Goal: Task Accomplishment & Management: Manage account settings

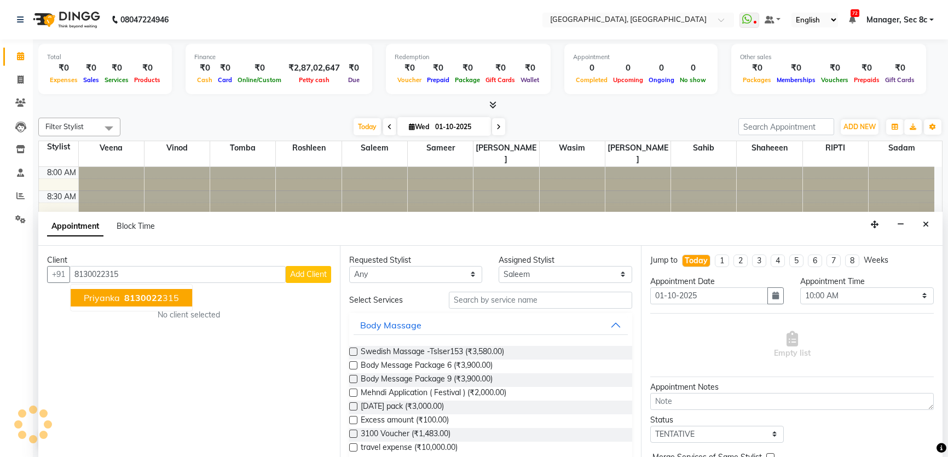
select select "25445"
select select "600"
select select "tentative"
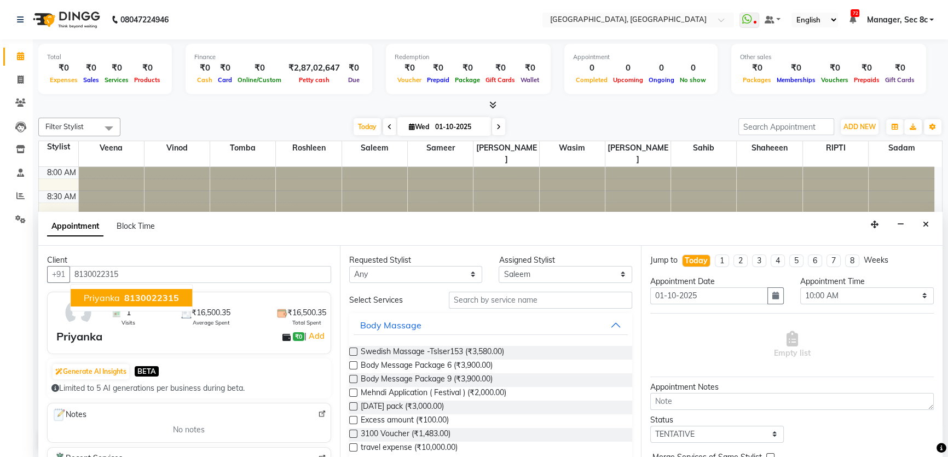
click at [144, 295] on span "8130022315" at bounding box center [151, 297] width 55 height 11
type input "8130022315"
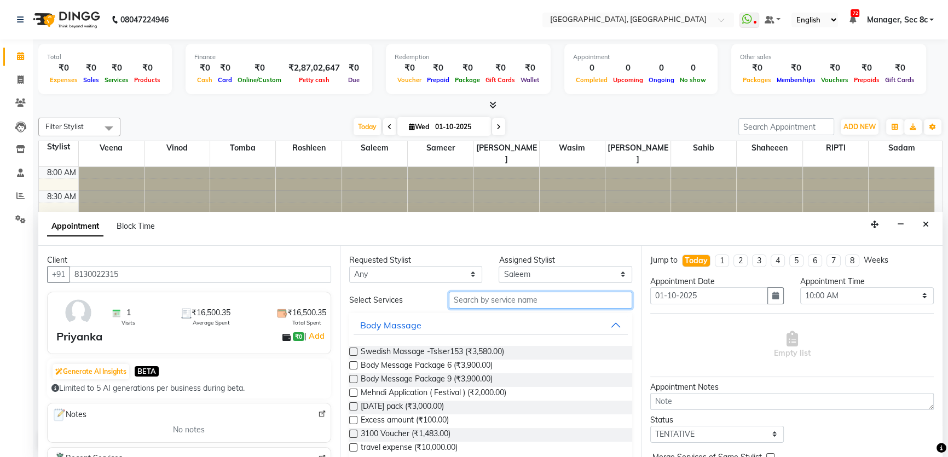
click at [534, 296] on input "text" at bounding box center [540, 300] width 183 height 17
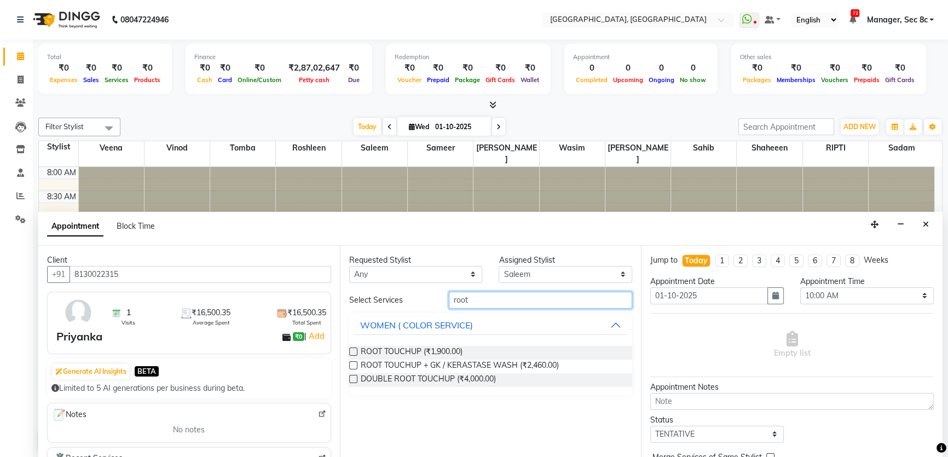
type input "root"
click at [504, 346] on div "ROOT TOUCHUP (₹1,900.00)" at bounding box center [491, 353] width 284 height 14
click at [414, 348] on span "ROOT TOUCHUP (₹1,900.00)" at bounding box center [412, 353] width 102 height 14
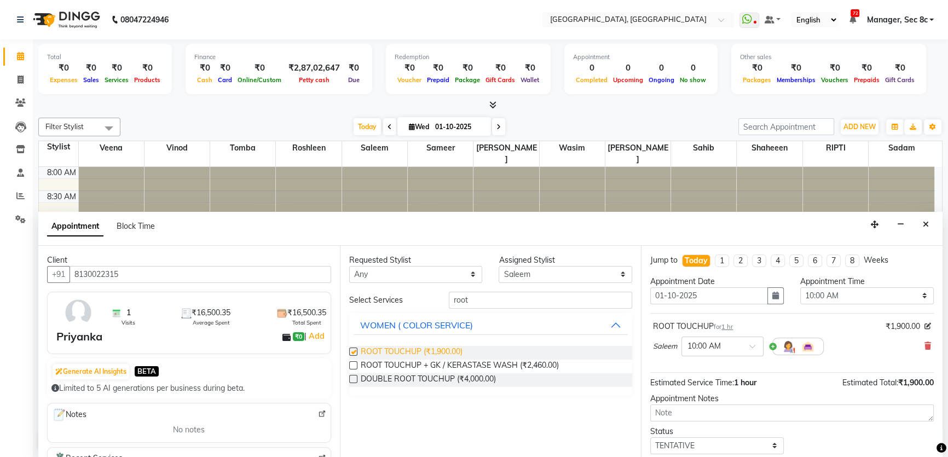
checkbox input "false"
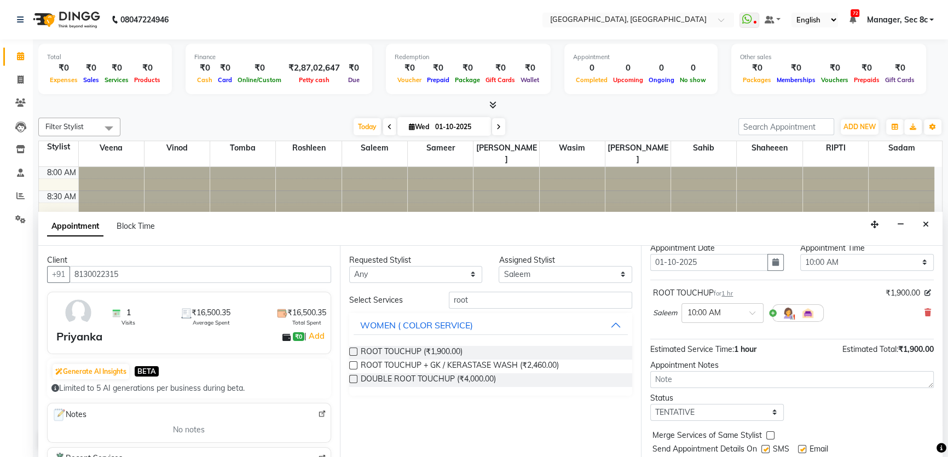
scroll to position [65, 0]
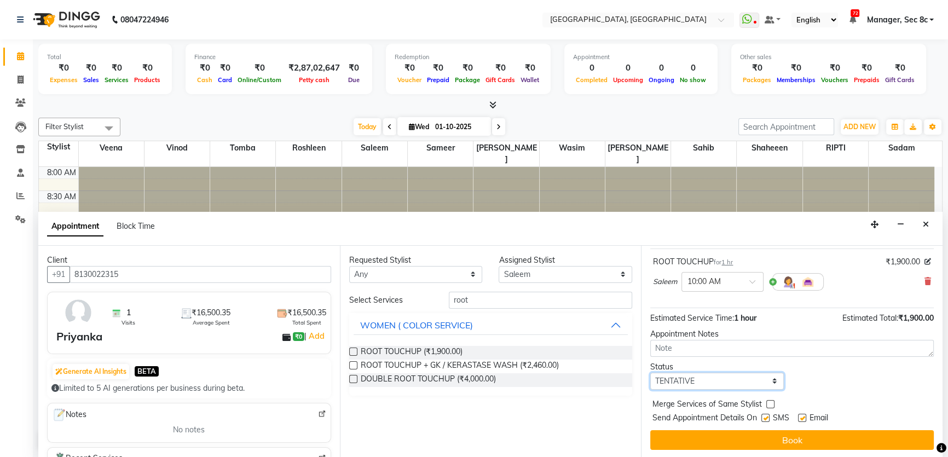
click at [757, 378] on select "Select TENTATIVE CONFIRM CHECK-IN UPCOMING" at bounding box center [717, 381] width 134 height 17
select select "confirm booking"
click at [650, 373] on select "Select TENTATIVE CONFIRM CHECK-IN UPCOMING" at bounding box center [717, 381] width 134 height 17
click at [769, 418] on label at bounding box center [765, 418] width 8 height 8
click at [769, 418] on input "checkbox" at bounding box center [764, 419] width 7 height 7
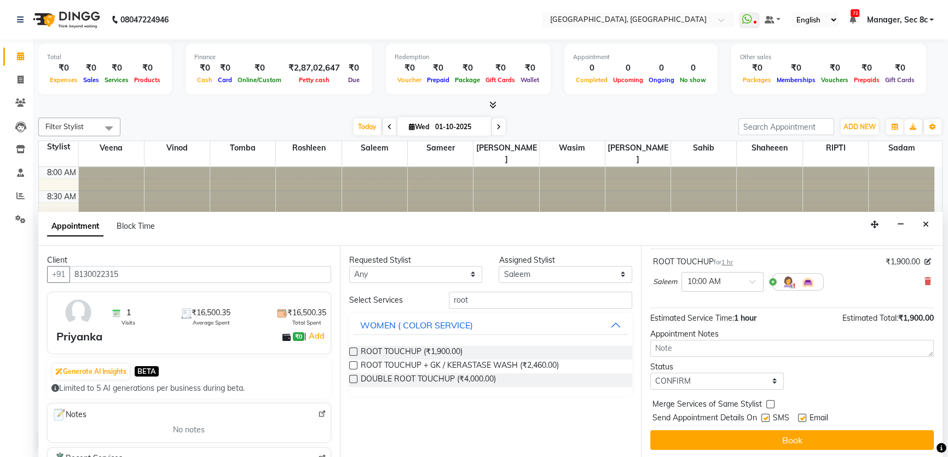
checkbox input "false"
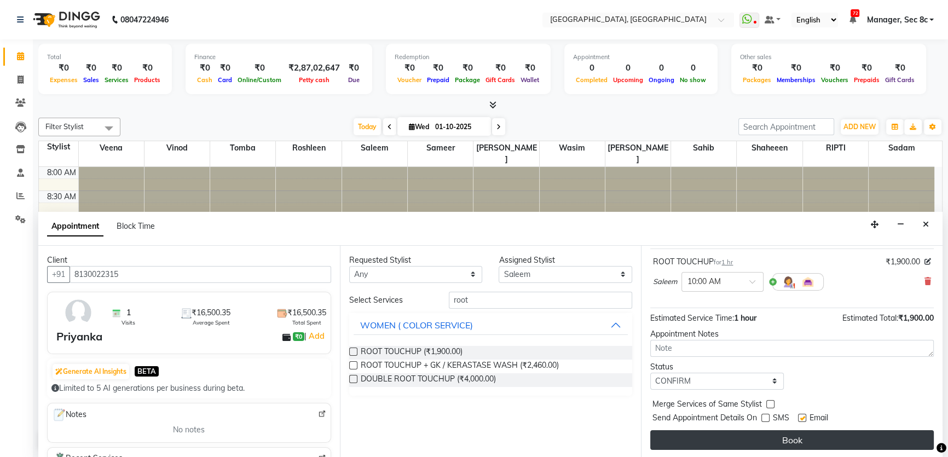
click at [767, 445] on button "Book" at bounding box center [792, 440] width 284 height 20
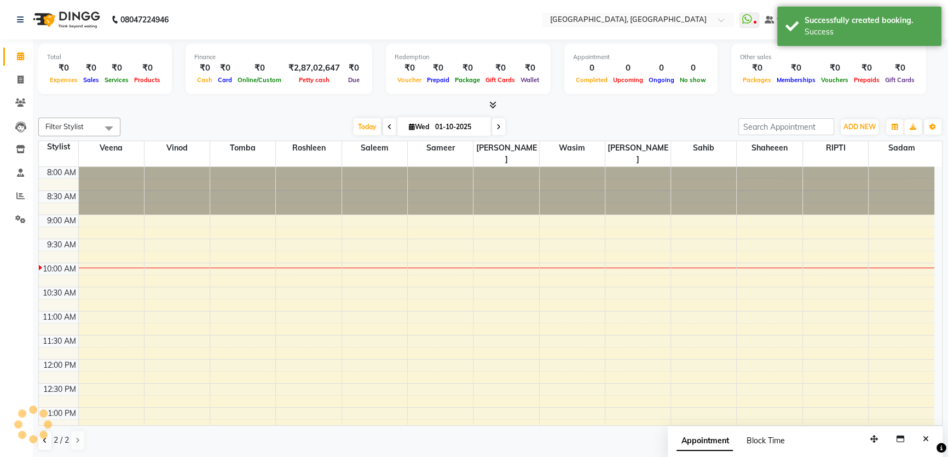
scroll to position [0, 0]
click at [47, 440] on icon at bounding box center [45, 440] width 4 height 7
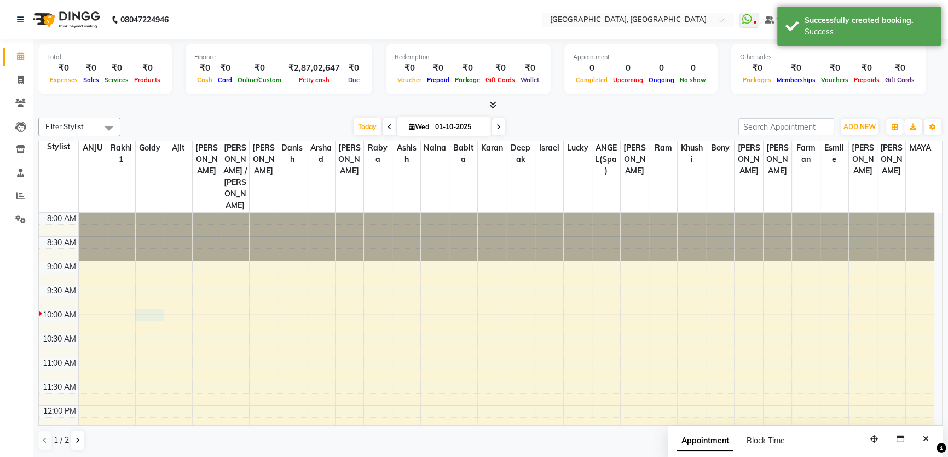
select select "25427"
select select "600"
select select "tentative"
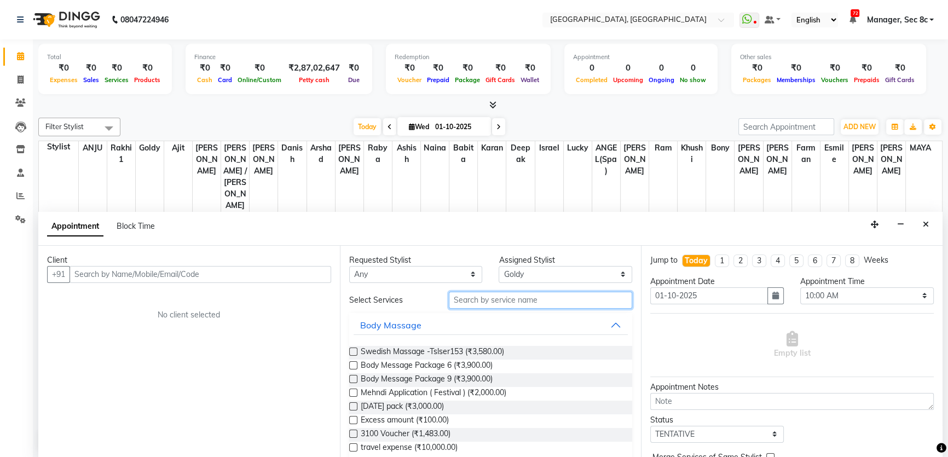
click at [497, 298] on input "text" at bounding box center [540, 300] width 183 height 17
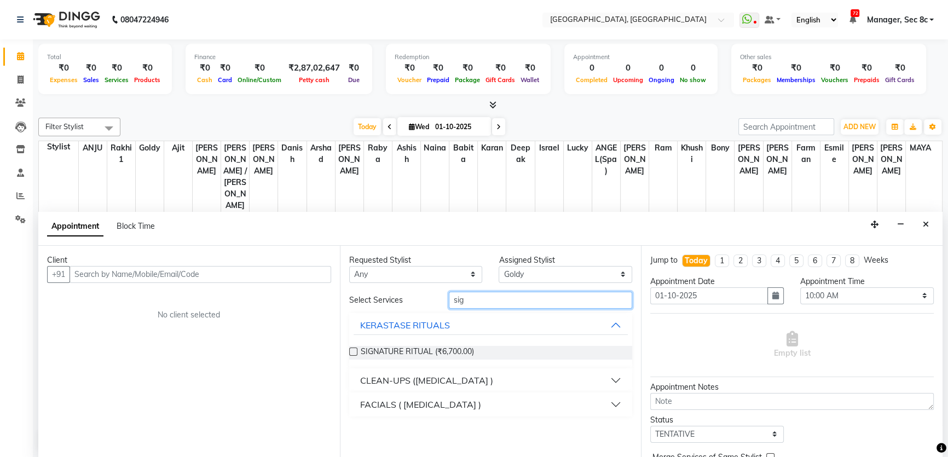
type input "sig"
click at [465, 407] on button "FACIALS ( [MEDICAL_DATA] )" at bounding box center [491, 405] width 275 height 20
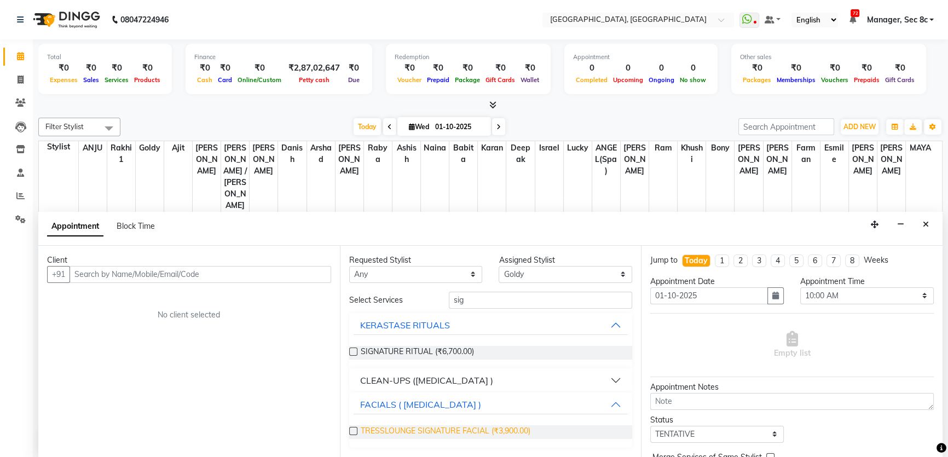
click at [460, 427] on span "TRESSLOUNGE SIGNATURE FACIAL (₹3,900.00)" at bounding box center [446, 432] width 170 height 14
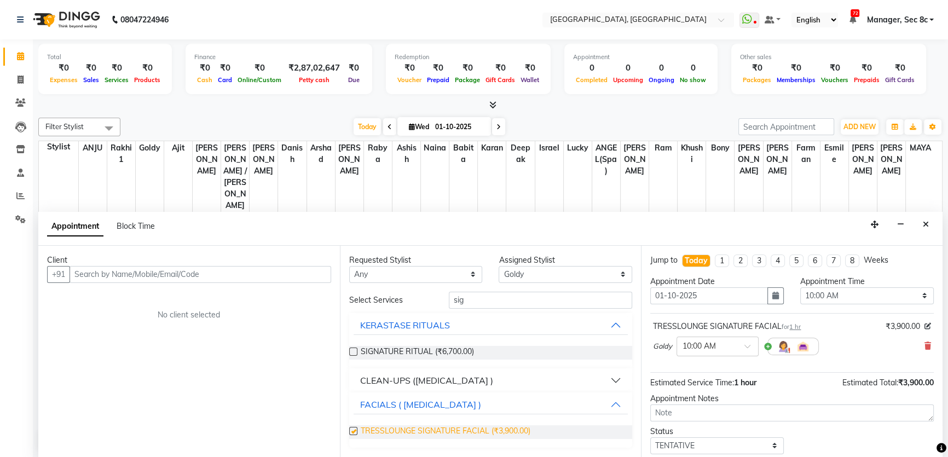
checkbox input "false"
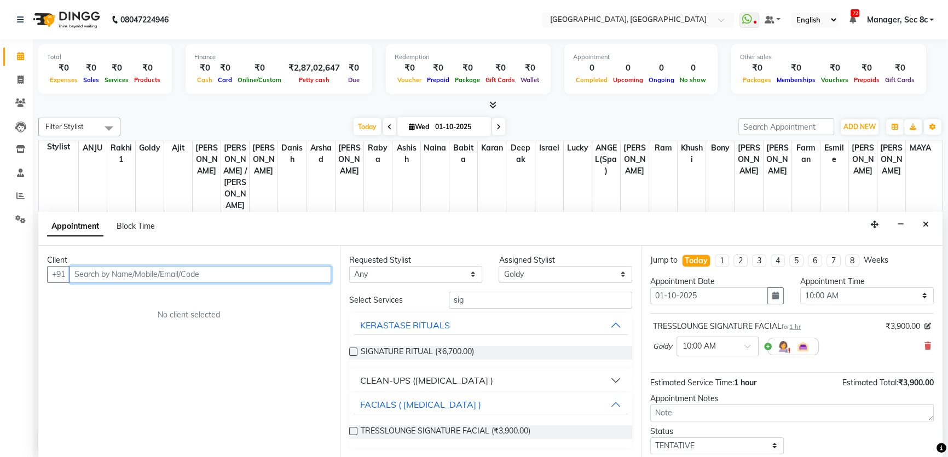
click at [174, 267] on input "text" at bounding box center [201, 274] width 262 height 17
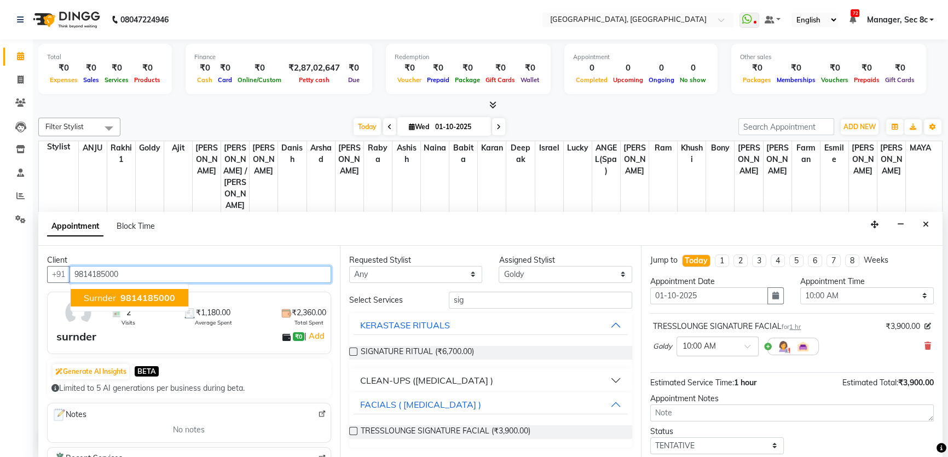
click at [149, 276] on input "9814185000" at bounding box center [201, 274] width 262 height 17
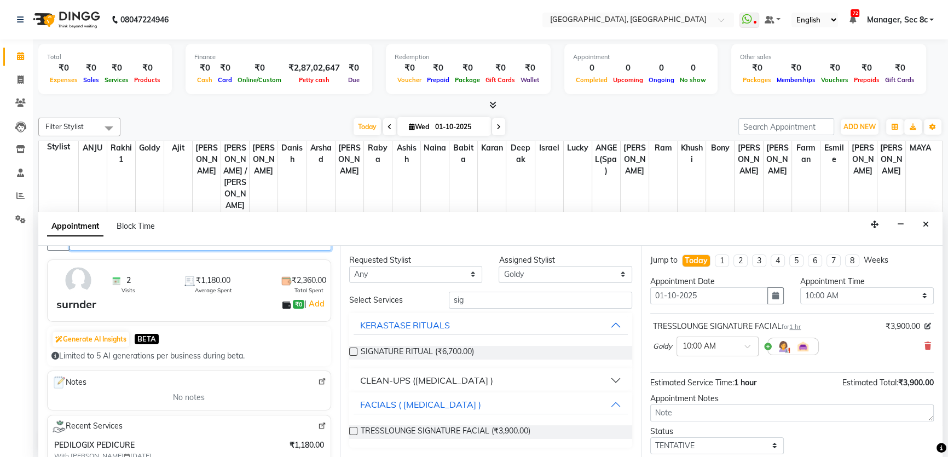
scroll to position [49, 0]
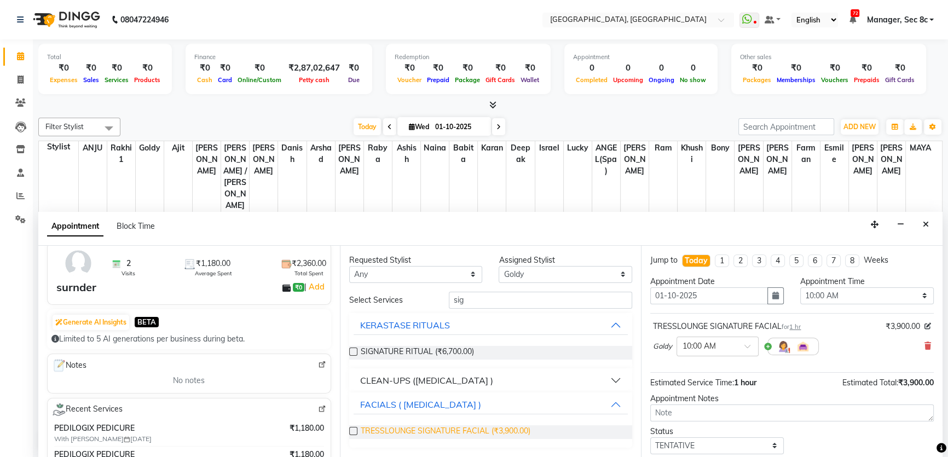
type input "9814185000"
click at [459, 425] on span "TRESSLOUNGE SIGNATURE FACIAL (₹3,900.00)" at bounding box center [446, 432] width 170 height 14
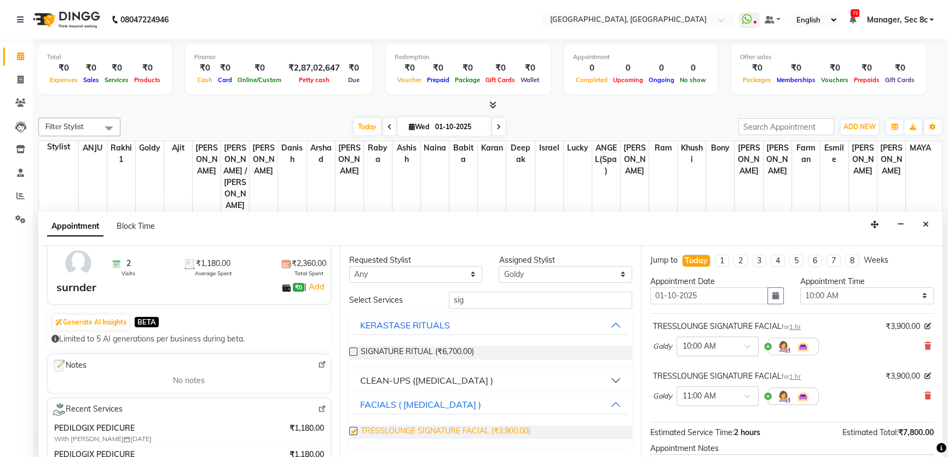
checkbox input "false"
click at [925, 348] on icon at bounding box center [928, 346] width 7 height 8
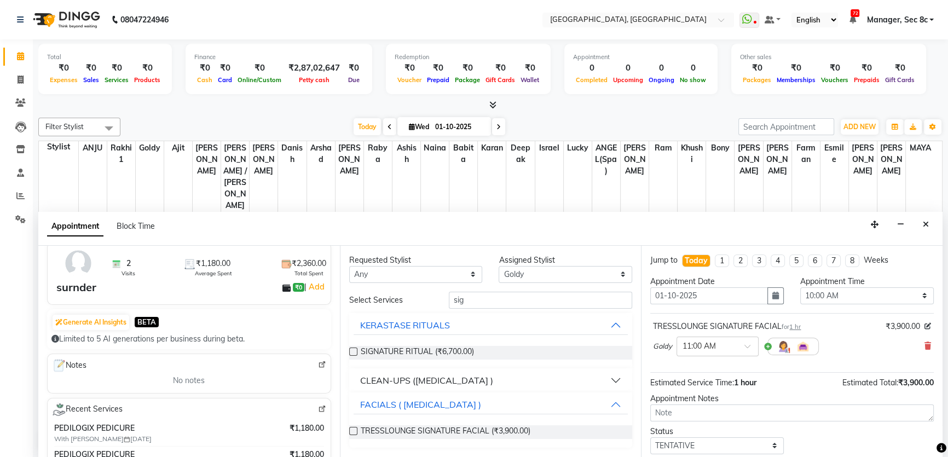
scroll to position [65, 0]
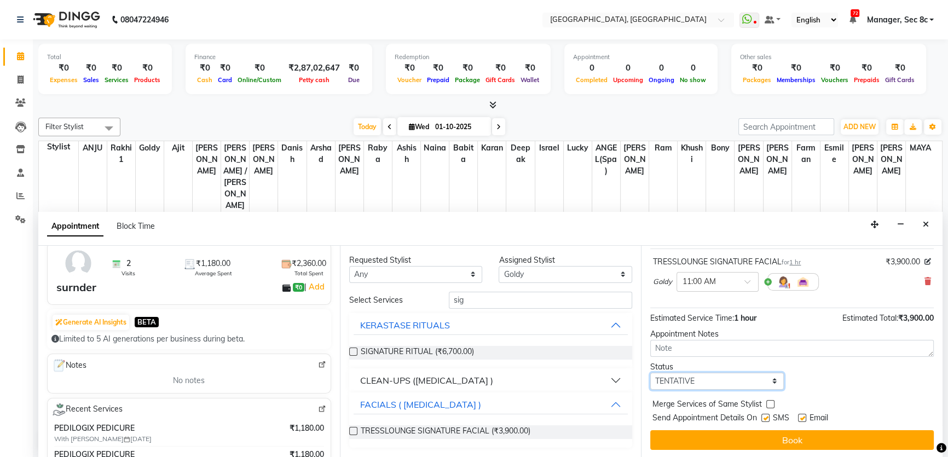
click at [742, 381] on select "Select TENTATIVE CONFIRM CHECK-IN UPCOMING" at bounding box center [717, 381] width 134 height 17
select select "confirm booking"
click at [650, 373] on select "Select TENTATIVE CONFIRM CHECK-IN UPCOMING" at bounding box center [717, 381] width 134 height 17
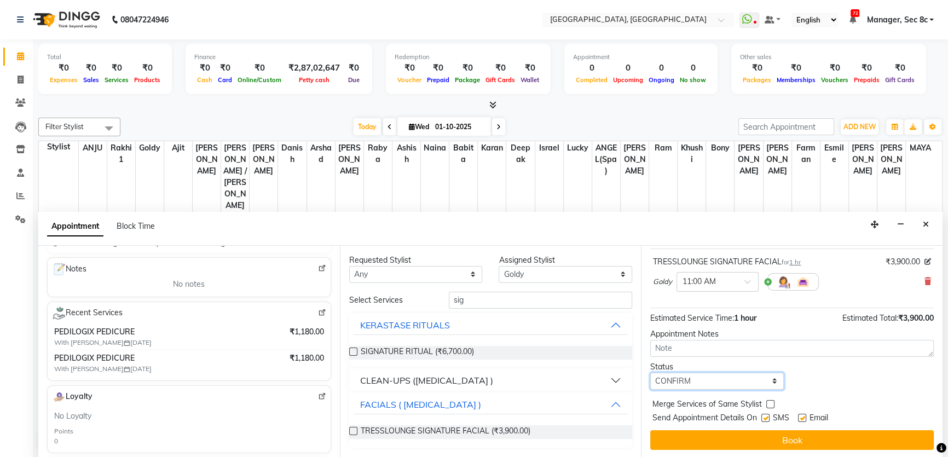
scroll to position [149, 0]
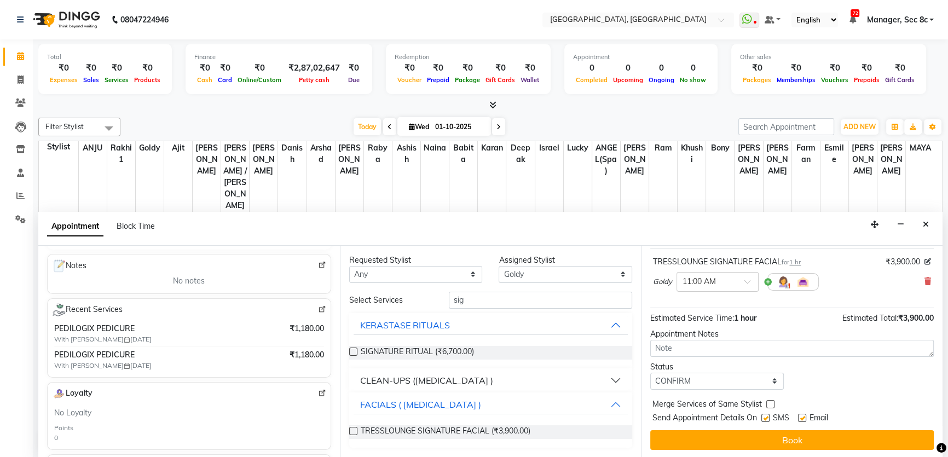
click at [770, 416] on label at bounding box center [765, 418] width 8 height 8
click at [769, 416] on input "checkbox" at bounding box center [764, 419] width 7 height 7
checkbox input "false"
click at [773, 380] on select "Select TENTATIVE CONFIRM CHECK-IN UPCOMING" at bounding box center [717, 381] width 134 height 17
click at [650, 373] on select "Select TENTATIVE CONFIRM CHECK-IN UPCOMING" at bounding box center [717, 381] width 134 height 17
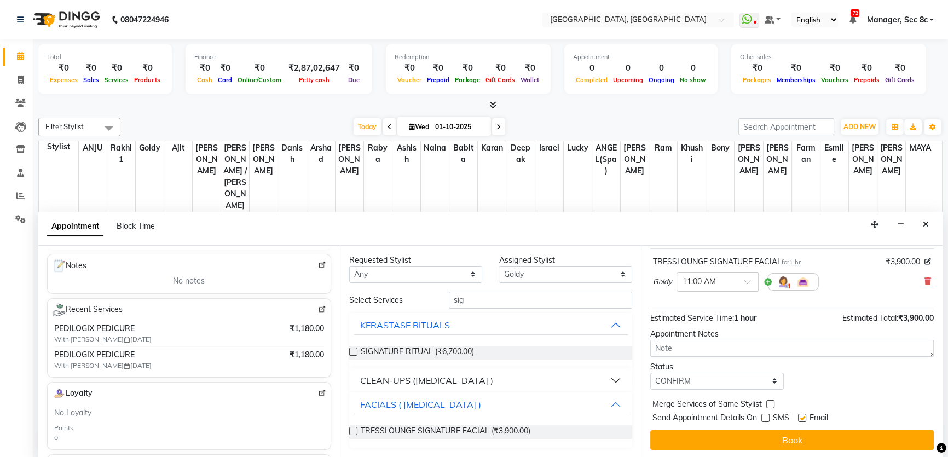
click at [770, 400] on label at bounding box center [770, 404] width 8 height 8
click at [770, 402] on input "checkbox" at bounding box center [769, 405] width 7 height 7
checkbox input "true"
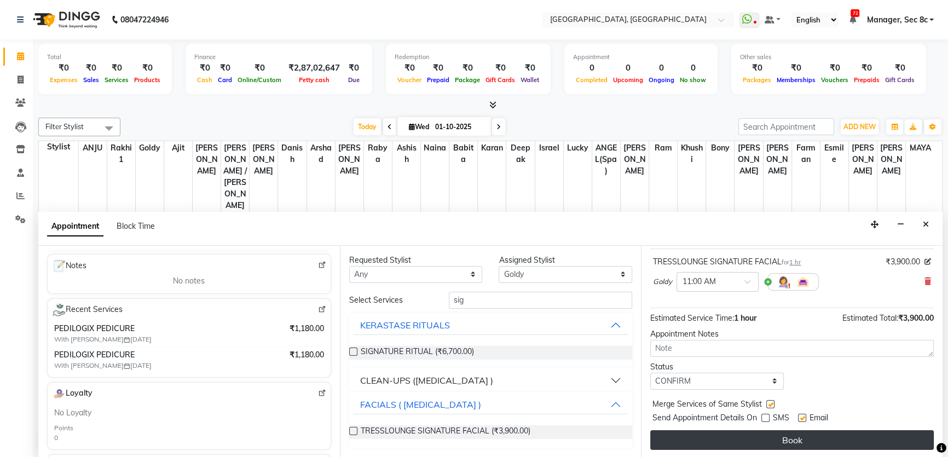
click at [764, 439] on button "Book" at bounding box center [792, 440] width 284 height 20
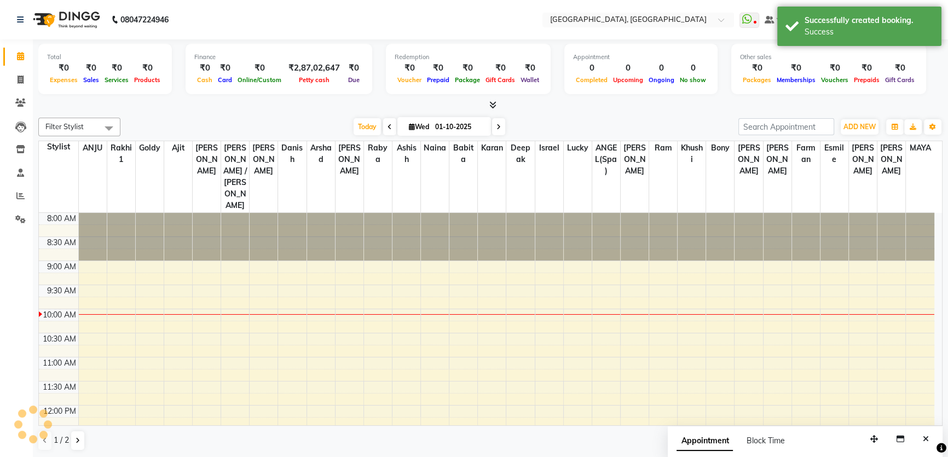
scroll to position [0, 0]
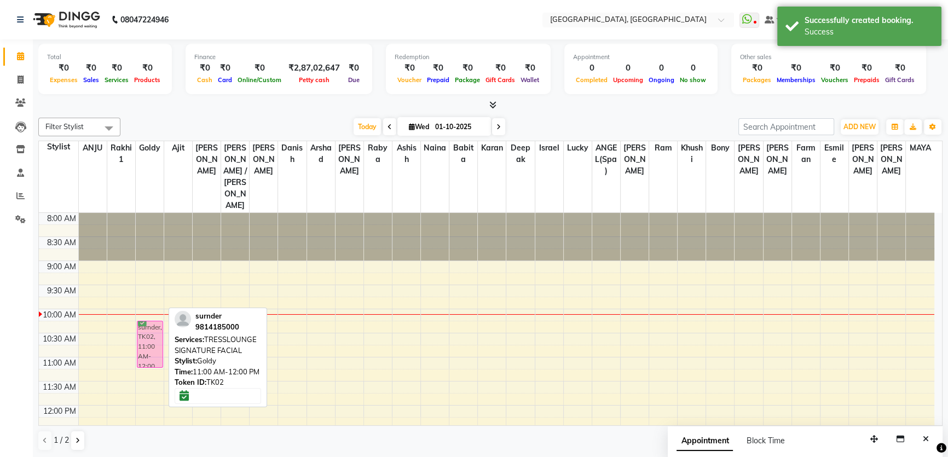
drag, startPoint x: 147, startPoint y: 331, endPoint x: 149, endPoint y: 290, distance: 41.1
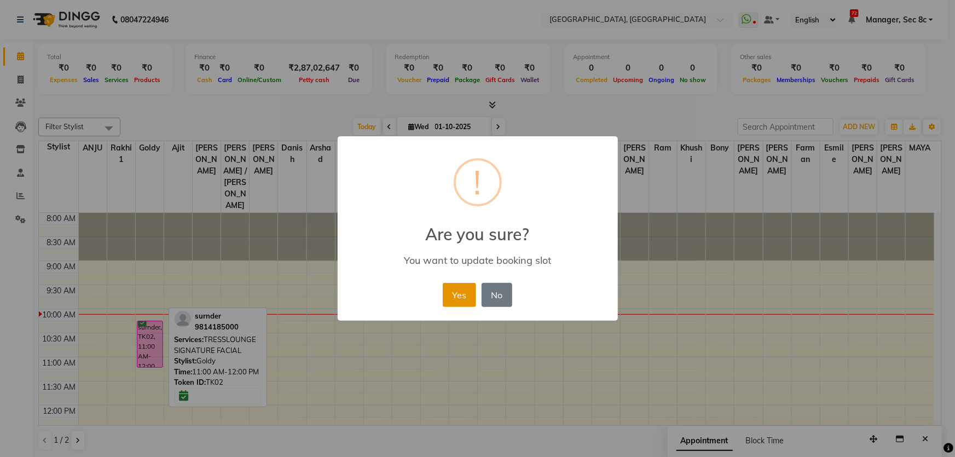
click at [458, 295] on button "Yes" at bounding box center [459, 295] width 33 height 24
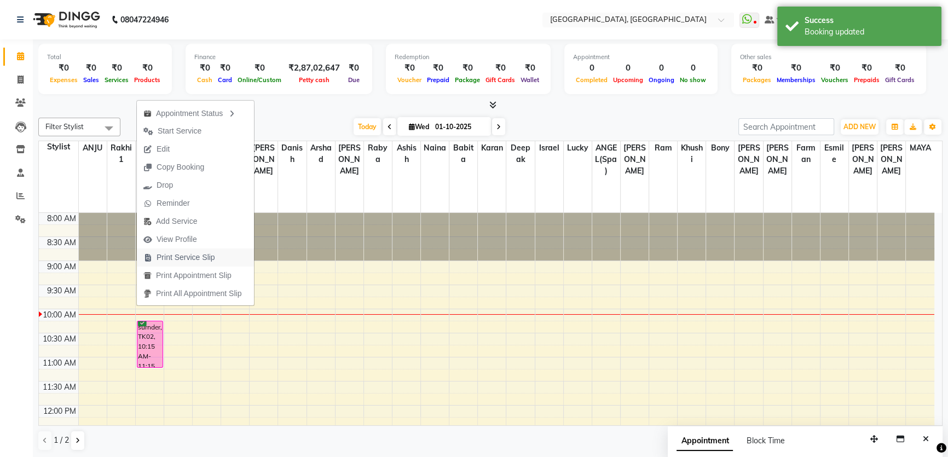
click at [210, 257] on span "Print Service Slip" at bounding box center [186, 257] width 59 height 11
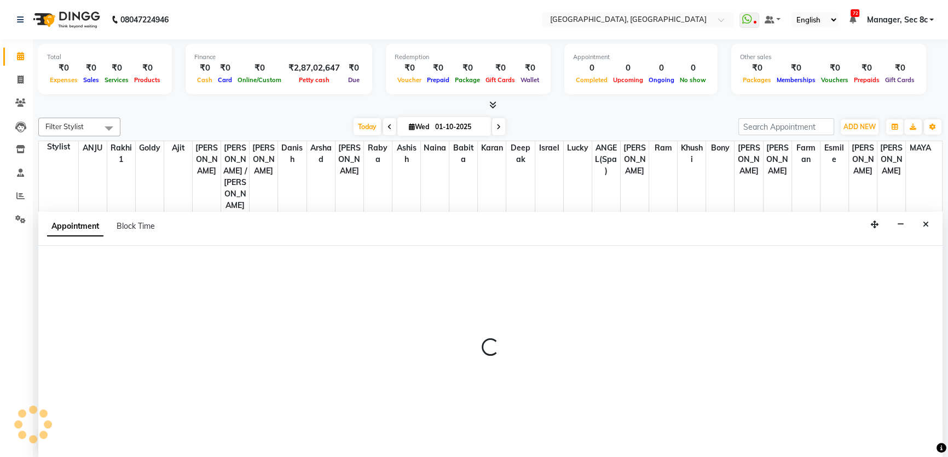
select select "25437"
select select "tentative"
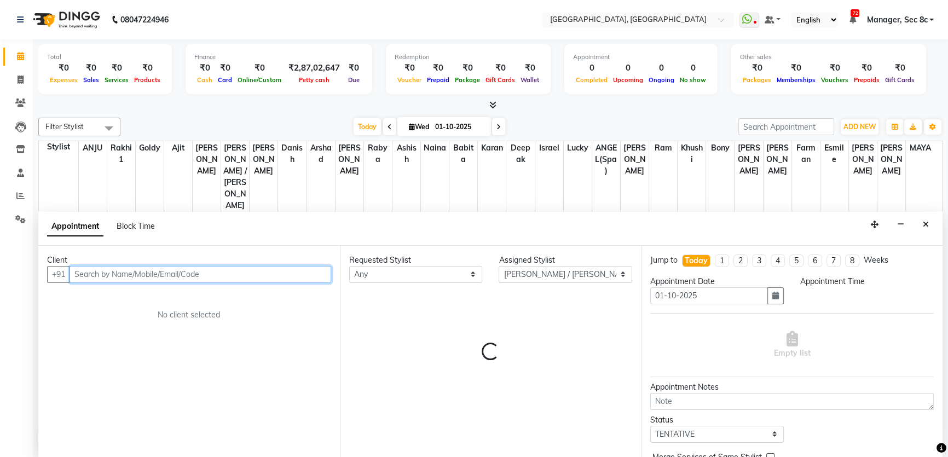
select select "615"
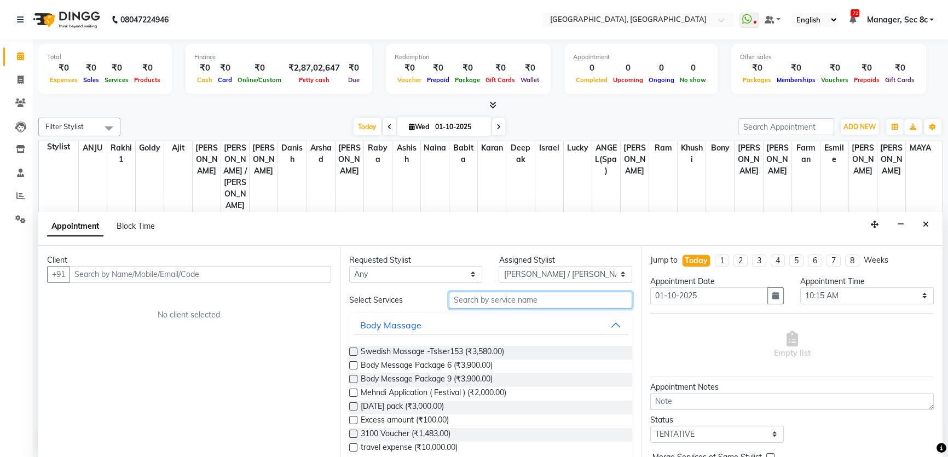
click at [545, 302] on input "text" at bounding box center [540, 300] width 183 height 17
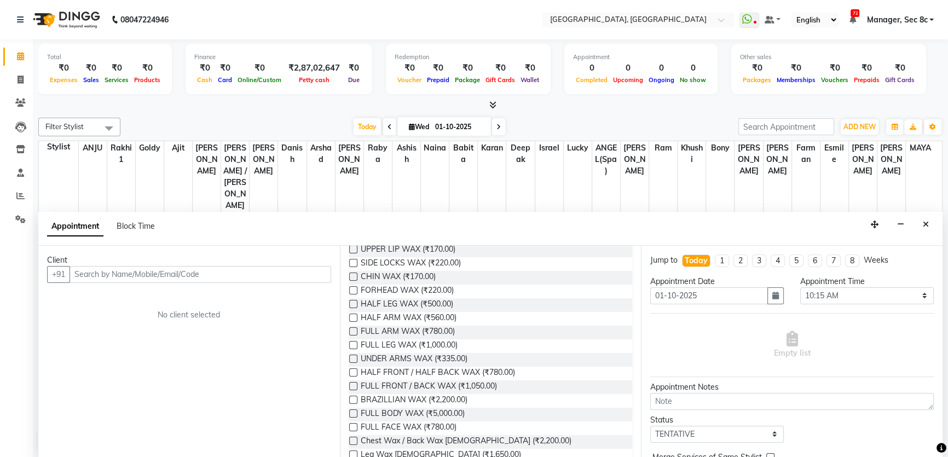
scroll to position [189, 0]
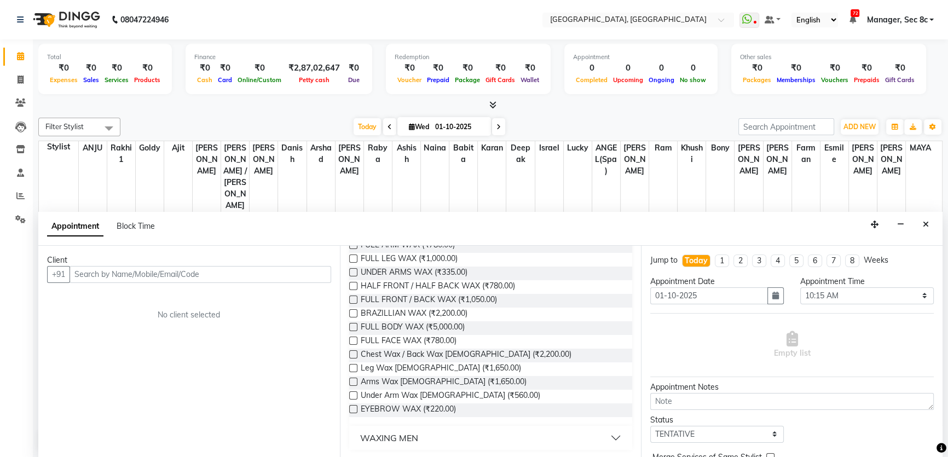
type input "wax"
click at [424, 436] on button "WAXING MEN" at bounding box center [491, 438] width 275 height 20
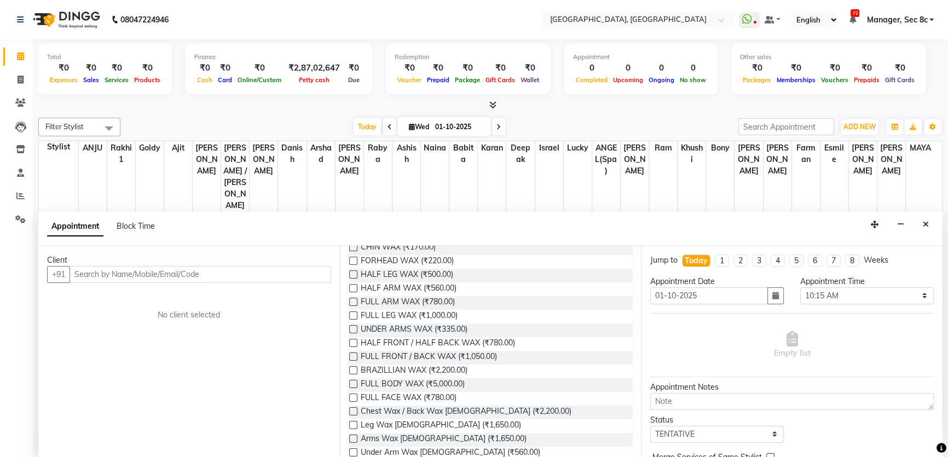
scroll to position [149, 0]
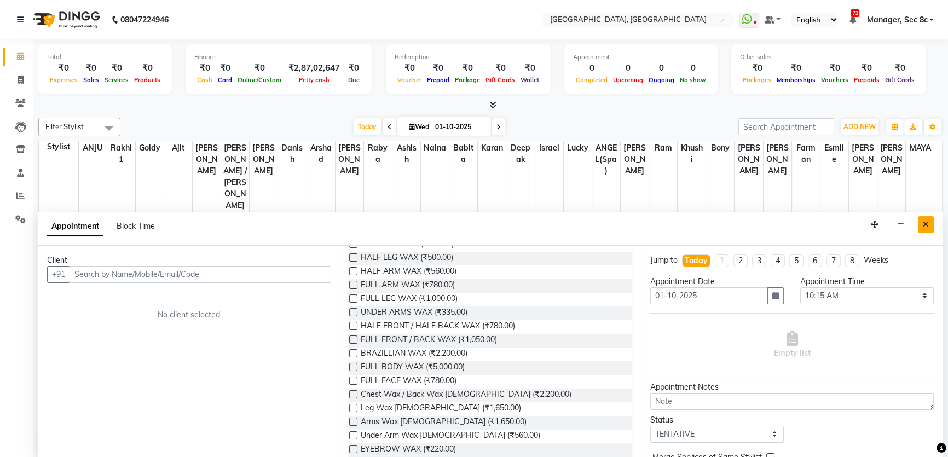
click at [926, 222] on icon "Close" at bounding box center [926, 225] width 6 height 8
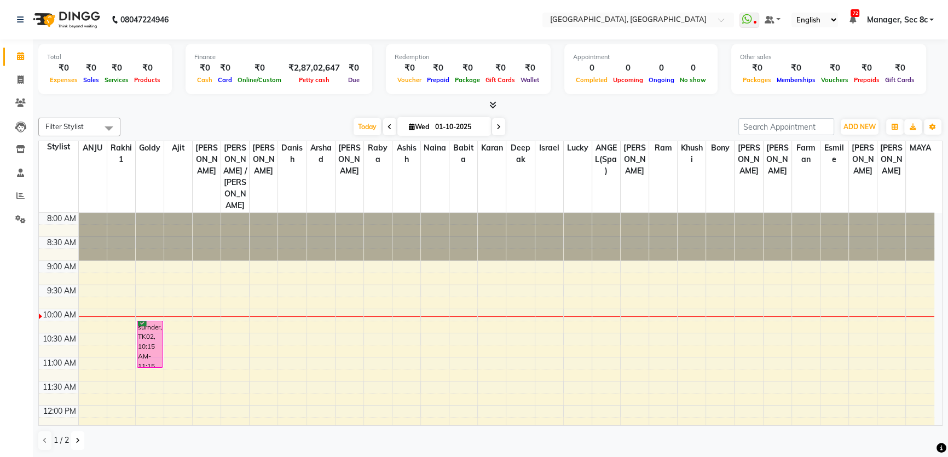
click at [78, 439] on icon at bounding box center [78, 440] width 4 height 7
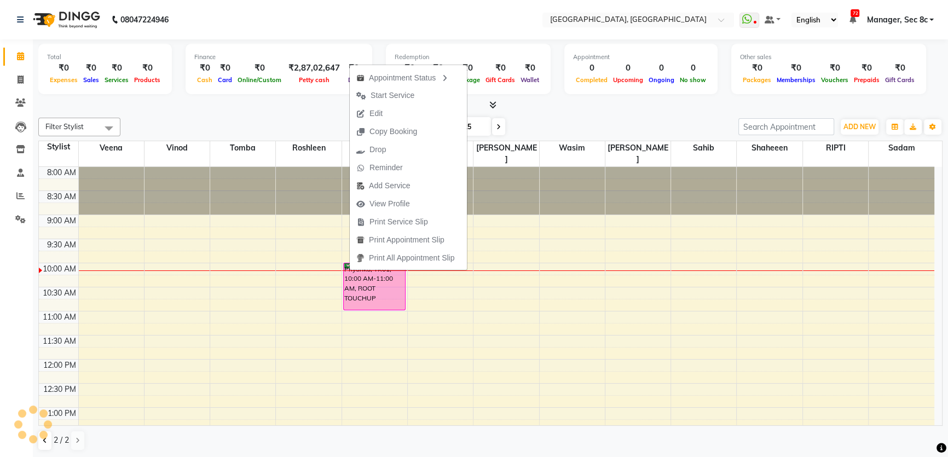
drag, startPoint x: 599, startPoint y: 109, endPoint x: 586, endPoint y: 123, distance: 19.0
click at [599, 110] on div "Total ₹0 Expenses ₹0 Sales ₹0 Services ₹0 Products Finance ₹0 Cash ₹0 Card ₹0 O…" at bounding box center [490, 248] width 915 height 419
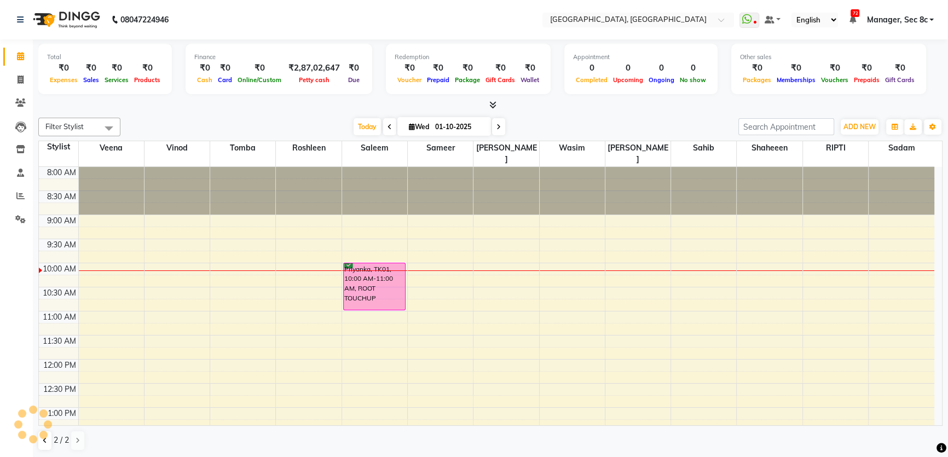
click at [42, 437] on div at bounding box center [32, 424] width 33 height 33
click at [43, 437] on div at bounding box center [32, 424] width 33 height 33
click at [44, 437] on div at bounding box center [32, 424] width 33 height 33
click at [44, 442] on icon at bounding box center [45, 440] width 4 height 7
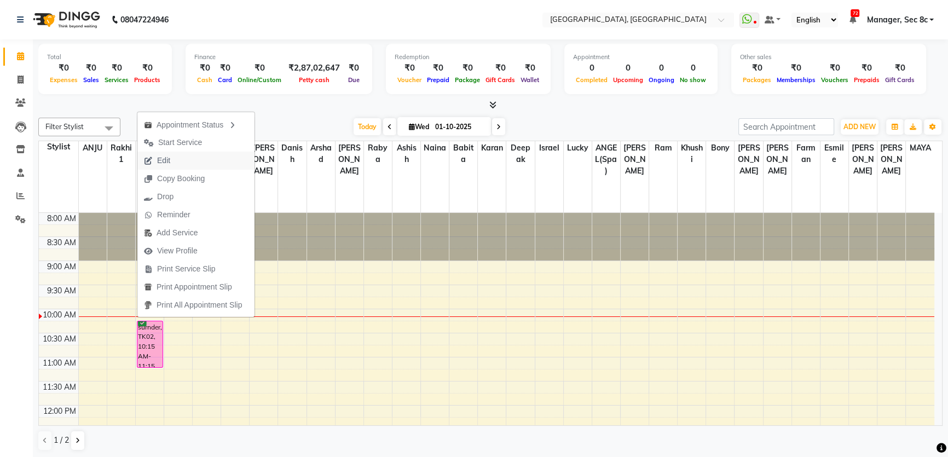
click at [192, 163] on button "Edit" at bounding box center [195, 161] width 117 height 18
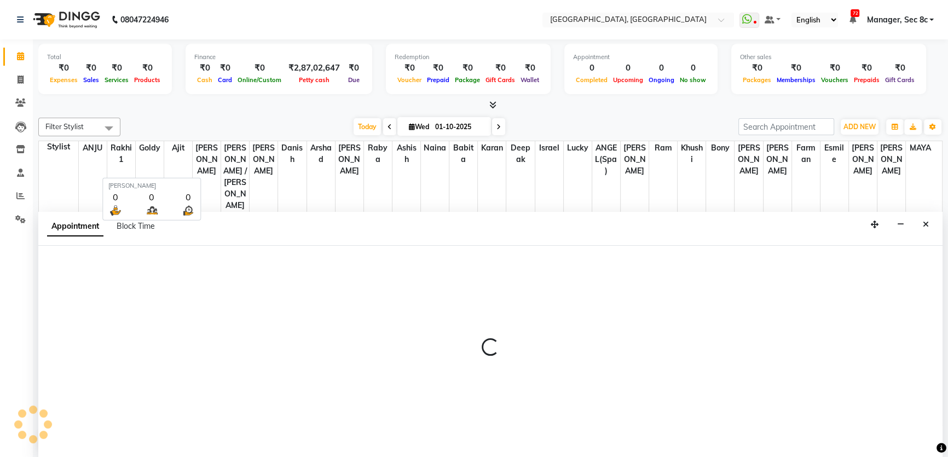
select select "tentative"
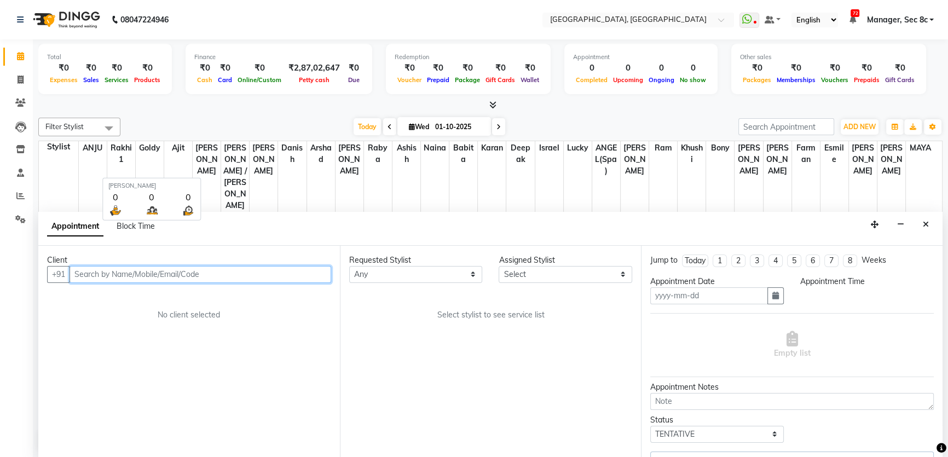
type input "01-10-2025"
select select "confirm booking"
select select "615"
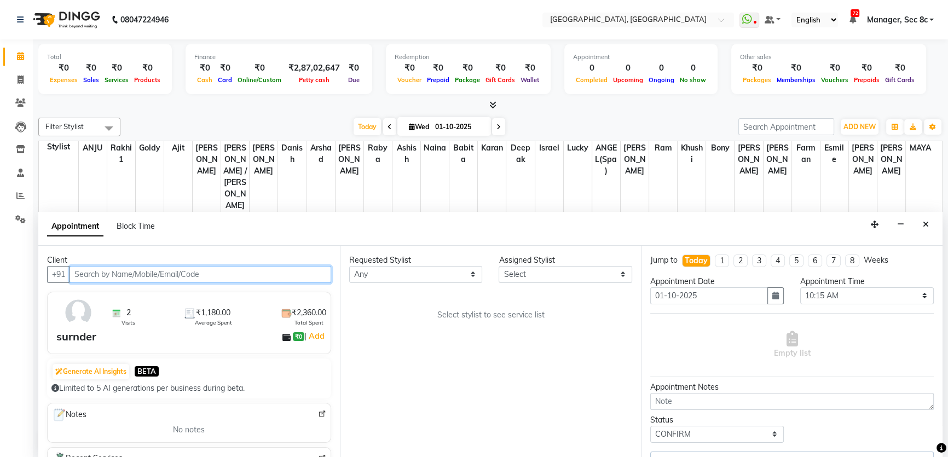
select select "25427"
select select "1813"
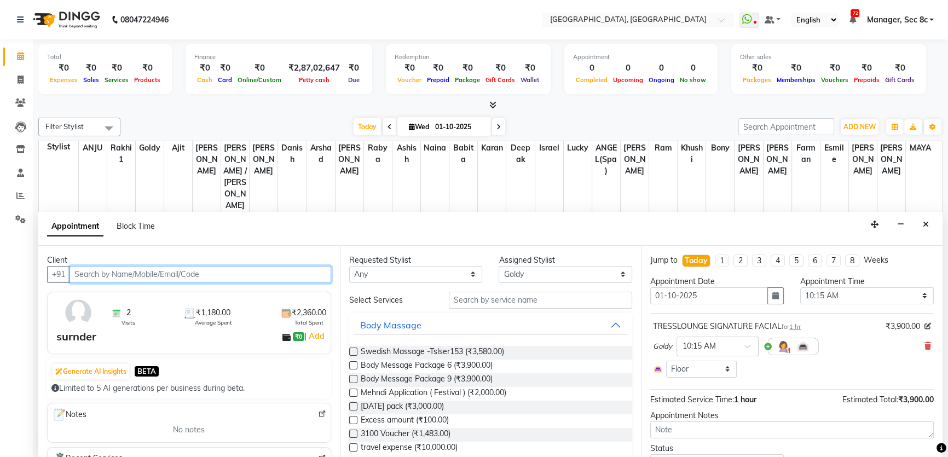
scroll to position [96, 0]
click at [925, 347] on icon at bounding box center [928, 346] width 7 height 8
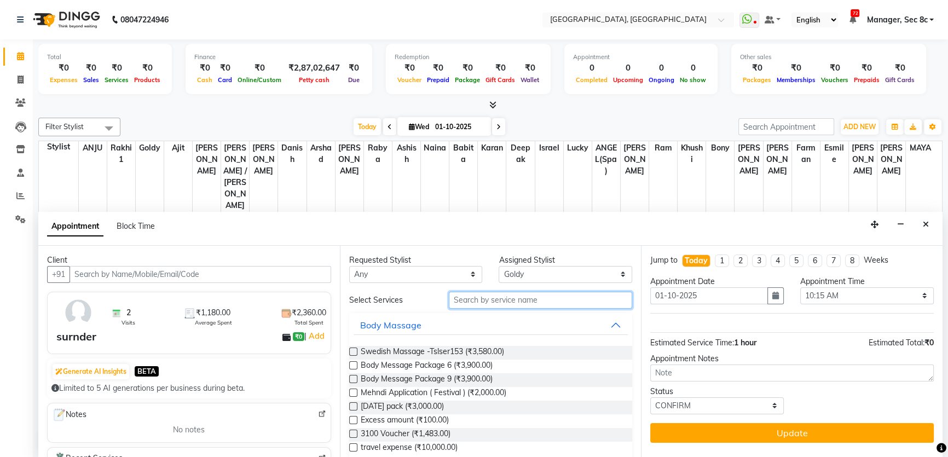
click at [517, 299] on input "text" at bounding box center [540, 300] width 183 height 17
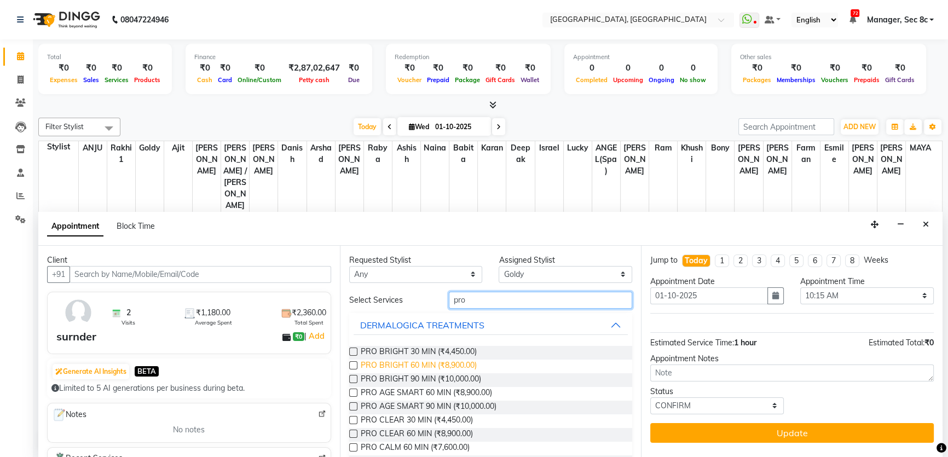
type input "pro"
click at [458, 366] on span "PRO BRIGHT 60 MIN (₹8,900.00)" at bounding box center [419, 367] width 116 height 14
checkbox input "false"
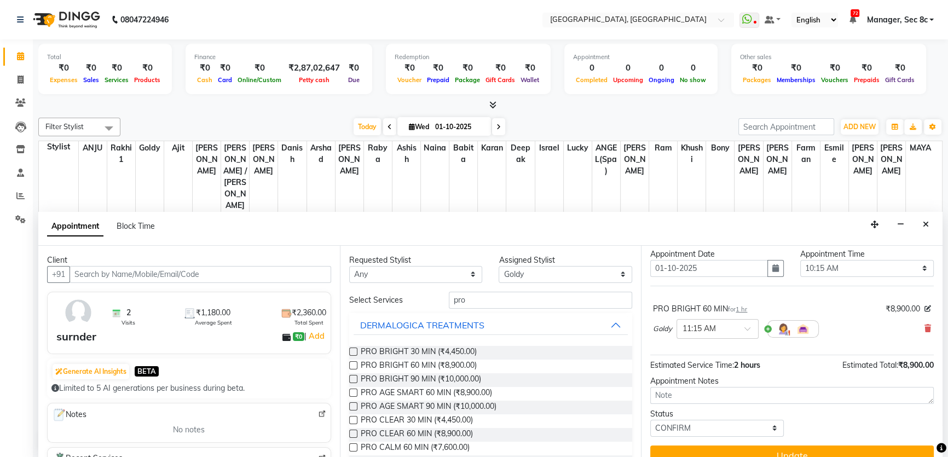
scroll to position [43, 0]
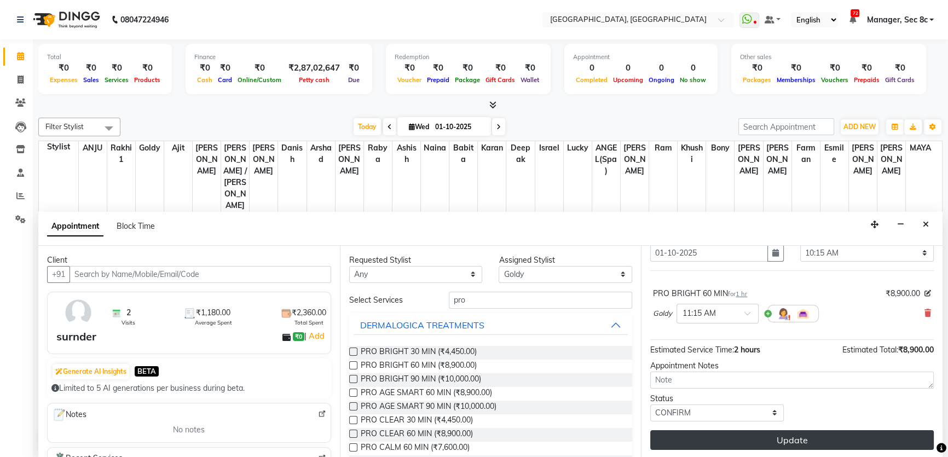
click at [753, 437] on button "Update" at bounding box center [792, 440] width 284 height 20
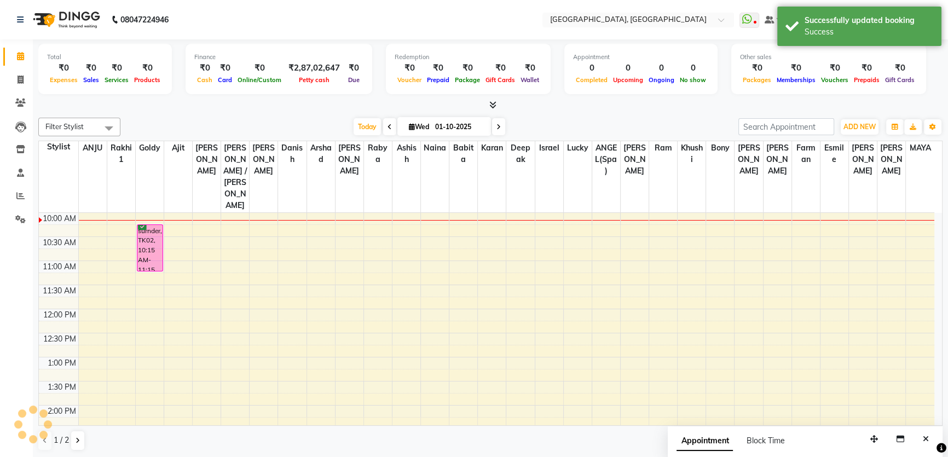
scroll to position [0, 0]
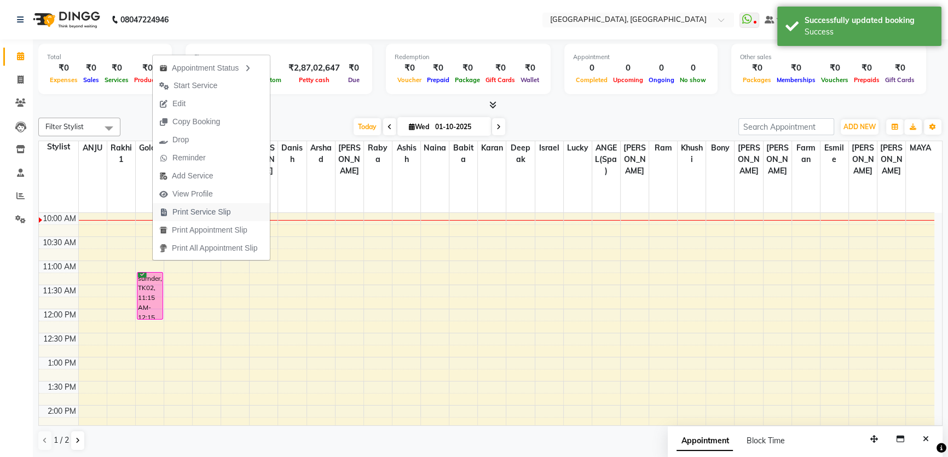
click at [210, 211] on span "Print Service Slip" at bounding box center [201, 211] width 59 height 11
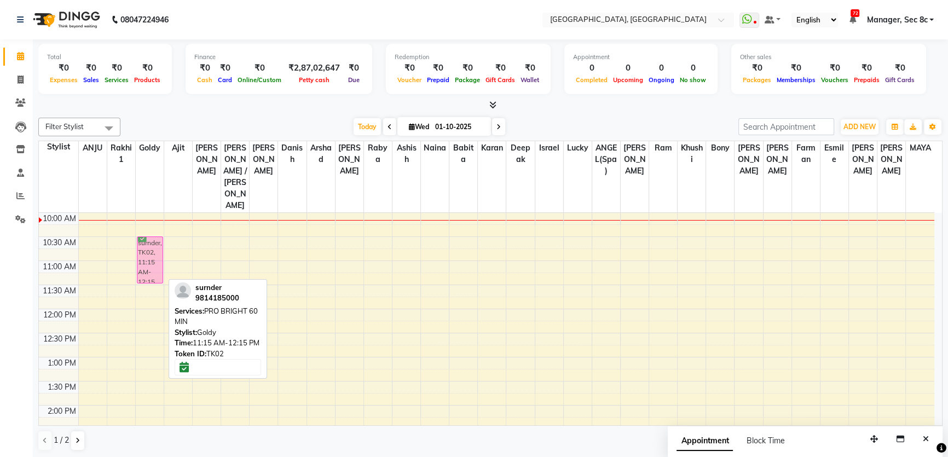
drag, startPoint x: 148, startPoint y: 269, endPoint x: 153, endPoint y: 231, distance: 38.1
click at [153, 232] on div "surnder, TK02, 11:15 AM-12:15 PM, PRO BRIGHT 60 MIN surnder, TK02, 11:15 AM-12:…" at bounding box center [150, 454] width 28 height 674
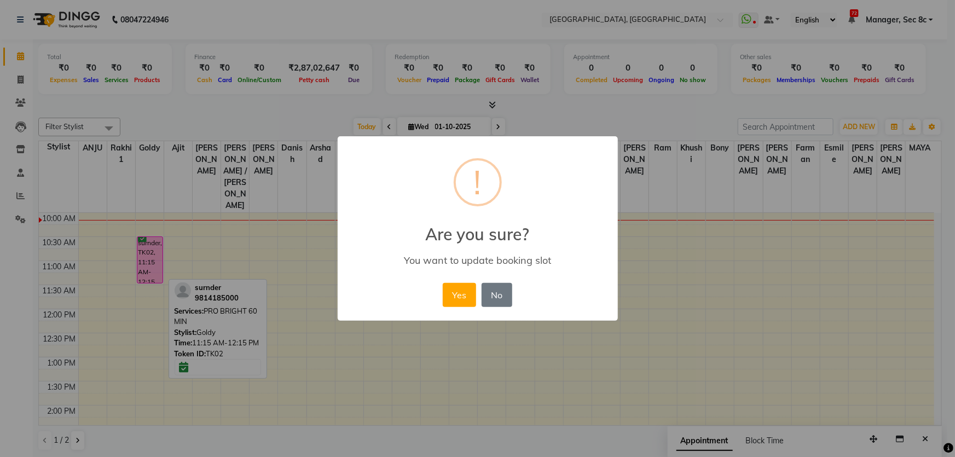
click at [154, 225] on div "× ! Are you sure? You want to update booking slot Yes No No" at bounding box center [477, 228] width 955 height 457
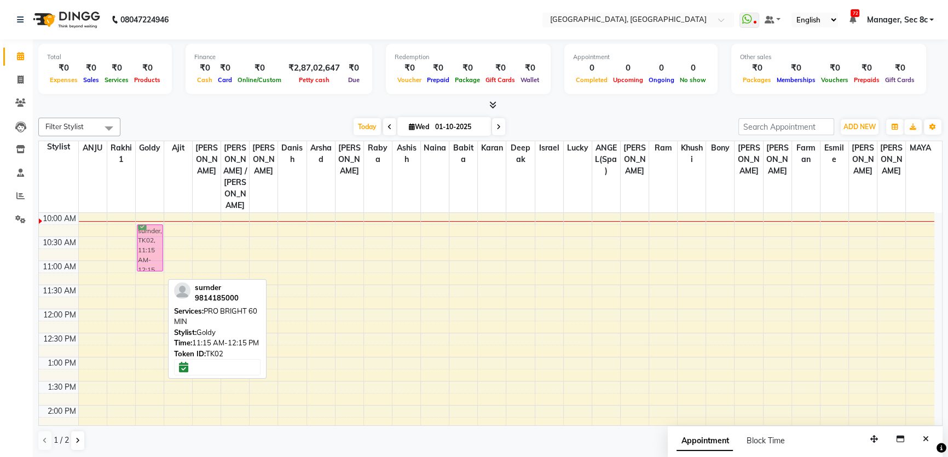
drag, startPoint x: 154, startPoint y: 263, endPoint x: 153, endPoint y: 212, distance: 50.9
click at [153, 212] on div "surnder, TK02, 11:15 AM-12:15 PM, PRO BRIGHT 60 MIN surnder, TK02, 11:15 AM-12:…" at bounding box center [150, 454] width 28 height 674
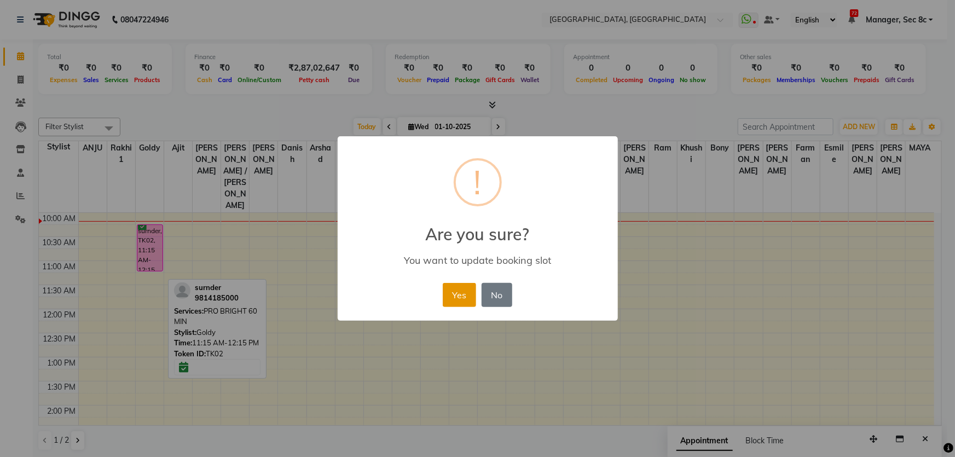
click at [449, 300] on button "Yes" at bounding box center [459, 295] width 33 height 24
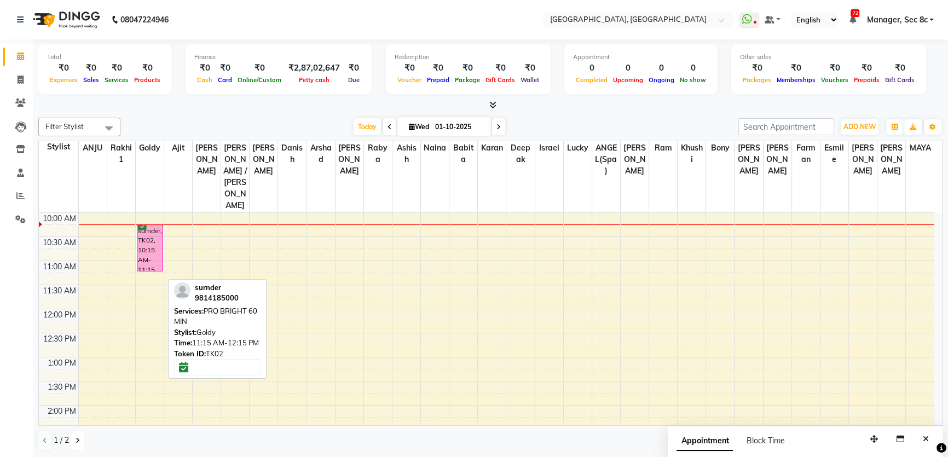
click at [81, 442] on button at bounding box center [77, 440] width 13 height 19
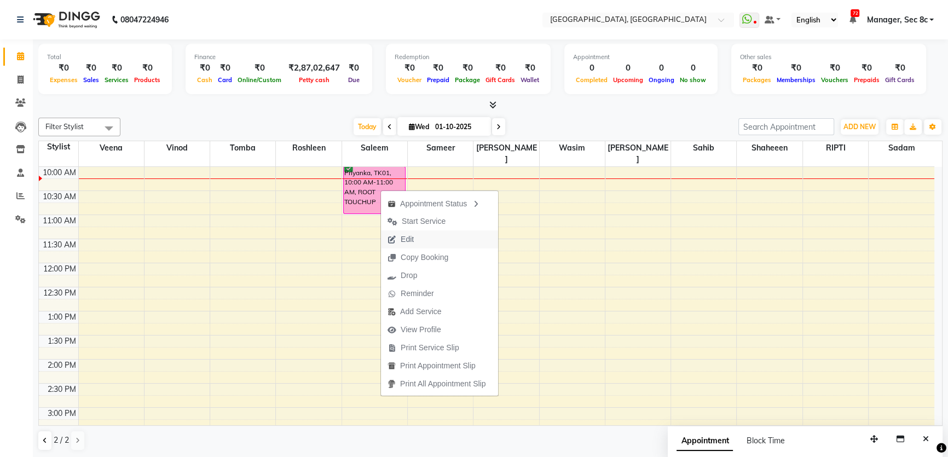
click at [439, 244] on button "Edit" at bounding box center [439, 239] width 117 height 18
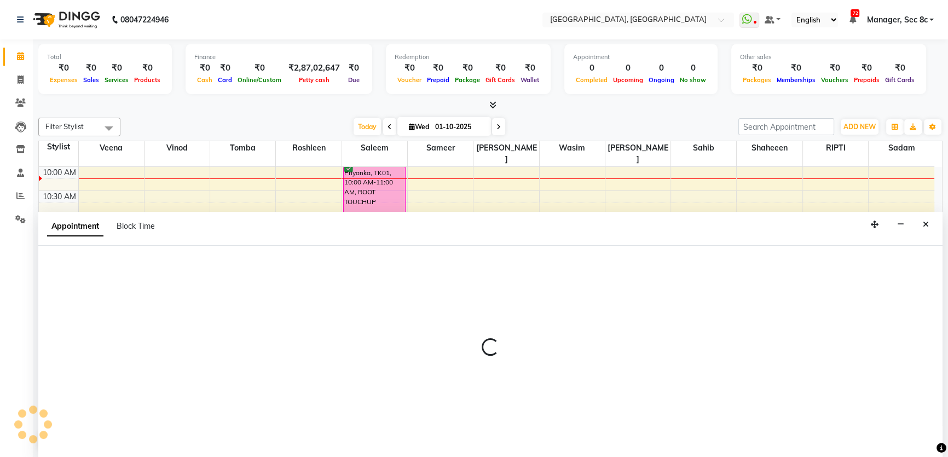
select select "tentative"
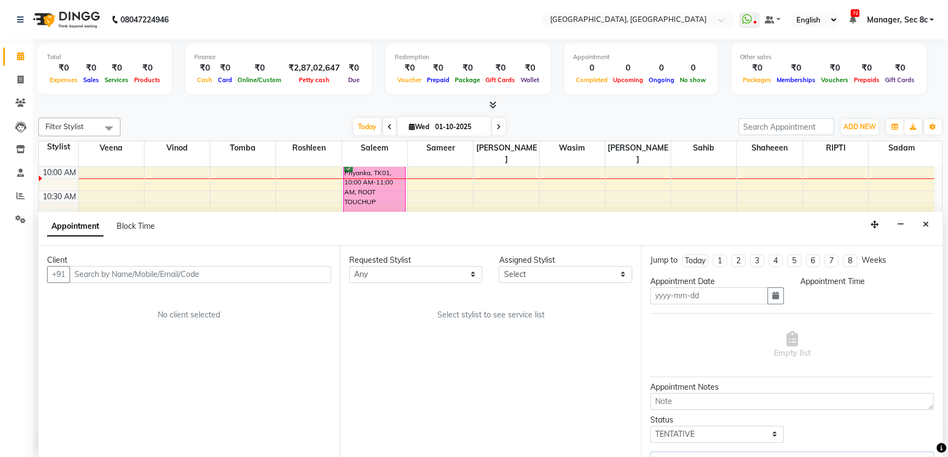
type input "01-10-2025"
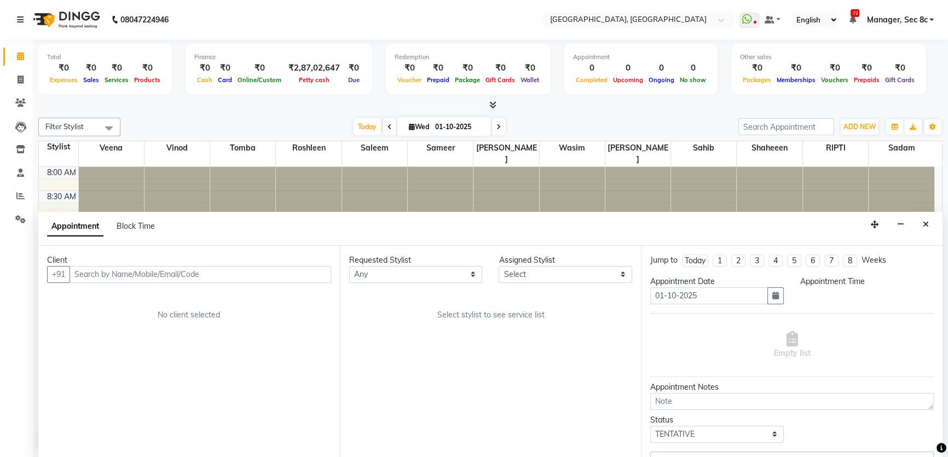
select select "confirm booking"
select select "600"
select select "25445"
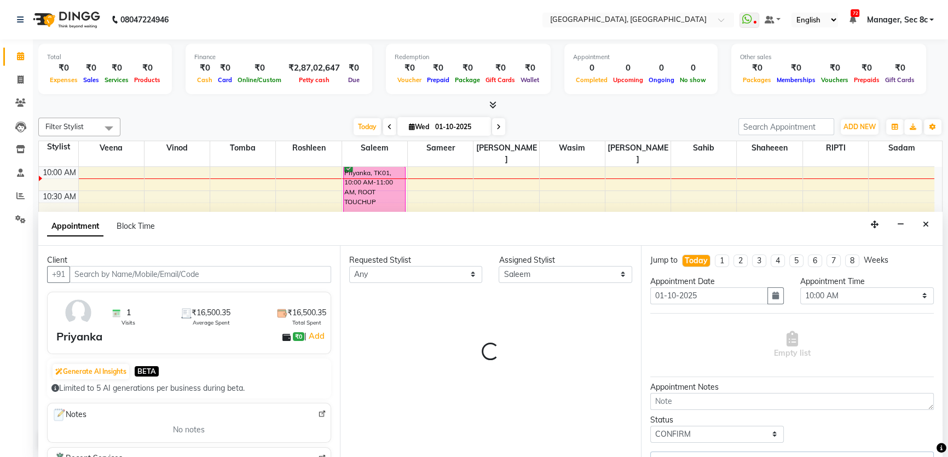
select select "1813"
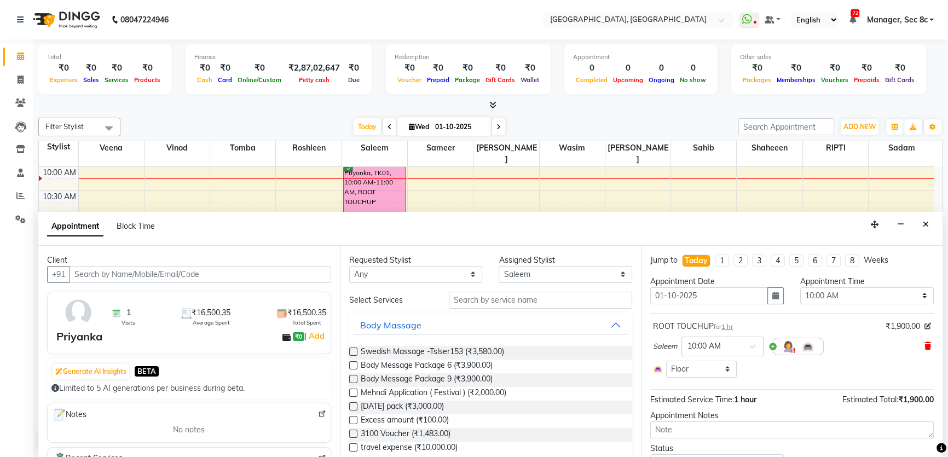
click at [925, 345] on icon at bounding box center [928, 346] width 7 height 8
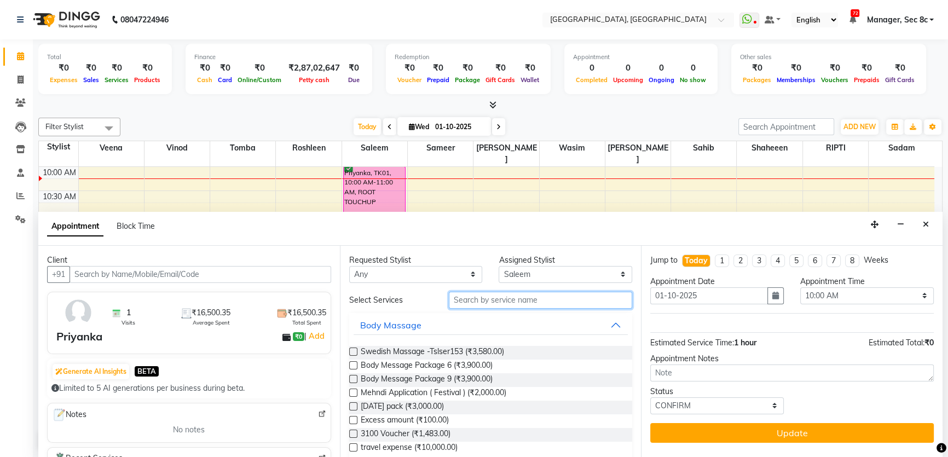
click at [469, 296] on input "text" at bounding box center [540, 300] width 183 height 17
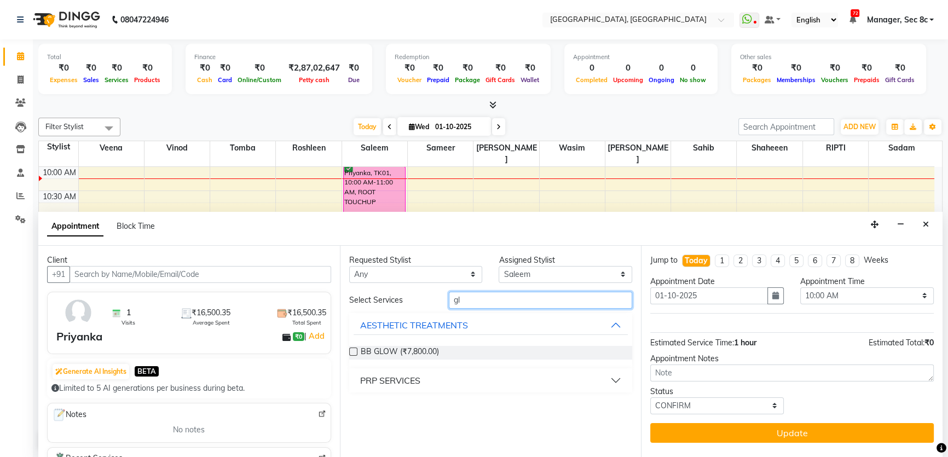
type input "g"
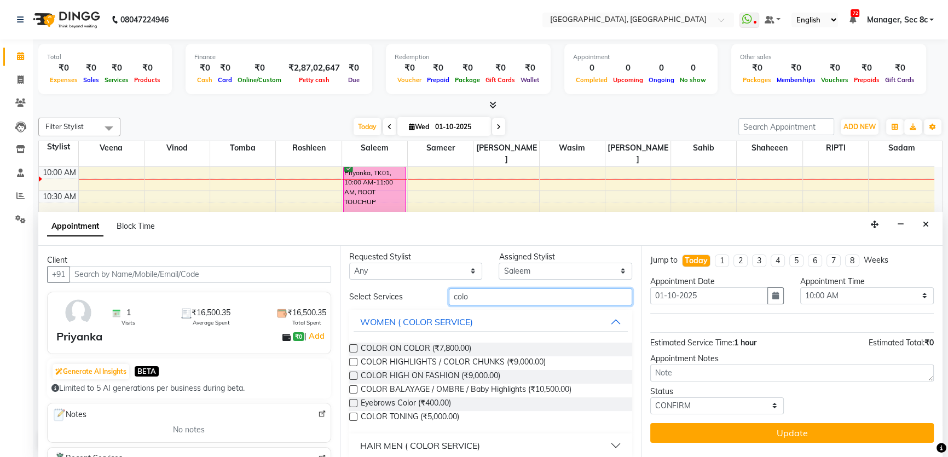
scroll to position [0, 0]
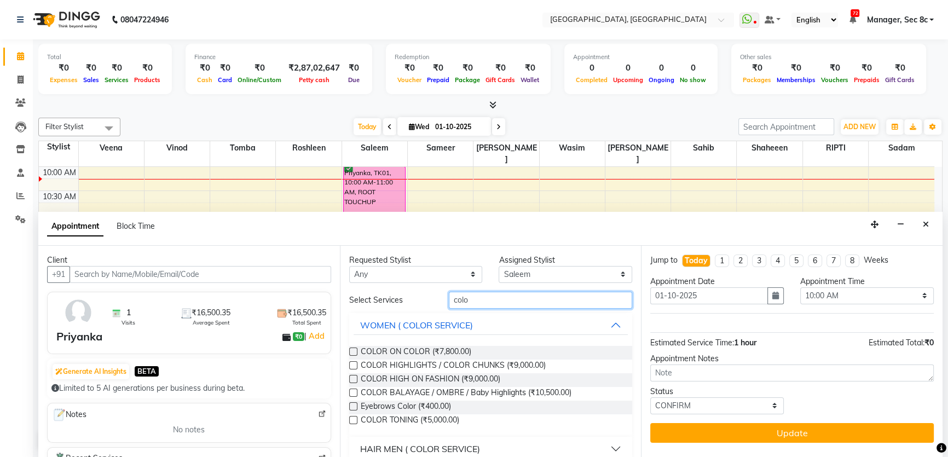
click at [521, 301] on input "colo" at bounding box center [540, 300] width 183 height 17
type input "c"
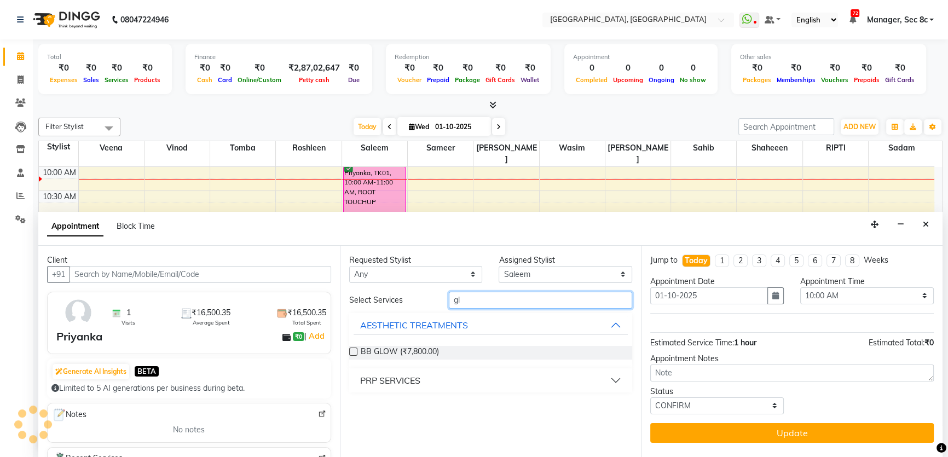
type input "g"
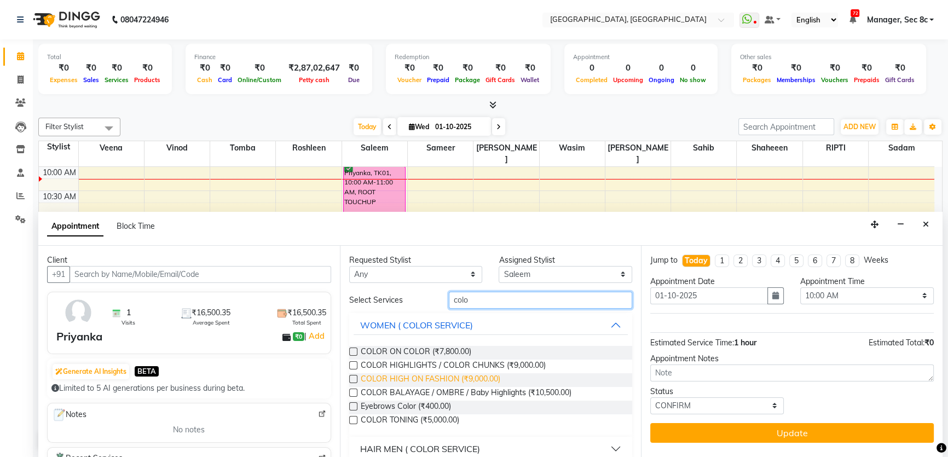
type input "colo"
click at [483, 378] on span "COLOR HIGH ON FASHION (₹9,000.00)" at bounding box center [431, 380] width 140 height 14
checkbox input "false"
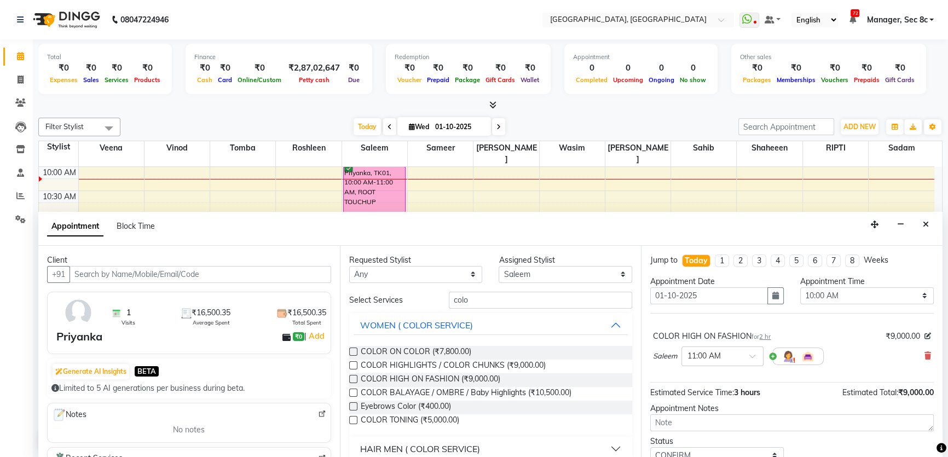
scroll to position [43, 0]
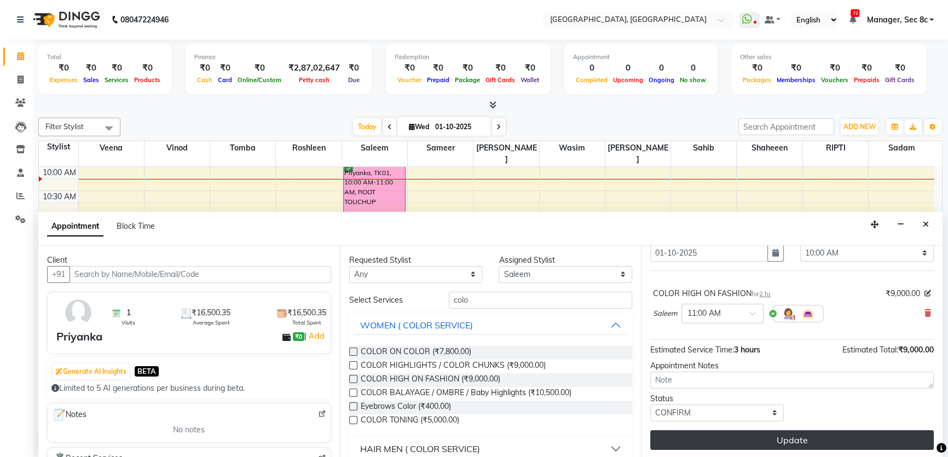
click at [784, 434] on button "Update" at bounding box center [792, 440] width 284 height 20
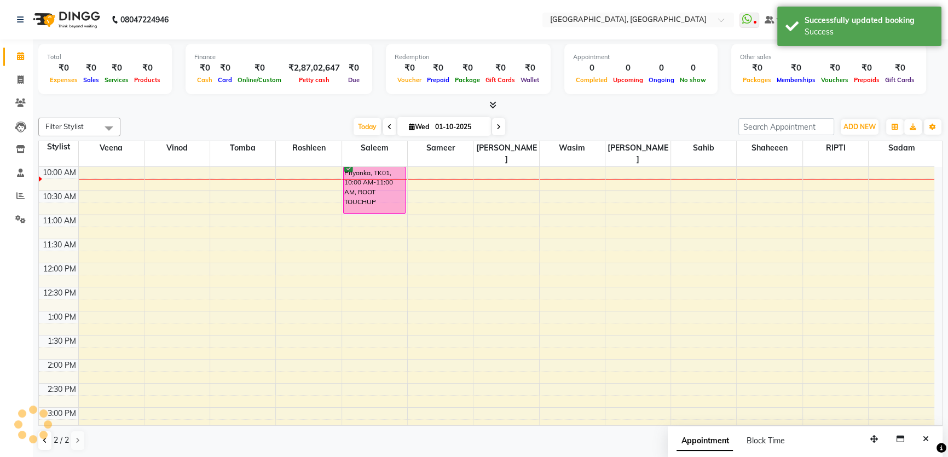
scroll to position [0, 0]
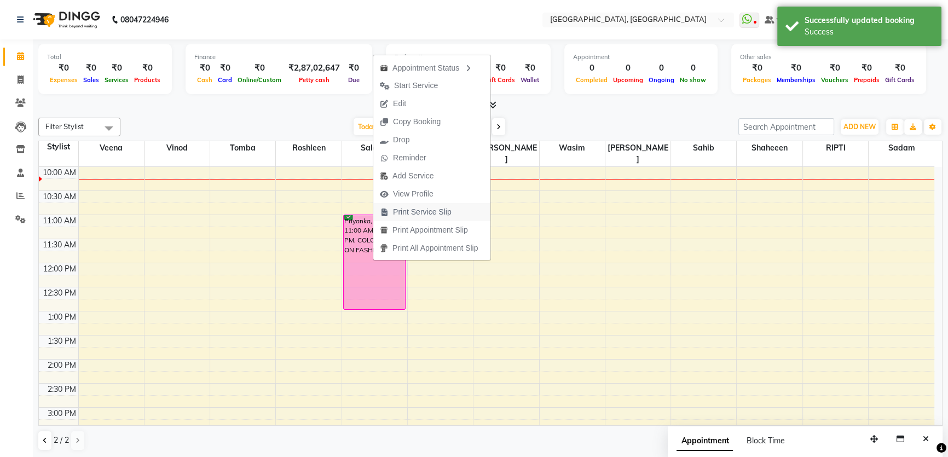
click at [428, 213] on span "Print Service Slip" at bounding box center [422, 211] width 59 height 11
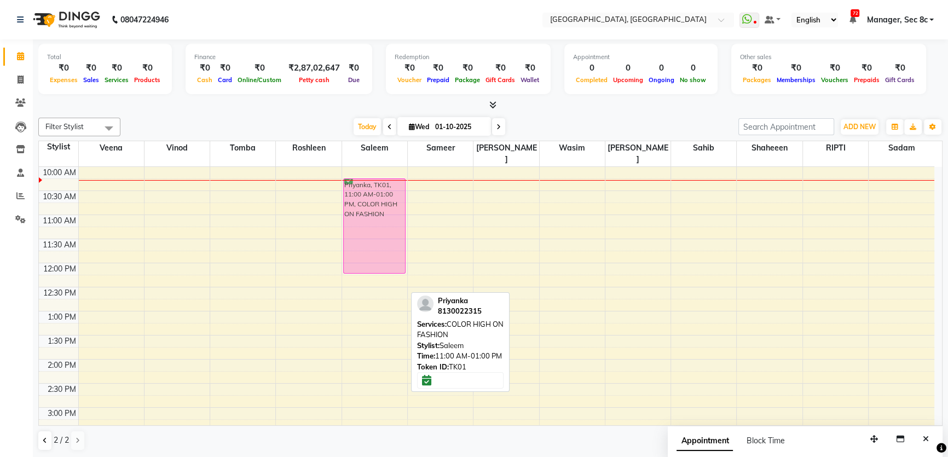
drag, startPoint x: 380, startPoint y: 280, endPoint x: 371, endPoint y: 247, distance: 34.0
click at [371, 247] on div "Priyanka, TK01, 11:00 AM-01:00 PM, COLOR HIGH ON FASHION Priyanka, TK01, 11:00 …" at bounding box center [374, 408] width 65 height 674
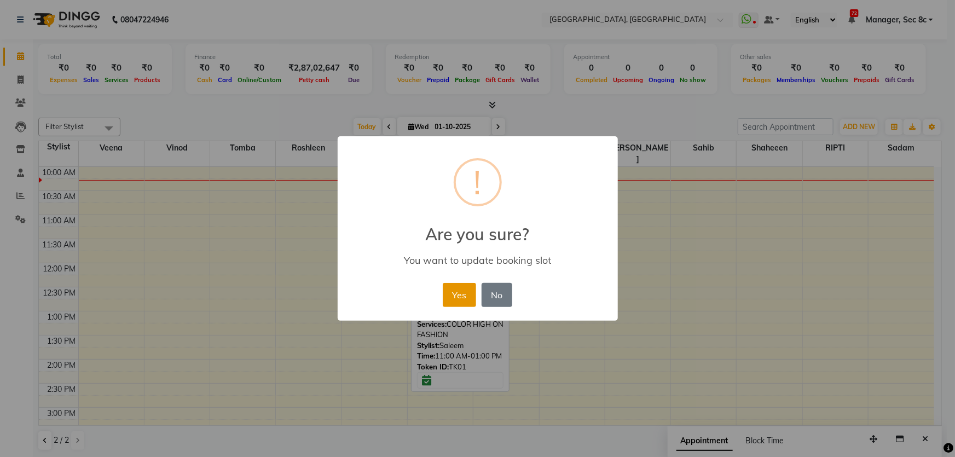
click at [456, 293] on button "Yes" at bounding box center [459, 295] width 33 height 24
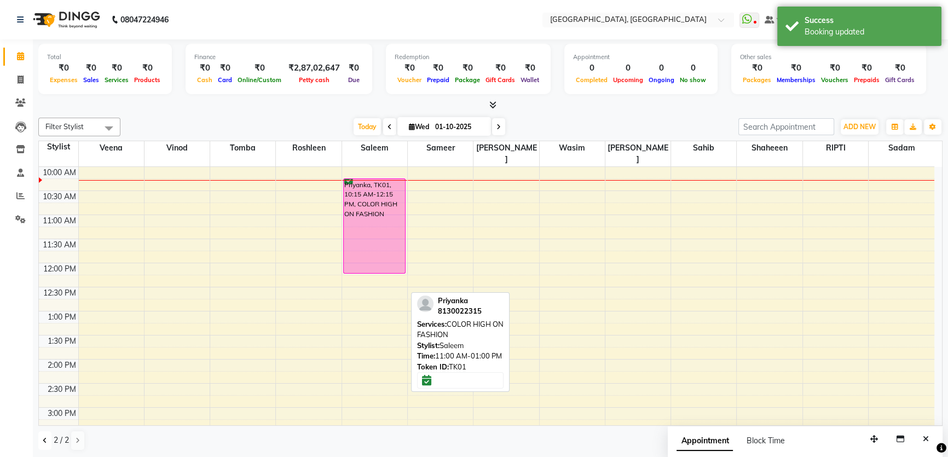
click at [48, 440] on button at bounding box center [44, 440] width 13 height 19
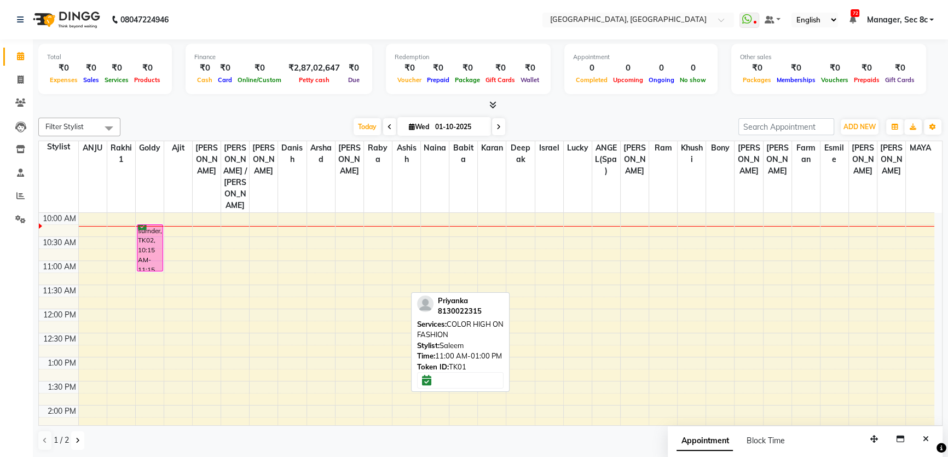
click at [76, 443] on icon at bounding box center [78, 440] width 4 height 7
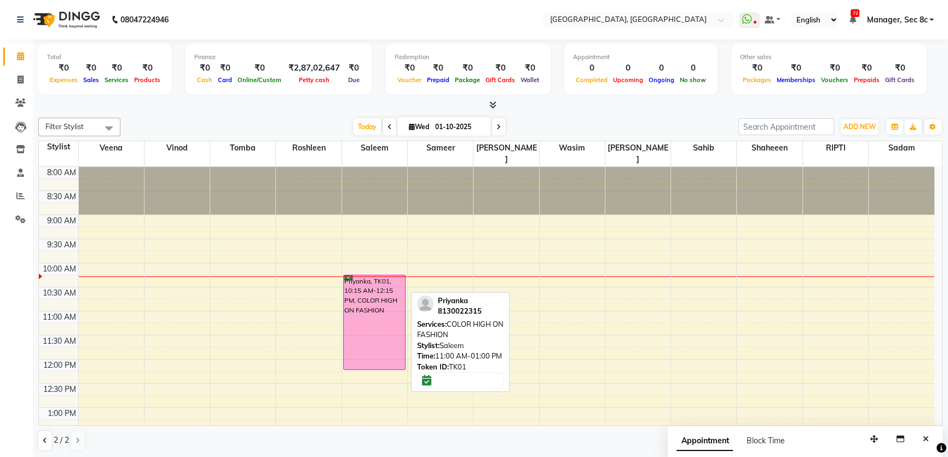
scroll to position [49, 0]
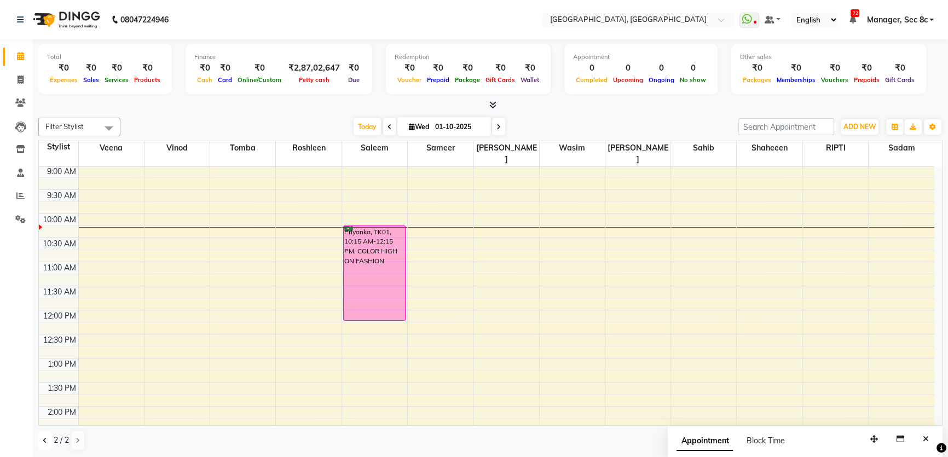
click at [47, 439] on icon at bounding box center [45, 440] width 4 height 7
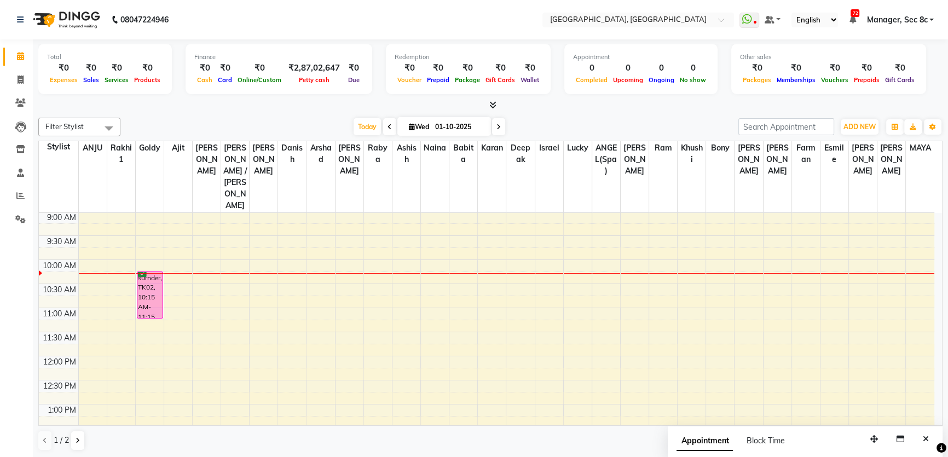
scroll to position [0, 0]
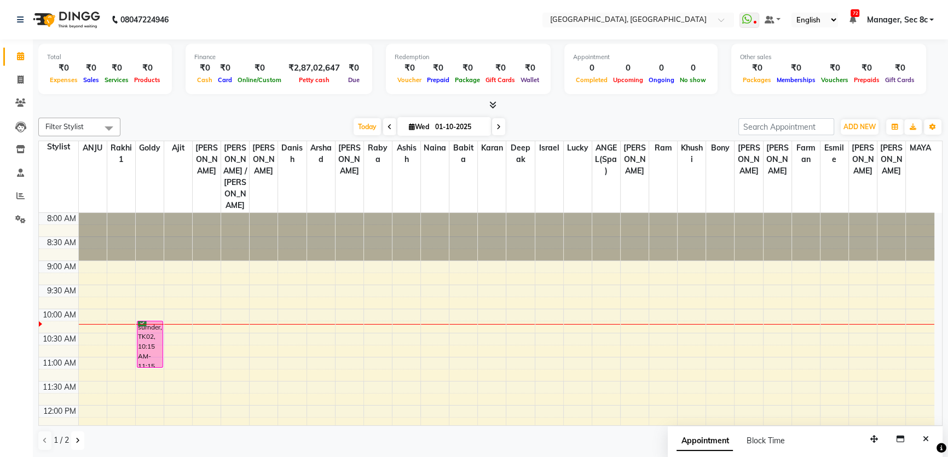
click at [76, 440] on icon at bounding box center [78, 440] width 4 height 7
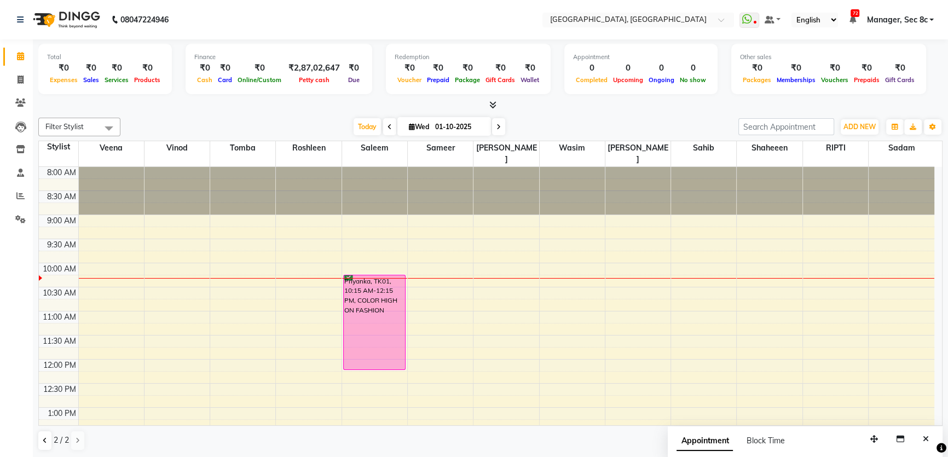
click at [168, 278] on div at bounding box center [177, 278] width 65 height 1
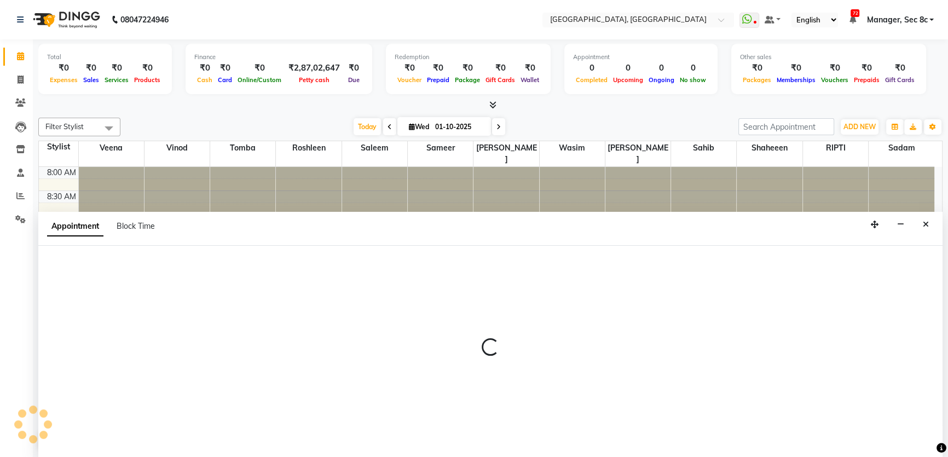
select select "25431"
select select "615"
select select "tentative"
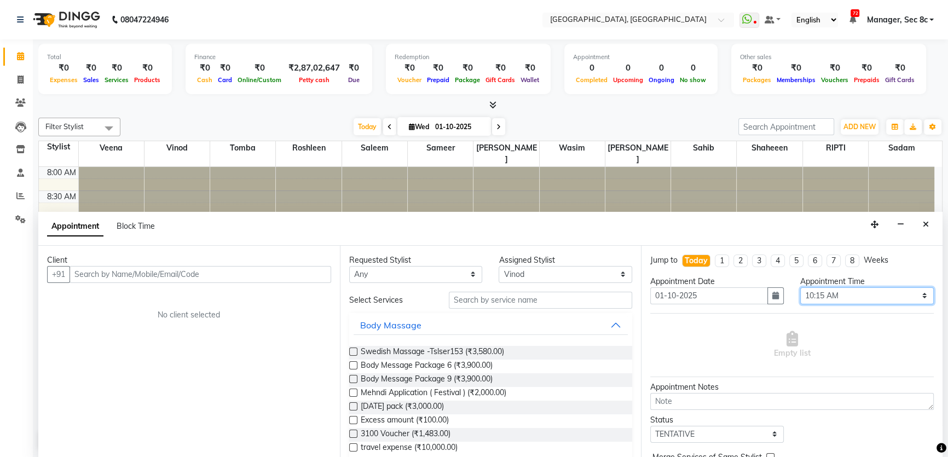
click at [823, 295] on select "Select 09:00 AM 09:15 AM 09:30 AM 09:45 AM 10:00 AM 10:15 AM 10:30 AM 10:45 AM …" at bounding box center [867, 295] width 134 height 17
select select "630"
click at [800, 287] on select "Select 09:00 AM 09:15 AM 09:30 AM 09:45 AM 10:00 AM 10:15 AM 10:30 AM 10:45 AM …" at bounding box center [867, 295] width 134 height 17
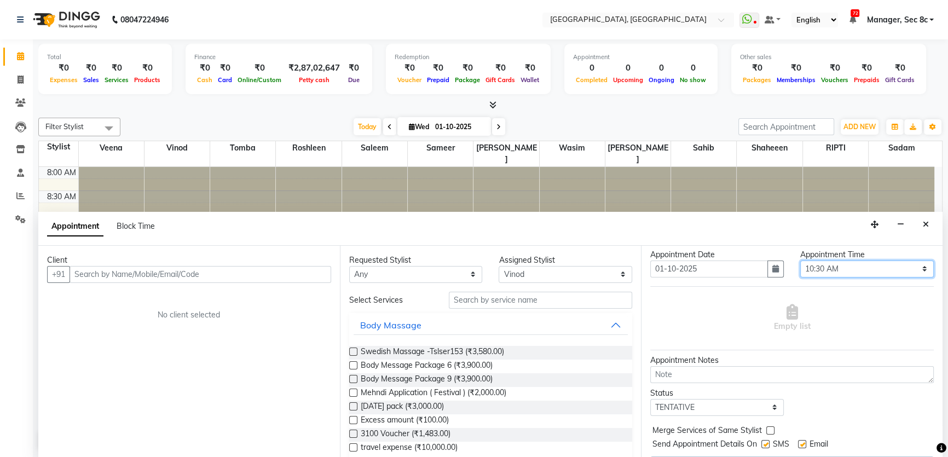
scroll to position [54, 0]
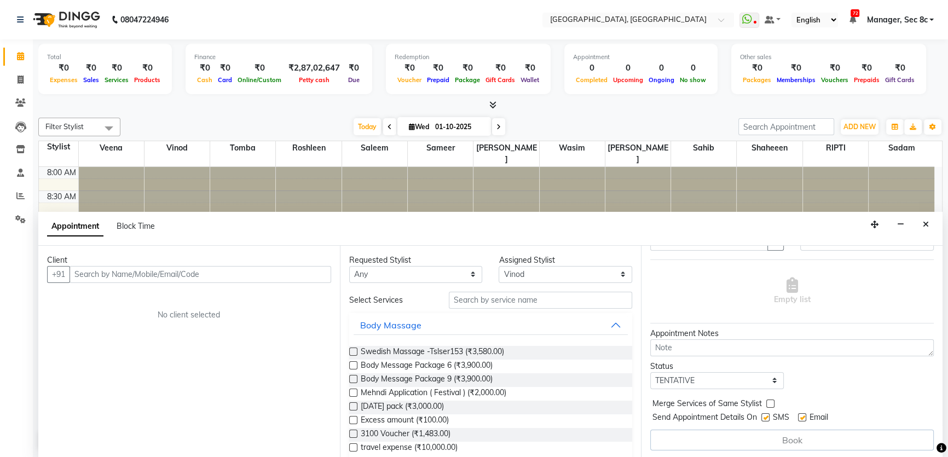
click at [770, 414] on label at bounding box center [765, 417] width 8 height 8
click at [769, 415] on input "checkbox" at bounding box center [764, 418] width 7 height 7
checkbox input "false"
click at [487, 301] on input "text" at bounding box center [540, 300] width 183 height 17
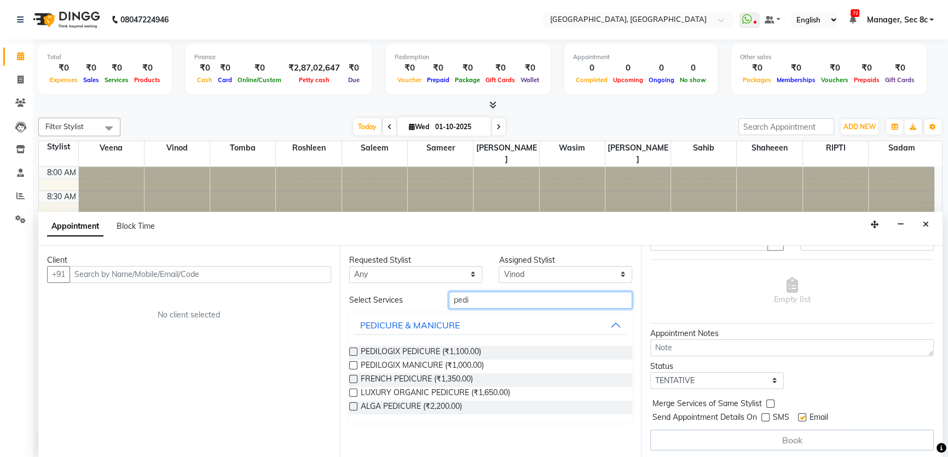
type input "pedi"
click at [353, 352] on label at bounding box center [353, 352] width 8 height 8
click at [353, 352] on input "checkbox" at bounding box center [352, 352] width 7 height 7
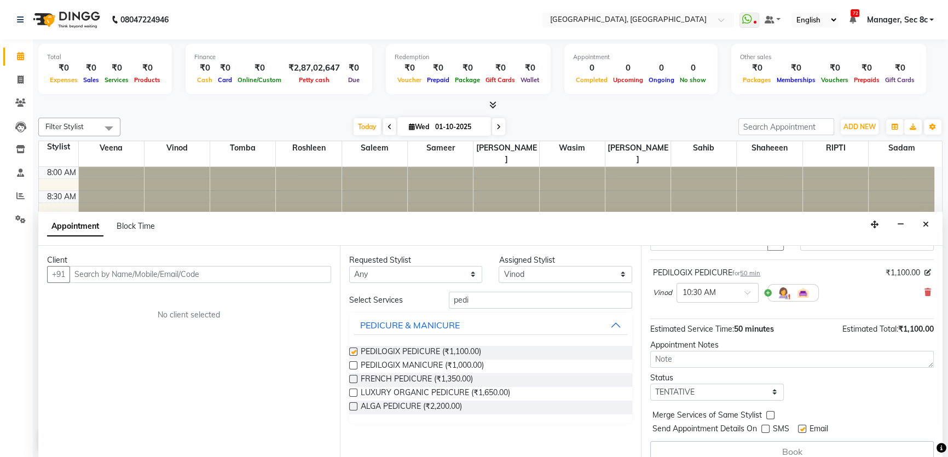
checkbox input "false"
click at [231, 279] on input "text" at bounding box center [201, 274] width 262 height 17
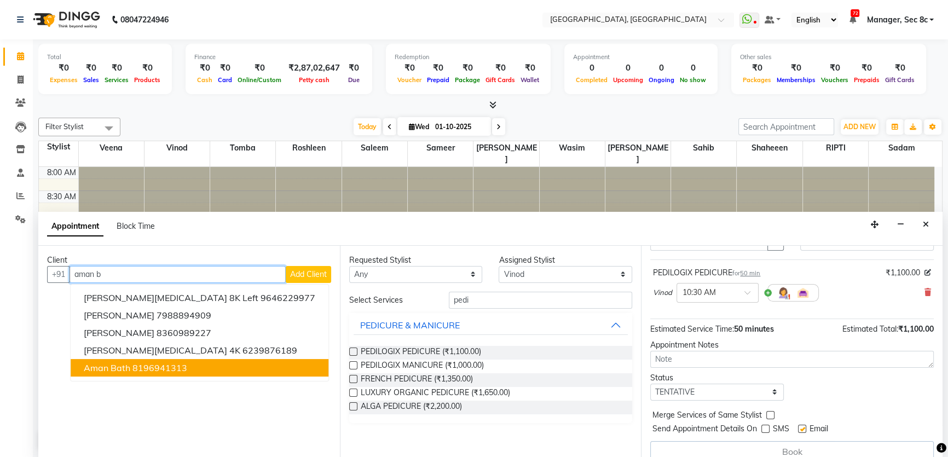
click at [158, 363] on ngb-highlight "8196941313" at bounding box center [159, 367] width 55 height 11
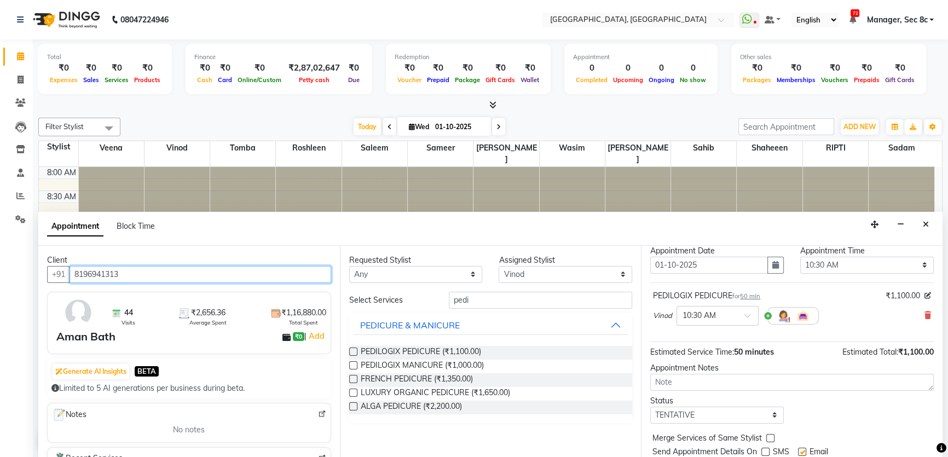
scroll to position [65, 0]
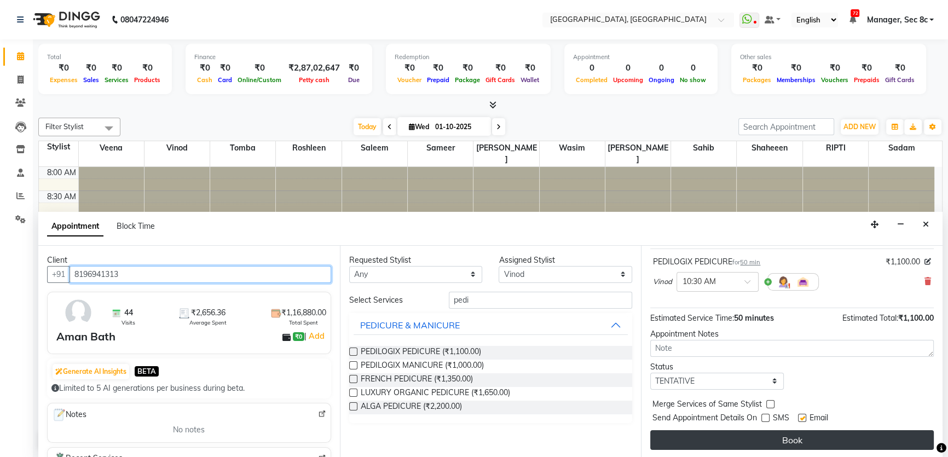
type input "8196941313"
click at [810, 438] on button "Book" at bounding box center [792, 440] width 284 height 20
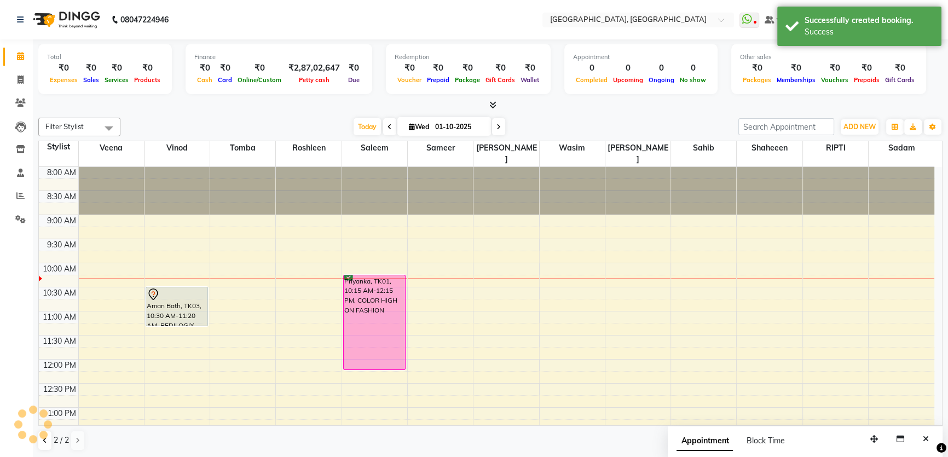
scroll to position [0, 0]
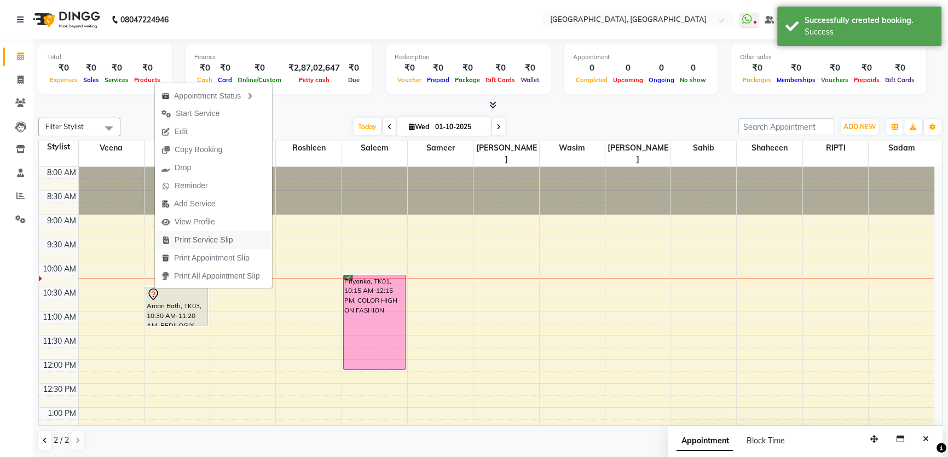
click at [219, 235] on span "Print Service Slip" at bounding box center [204, 239] width 59 height 11
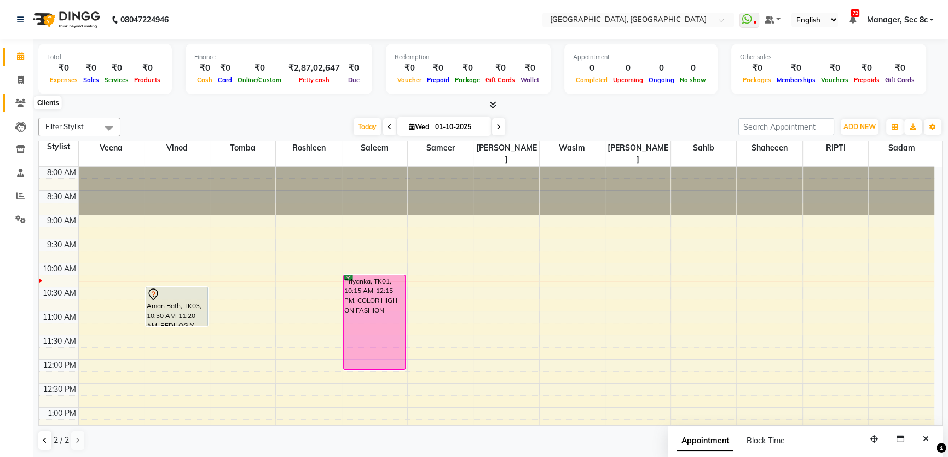
click at [20, 106] on icon at bounding box center [20, 103] width 10 height 8
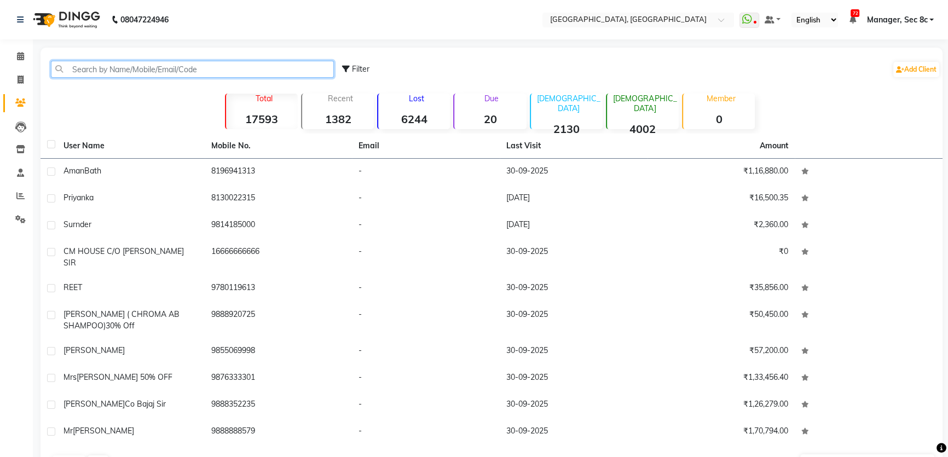
click at [109, 68] on input "text" at bounding box center [192, 69] width 283 height 17
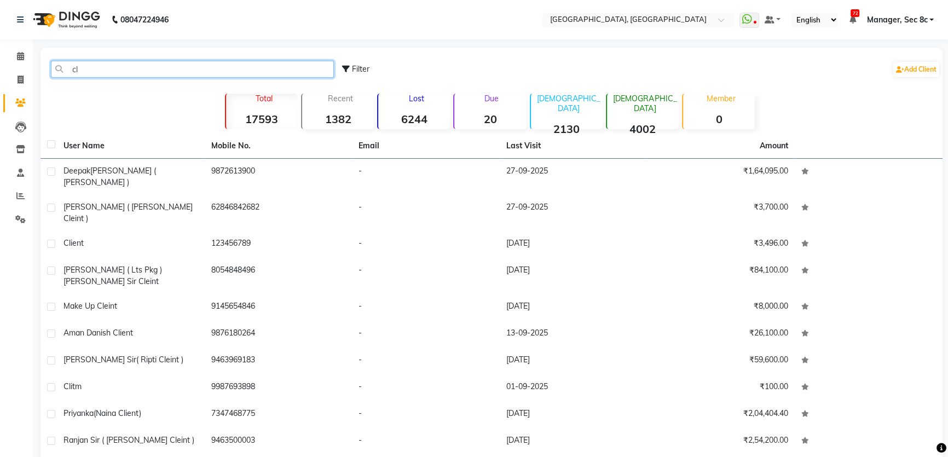
type input "c"
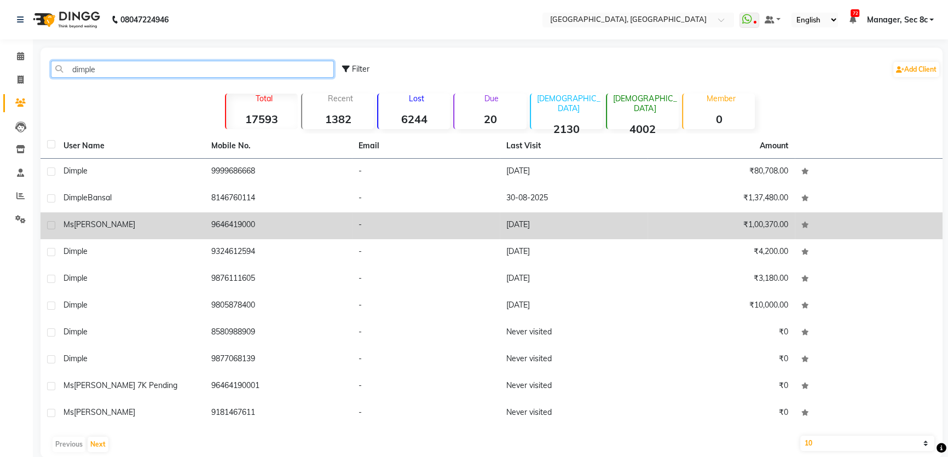
type input "dimple"
click at [155, 225] on div "[PERSON_NAME]" at bounding box center [131, 224] width 135 height 11
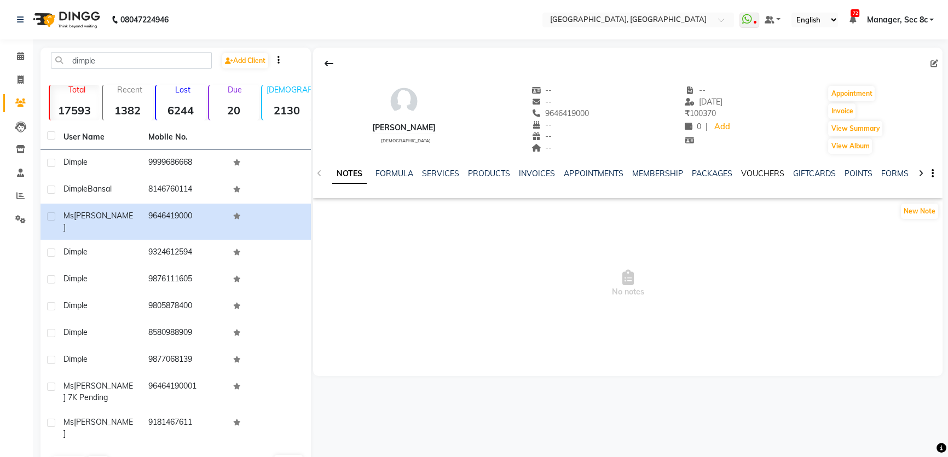
click at [774, 170] on link "VOUCHERS" at bounding box center [762, 174] width 43 height 10
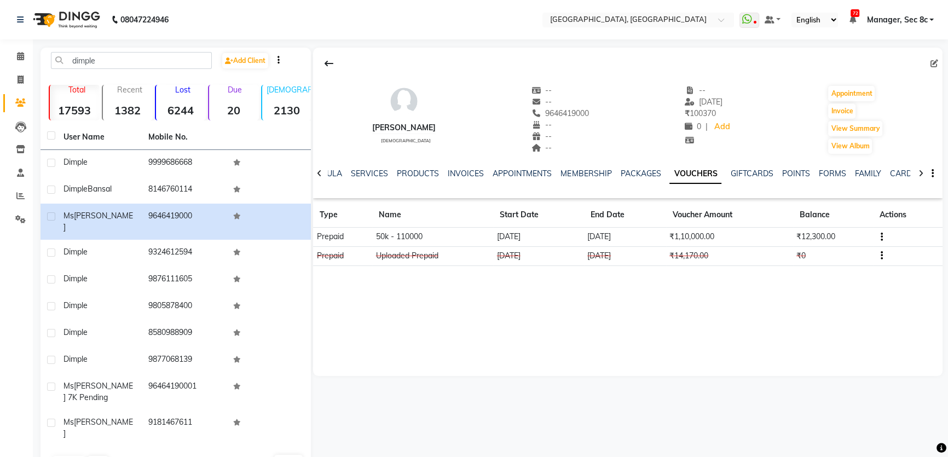
click at [364, 178] on div "SERVICES" at bounding box center [369, 173] width 37 height 11
click at [365, 174] on link "SERVICES" at bounding box center [369, 174] width 37 height 10
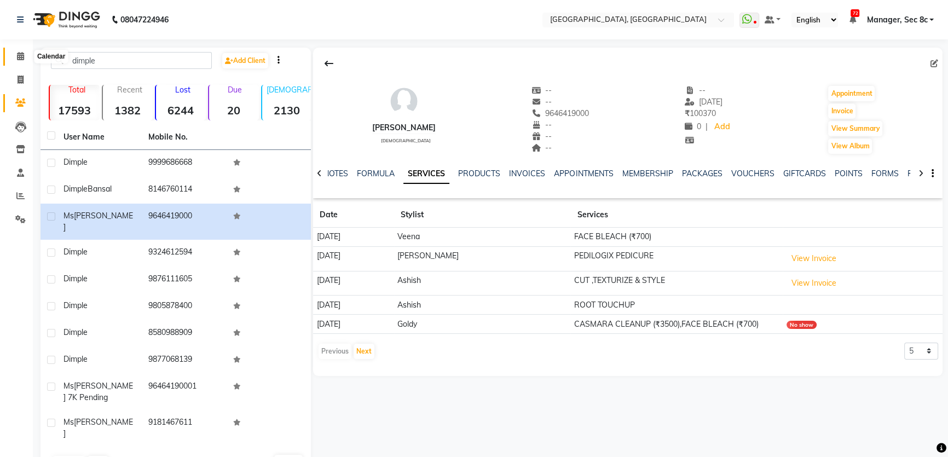
click at [17, 58] on icon at bounding box center [20, 56] width 7 height 8
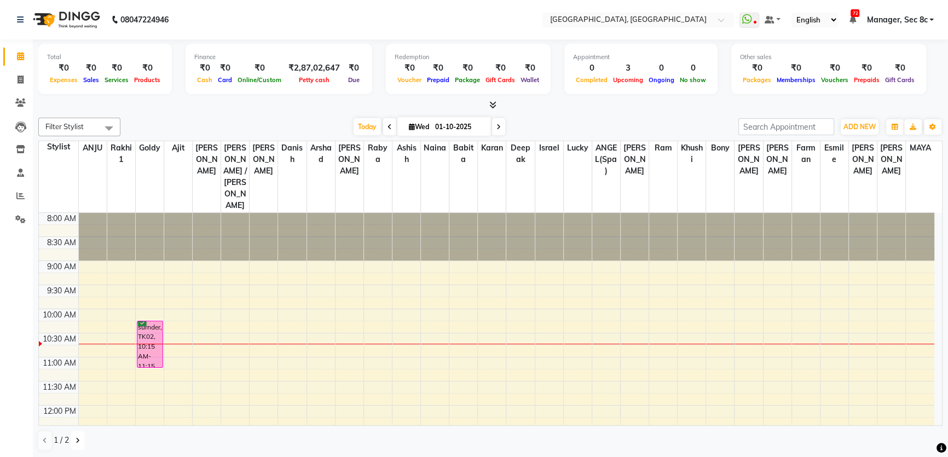
click at [78, 442] on icon at bounding box center [78, 440] width 4 height 7
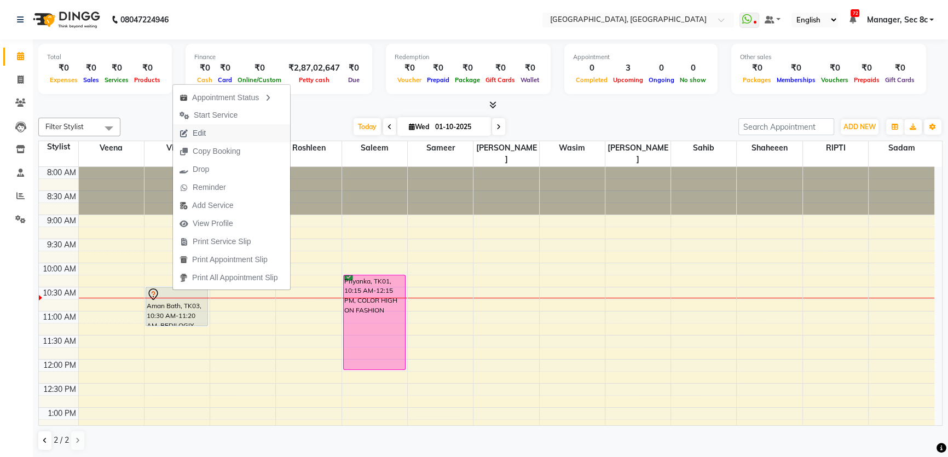
click at [210, 137] on span "Edit" at bounding box center [192, 133] width 39 height 18
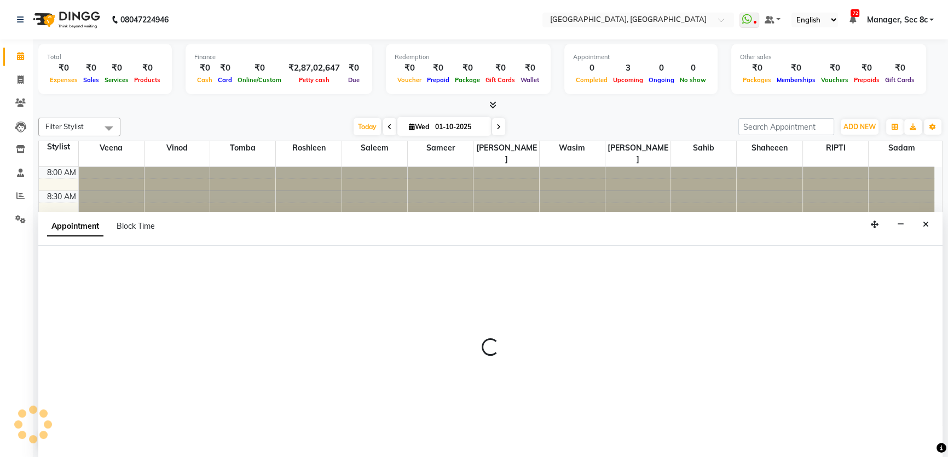
select select "tentative"
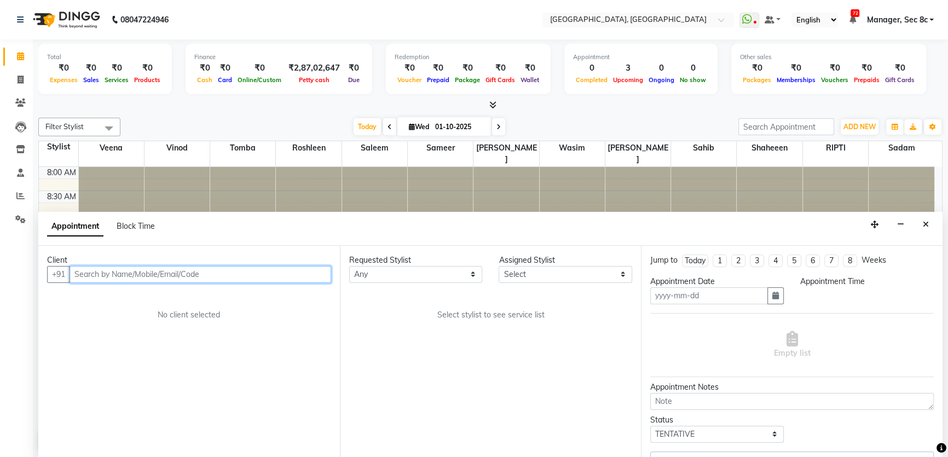
type input "01-10-2025"
select select "25431"
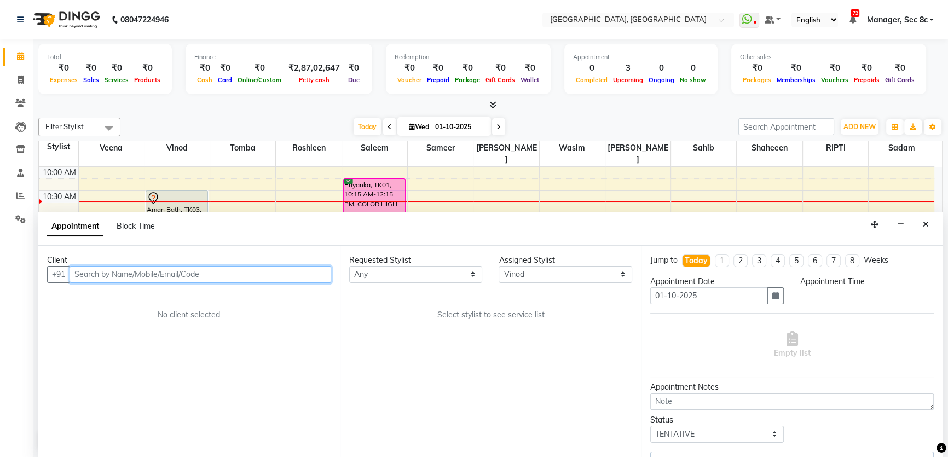
select select "630"
select select "1813"
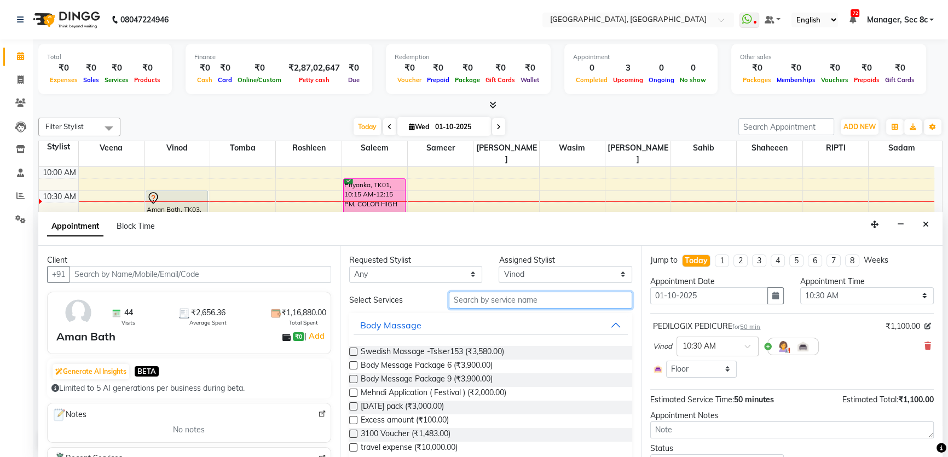
click at [480, 299] on input "text" at bounding box center [540, 300] width 183 height 17
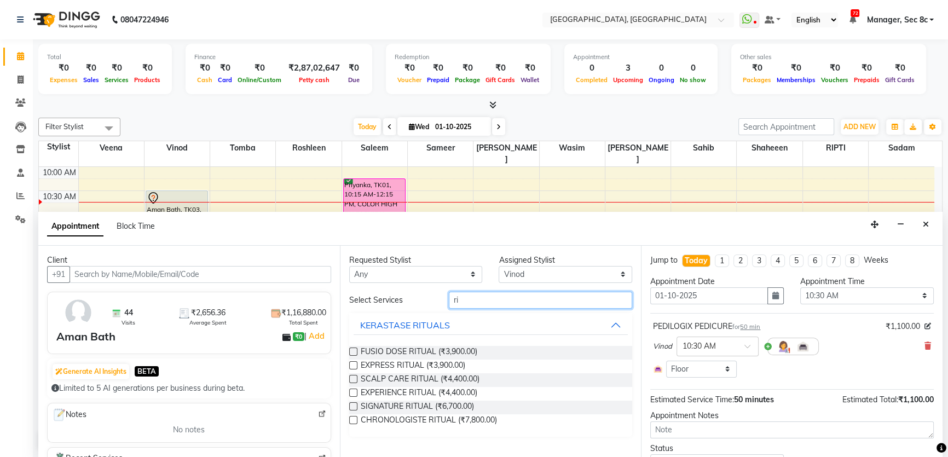
type input "r"
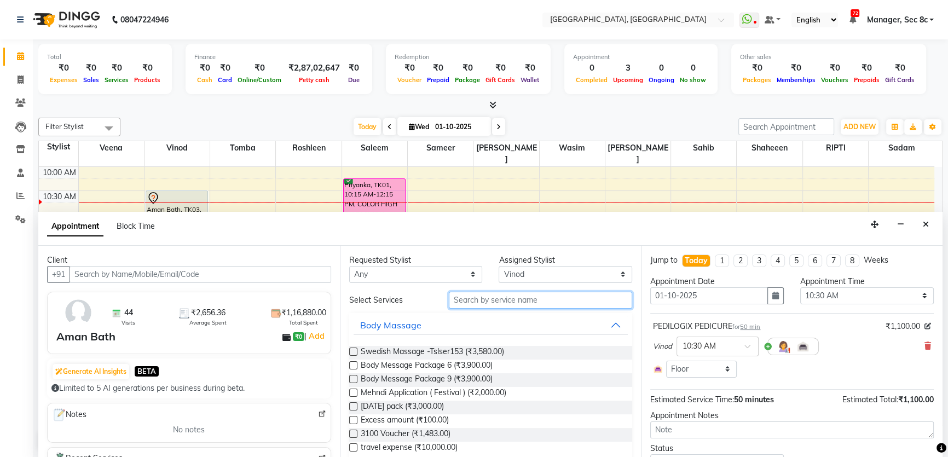
type input "i"
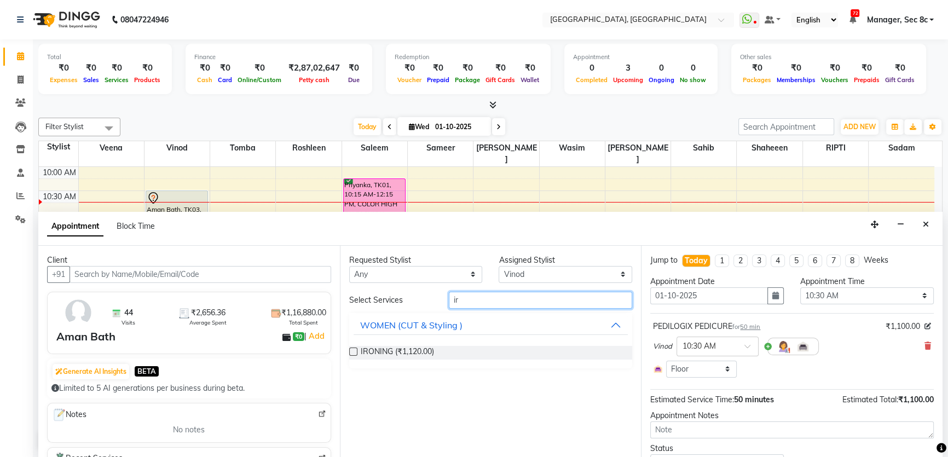
type input "i"
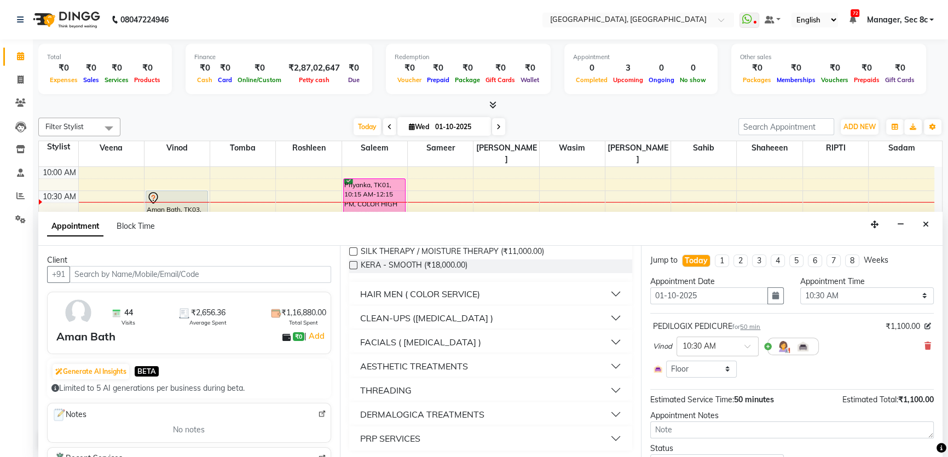
scroll to position [114, 0]
click at [414, 393] on button "THREADING" at bounding box center [491, 390] width 275 height 20
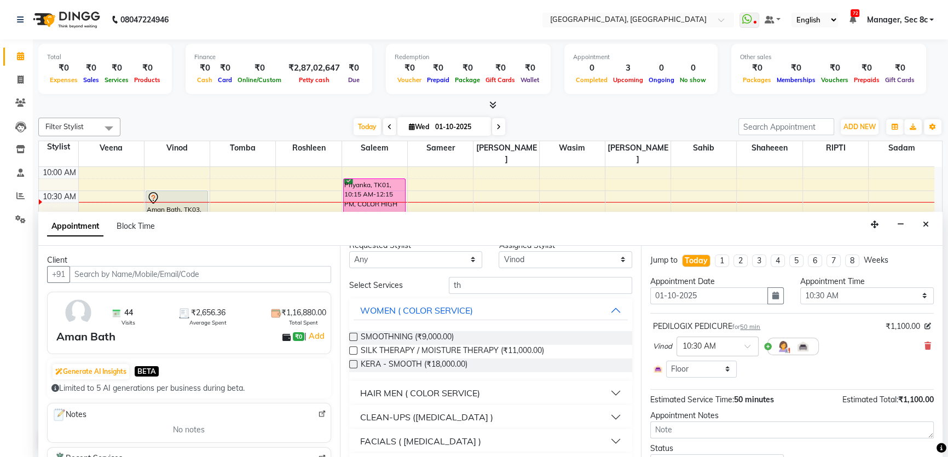
scroll to position [0, 0]
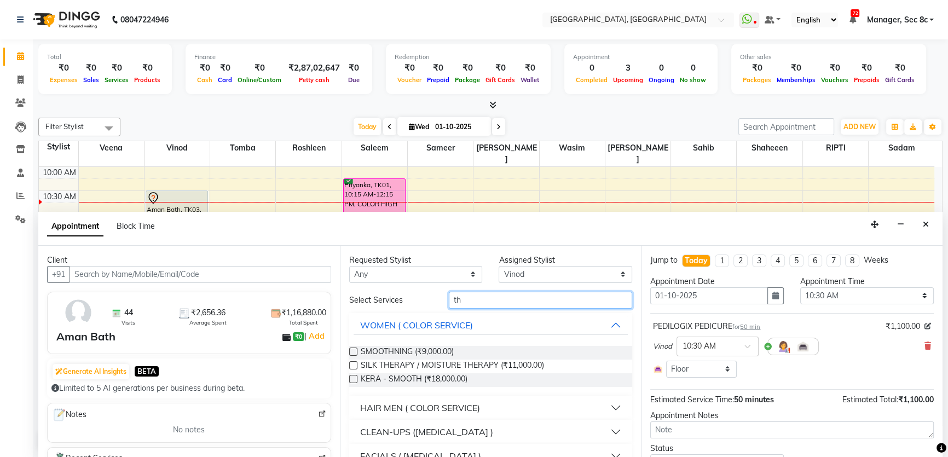
click at [516, 297] on input "th" at bounding box center [540, 300] width 183 height 17
type input "t"
type input "k"
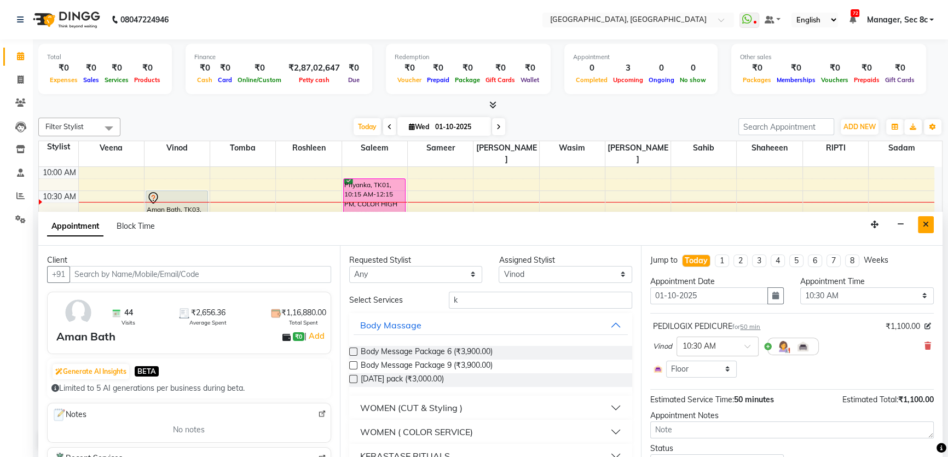
click at [926, 224] on icon "Close" at bounding box center [926, 225] width 6 height 8
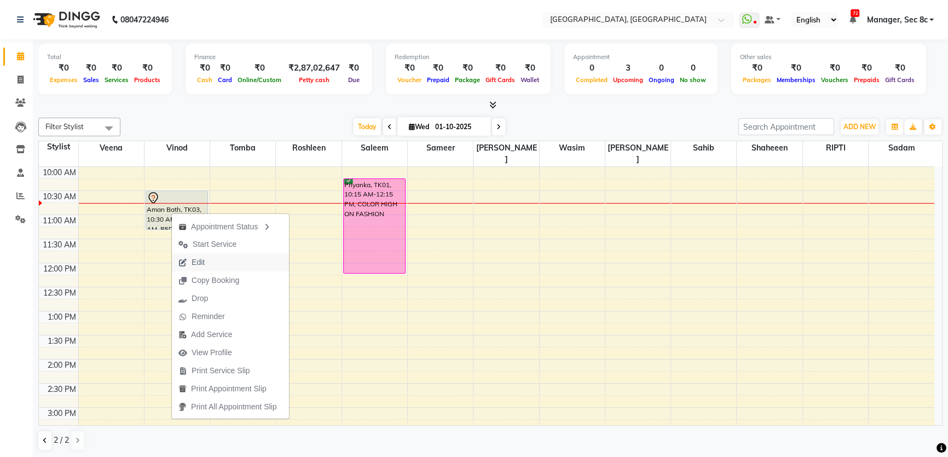
click at [215, 262] on button "Edit" at bounding box center [230, 262] width 117 height 18
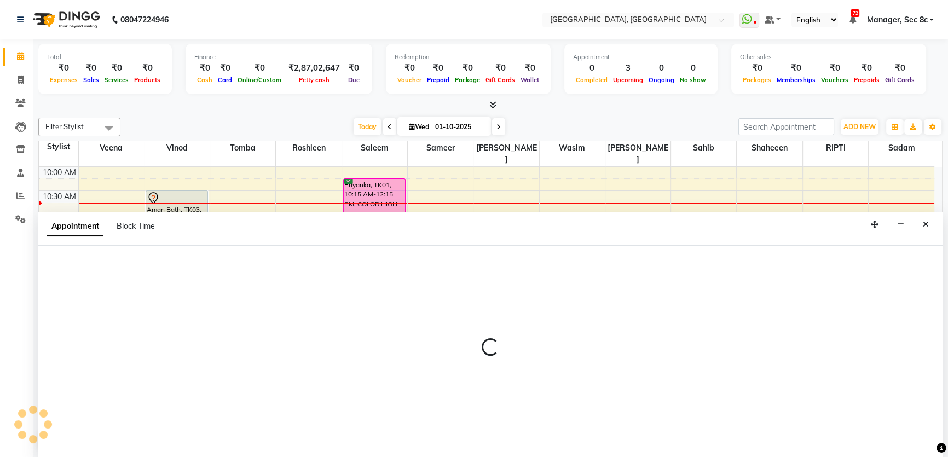
select select "tentative"
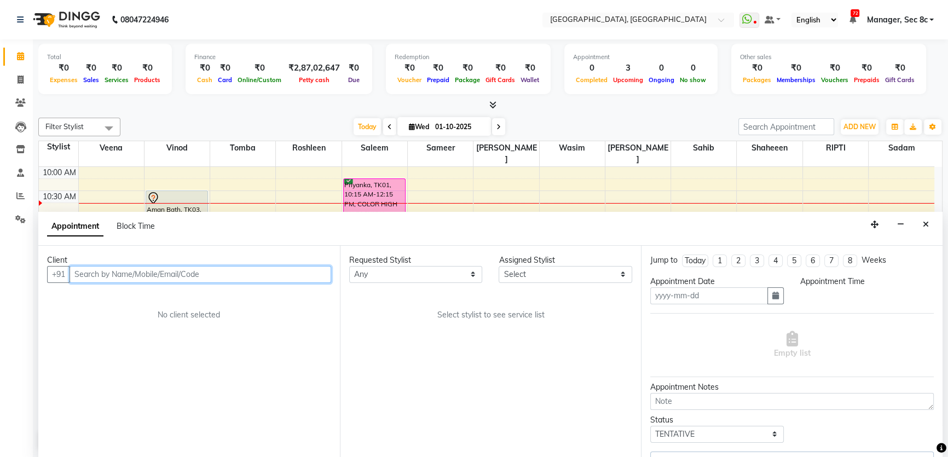
type input "01-10-2025"
select select "630"
select select "25431"
select select "1813"
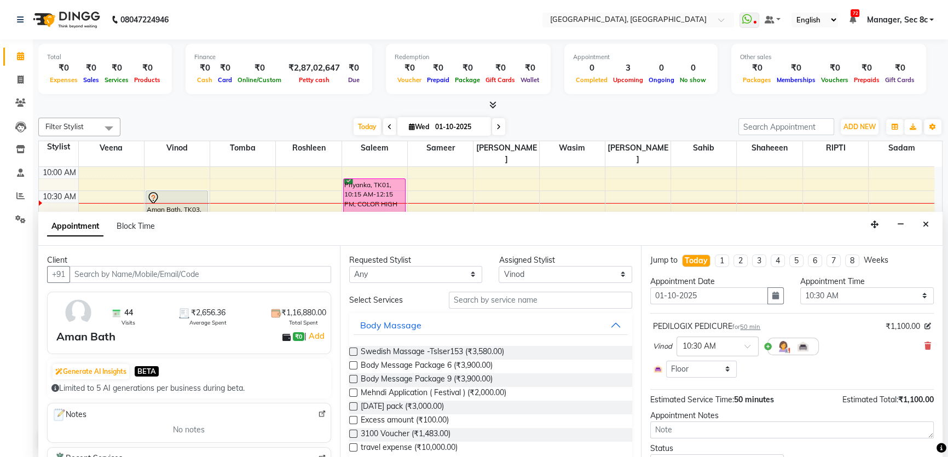
click at [77, 311] on img at bounding box center [78, 313] width 32 height 32
click at [29, 107] on span at bounding box center [20, 103] width 19 height 13
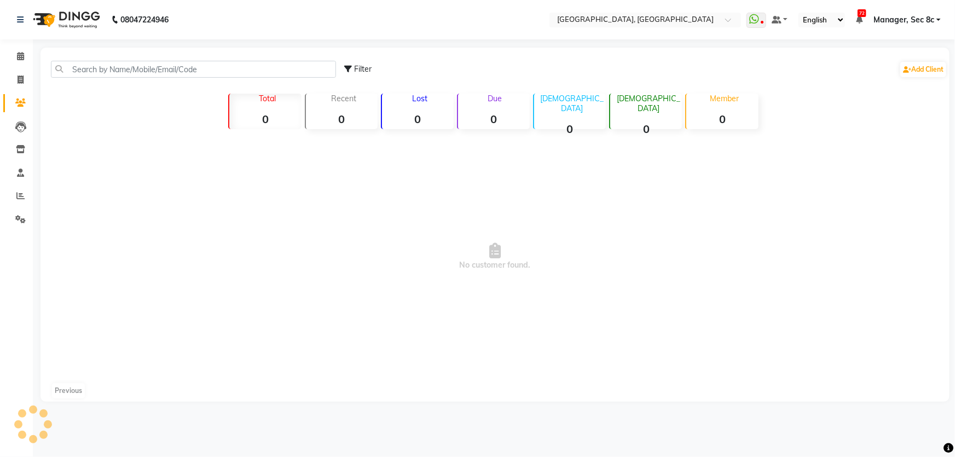
click at [25, 106] on icon at bounding box center [20, 103] width 10 height 8
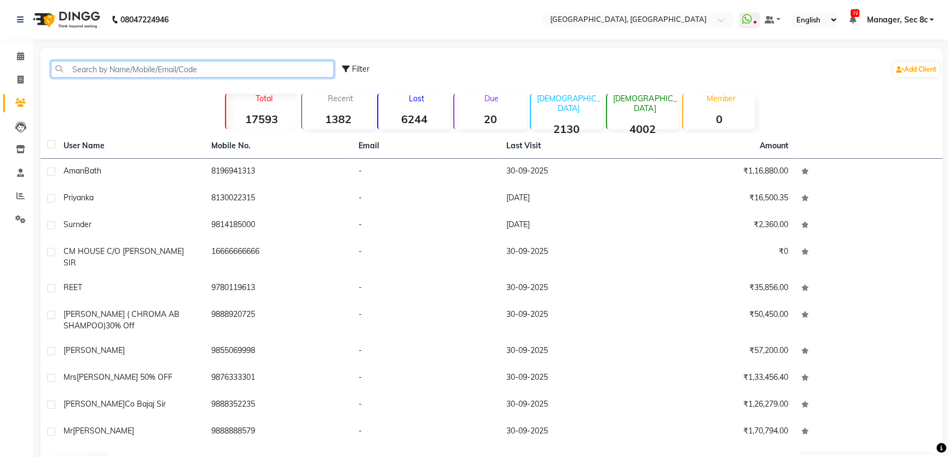
click at [134, 72] on input "text" at bounding box center [192, 69] width 283 height 17
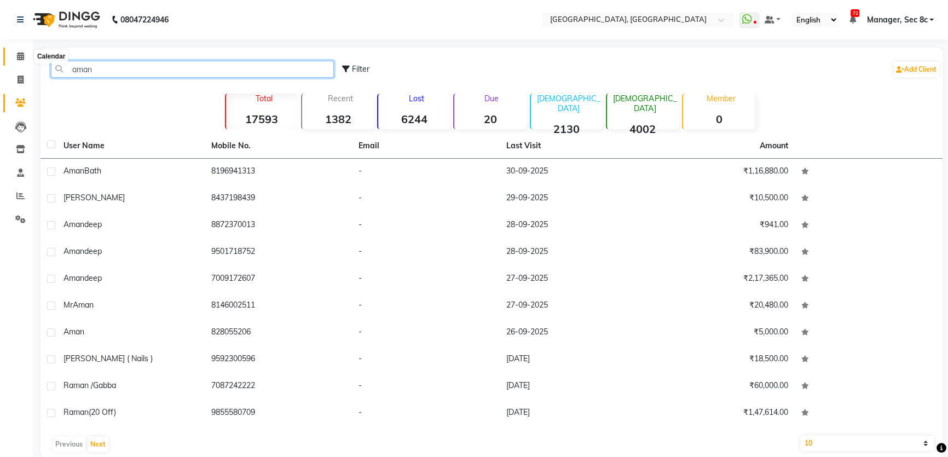
type input "aman"
click at [18, 59] on icon at bounding box center [20, 56] width 7 height 8
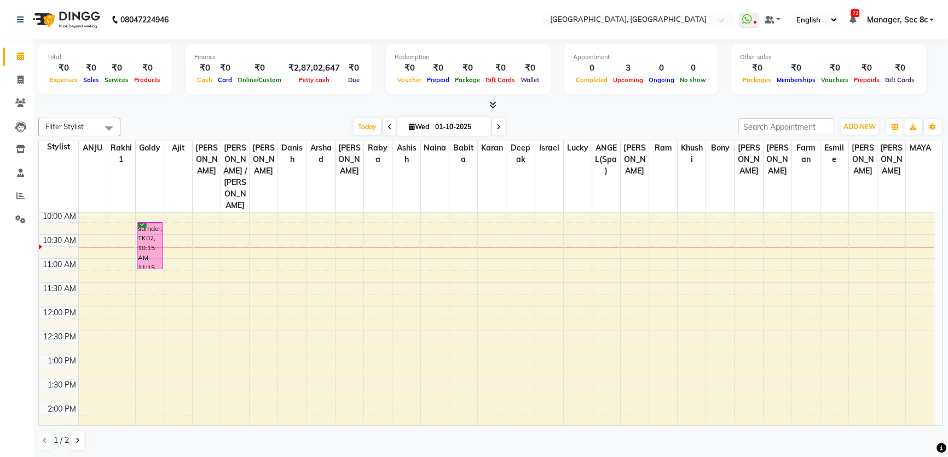
scroll to position [99, 0]
click at [73, 440] on button at bounding box center [77, 440] width 13 height 19
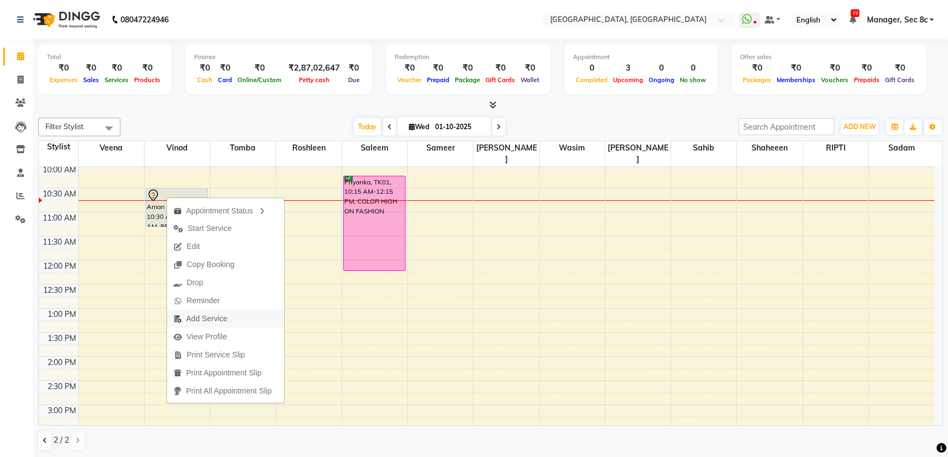
click at [211, 318] on span "Add Service" at bounding box center [206, 318] width 41 height 11
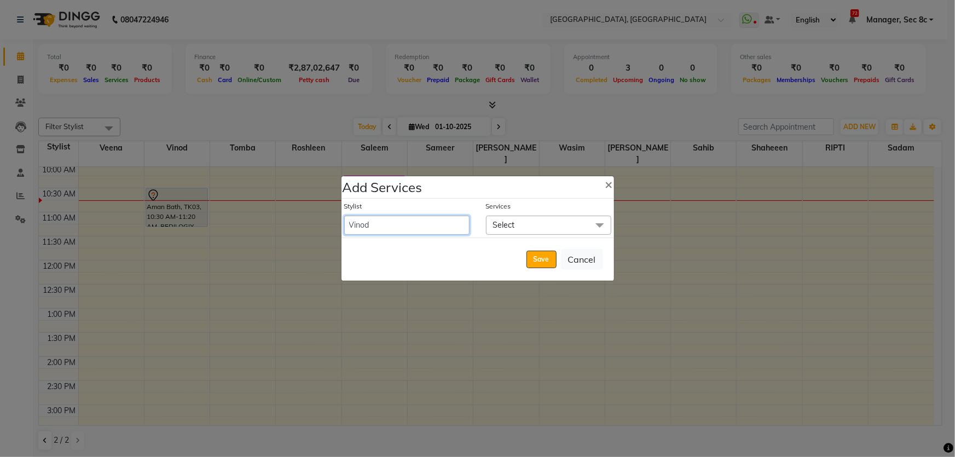
click at [383, 220] on select "[PERSON_NAME] [PERSON_NAME] Aditya [PERSON_NAME] [PERSON_NAME](Spa) [PERSON_NAM…" at bounding box center [406, 225] width 125 height 19
select select "90988"
click at [385, 220] on div "Stylist [PERSON_NAME] [PERSON_NAME] Aditya [PERSON_NAME] [PERSON_NAME](Spa) [PE…" at bounding box center [478, 218] width 273 height 39
select select "690"
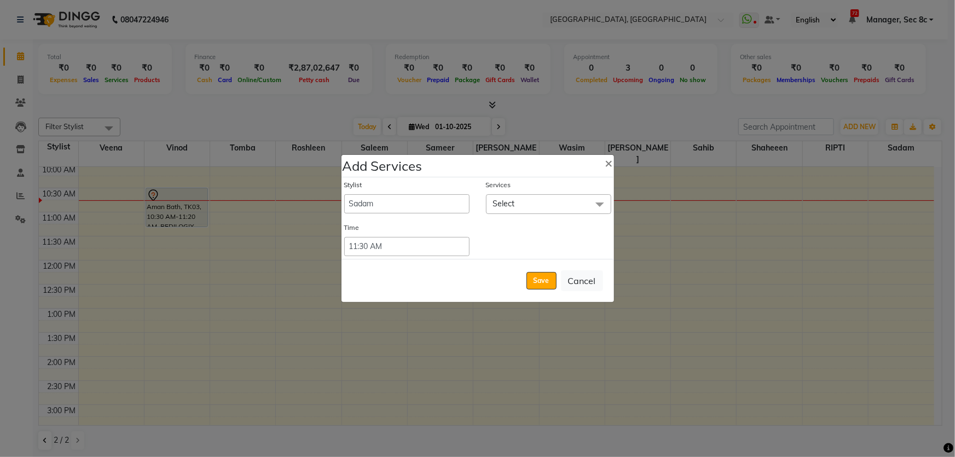
click at [525, 203] on span "Select" at bounding box center [548, 203] width 125 height 19
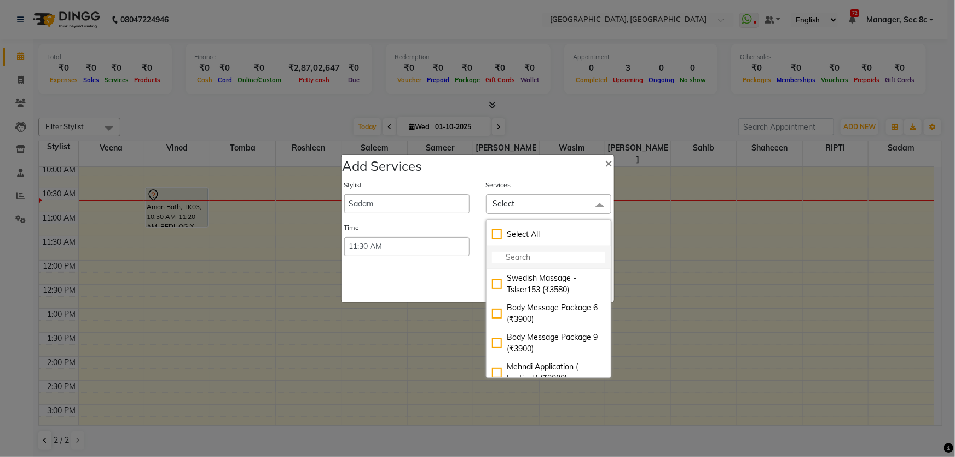
click at [521, 251] on li at bounding box center [549, 257] width 124 height 23
click at [521, 259] on input "multiselect-search" at bounding box center [548, 257] width 113 height 11
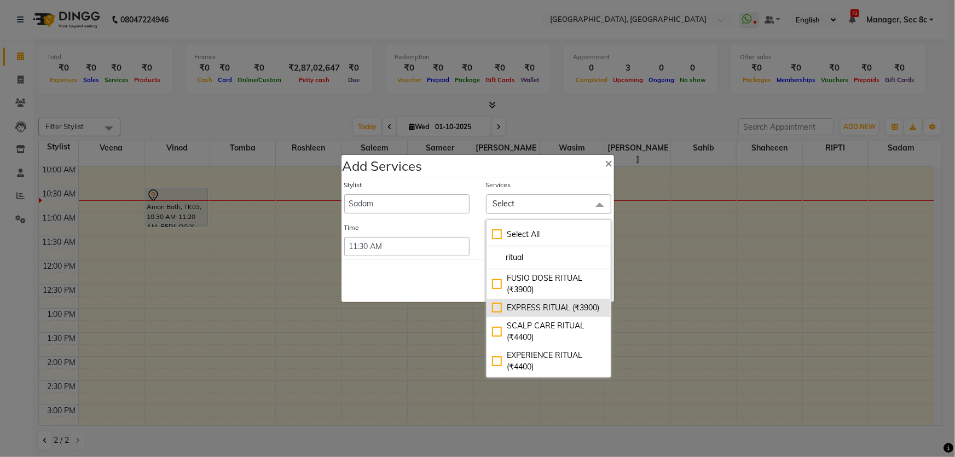
type input "ritual"
click at [558, 310] on div "EXPRESS RITUAL (₹3900)" at bounding box center [548, 307] width 113 height 11
checkbox input "true"
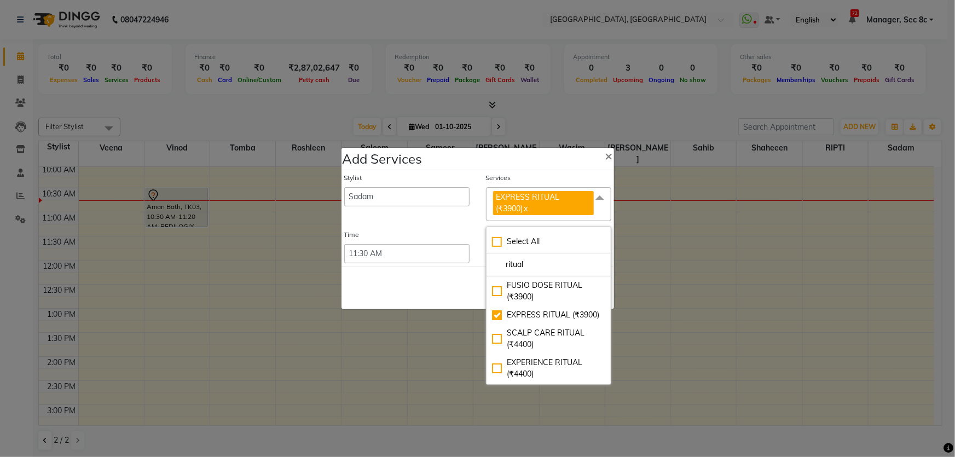
click at [438, 295] on div "Save Cancel" at bounding box center [478, 287] width 273 height 43
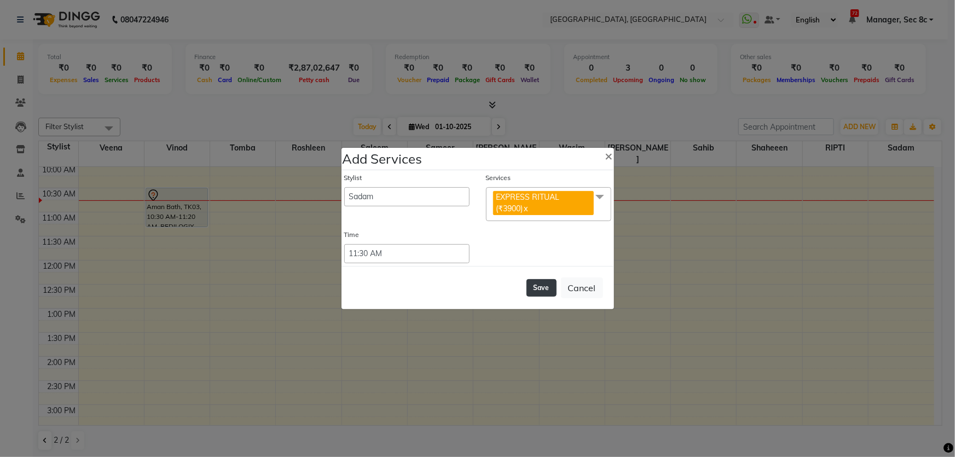
click at [544, 288] on button "Save" at bounding box center [542, 288] width 30 height 18
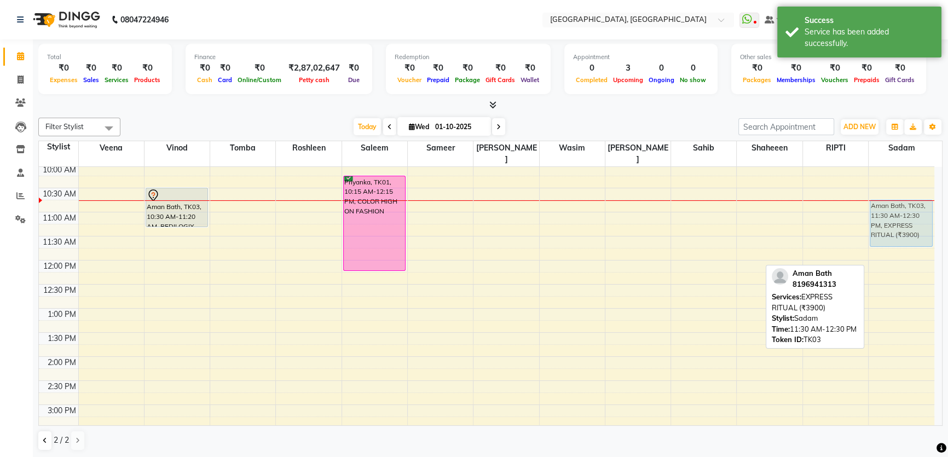
drag, startPoint x: 910, startPoint y: 243, endPoint x: 900, endPoint y: 208, distance: 36.0
click at [900, 208] on div "Aman Bath, TK03, 11:30 AM-12:30 PM, EXPRESS RITUAL (₹3900) Aman Bath, TK03, 11:…" at bounding box center [902, 405] width 66 height 674
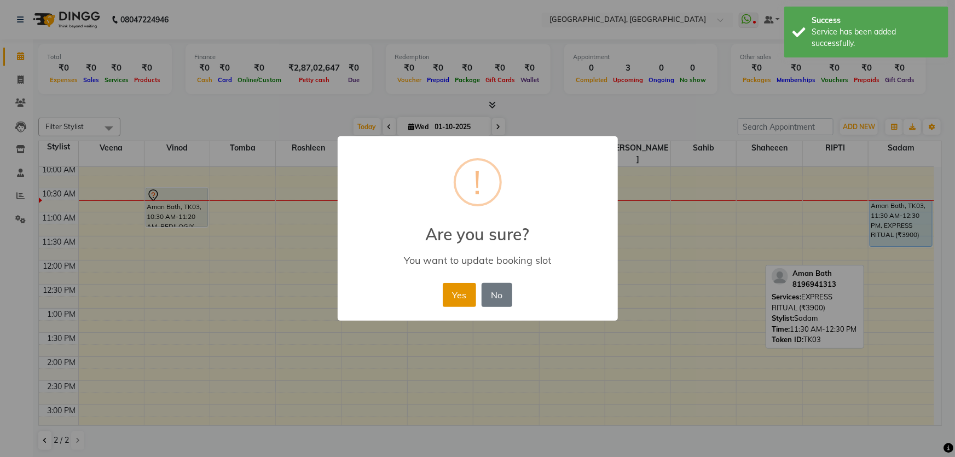
click at [458, 296] on button "Yes" at bounding box center [459, 295] width 33 height 24
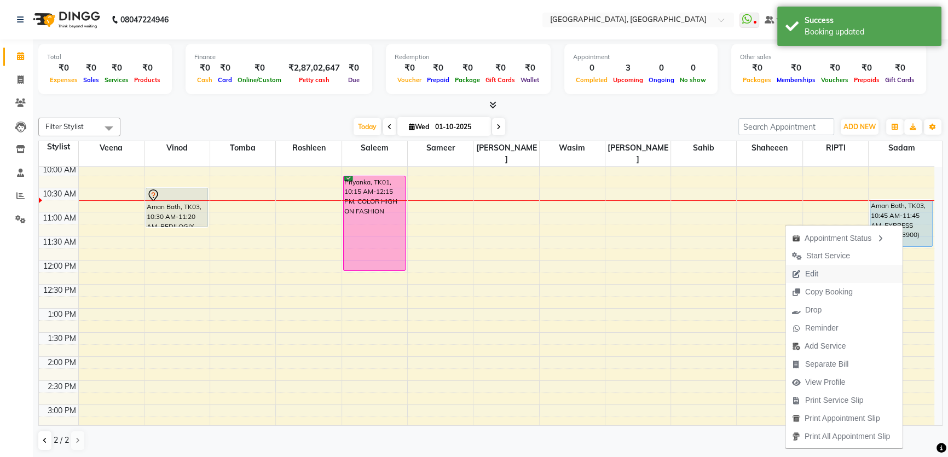
click at [859, 274] on button "Edit" at bounding box center [844, 274] width 117 height 18
select select "upcoming"
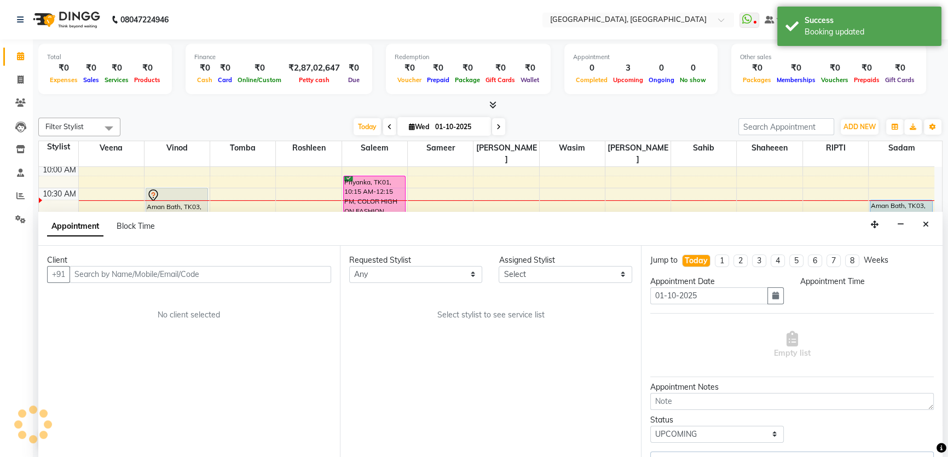
select select "630"
select select "90988"
select select "1813"
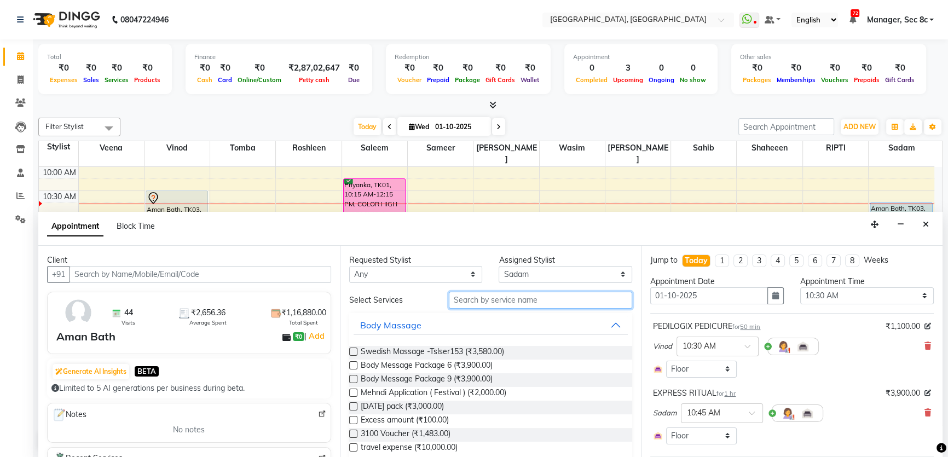
click at [520, 301] on input "text" at bounding box center [540, 300] width 183 height 17
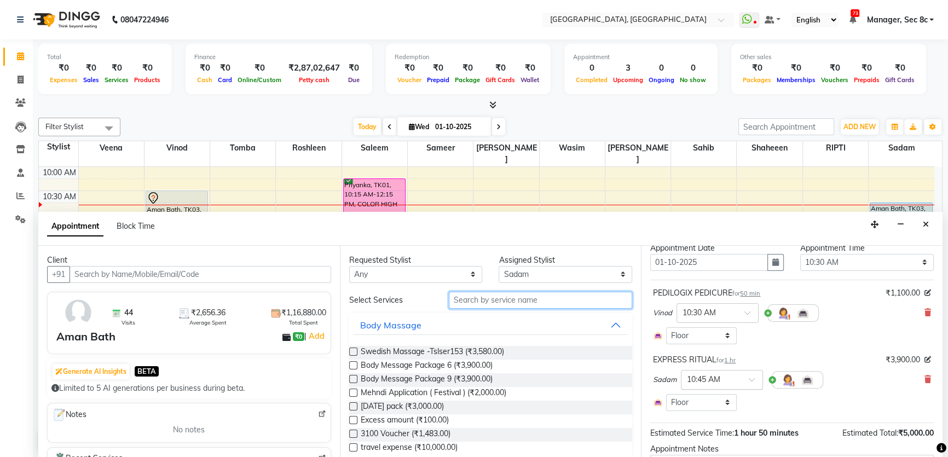
scroll to position [99, 0]
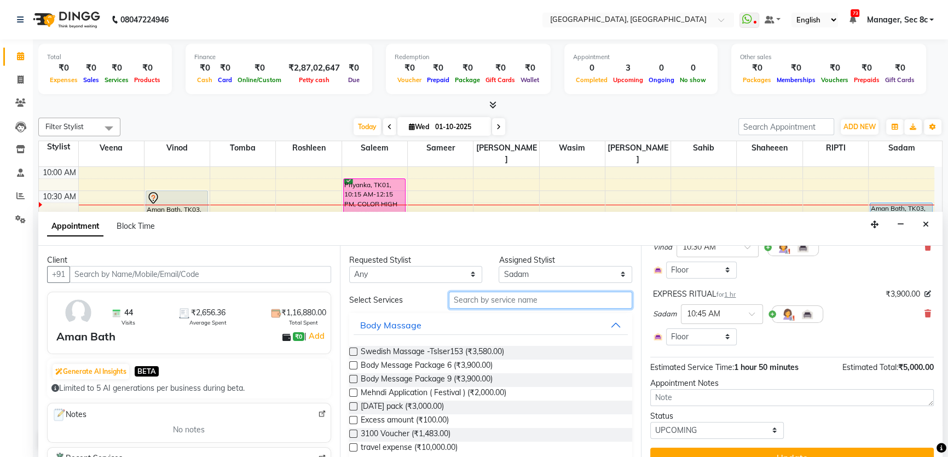
click at [526, 299] on input "text" at bounding box center [540, 300] width 183 height 17
click at [541, 305] on input "text" at bounding box center [540, 300] width 183 height 17
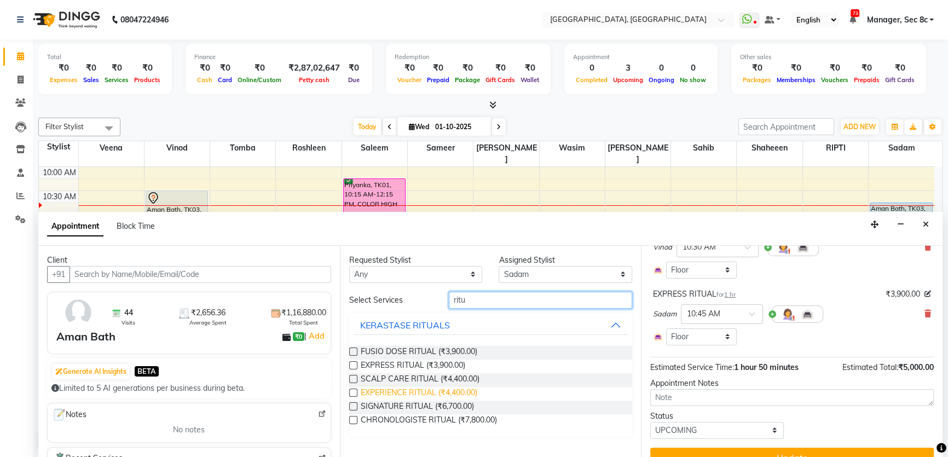
type input "ritu"
click at [442, 392] on span "EXPERIENCE RITUAL (₹4,400.00)" at bounding box center [419, 394] width 117 height 14
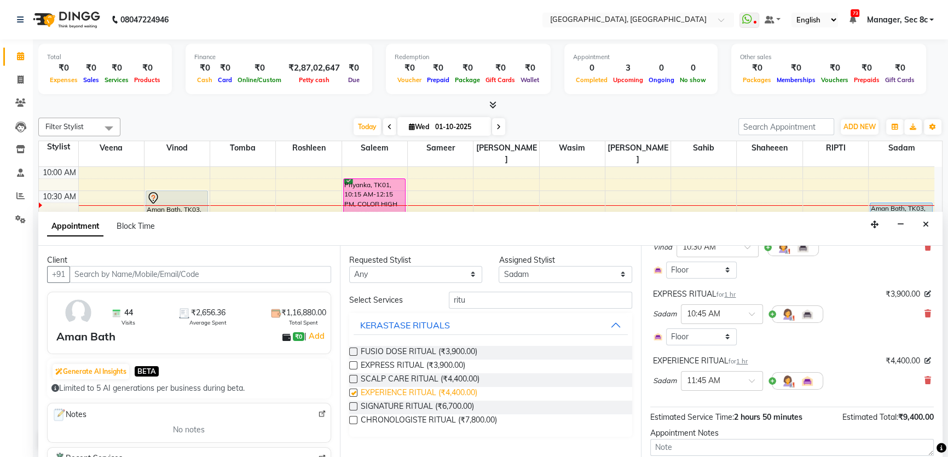
checkbox input "false"
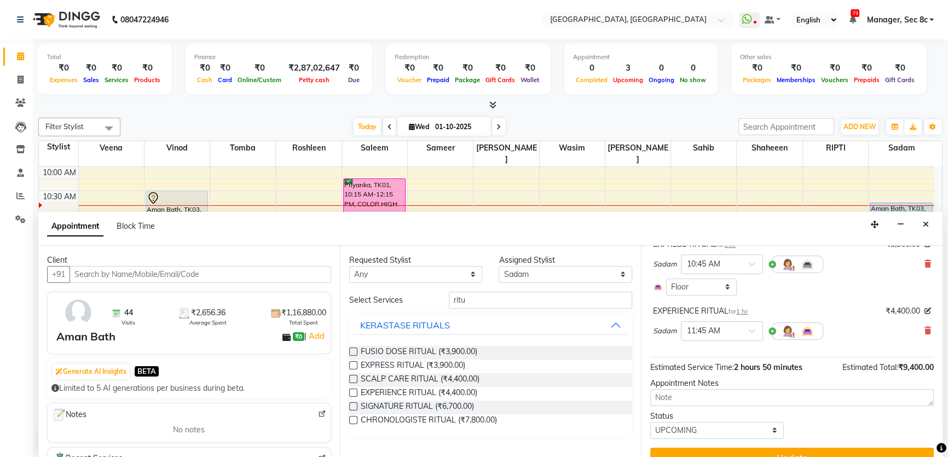
scroll to position [49, 0]
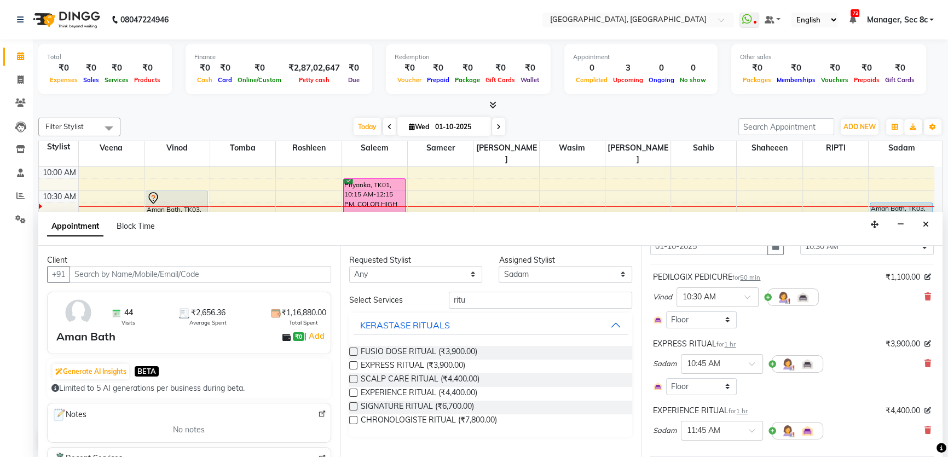
click at [925, 430] on icon at bounding box center [928, 430] width 7 height 8
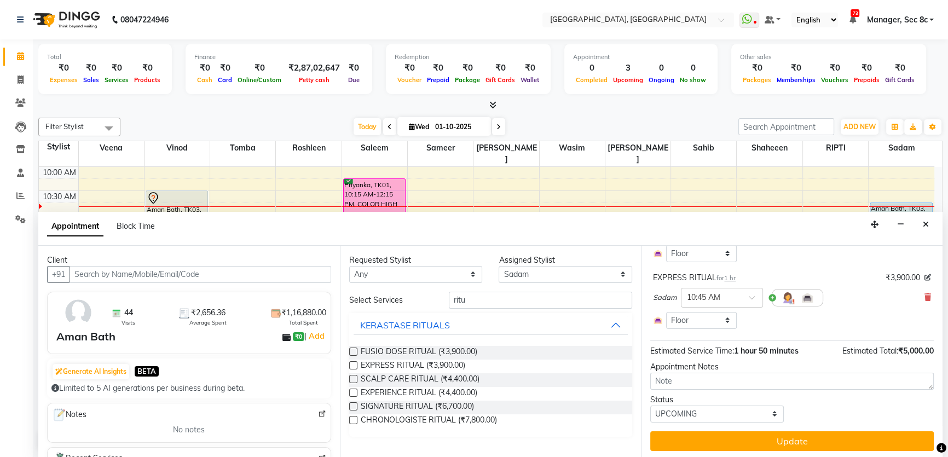
scroll to position [116, 0]
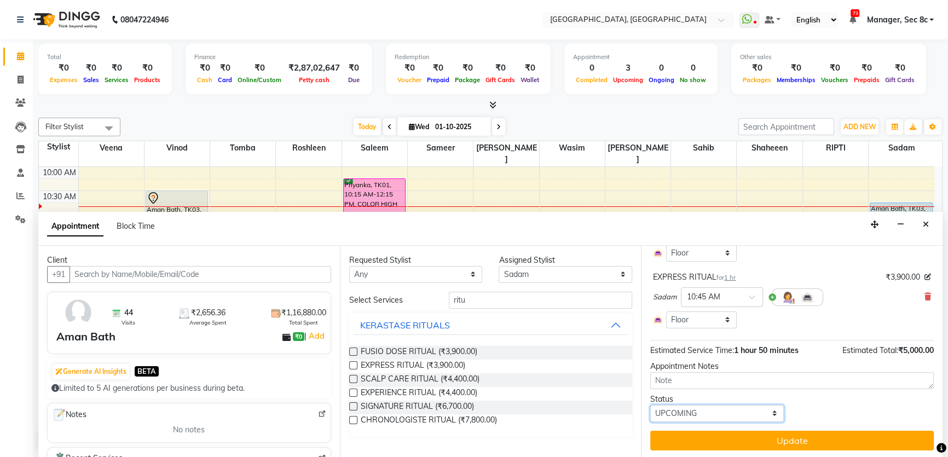
click at [738, 415] on select "Select TENTATIVE CONFIRM CHECK-IN UPCOMING" at bounding box center [717, 413] width 134 height 17
select select "confirm booking"
click at [650, 405] on select "Select TENTATIVE CONFIRM CHECK-IN UPCOMING" at bounding box center [717, 413] width 134 height 17
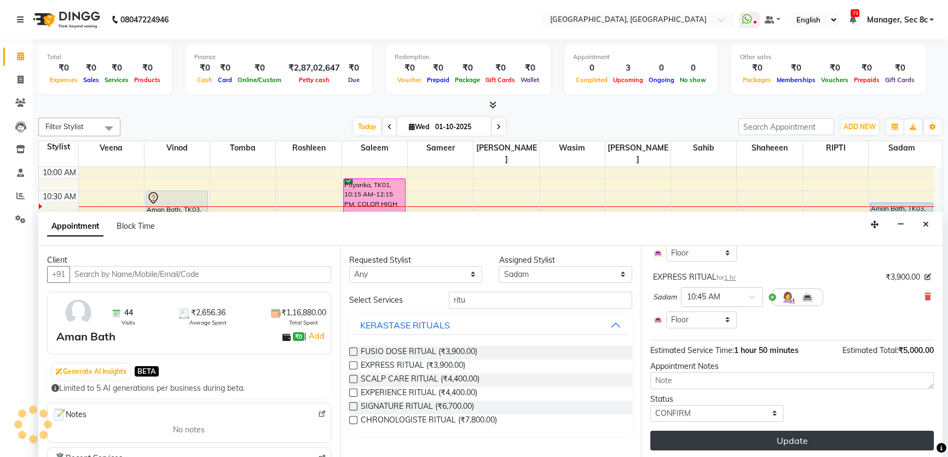
click at [728, 440] on button "Update" at bounding box center [792, 441] width 284 height 20
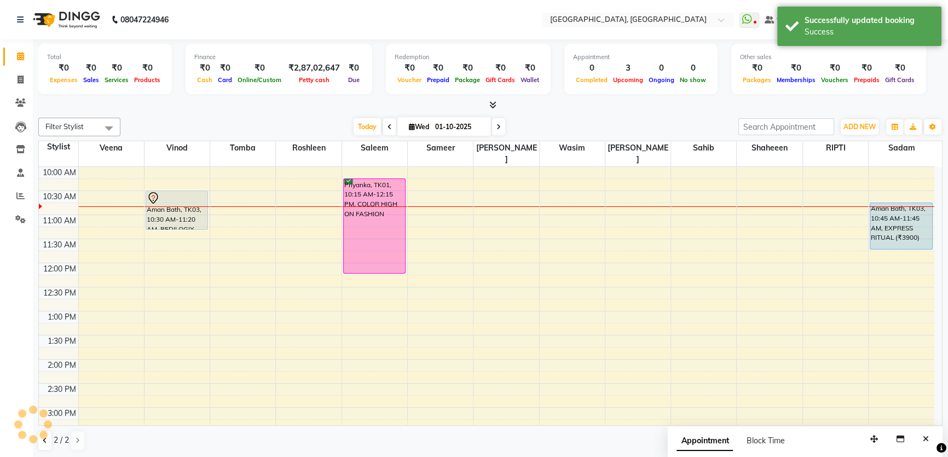
scroll to position [0, 0]
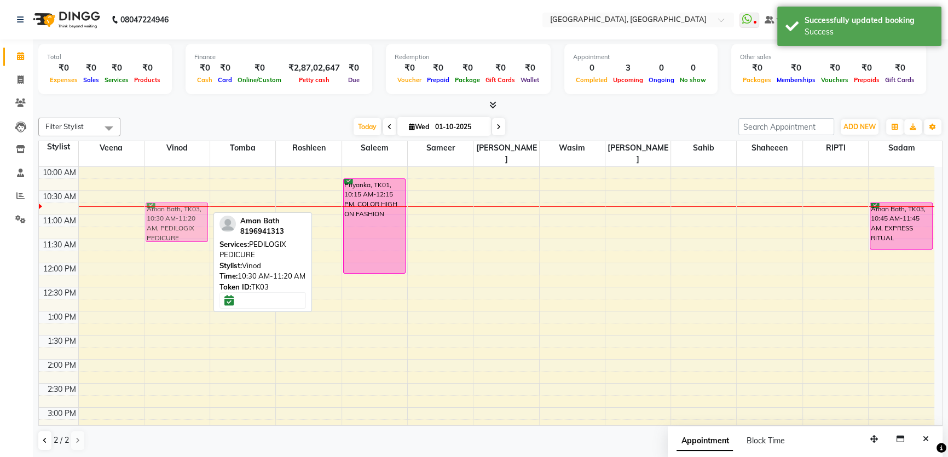
drag, startPoint x: 170, startPoint y: 196, endPoint x: 169, endPoint y: 202, distance: 6.1
click at [169, 202] on div "Aman Bath, TK03, 10:30 AM-11:20 AM, PEDILOGIX PEDICURE Aman Bath, TK03, 10:30 A…" at bounding box center [177, 408] width 65 height 674
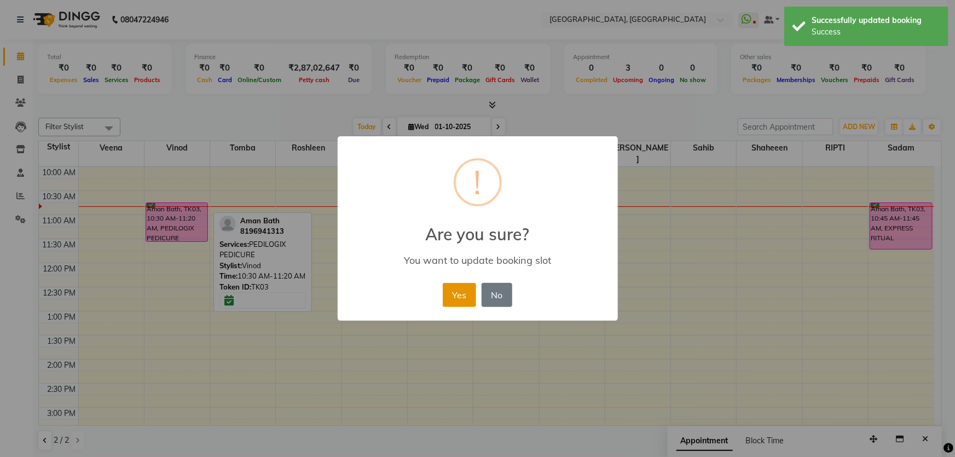
click at [470, 298] on button "Yes" at bounding box center [459, 295] width 33 height 24
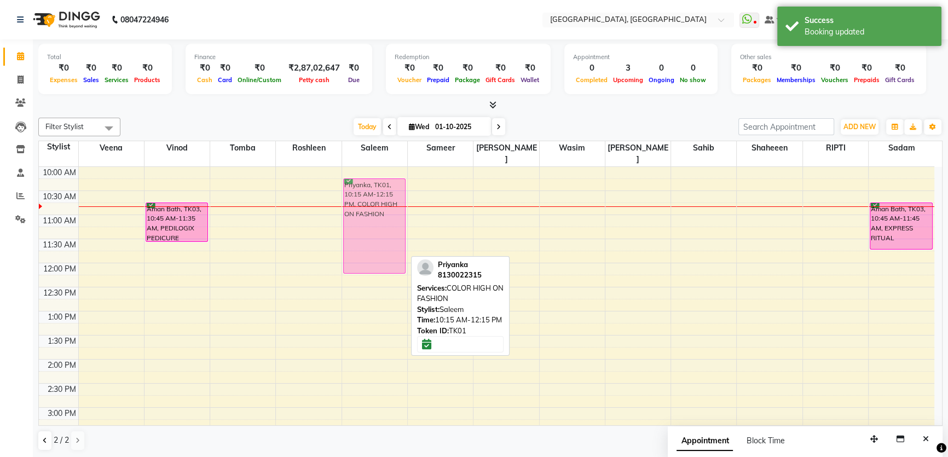
click at [373, 216] on div "Priyanka, TK01, 10:15 AM-12:15 PM, COLOR HIGH ON FASHION Priyanka, TK01, 10:15 …" at bounding box center [374, 408] width 65 height 674
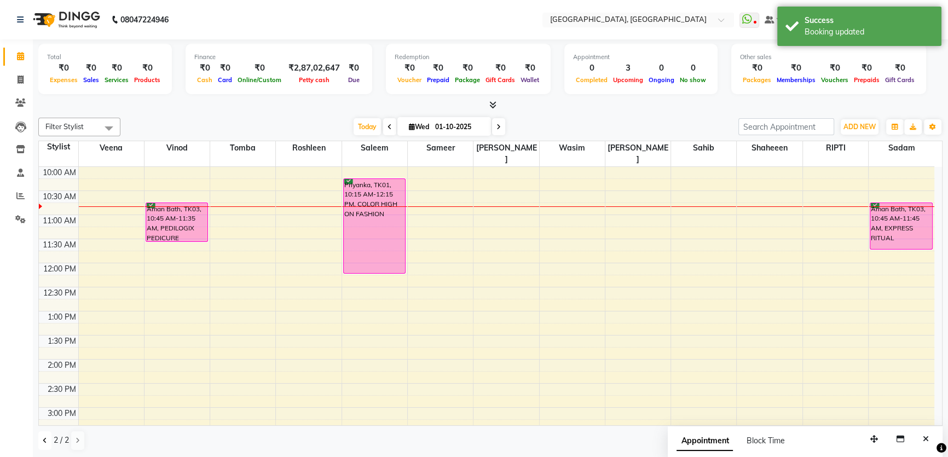
click at [44, 443] on button at bounding box center [44, 440] width 13 height 19
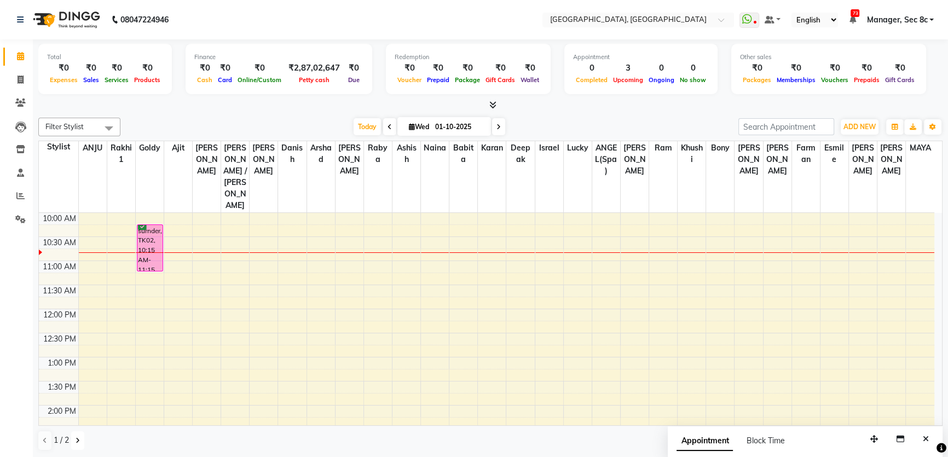
click at [76, 444] on button at bounding box center [77, 440] width 13 height 19
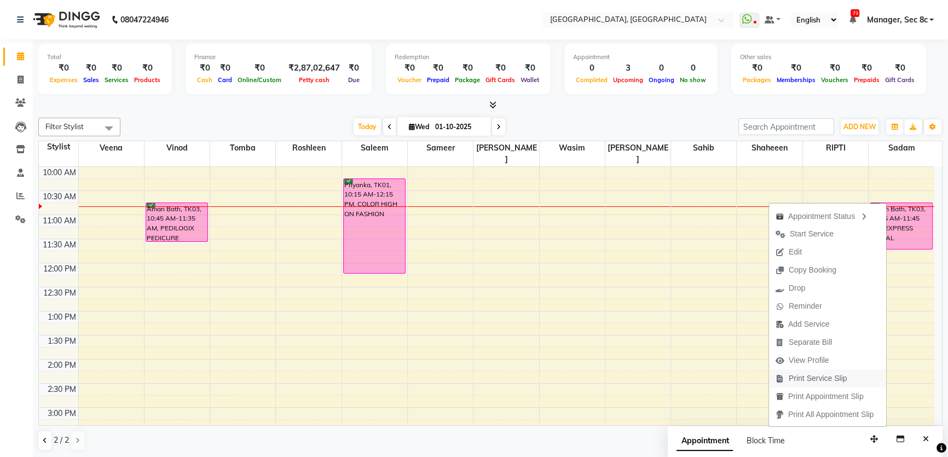
click at [833, 383] on span "Print Service Slip" at bounding box center [818, 378] width 59 height 11
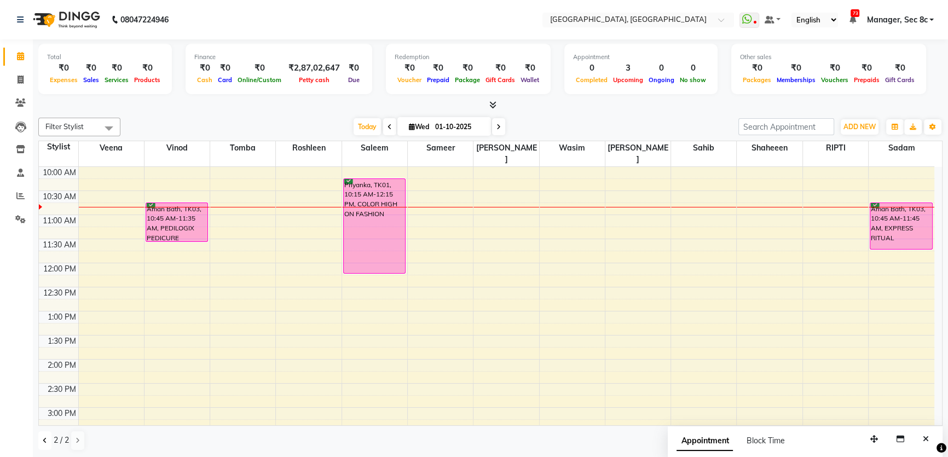
click at [46, 441] on icon at bounding box center [45, 440] width 4 height 7
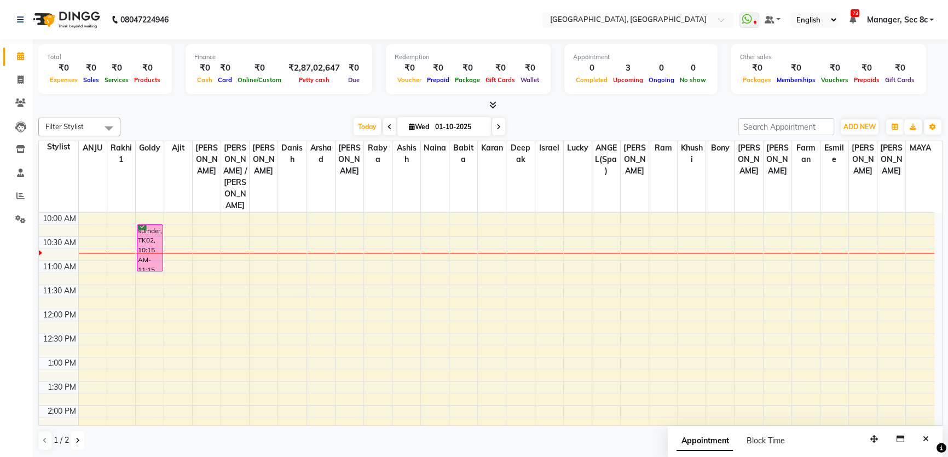
click at [77, 441] on icon at bounding box center [78, 440] width 4 height 7
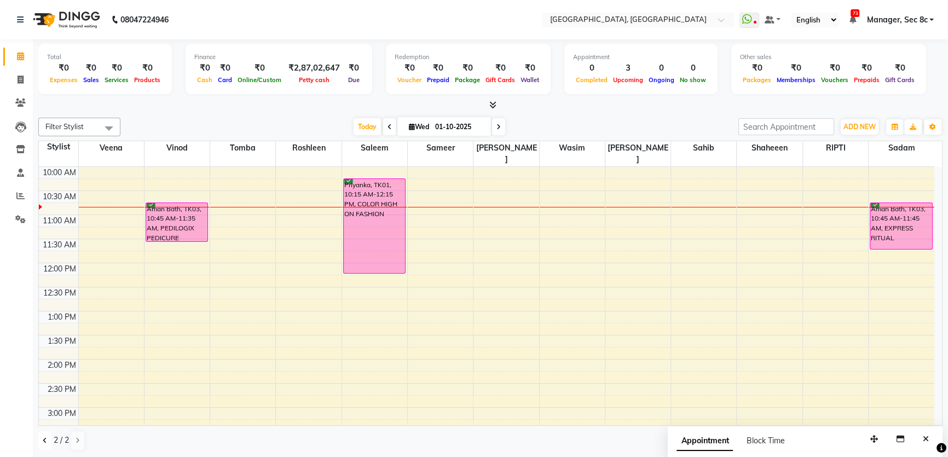
click at [44, 441] on icon at bounding box center [45, 440] width 4 height 7
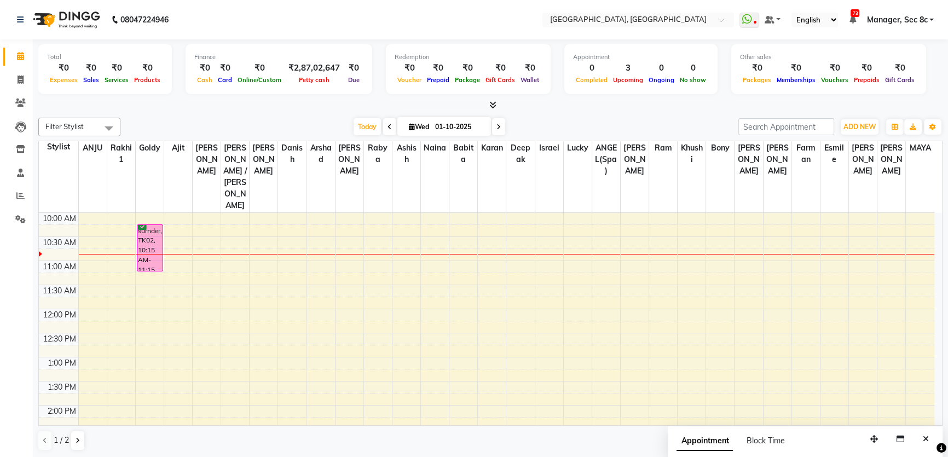
click at [400, 220] on div "8:00 AM 8:30 AM 9:00 AM 9:30 AM 10:00 AM 10:30 AM 11:00 AM 11:30 AM 12:00 PM 12…" at bounding box center [487, 454] width 896 height 674
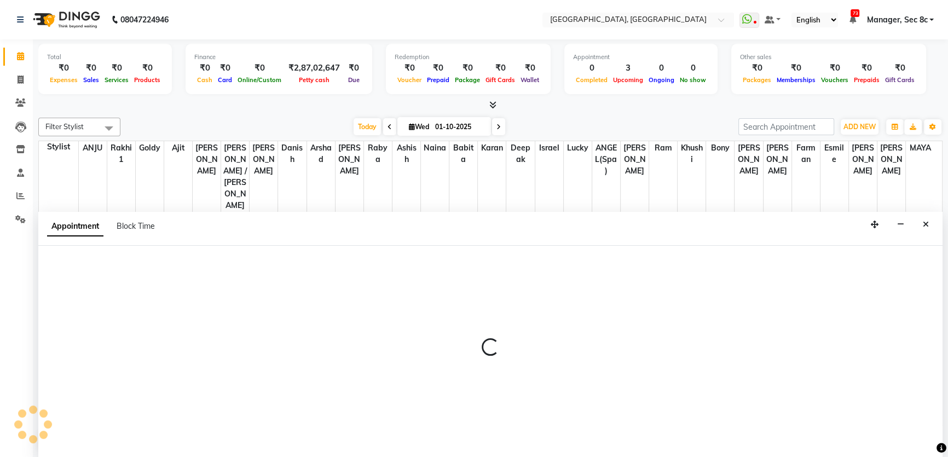
select select "25457"
select select "tentative"
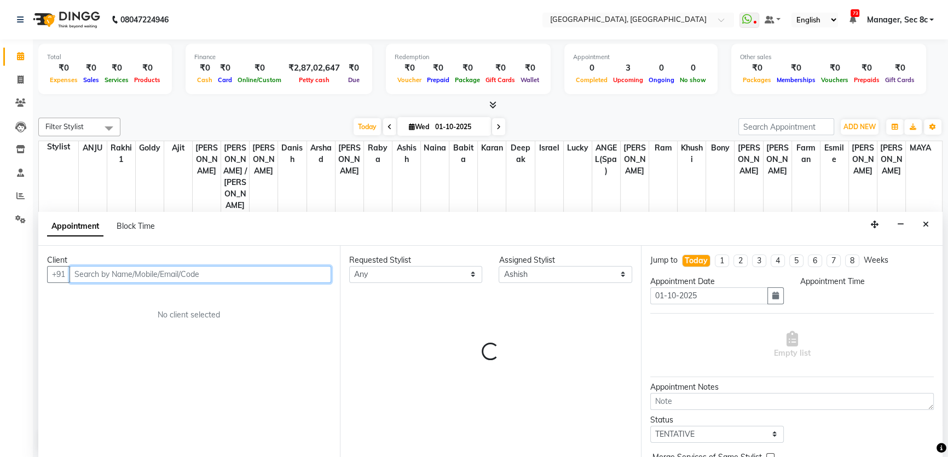
select select "645"
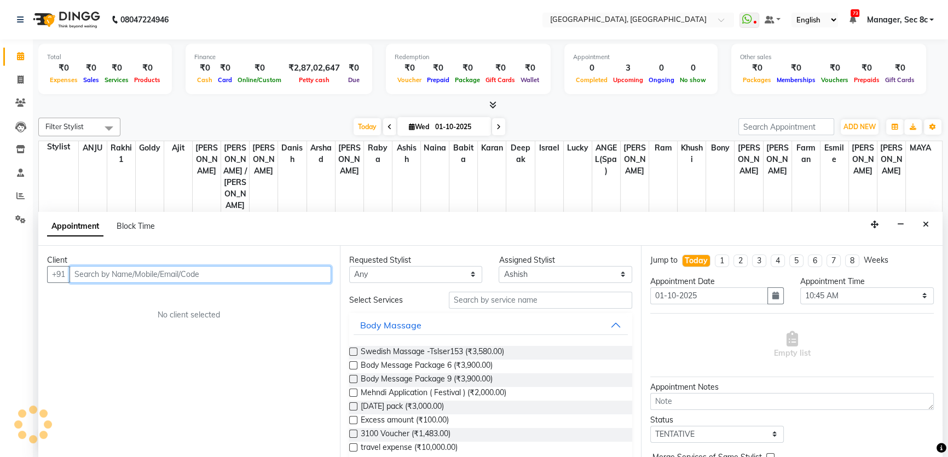
click at [240, 281] on input "text" at bounding box center [201, 274] width 262 height 17
type input "9"
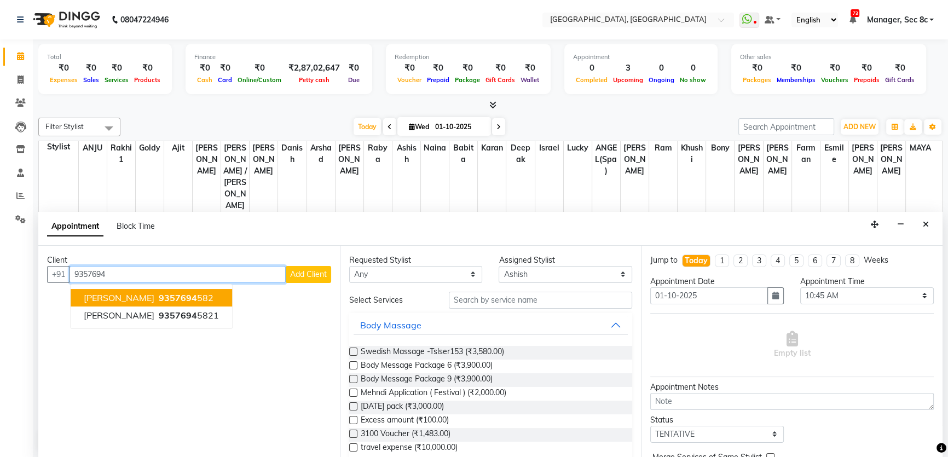
click at [213, 298] on ngb-highlight "9357694 582" at bounding box center [185, 297] width 57 height 11
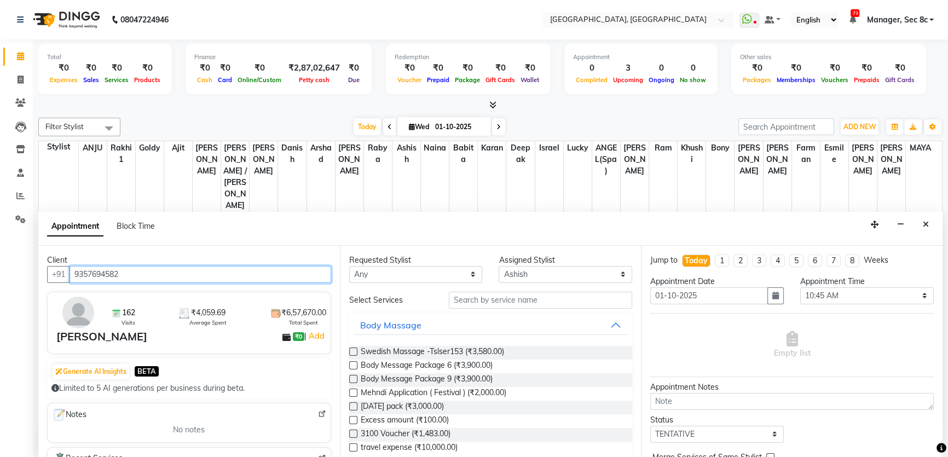
type input "9357694582"
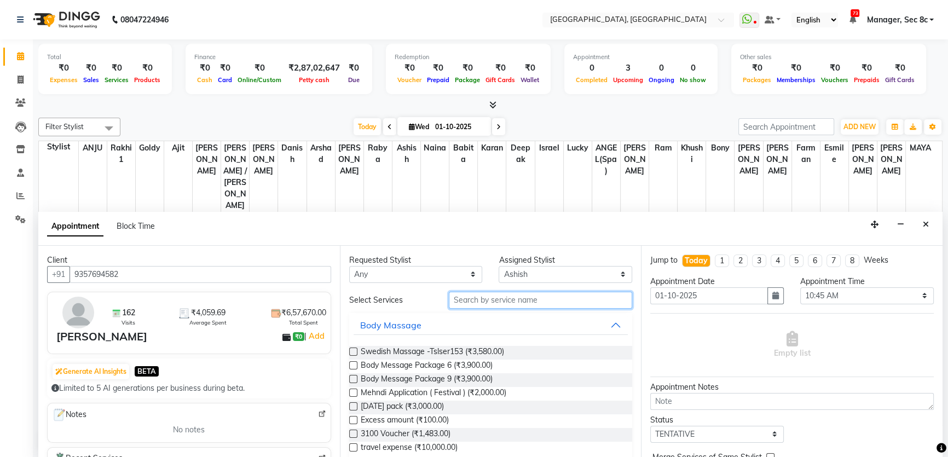
click at [498, 299] on input "text" at bounding box center [540, 300] width 183 height 17
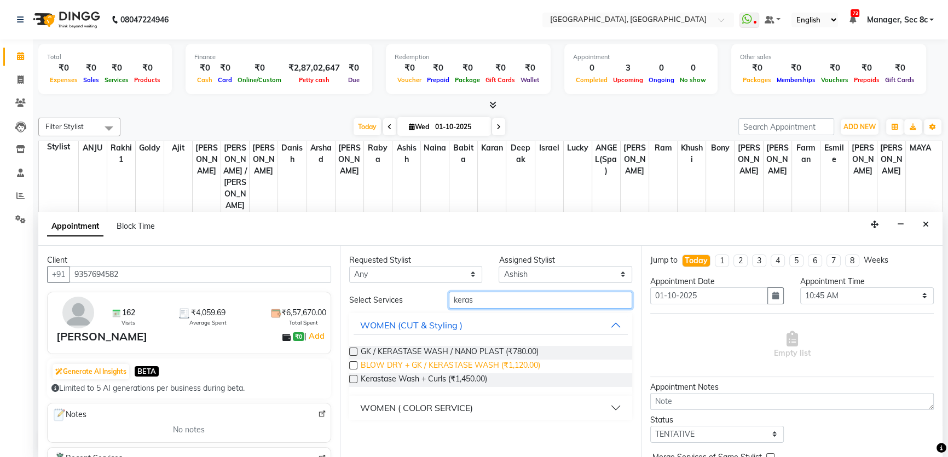
type input "keras"
click at [453, 366] on span "BLOW DRY + GK / KERASTASE WASH (₹1,120.00)" at bounding box center [451, 367] width 180 height 14
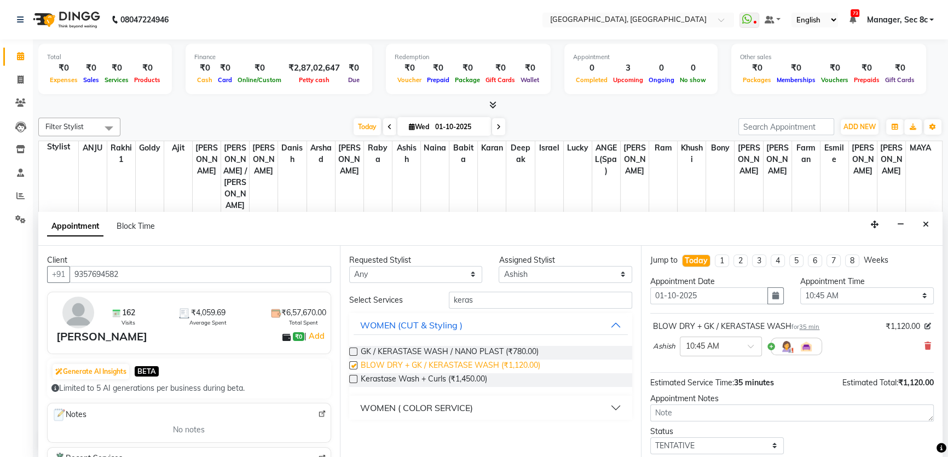
checkbox input "false"
click at [731, 442] on select "Select TENTATIVE CONFIRM CHECK-IN UPCOMING" at bounding box center [717, 445] width 134 height 17
select select "confirm booking"
click at [650, 437] on select "Select TENTATIVE CONFIRM CHECK-IN UPCOMING" at bounding box center [717, 445] width 134 height 17
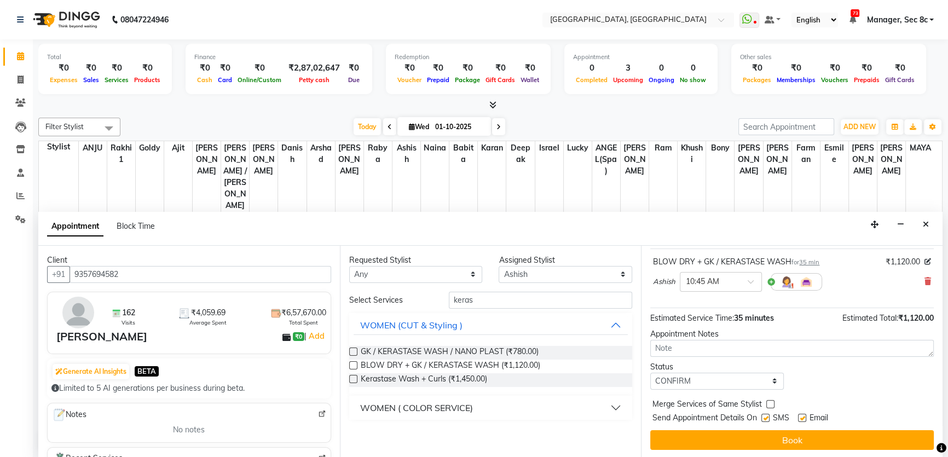
click at [765, 420] on label at bounding box center [765, 418] width 8 height 8
click at [765, 420] on input "checkbox" at bounding box center [764, 419] width 7 height 7
checkbox input "false"
click at [766, 403] on label at bounding box center [770, 404] width 8 height 8
click at [766, 403] on input "checkbox" at bounding box center [769, 405] width 7 height 7
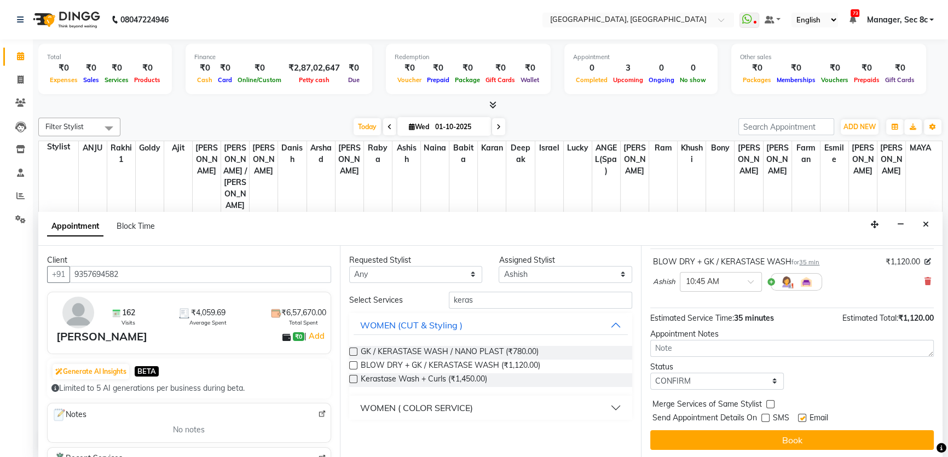
checkbox input "true"
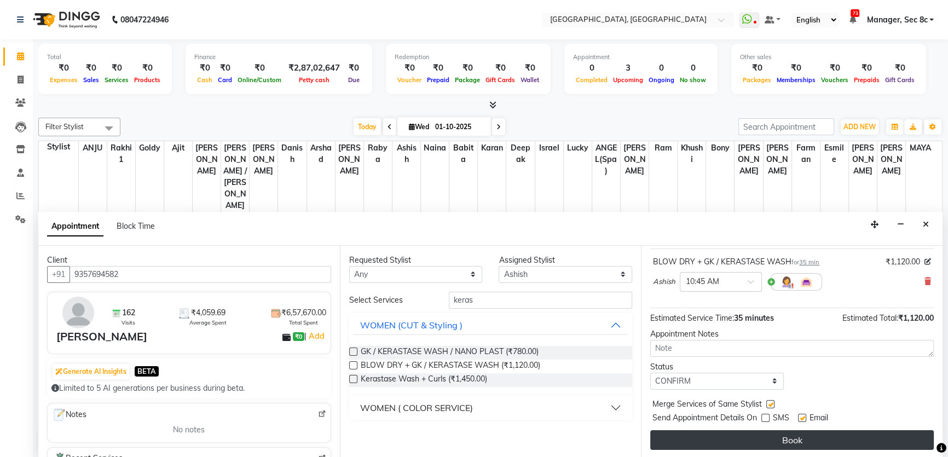
click at [775, 436] on button "Book" at bounding box center [792, 440] width 284 height 20
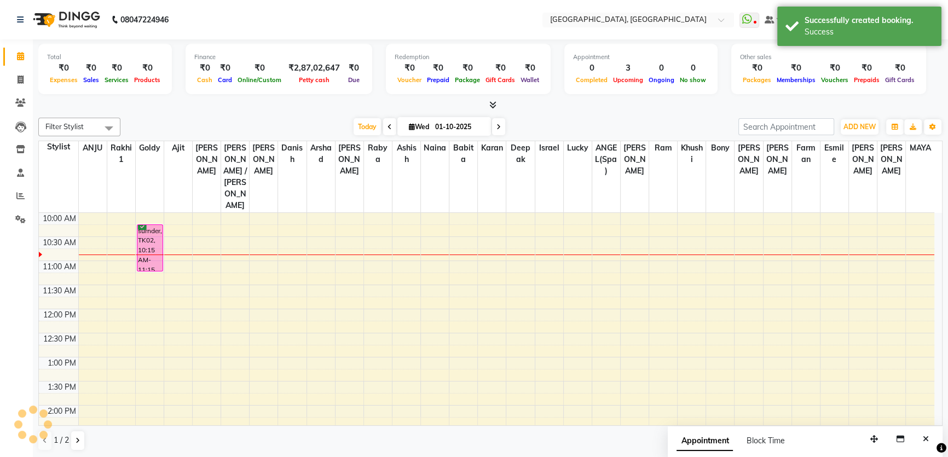
scroll to position [0, 0]
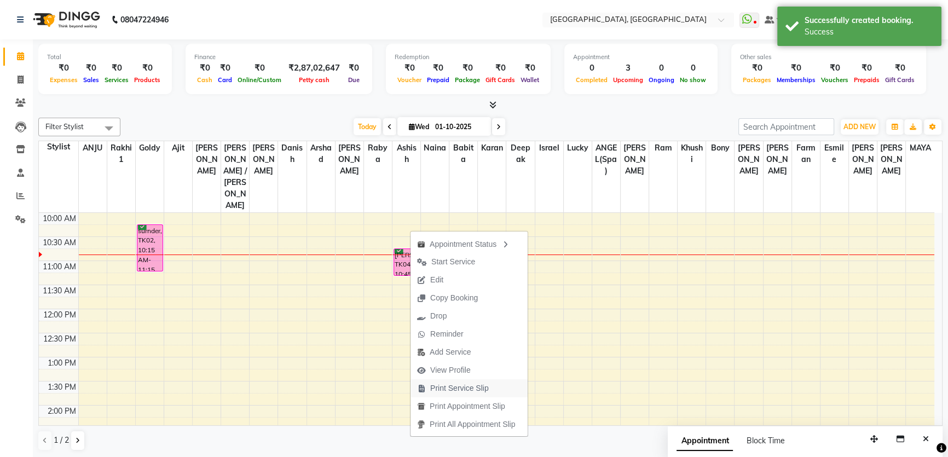
click at [470, 383] on span "Print Service Slip" at bounding box center [459, 388] width 59 height 11
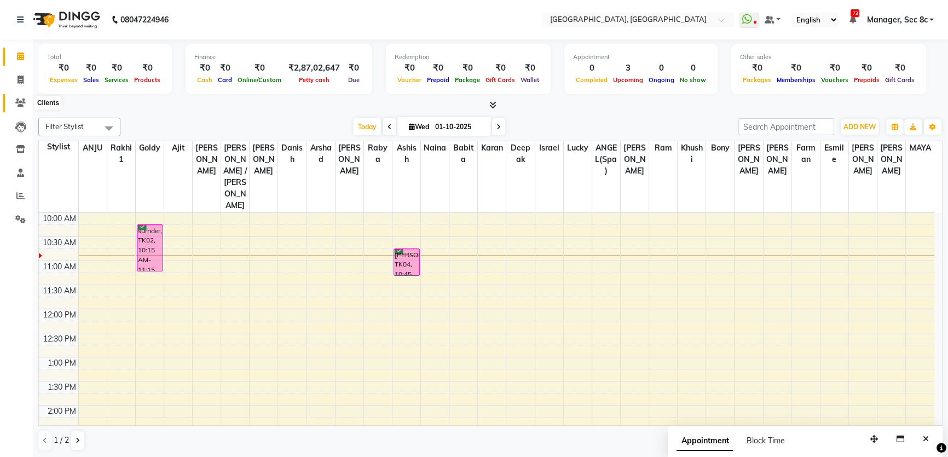
click at [22, 100] on icon at bounding box center [20, 103] width 10 height 8
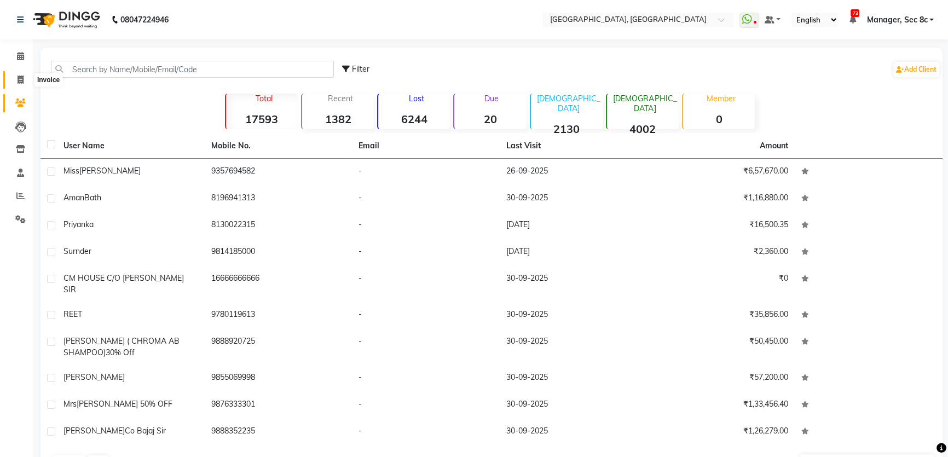
click at [18, 77] on icon at bounding box center [21, 80] width 6 height 8
select select "4281"
select select "service"
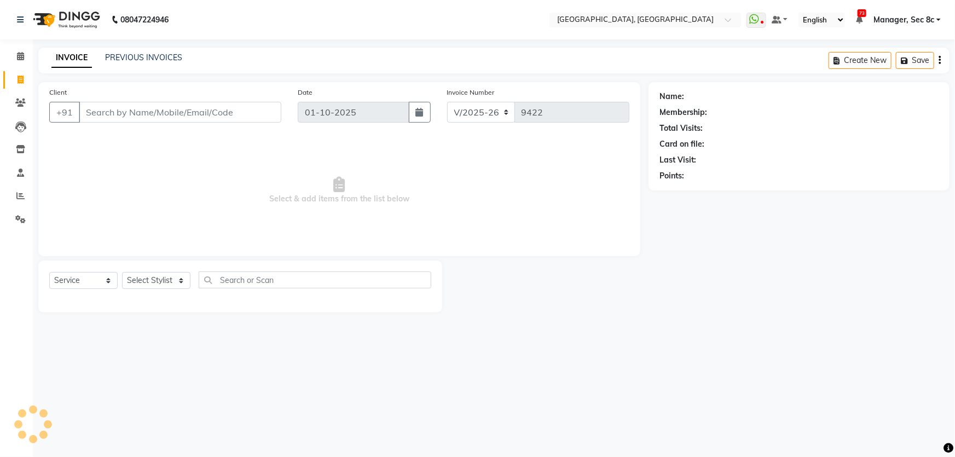
click at [160, 108] on input "Client" at bounding box center [180, 112] width 203 height 21
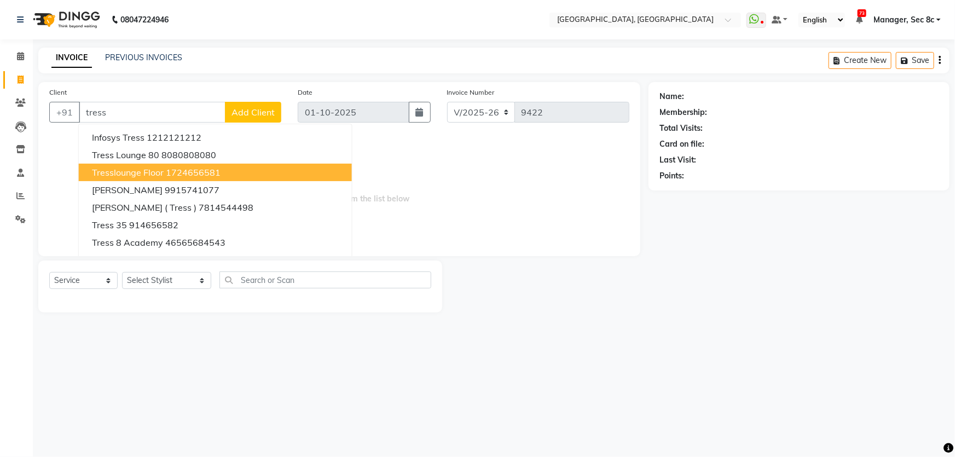
click at [167, 170] on ngb-highlight "1724656581" at bounding box center [193, 172] width 55 height 11
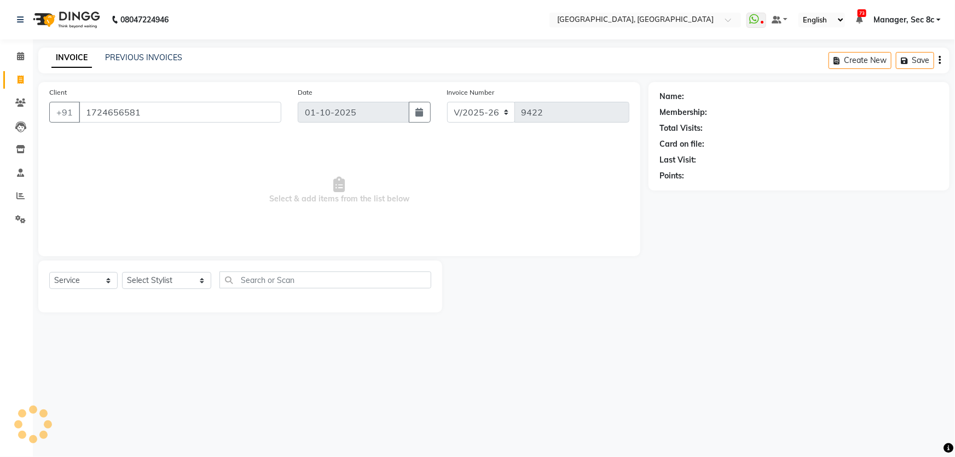
type input "1724656581"
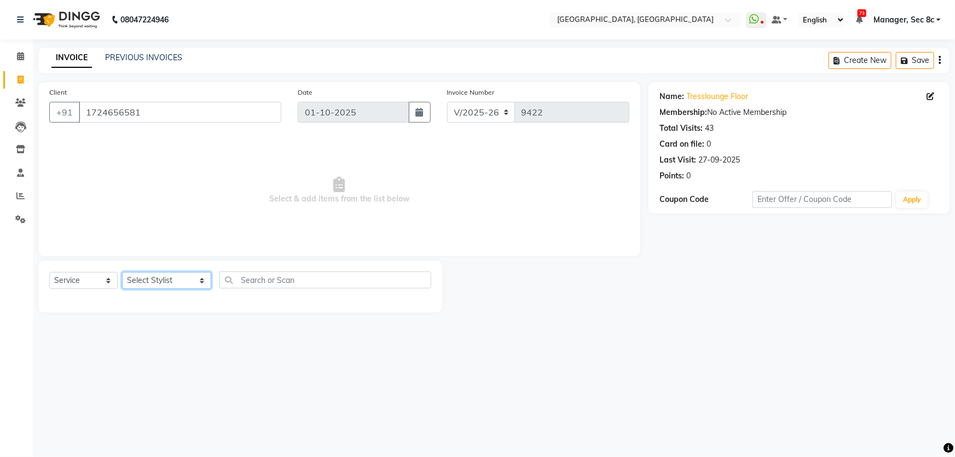
click at [177, 281] on select "Select Stylist [PERSON_NAME] [PERSON_NAME] Aditya [PERSON_NAME] [PERSON_NAME](S…" at bounding box center [166, 280] width 89 height 17
select select "25925"
click at [122, 272] on select "Select Stylist [PERSON_NAME] [PERSON_NAME] Aditya [PERSON_NAME] [PERSON_NAME](S…" at bounding box center [166, 280] width 89 height 17
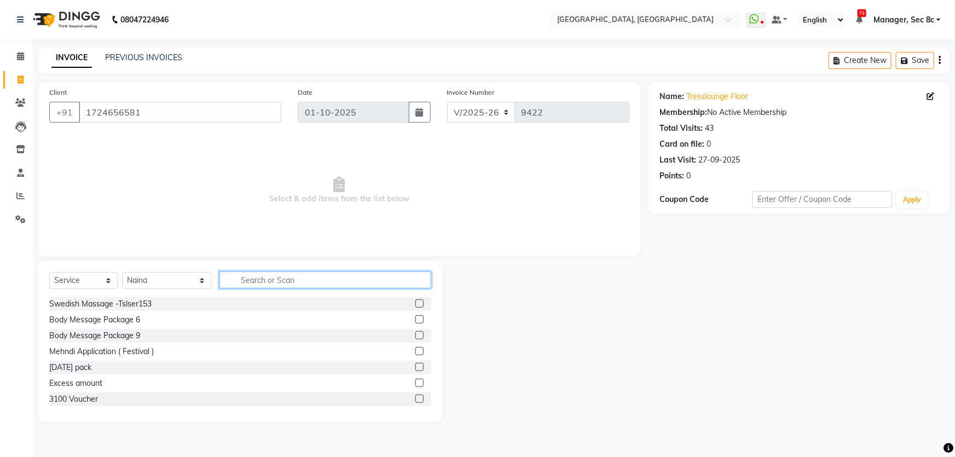
click at [287, 284] on input "text" at bounding box center [326, 280] width 212 height 17
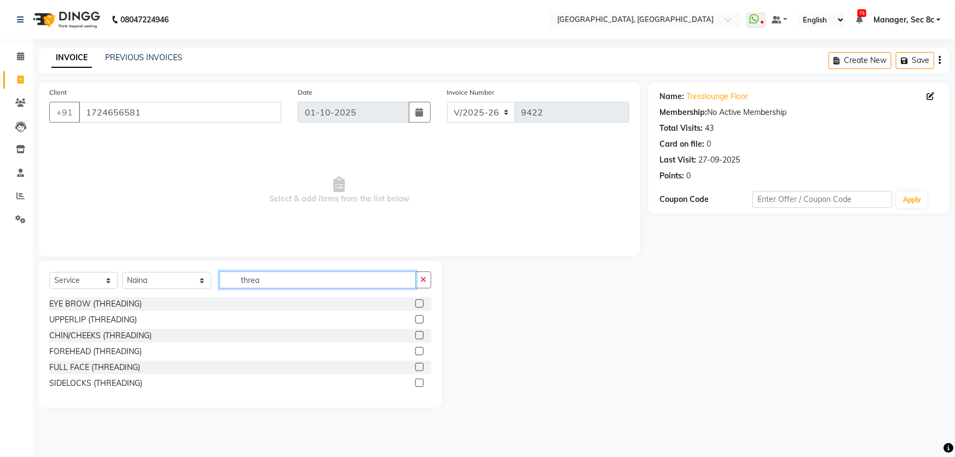
type input "threa"
click at [422, 302] on label at bounding box center [420, 303] width 8 height 8
click at [422, 302] on input "checkbox" at bounding box center [419, 304] width 7 height 7
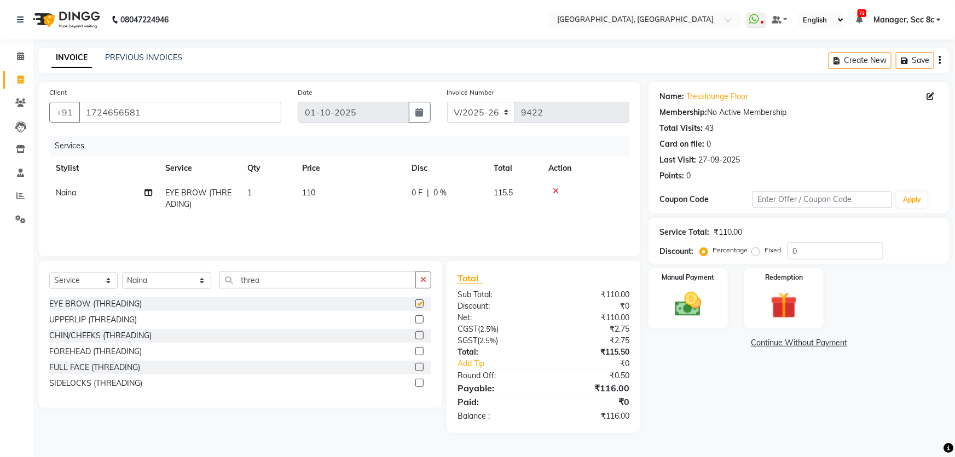
checkbox input "false"
click at [712, 303] on div "Manual Payment" at bounding box center [688, 298] width 83 height 63
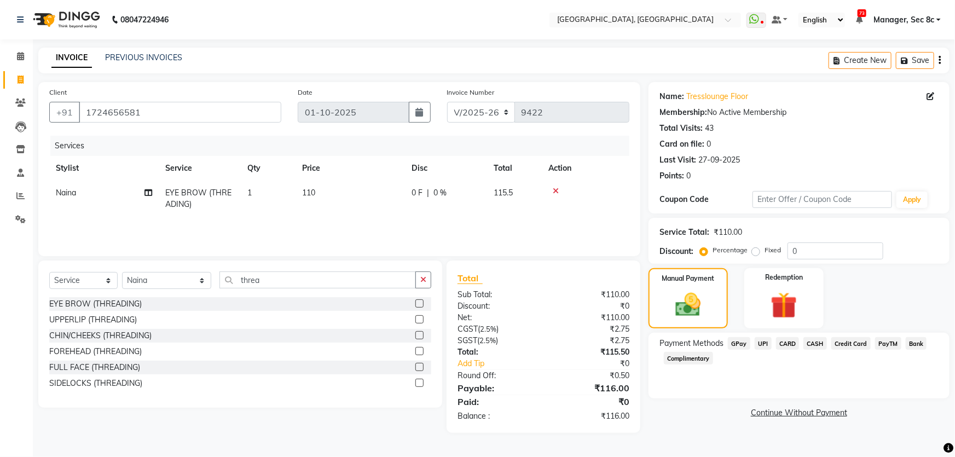
click at [813, 343] on span "CASH" at bounding box center [816, 343] width 24 height 13
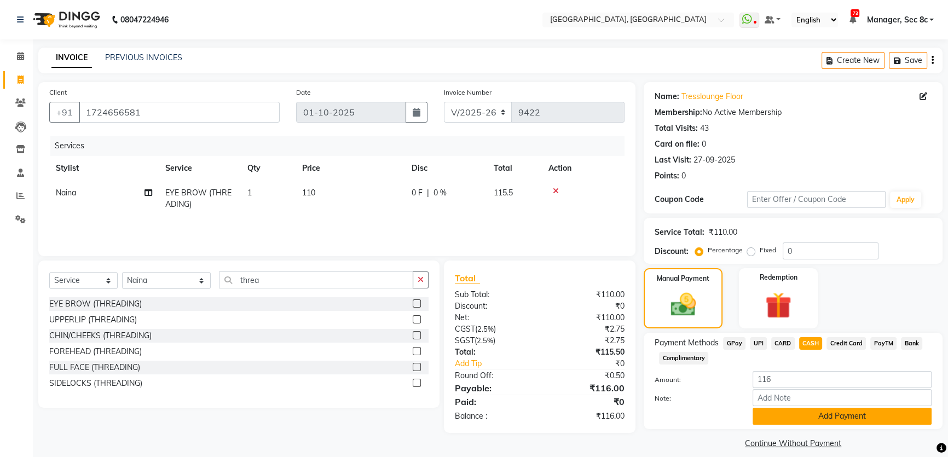
click at [806, 410] on button "Add Payment" at bounding box center [842, 416] width 179 height 17
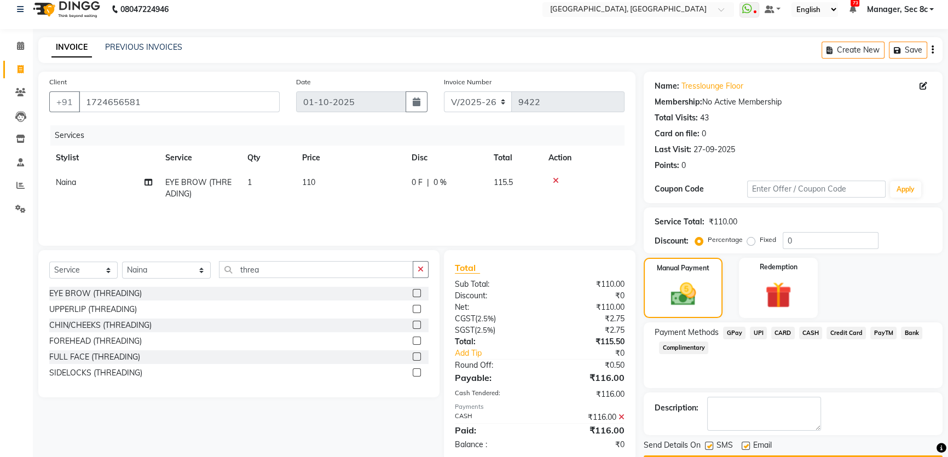
scroll to position [41, 0]
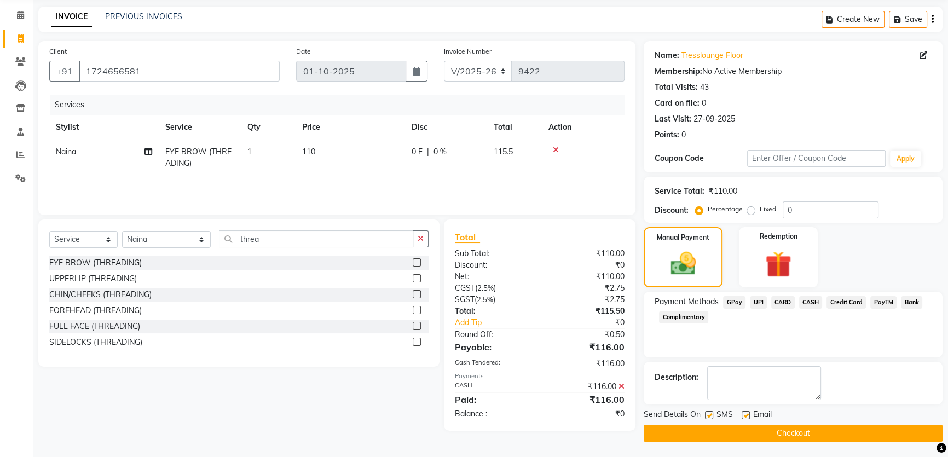
click at [782, 439] on button "Checkout" at bounding box center [793, 433] width 299 height 17
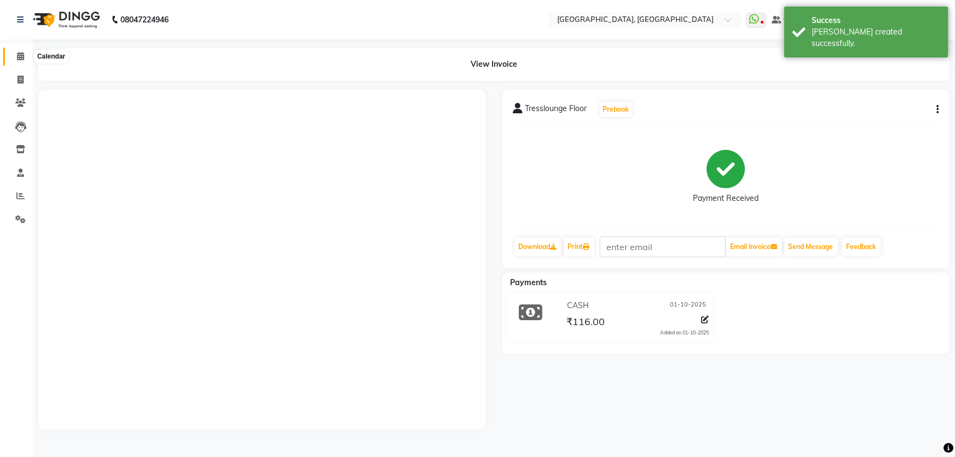
click at [25, 59] on span at bounding box center [20, 56] width 19 height 13
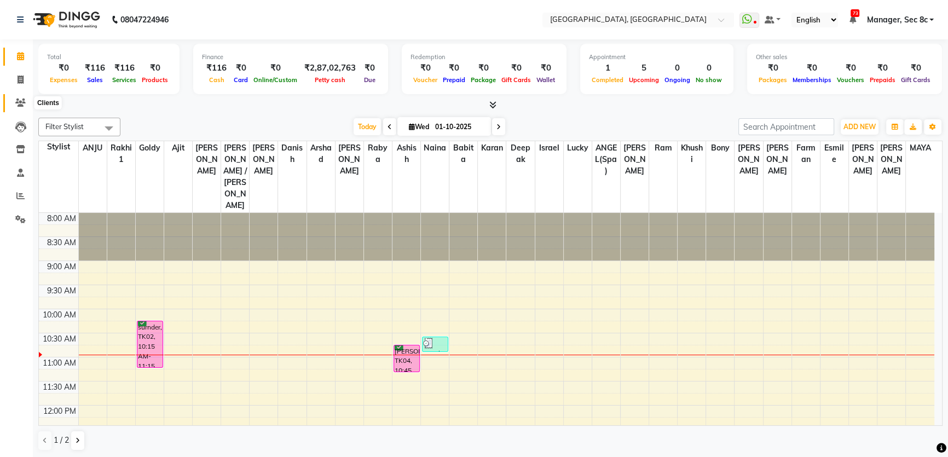
click at [19, 100] on icon at bounding box center [20, 103] width 10 height 8
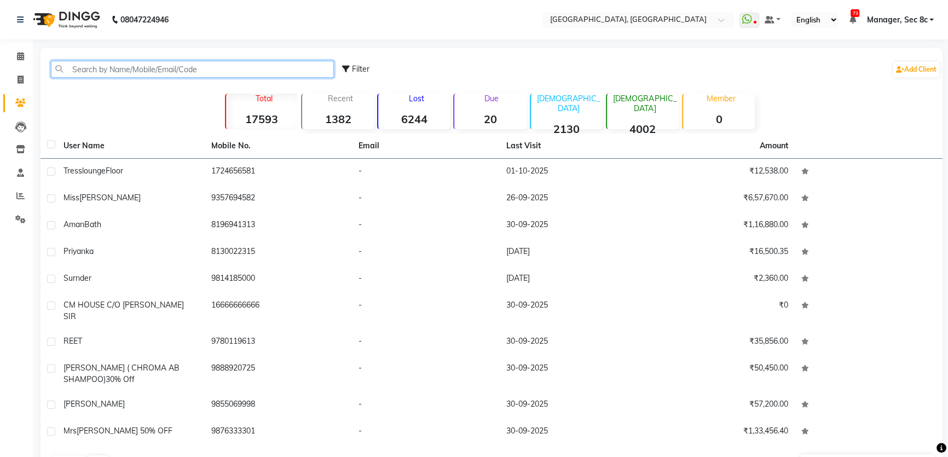
click at [167, 67] on input "text" at bounding box center [192, 69] width 283 height 17
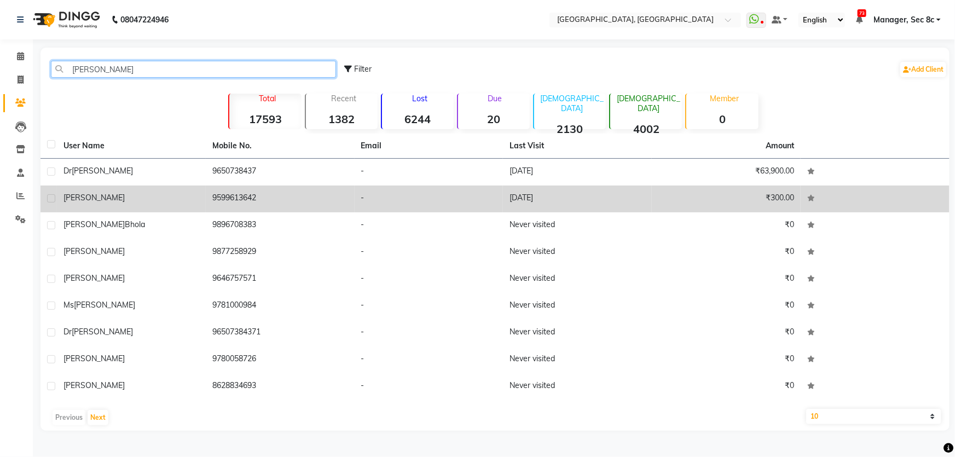
type input "[PERSON_NAME]"
click at [177, 201] on div "[PERSON_NAME]" at bounding box center [132, 197] width 136 height 11
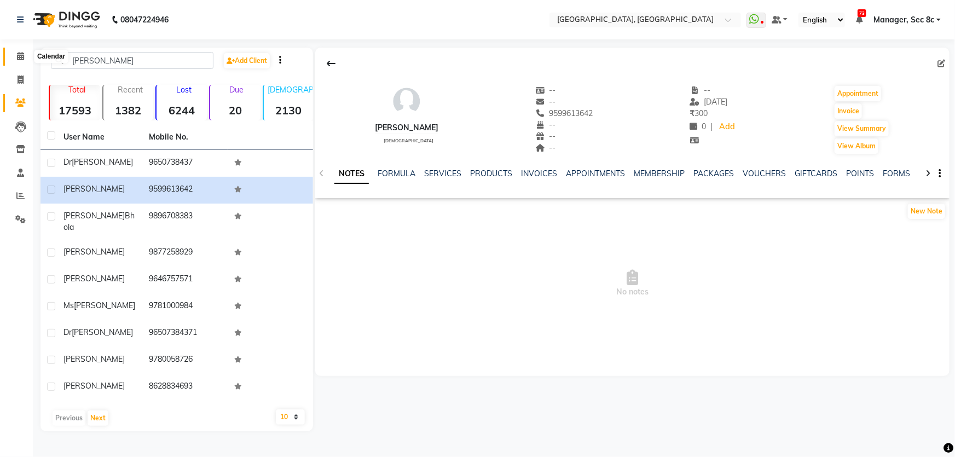
click at [18, 61] on span at bounding box center [20, 56] width 19 height 13
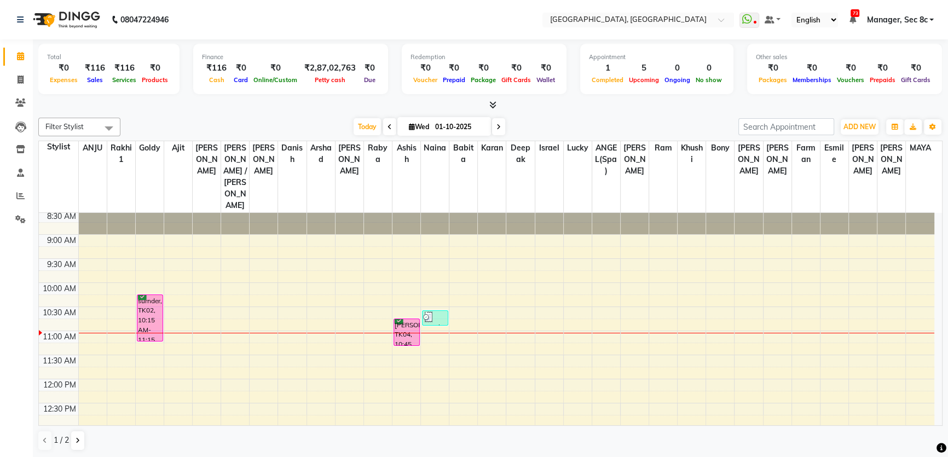
scroll to position [49, 0]
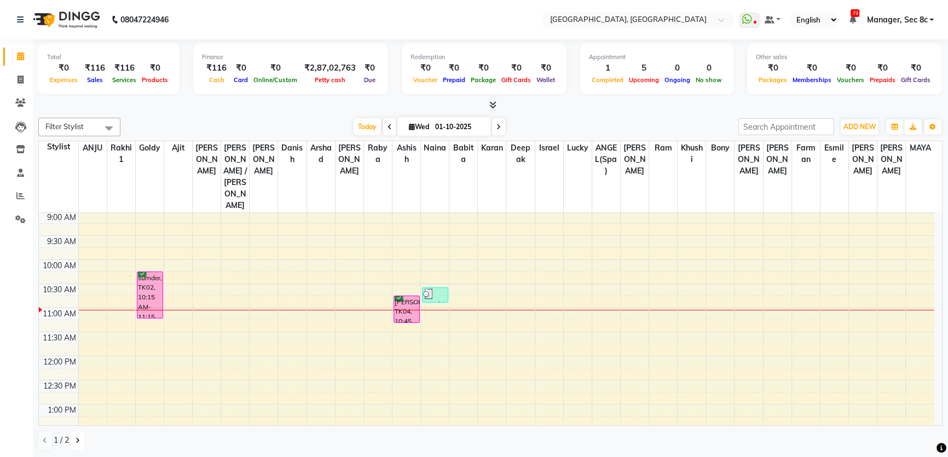
click at [73, 439] on button at bounding box center [77, 440] width 13 height 19
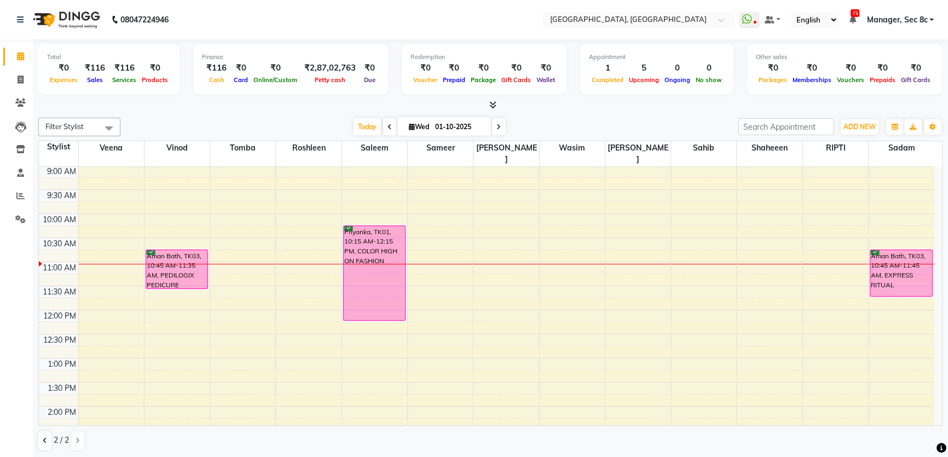
click at [824, 255] on div "8:00 AM 8:30 AM 9:00 AM 9:30 AM 10:00 AM 10:30 AM 11:00 AM 11:30 AM 12:00 PM 12…" at bounding box center [487, 455] width 896 height 674
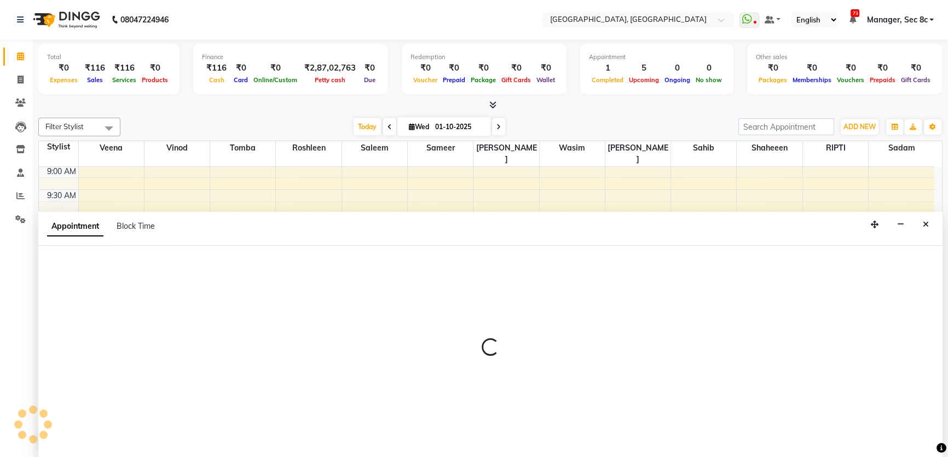
scroll to position [0, 0]
select select "50628"
select select "tentative"
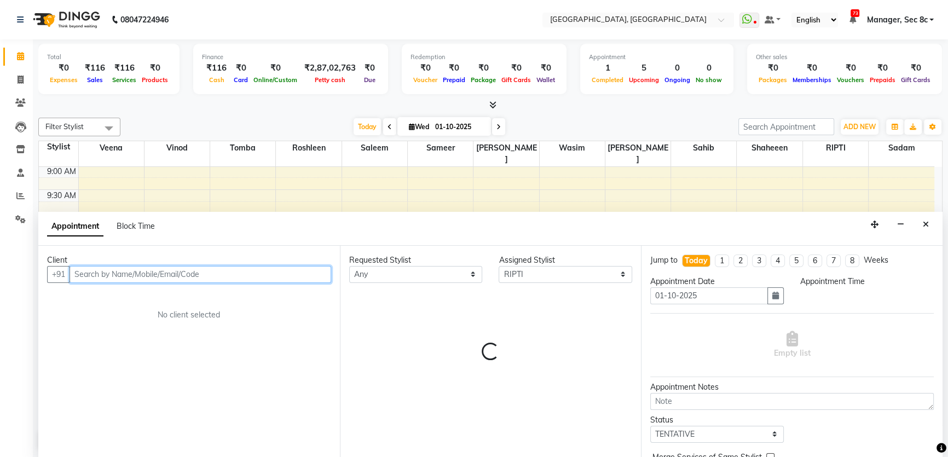
select select "660"
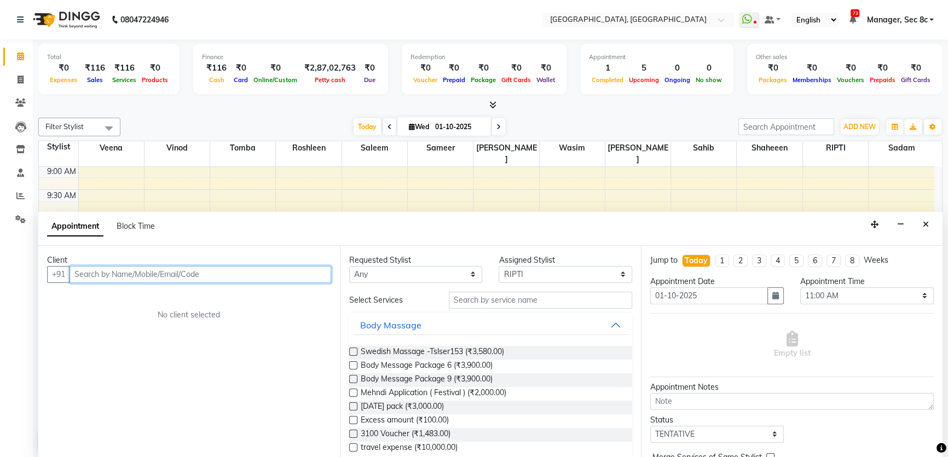
click at [134, 274] on input "text" at bounding box center [201, 274] width 262 height 17
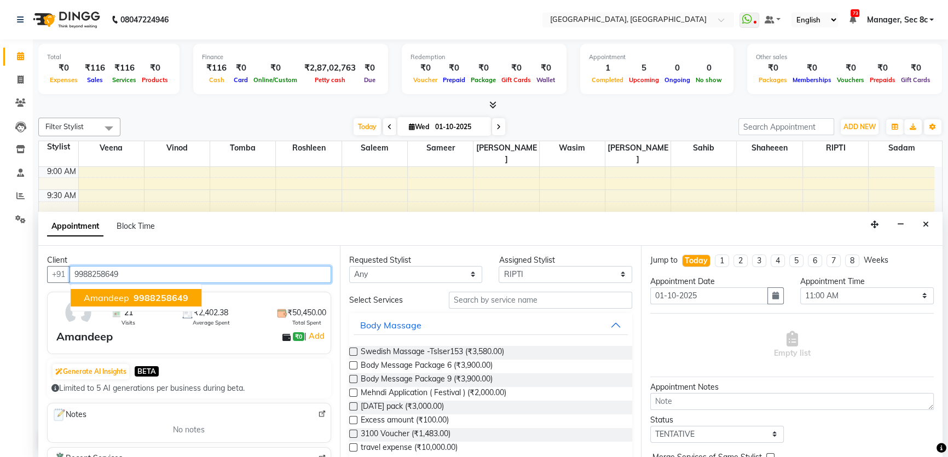
click at [134, 293] on span "9988258649" at bounding box center [161, 297] width 55 height 11
type input "9988258649"
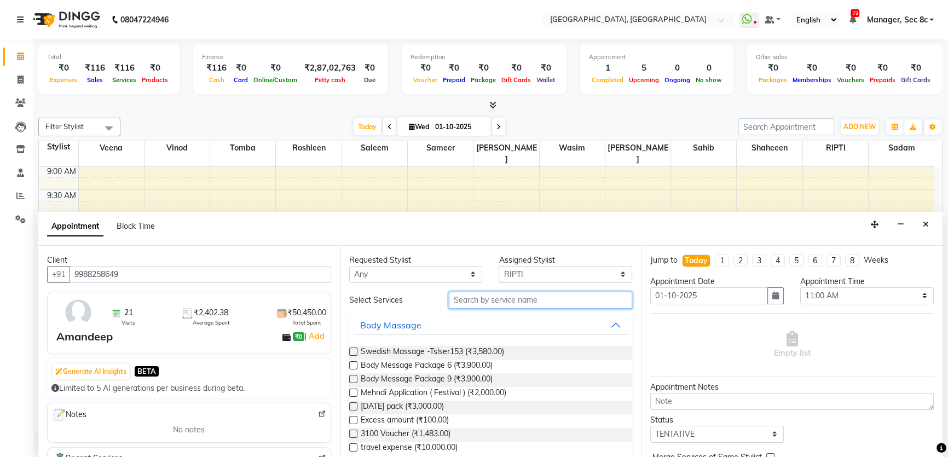
click at [503, 295] on input "text" at bounding box center [540, 300] width 183 height 17
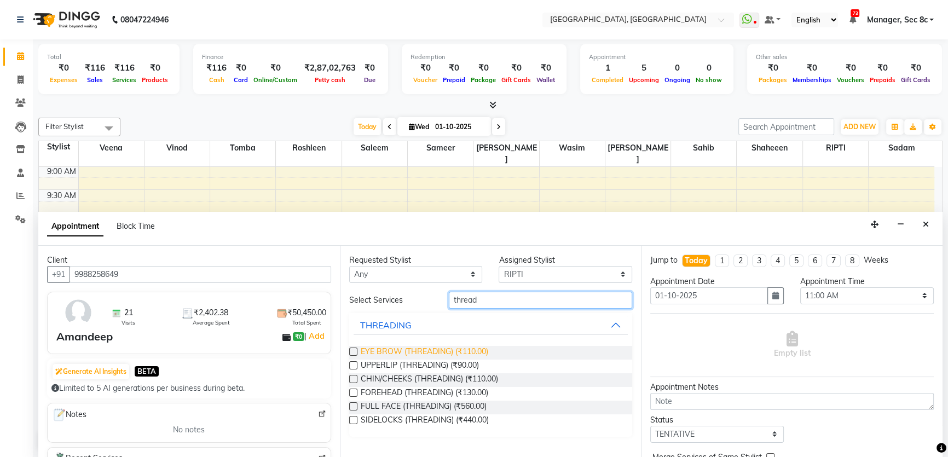
type input "thread"
click at [481, 348] on span "EYE BROW (THREADING) (₹110.00)" at bounding box center [425, 353] width 128 height 14
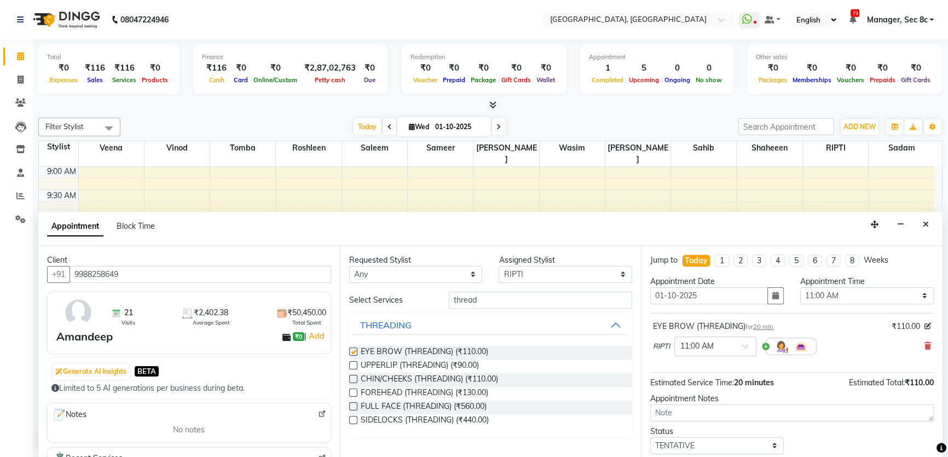
checkbox input "false"
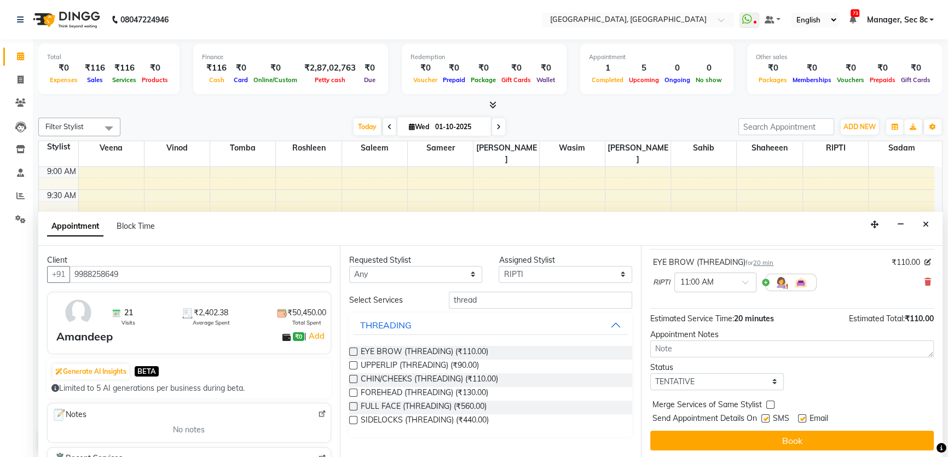
scroll to position [65, 0]
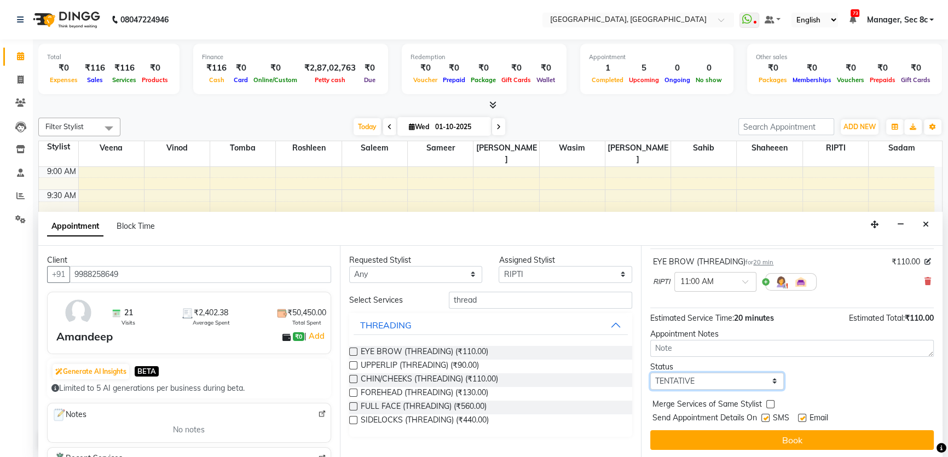
click at [697, 379] on select "Select TENTATIVE CONFIRM CHECK-IN UPCOMING" at bounding box center [717, 381] width 134 height 17
select select "confirm booking"
click at [650, 373] on select "Select TENTATIVE CONFIRM CHECK-IN UPCOMING" at bounding box center [717, 381] width 134 height 17
click at [765, 422] on div at bounding box center [764, 419] width 7 height 11
click at [766, 417] on label at bounding box center [765, 418] width 8 height 8
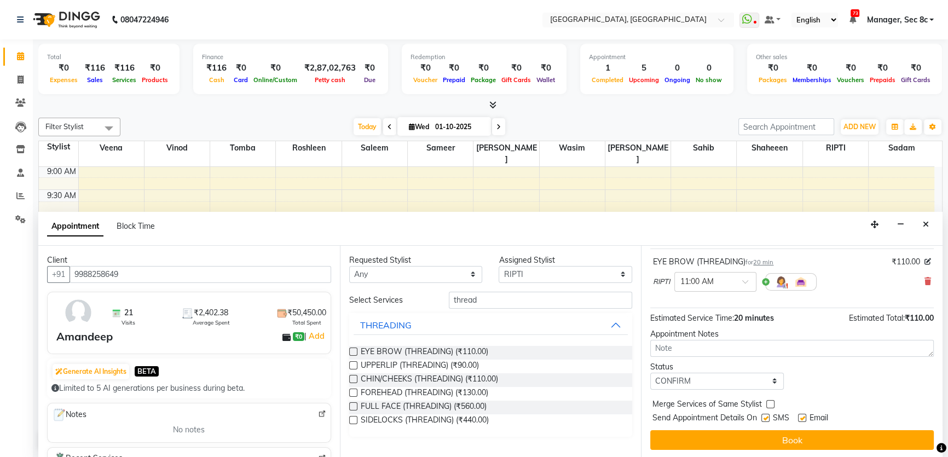
click at [766, 417] on input "checkbox" at bounding box center [764, 419] width 7 height 7
checkbox input "false"
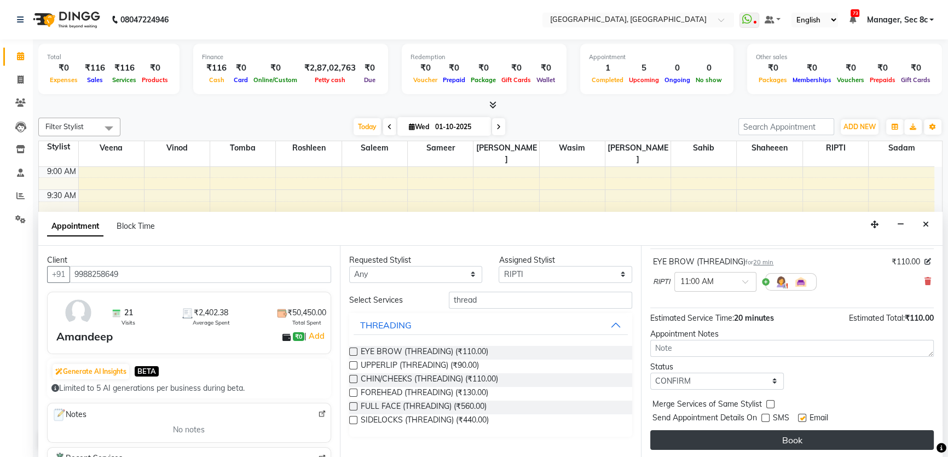
click at [762, 438] on button "Book" at bounding box center [792, 440] width 284 height 20
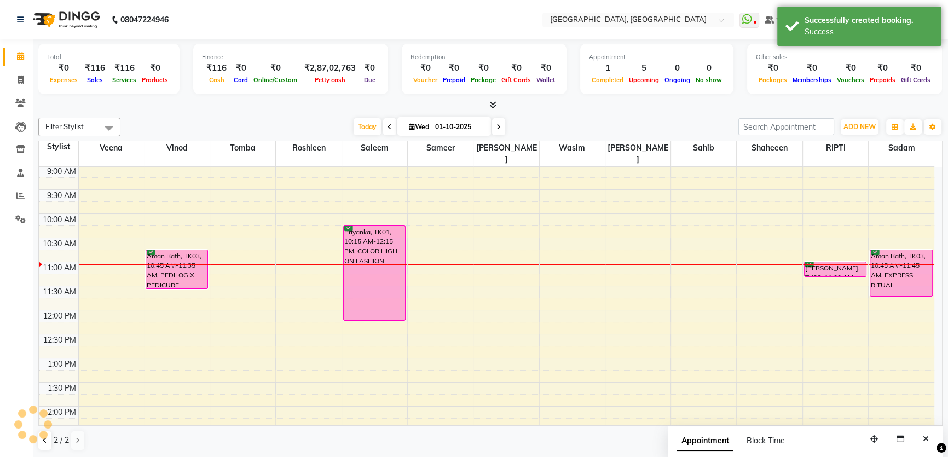
scroll to position [0, 0]
click at [240, 254] on div "8:00 AM 8:30 AM 9:00 AM 9:30 AM 10:00 AM 10:30 AM 11:00 AM 11:30 AM 12:00 PM 12…" at bounding box center [487, 455] width 896 height 674
select select "25434"
select select "tentative"
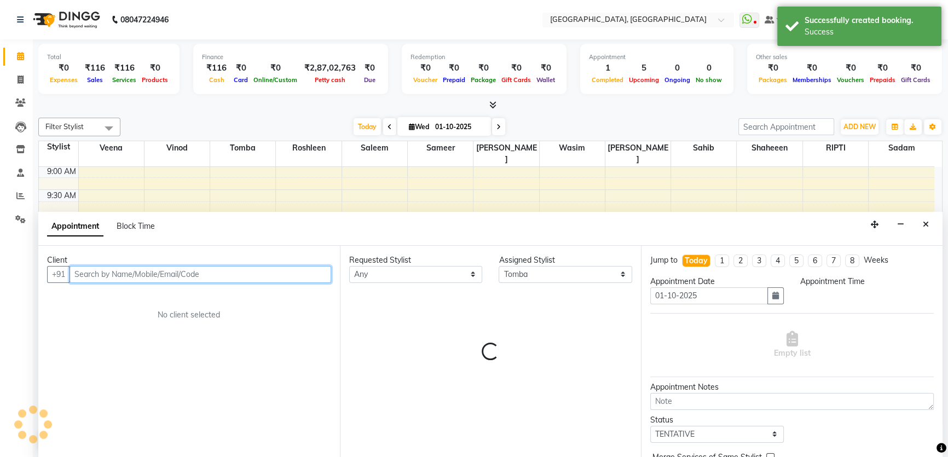
select select "660"
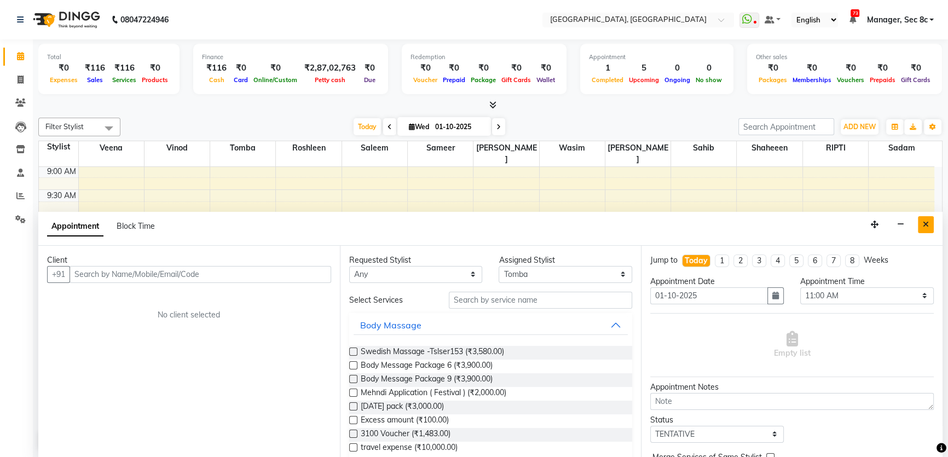
click at [930, 223] on button "Close" at bounding box center [926, 224] width 16 height 17
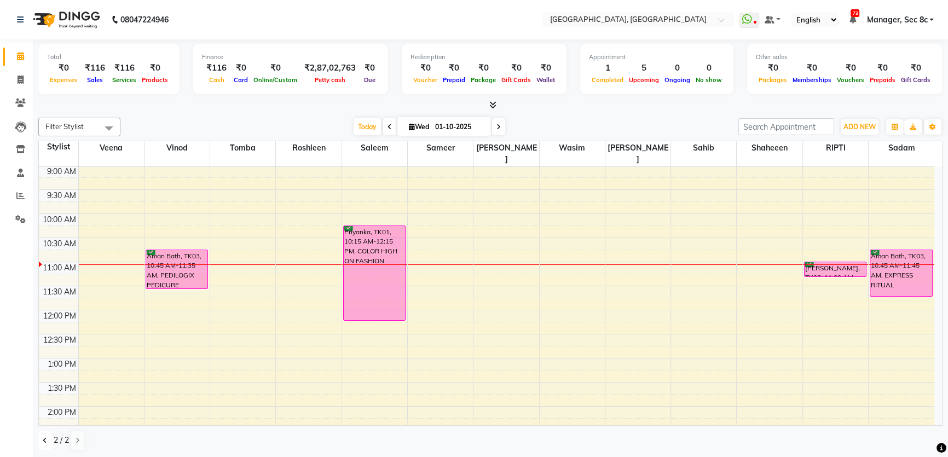
click at [44, 438] on icon at bounding box center [45, 440] width 4 height 7
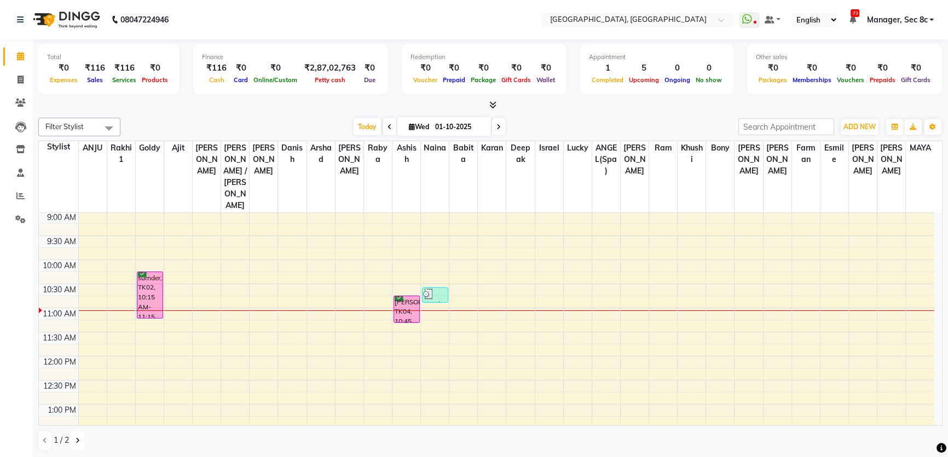
click at [80, 436] on button at bounding box center [77, 440] width 13 height 19
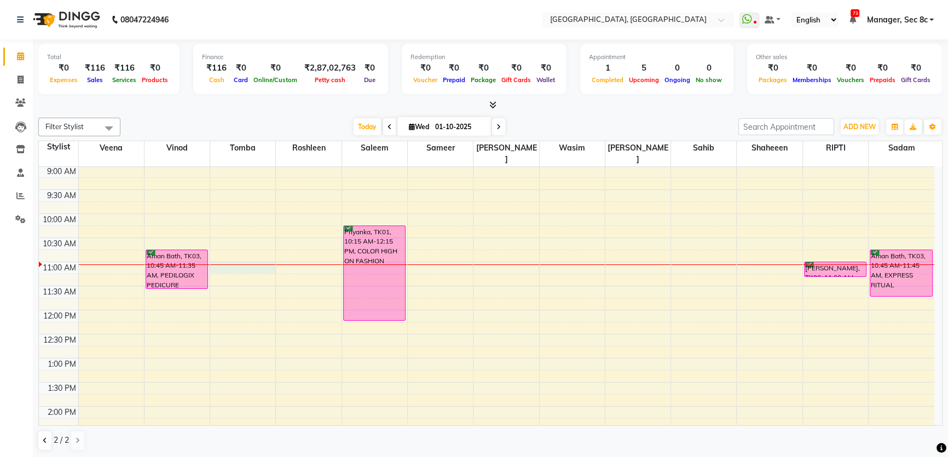
click at [237, 256] on div "8:00 AM 8:30 AM 9:00 AM 9:30 AM 10:00 AM 10:30 AM 11:00 AM 11:30 AM 12:00 PM 12…" at bounding box center [487, 455] width 896 height 674
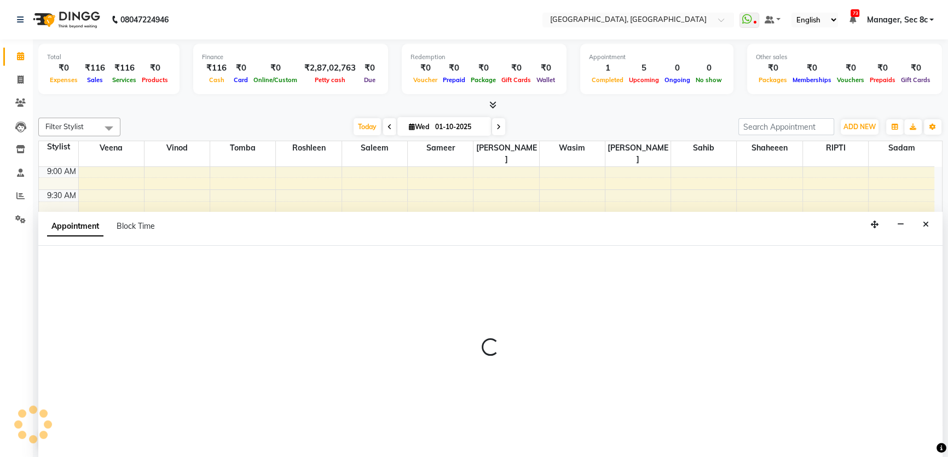
select select "25434"
select select "660"
select select "tentative"
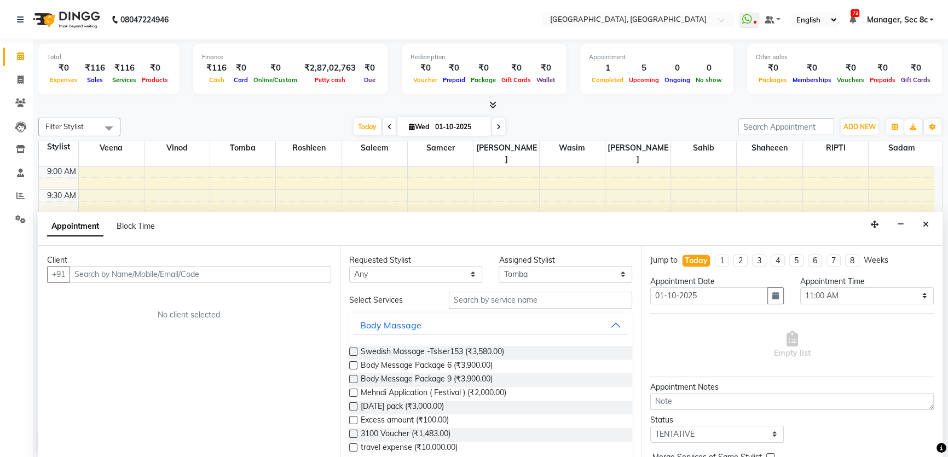
click at [132, 274] on input "text" at bounding box center [201, 274] width 262 height 17
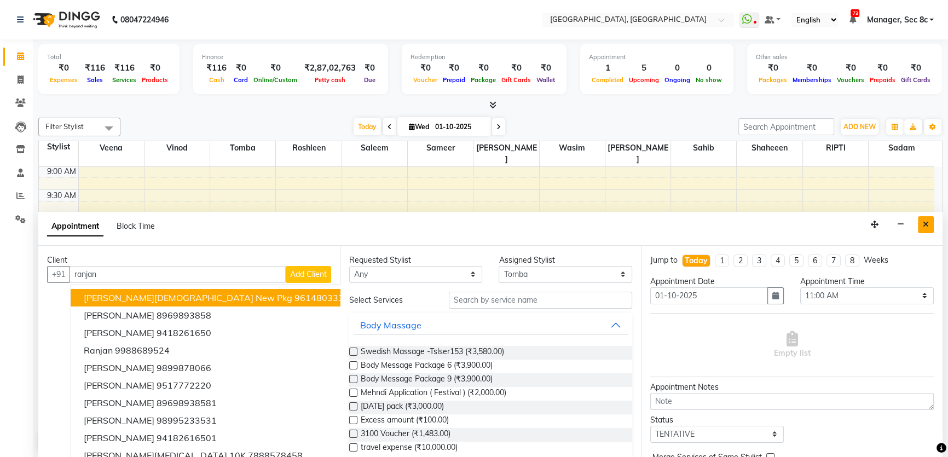
type input "ranjan"
click at [927, 224] on icon "Close" at bounding box center [926, 225] width 6 height 8
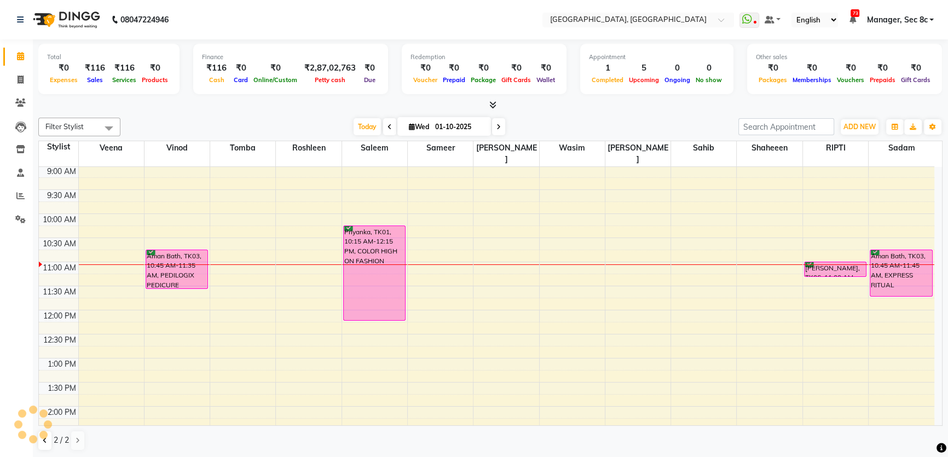
click at [46, 438] on div at bounding box center [32, 424] width 33 height 33
click at [43, 438] on div at bounding box center [32, 424] width 33 height 33
click at [43, 438] on icon at bounding box center [45, 440] width 4 height 7
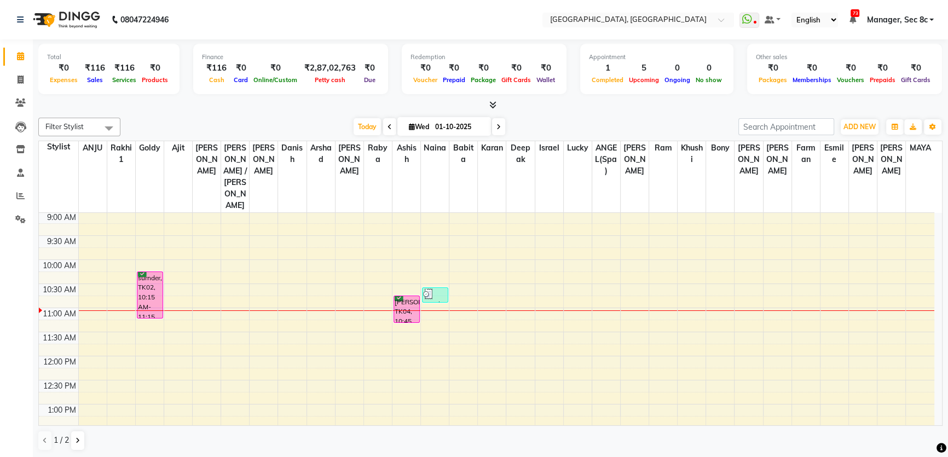
select select "25448"
select select "tentative"
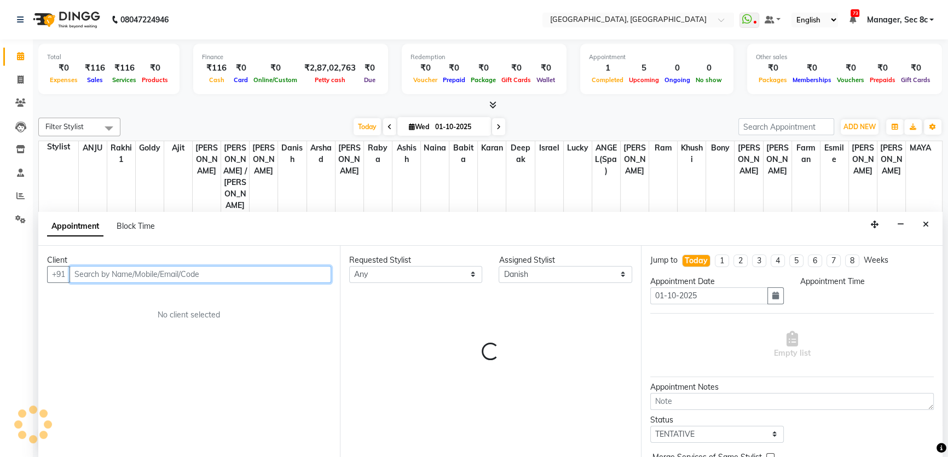
select select "660"
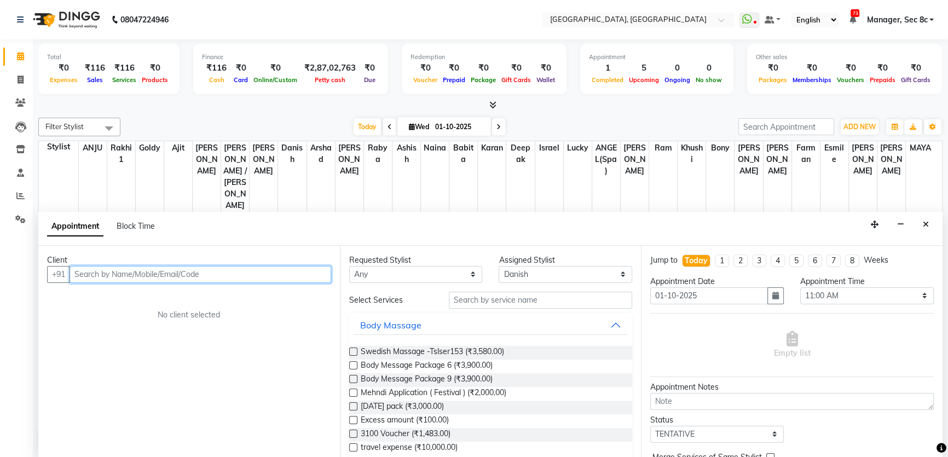
click at [190, 278] on input "text" at bounding box center [201, 274] width 262 height 17
type input "9771440685"
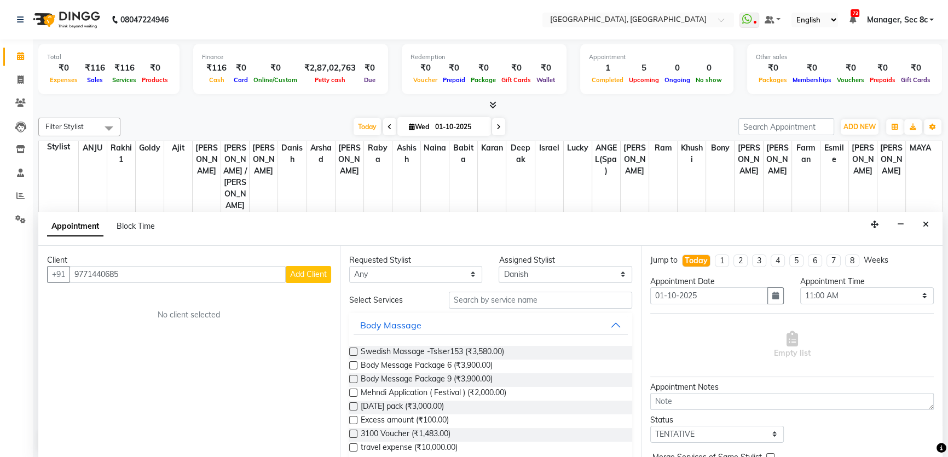
click at [302, 272] on span "Add Client" at bounding box center [308, 274] width 37 height 10
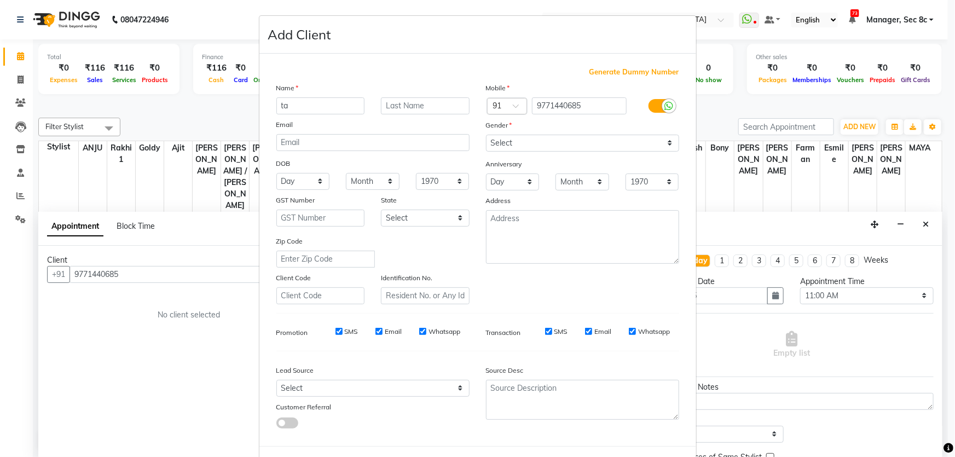
type input "t"
type input "Tanvi"
click at [403, 104] on input "text" at bounding box center [425, 105] width 89 height 17
type input "singh"
drag, startPoint x: 597, startPoint y: 144, endPoint x: 586, endPoint y: 151, distance: 13.5
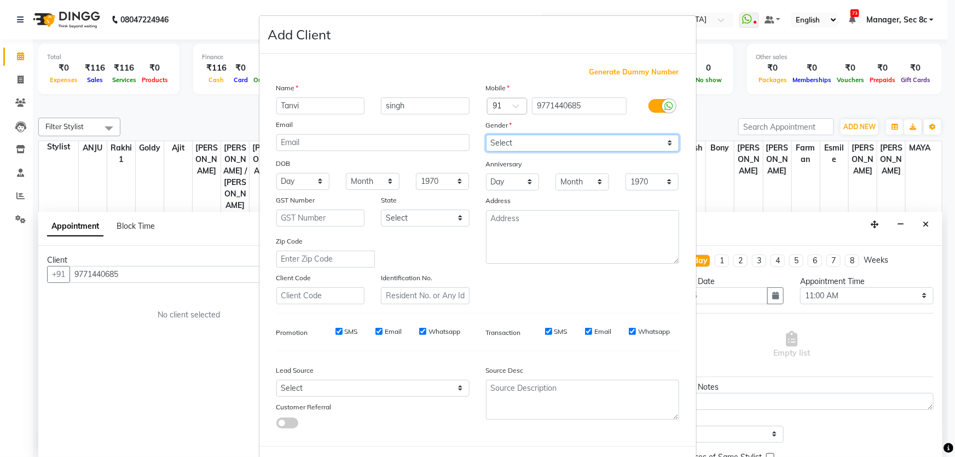
click at [597, 144] on select "Select [DEMOGRAPHIC_DATA] [DEMOGRAPHIC_DATA] Other Prefer Not To Say" at bounding box center [582, 143] width 193 height 17
select select "[DEMOGRAPHIC_DATA]"
click at [486, 135] on select "Select [DEMOGRAPHIC_DATA] [DEMOGRAPHIC_DATA] Other Prefer Not To Say" at bounding box center [582, 143] width 193 height 17
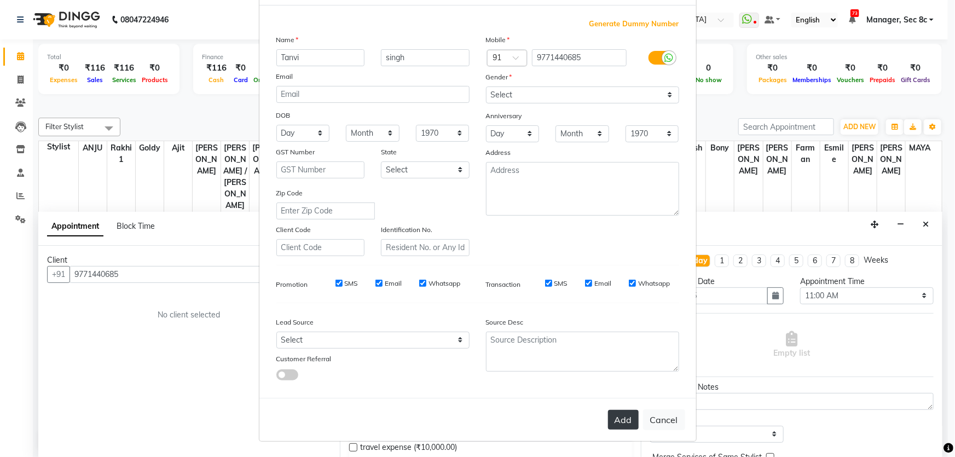
click at [616, 420] on button "Add" at bounding box center [623, 420] width 31 height 20
select select
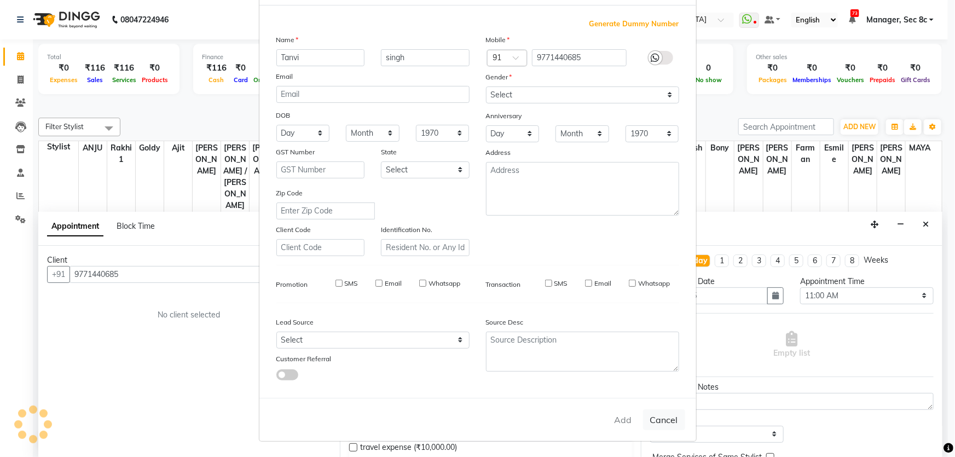
select select
checkbox input "false"
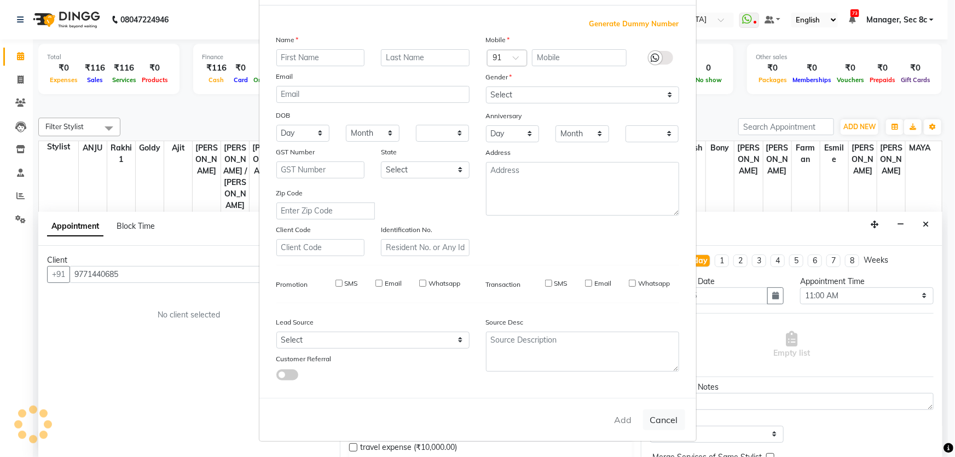
checkbox input "false"
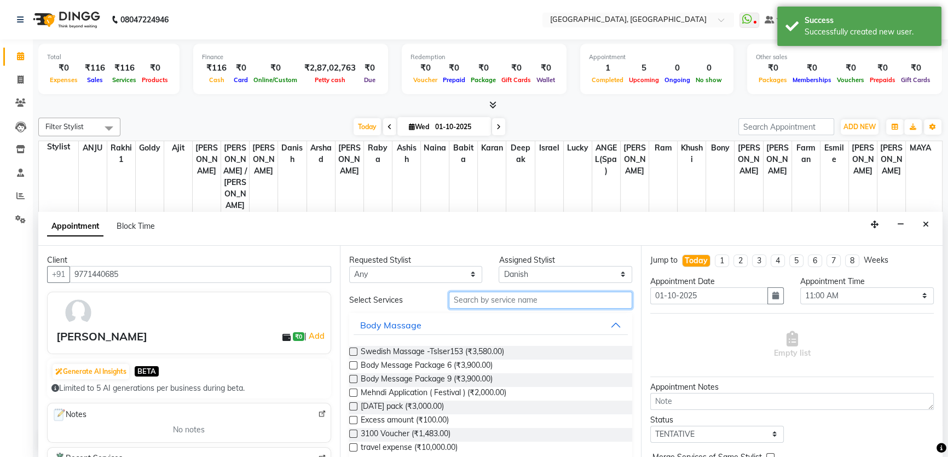
click at [498, 297] on input "text" at bounding box center [540, 300] width 183 height 17
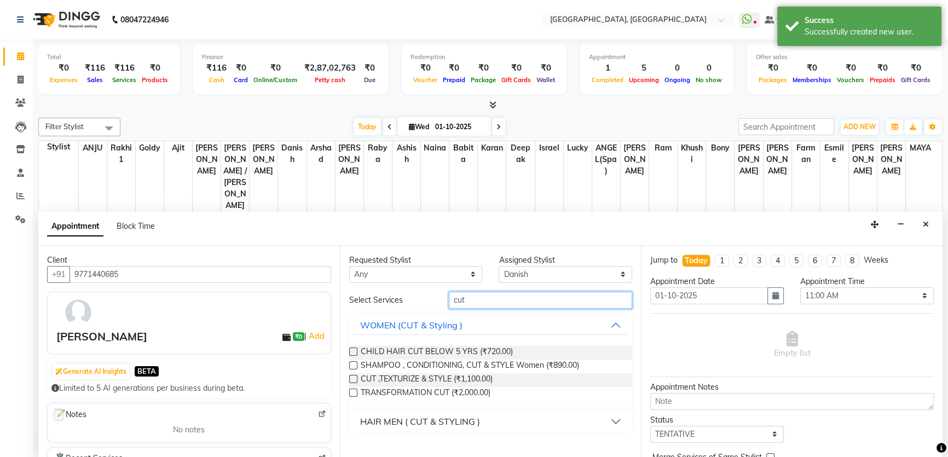
type input "cut"
click at [494, 378] on div "CUT ,TEXTURIZE & STYLE (₹1,100.00)" at bounding box center [491, 380] width 284 height 14
click at [351, 378] on label at bounding box center [353, 379] width 8 height 8
click at [351, 378] on input "checkbox" at bounding box center [352, 380] width 7 height 7
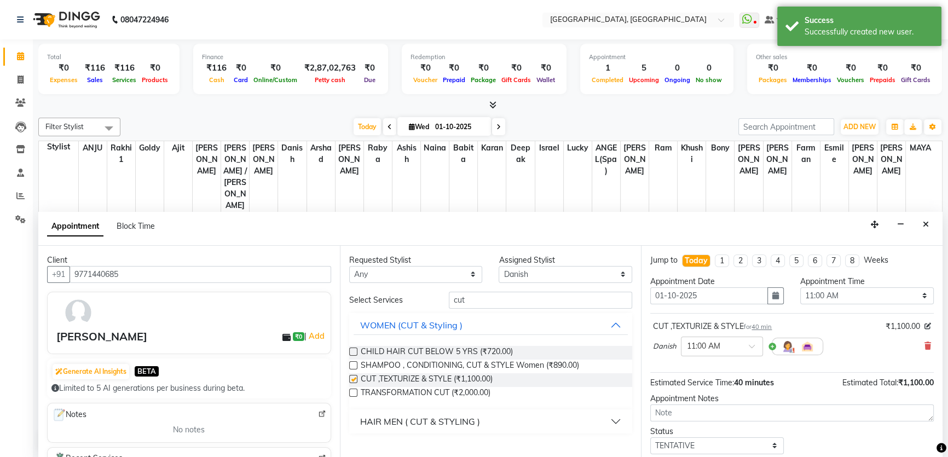
checkbox input "false"
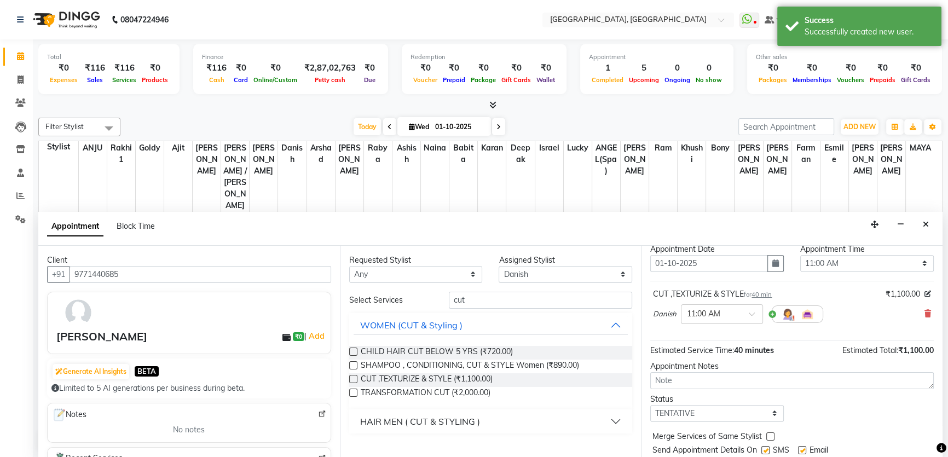
scroll to position [65, 0]
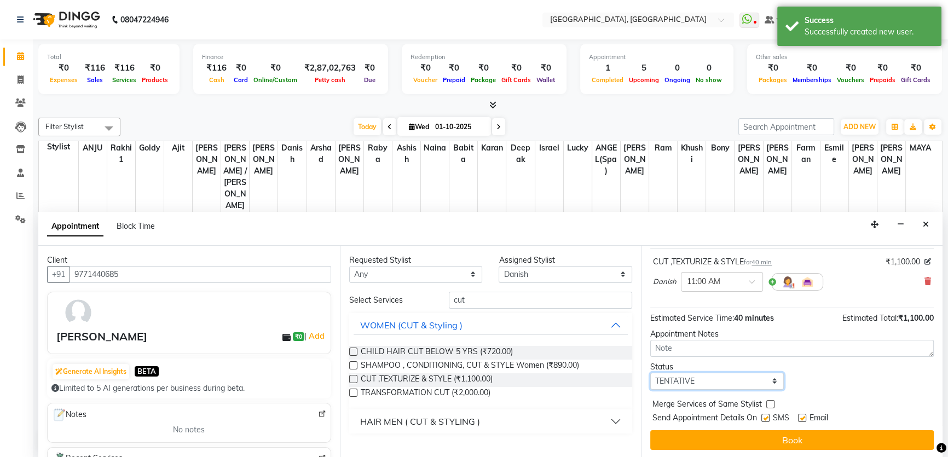
click at [751, 384] on select "Select TENTATIVE CONFIRM CHECK-IN UPCOMING" at bounding box center [717, 381] width 134 height 17
select select "confirm booking"
click at [650, 373] on select "Select TENTATIVE CONFIRM CHECK-IN UPCOMING" at bounding box center [717, 381] width 134 height 17
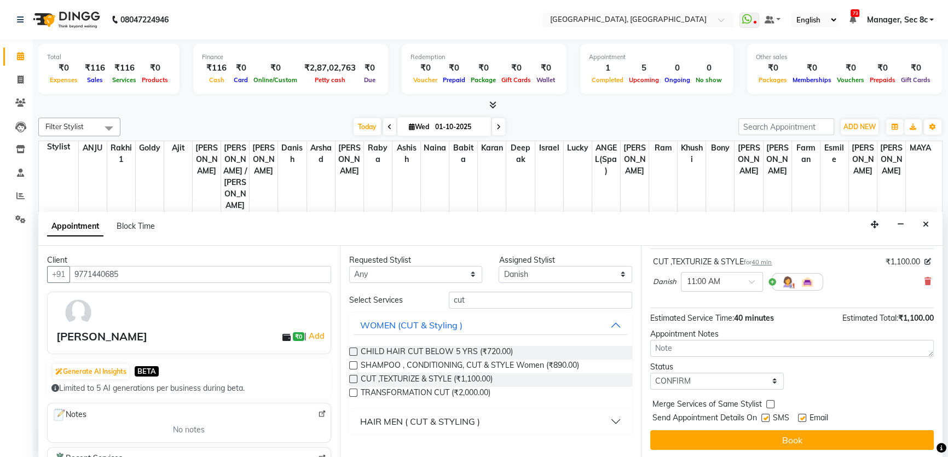
click at [765, 414] on label at bounding box center [765, 418] width 8 height 8
click at [765, 416] on input "checkbox" at bounding box center [764, 419] width 7 height 7
checkbox input "false"
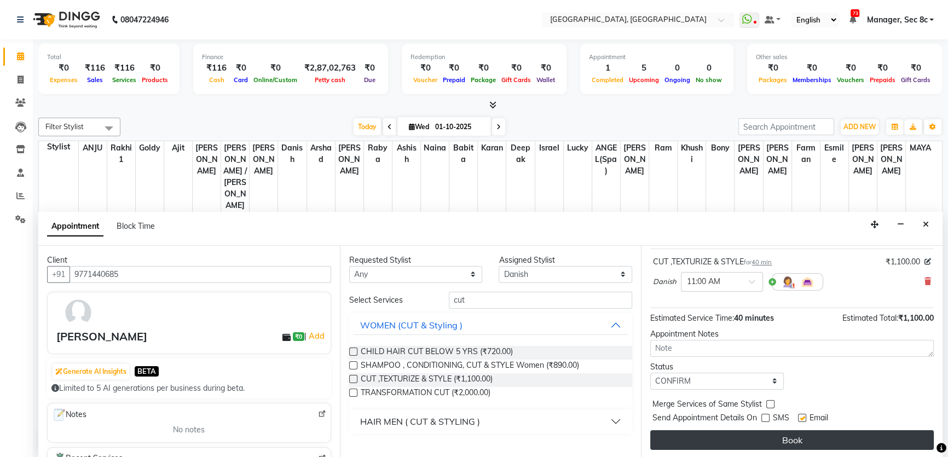
click at [766, 437] on button "Book" at bounding box center [792, 440] width 284 height 20
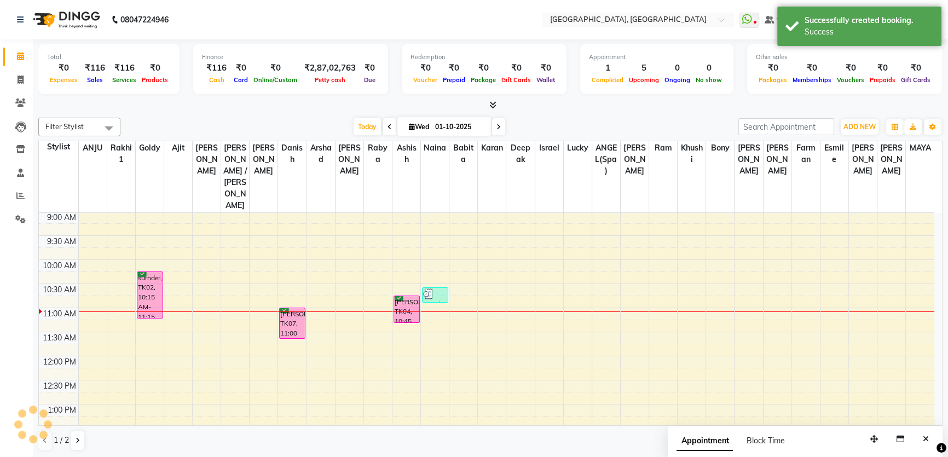
scroll to position [0, 0]
click at [78, 437] on icon at bounding box center [78, 440] width 4 height 7
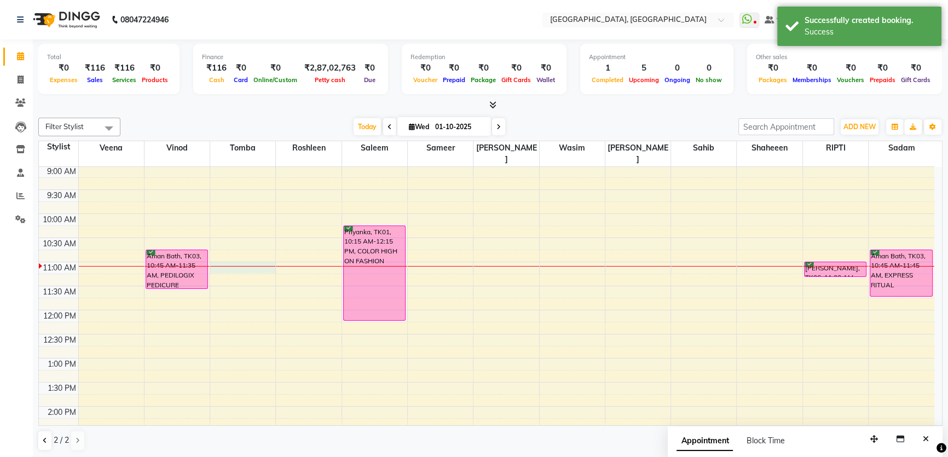
click at [246, 256] on div "8:00 AM 8:30 AM 9:00 AM 9:30 AM 10:00 AM 10:30 AM 11:00 AM 11:30 AM 12:00 PM 12…" at bounding box center [487, 455] width 896 height 674
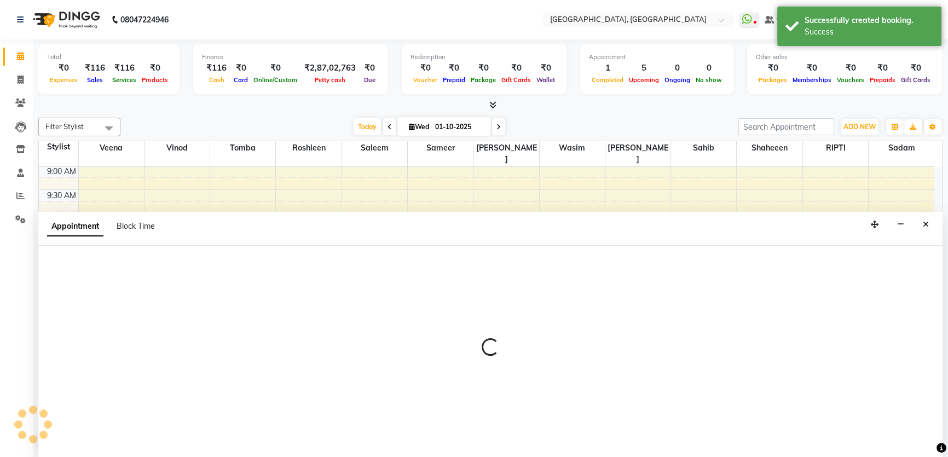
select select "25434"
select select "660"
select select "tentative"
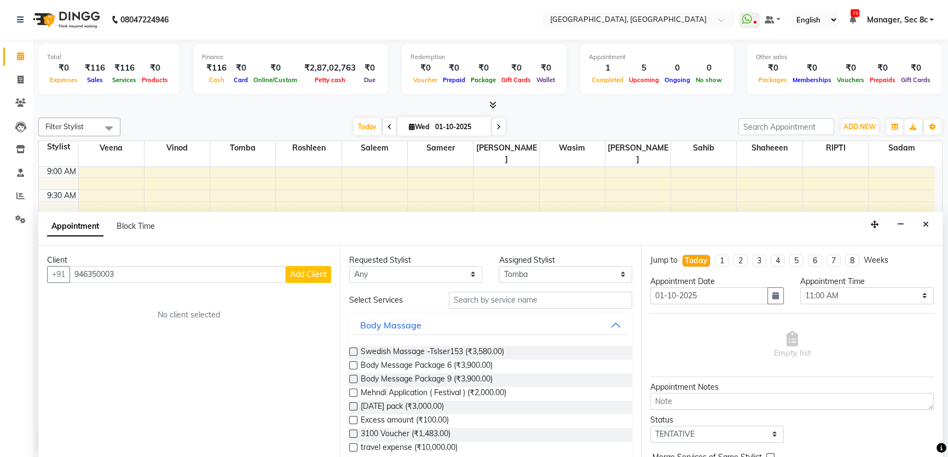
click at [111, 273] on input "946350003" at bounding box center [178, 274] width 216 height 17
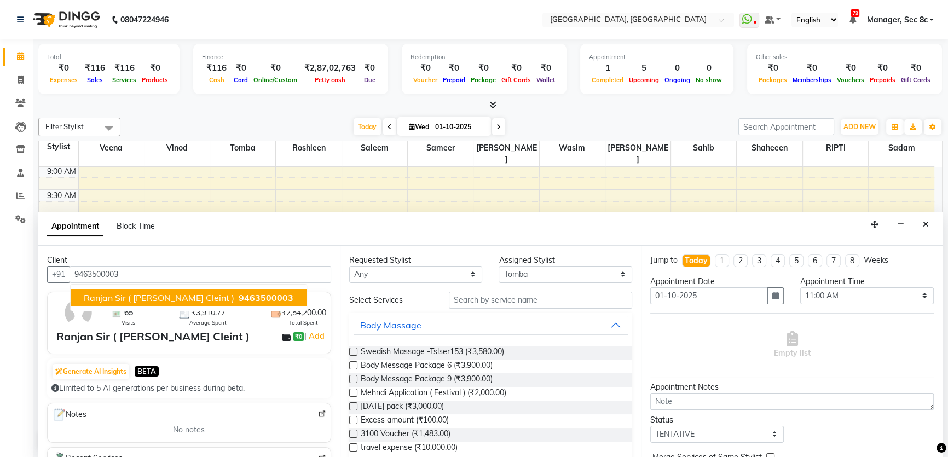
click at [132, 301] on span "Ranjan Sir ( [PERSON_NAME] Cleint )" at bounding box center [159, 297] width 151 height 11
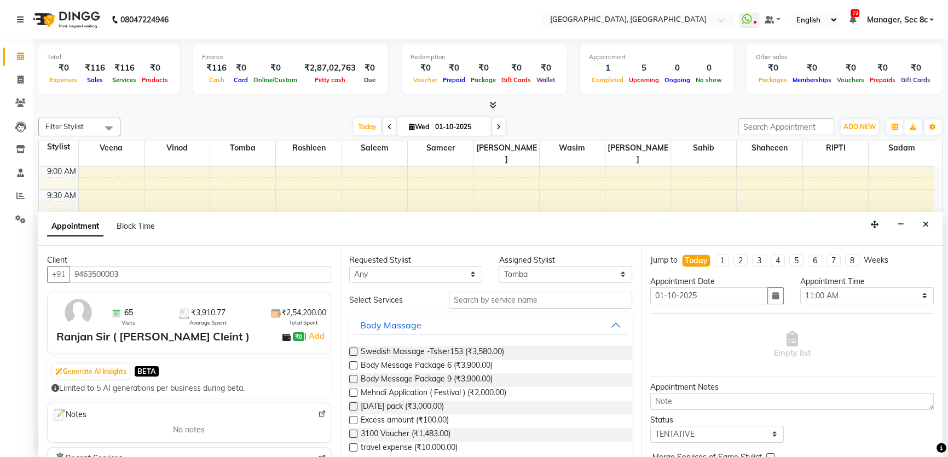
type input "9463500003"
click at [509, 305] on input "text" at bounding box center [540, 300] width 183 height 17
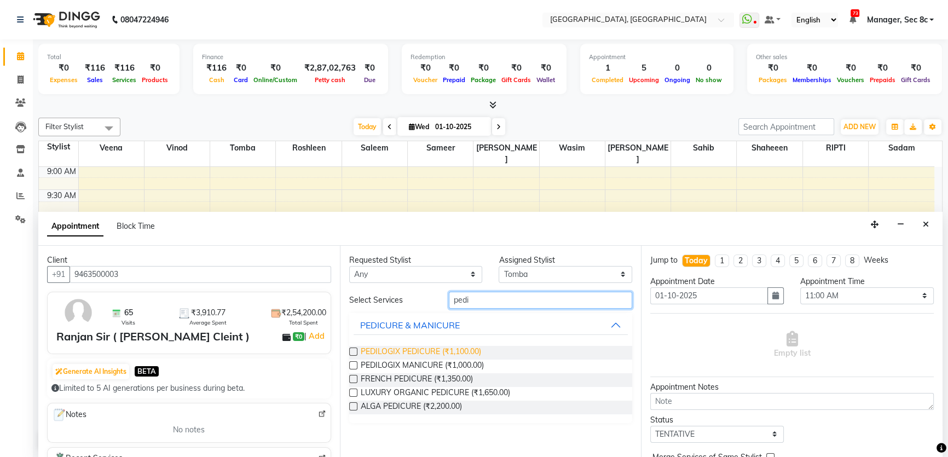
type input "pedi"
click at [457, 350] on span "PEDILOGIX PEDICURE (₹1,100.00)" at bounding box center [421, 353] width 120 height 14
checkbox input "false"
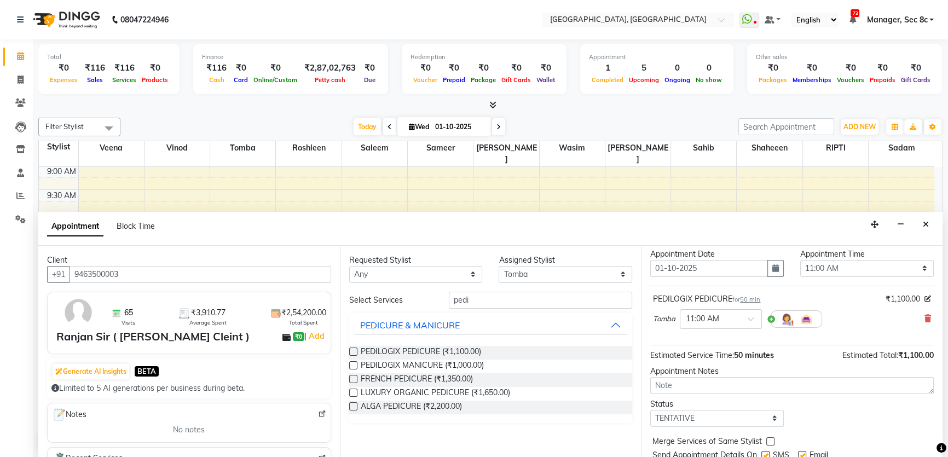
scroll to position [65, 0]
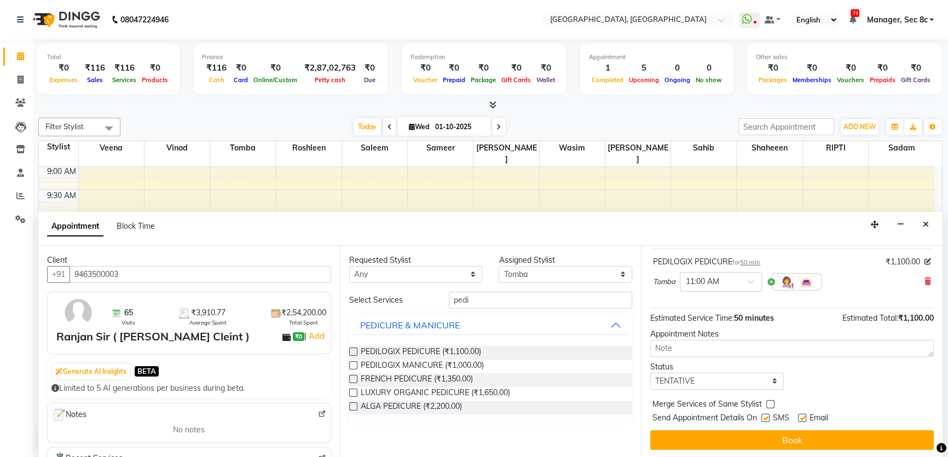
click at [767, 414] on label at bounding box center [765, 418] width 8 height 8
click at [767, 416] on input "checkbox" at bounding box center [764, 419] width 7 height 7
checkbox input "false"
click at [770, 401] on label at bounding box center [770, 404] width 8 height 8
click at [770, 402] on input "checkbox" at bounding box center [769, 405] width 7 height 7
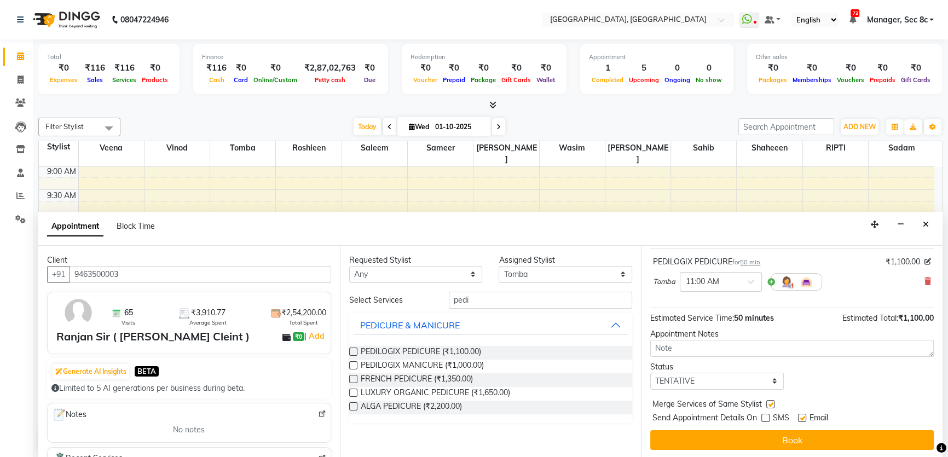
click at [770, 401] on label at bounding box center [770, 404] width 8 height 8
click at [770, 402] on input "checkbox" at bounding box center [769, 405] width 7 height 7
checkbox input "false"
click at [775, 382] on select "Select TENTATIVE CONFIRM CHECK-IN UPCOMING" at bounding box center [717, 381] width 134 height 17
select select "confirm booking"
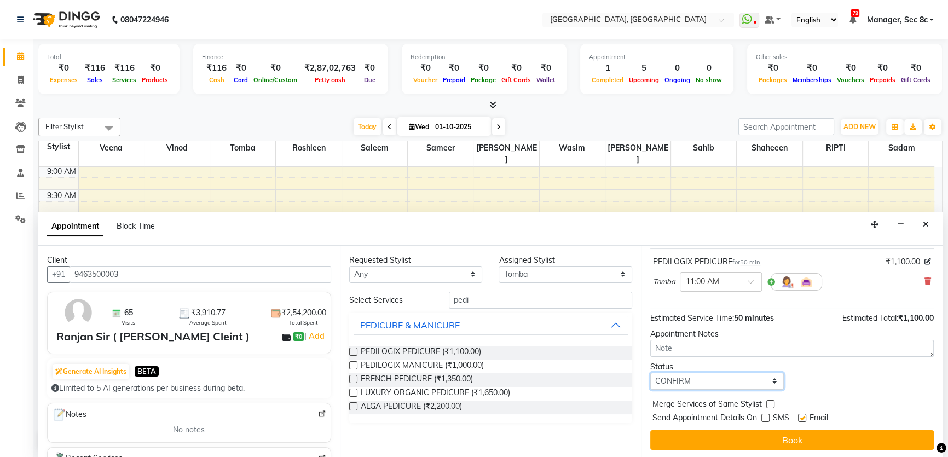
click at [650, 373] on select "Select TENTATIVE CONFIRM CHECK-IN UPCOMING" at bounding box center [717, 381] width 134 height 17
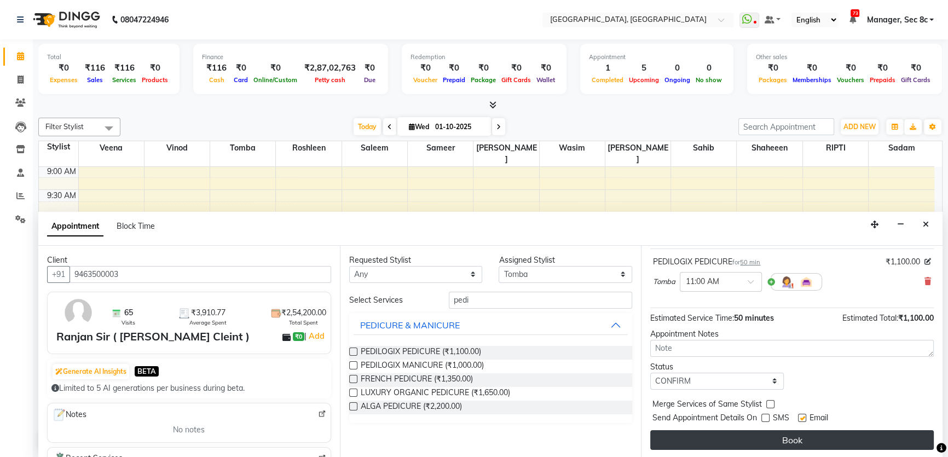
click at [759, 433] on button "Book" at bounding box center [792, 440] width 284 height 20
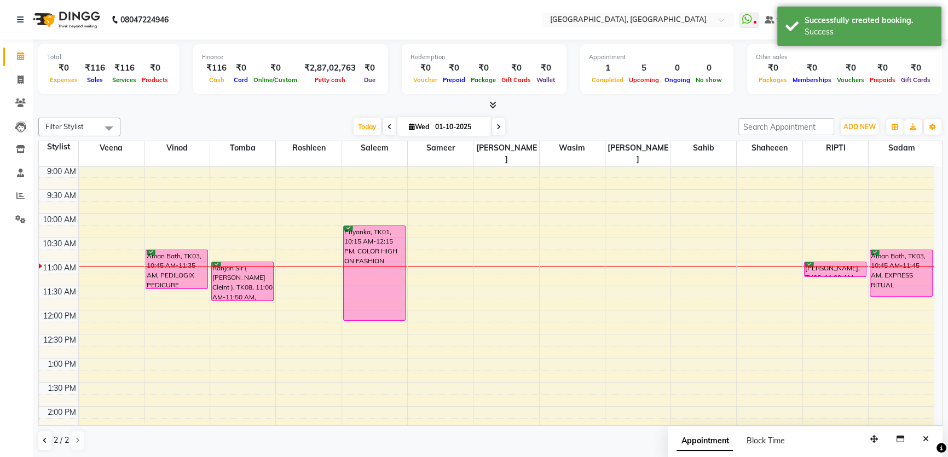
scroll to position [0, 0]
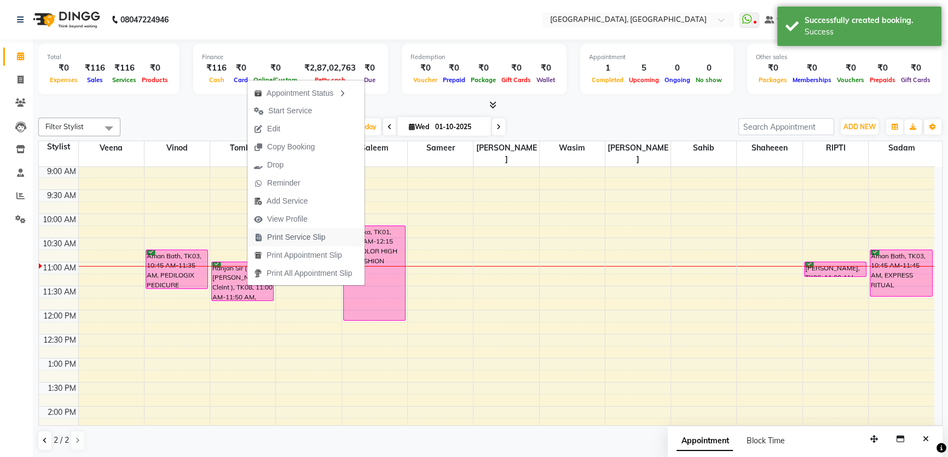
click at [296, 238] on span "Print Service Slip" at bounding box center [296, 237] width 59 height 11
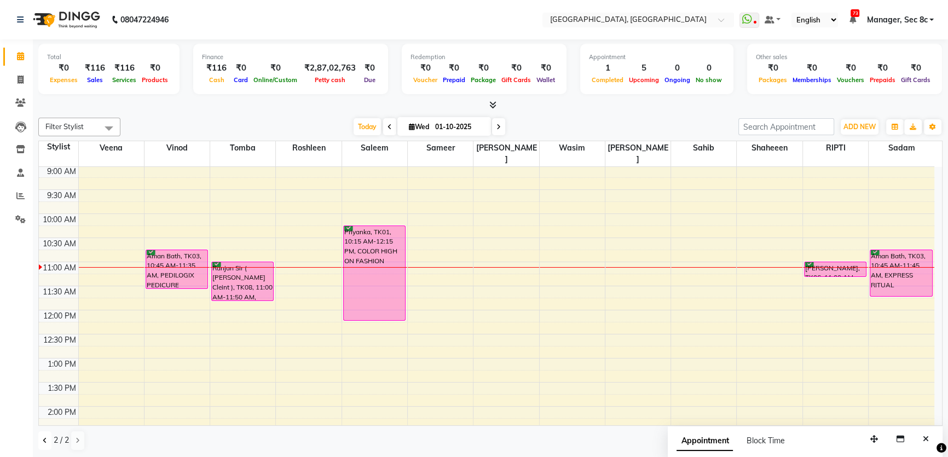
click at [47, 441] on icon at bounding box center [45, 440] width 4 height 7
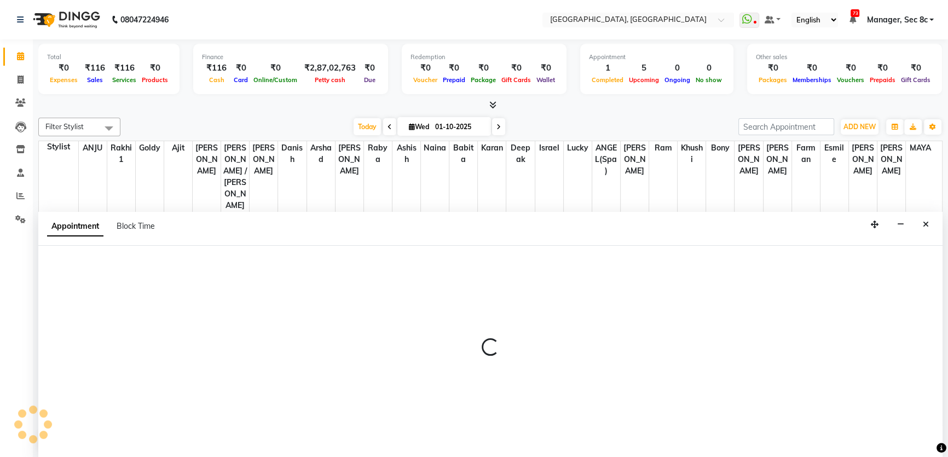
select select "25432"
select select "tentative"
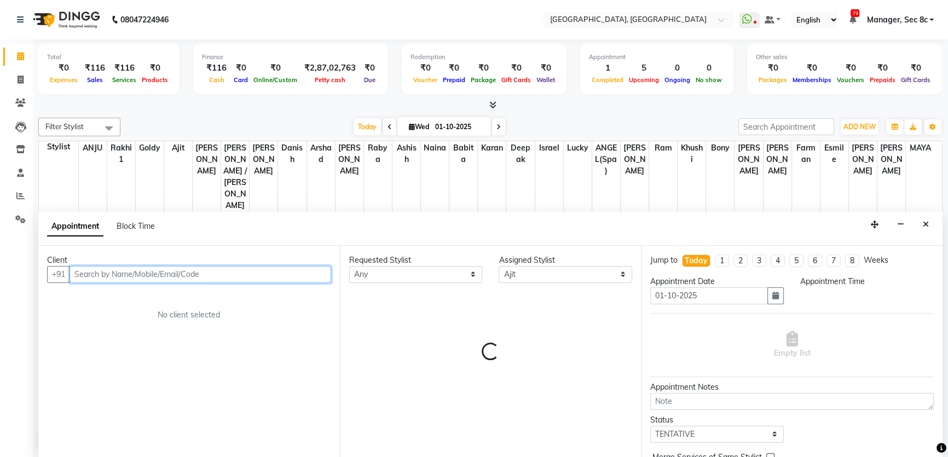
select select "660"
click at [232, 275] on input "text" at bounding box center [201, 274] width 262 height 17
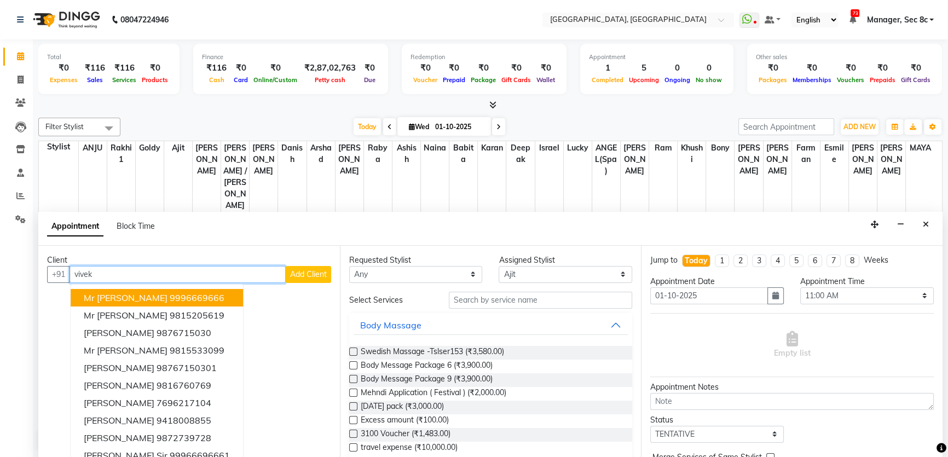
type input "vivek"
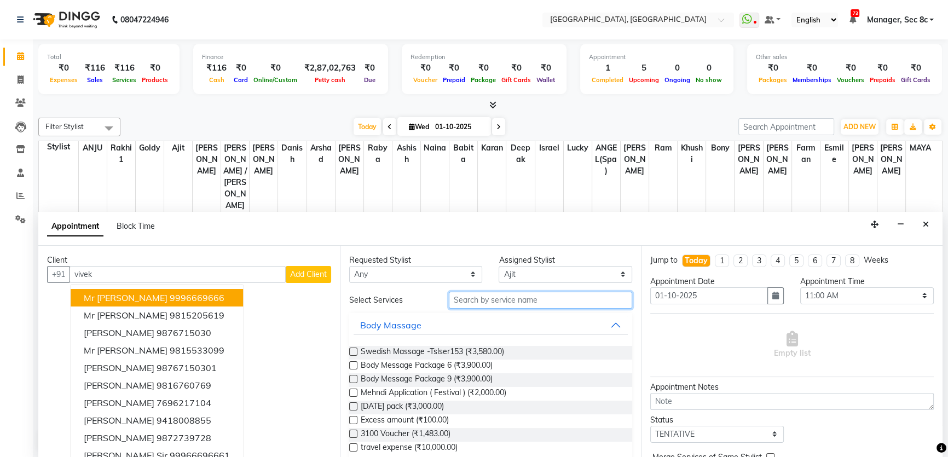
click at [507, 301] on input "text" at bounding box center [540, 300] width 183 height 17
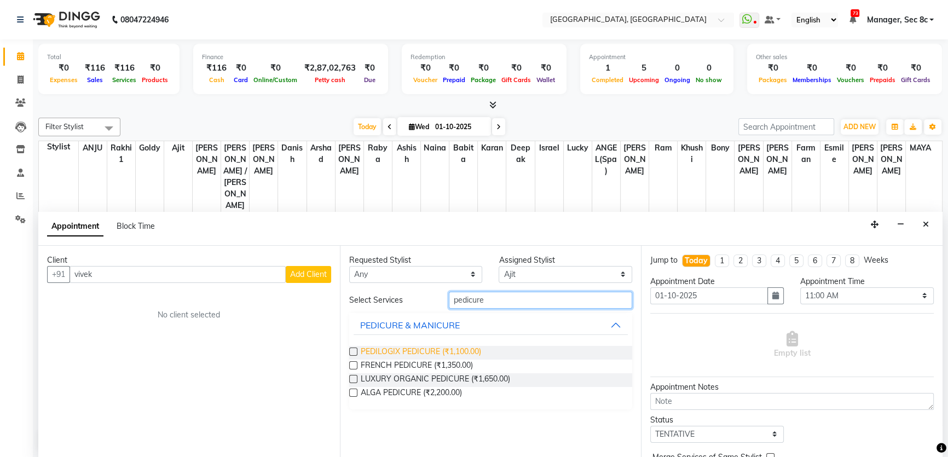
type input "pedicure"
click at [429, 351] on span "PEDILOGIX PEDICURE (₹1,100.00)" at bounding box center [421, 353] width 120 height 14
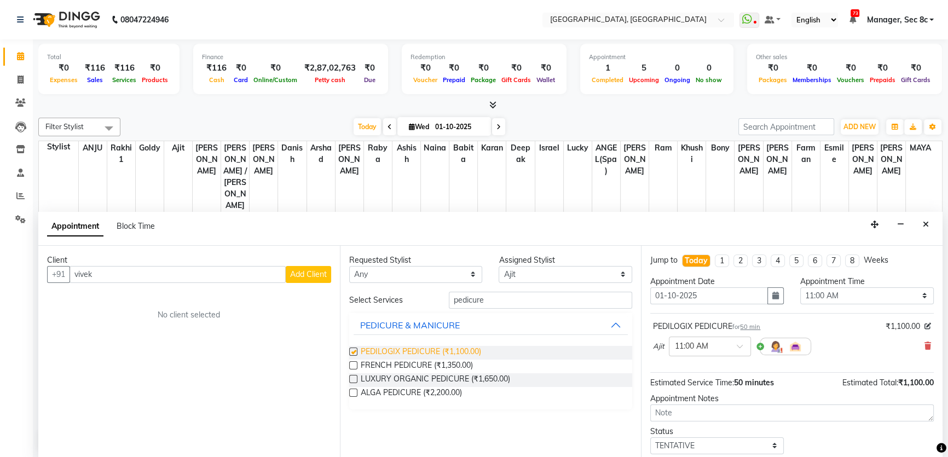
checkbox input "false"
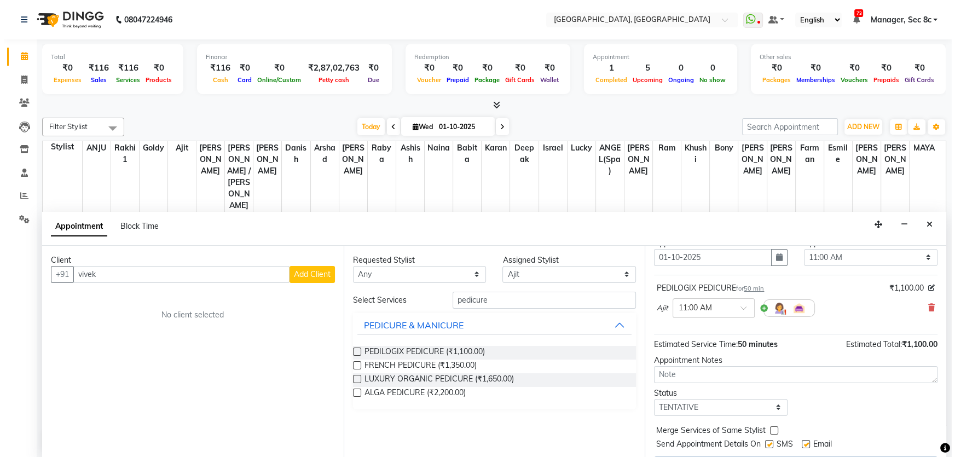
scroll to position [49, 0]
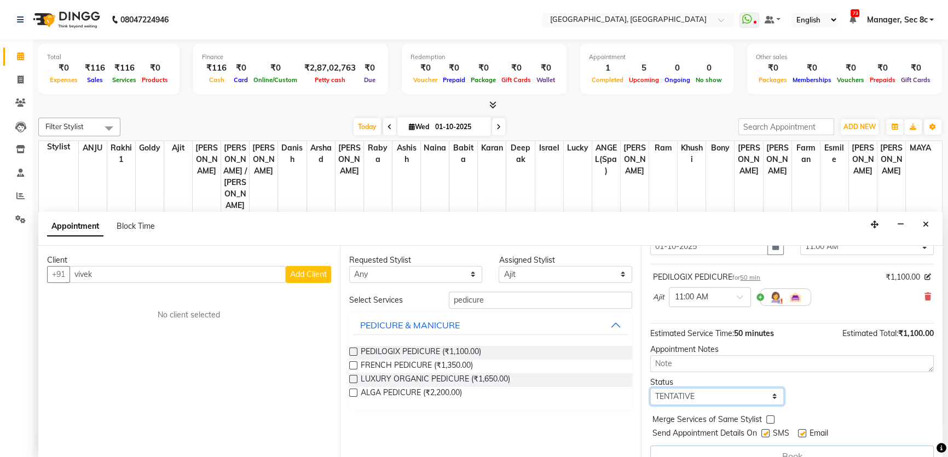
drag, startPoint x: 742, startPoint y: 391, endPoint x: 729, endPoint y: 414, distance: 27.0
click at [742, 391] on select "Select TENTATIVE CONFIRM CHECK-IN UPCOMING" at bounding box center [717, 396] width 134 height 17
select select "confirm booking"
click at [650, 388] on select "Select TENTATIVE CONFIRM CHECK-IN UPCOMING" at bounding box center [717, 396] width 134 height 17
click at [101, 269] on input "vivek" at bounding box center [178, 274] width 216 height 17
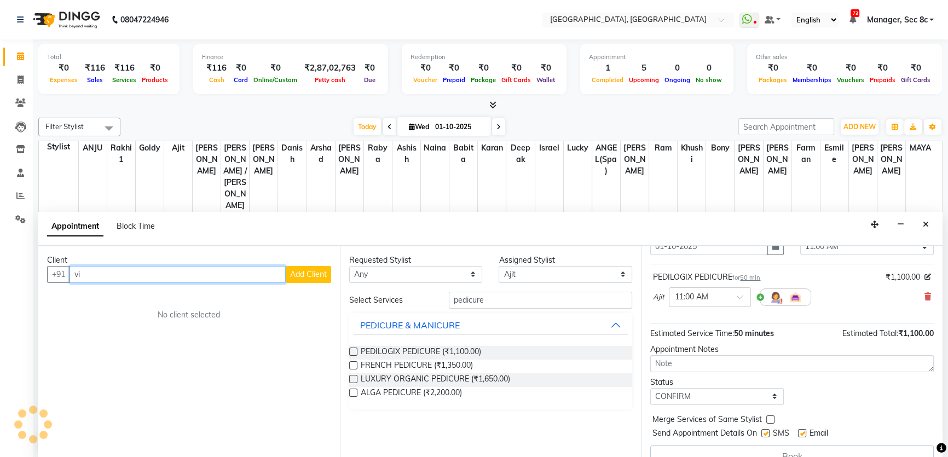
type input "v"
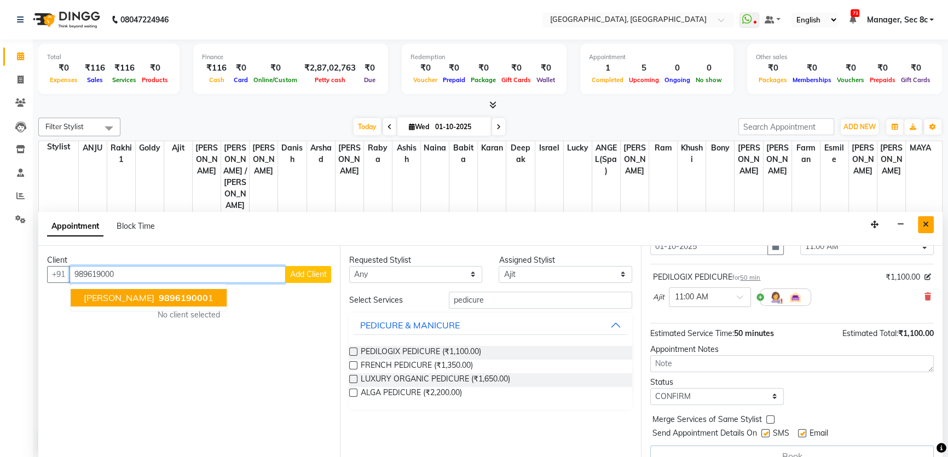
type input "989619000"
click at [924, 223] on icon "Close" at bounding box center [926, 225] width 6 height 8
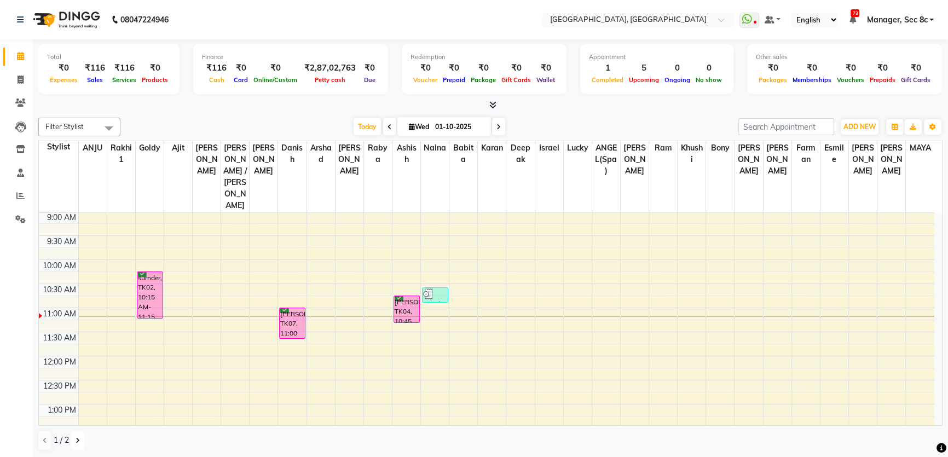
click at [76, 438] on icon at bounding box center [78, 440] width 4 height 7
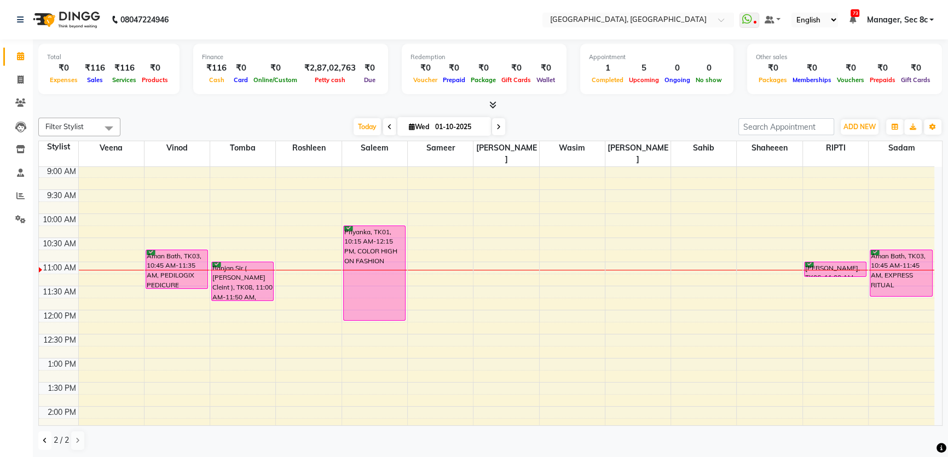
click at [43, 441] on icon at bounding box center [45, 440] width 4 height 7
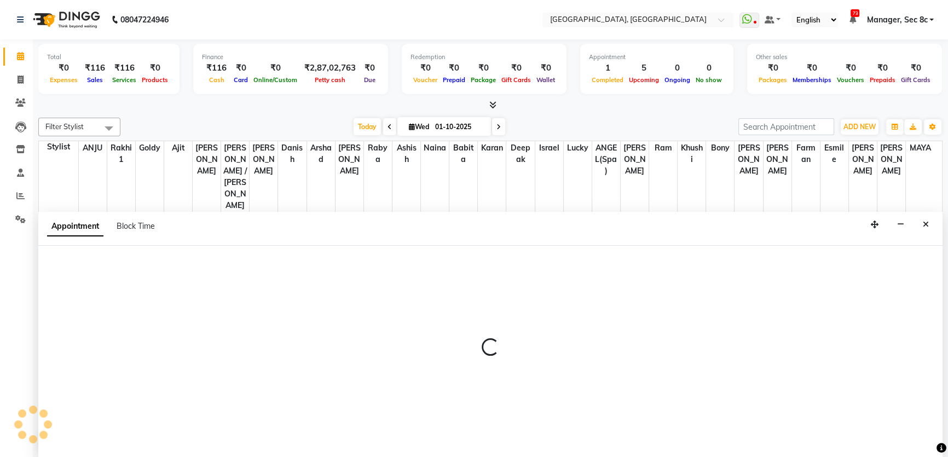
select select "49554"
select select "660"
select select "tentative"
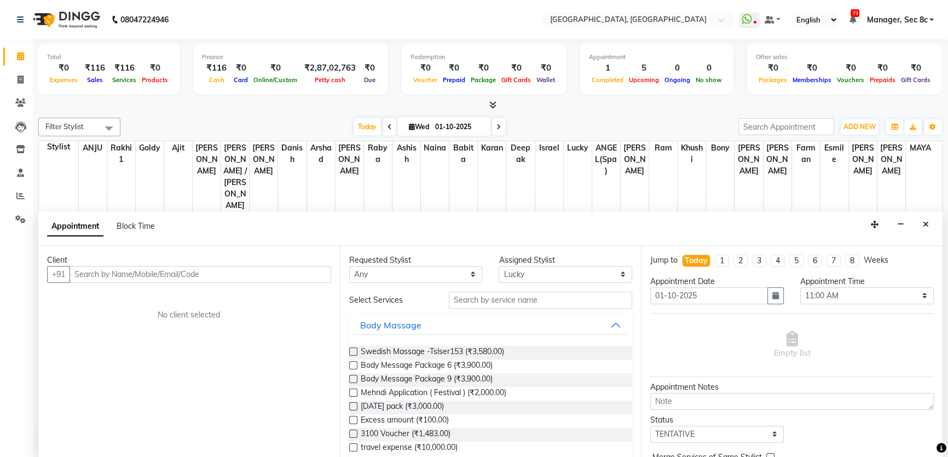
click at [168, 279] on input "text" at bounding box center [201, 274] width 262 height 17
type input "7901971936"
click at [311, 273] on span "Add Client" at bounding box center [308, 274] width 37 height 10
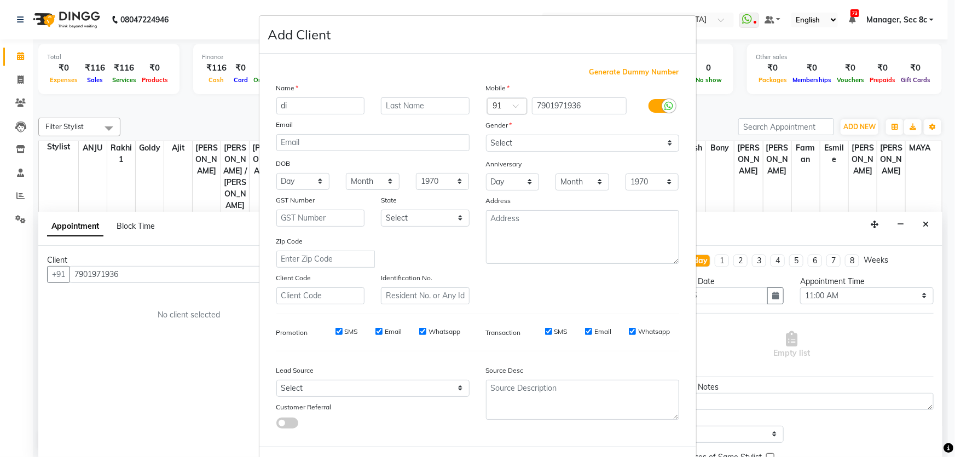
type input "d"
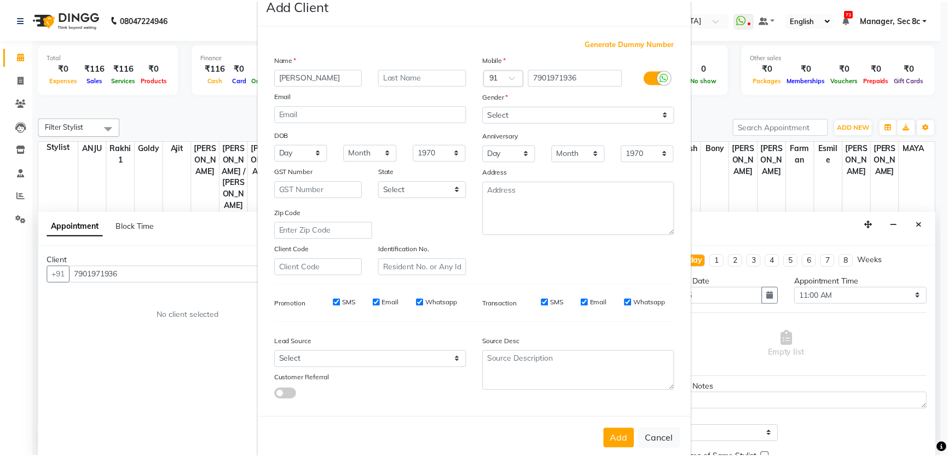
scroll to position [51, 0]
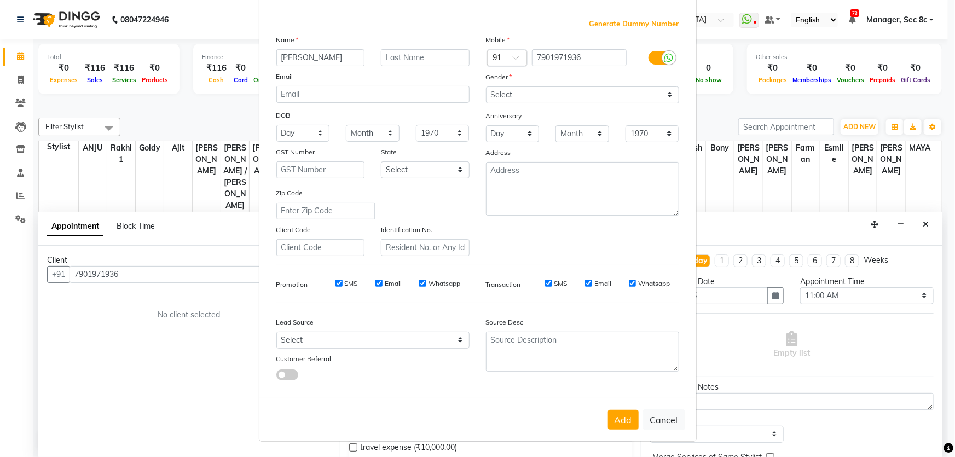
type input "[PERSON_NAME]"
click at [561, 91] on select "Select [DEMOGRAPHIC_DATA] [DEMOGRAPHIC_DATA] Other Prefer Not To Say" at bounding box center [582, 94] width 193 height 17
select select "[DEMOGRAPHIC_DATA]"
click at [486, 86] on select "Select [DEMOGRAPHIC_DATA] [DEMOGRAPHIC_DATA] Other Prefer Not To Say" at bounding box center [582, 94] width 193 height 17
click at [613, 422] on button "Add" at bounding box center [623, 420] width 31 height 20
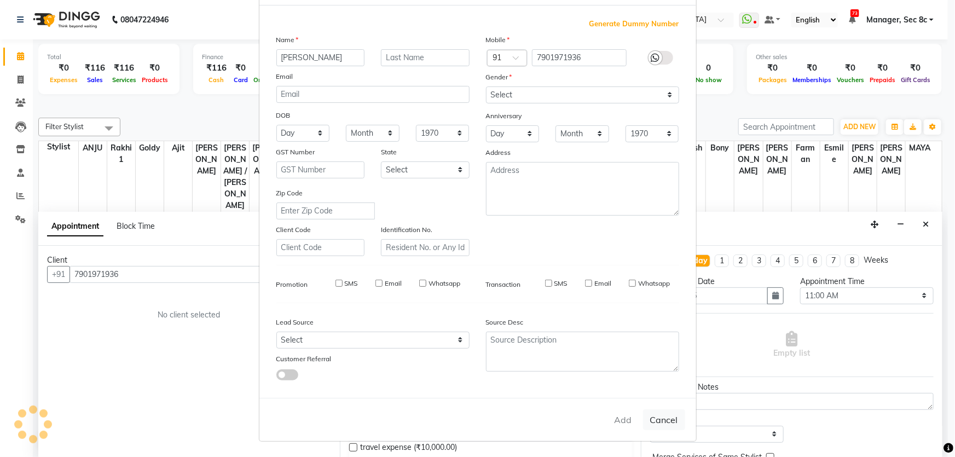
select select
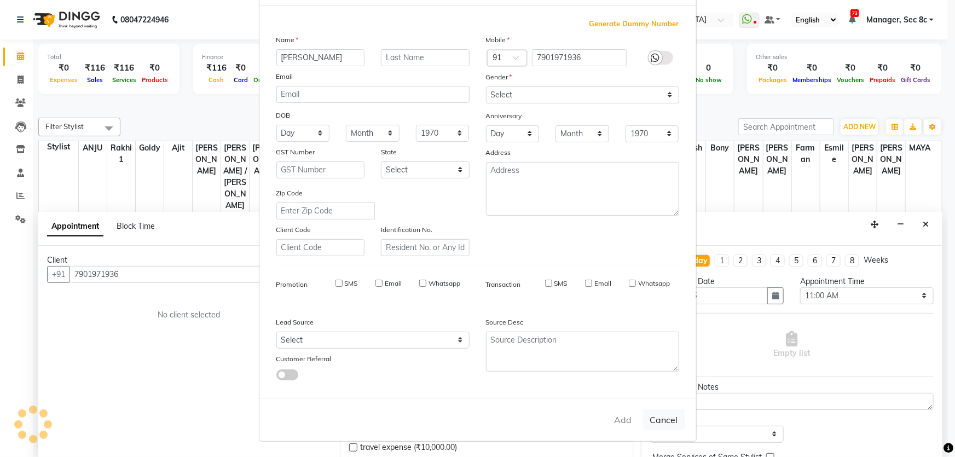
select select
checkbox input "false"
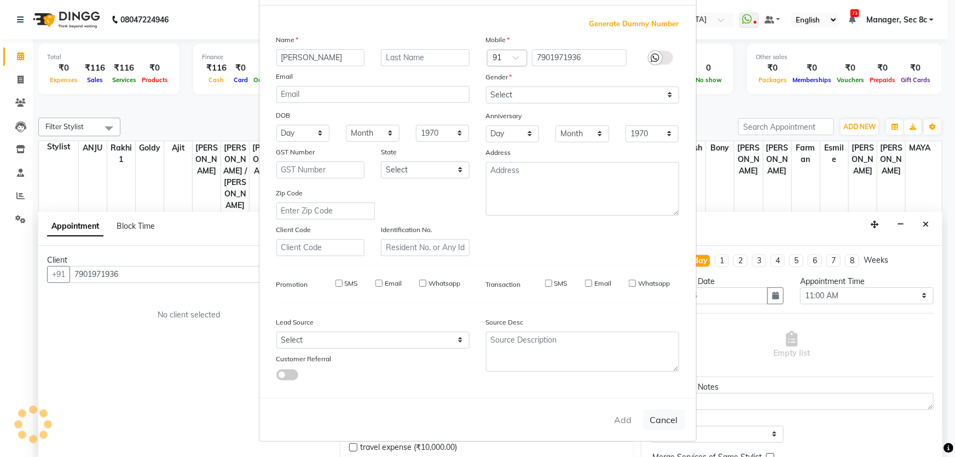
checkbox input "false"
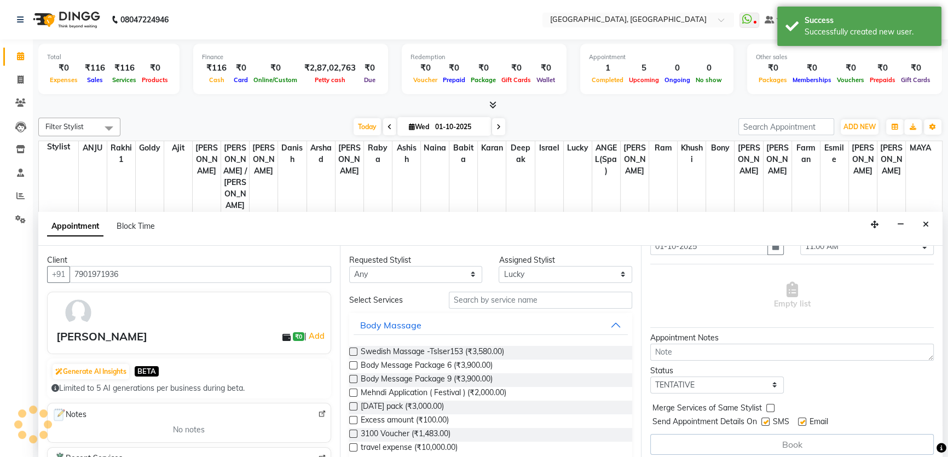
scroll to position [54, 0]
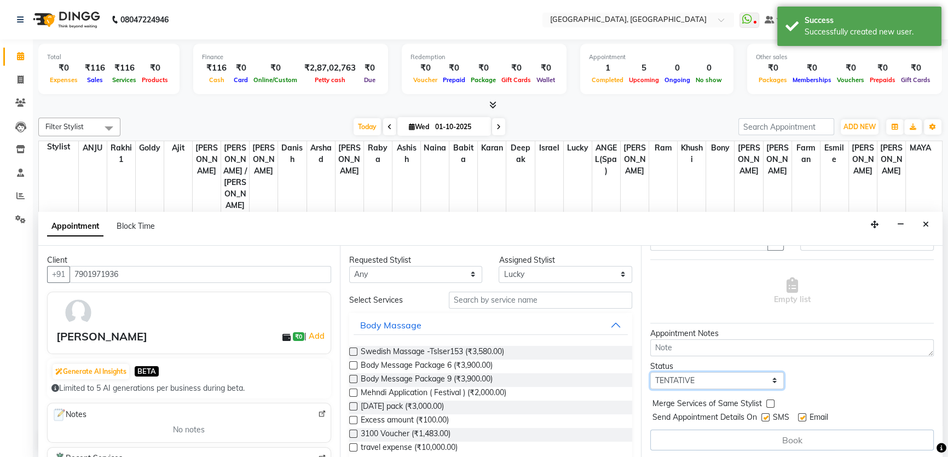
click at [756, 376] on select "Select TENTATIVE CONFIRM CHECK-IN UPCOMING" at bounding box center [717, 380] width 134 height 17
select select "confirm booking"
click at [650, 372] on select "Select TENTATIVE CONFIRM CHECK-IN UPCOMING" at bounding box center [717, 380] width 134 height 17
click at [769, 414] on label at bounding box center [765, 417] width 8 height 8
click at [769, 415] on input "checkbox" at bounding box center [764, 418] width 7 height 7
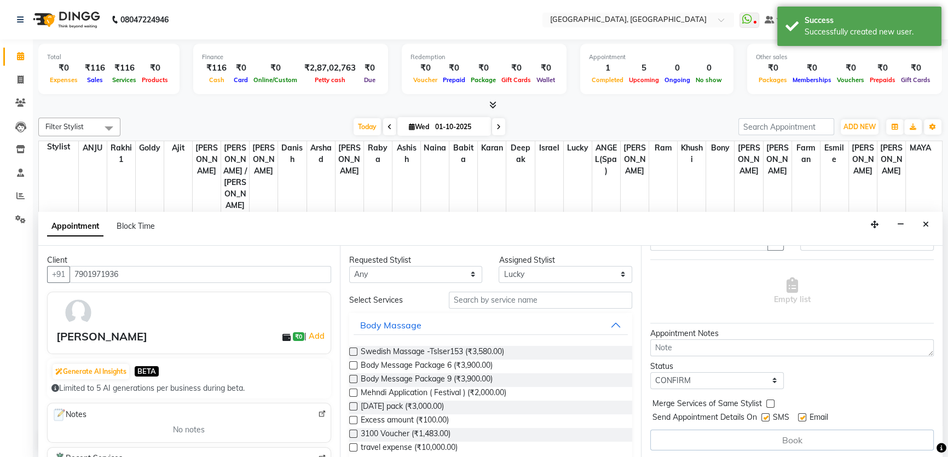
checkbox input "false"
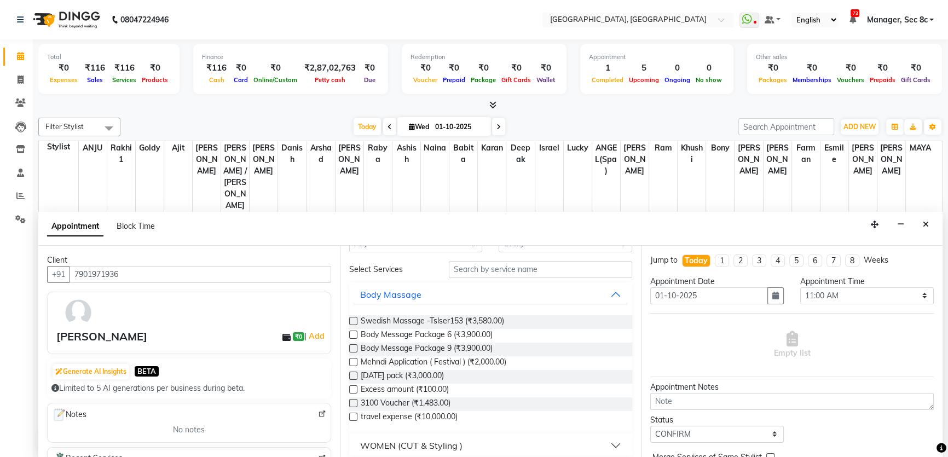
scroll to position [0, 0]
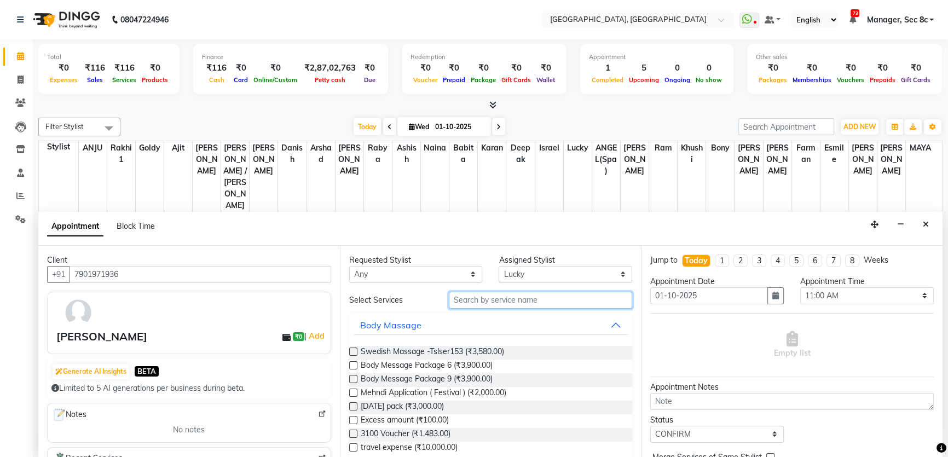
click at [542, 295] on input "text" at bounding box center [540, 300] width 183 height 17
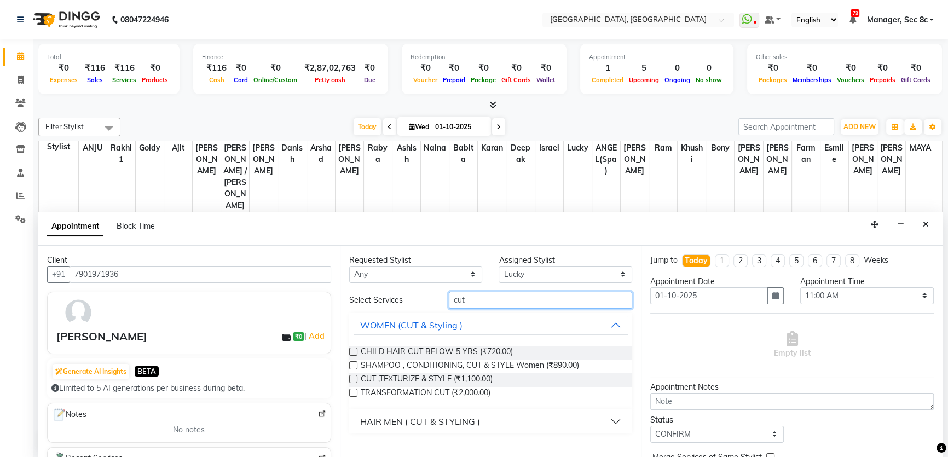
type input "cut"
click at [511, 376] on div "CUT ,TEXTURIZE & STYLE (₹1,100.00)" at bounding box center [491, 380] width 284 height 14
click at [351, 378] on label at bounding box center [353, 379] width 8 height 8
click at [351, 378] on input "checkbox" at bounding box center [352, 380] width 7 height 7
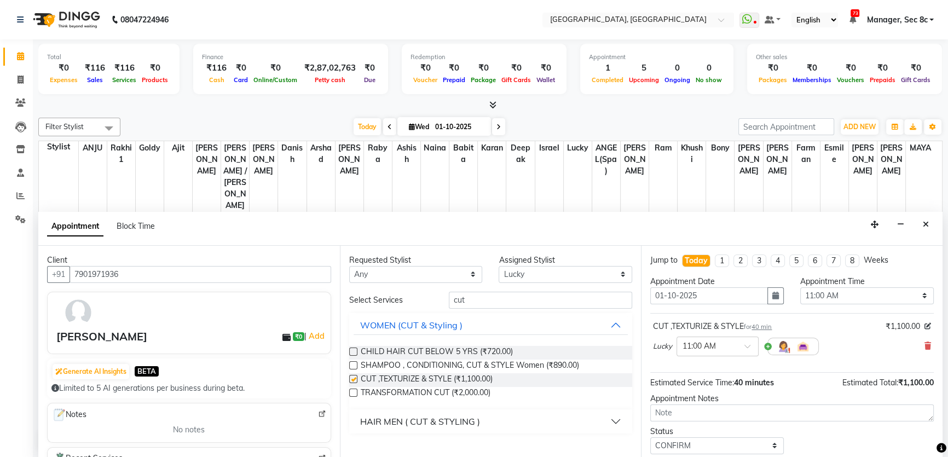
checkbox input "false"
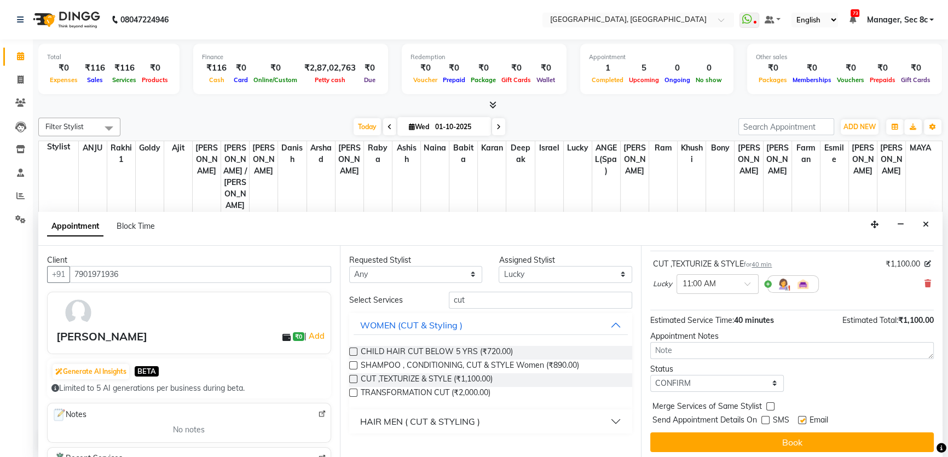
scroll to position [65, 0]
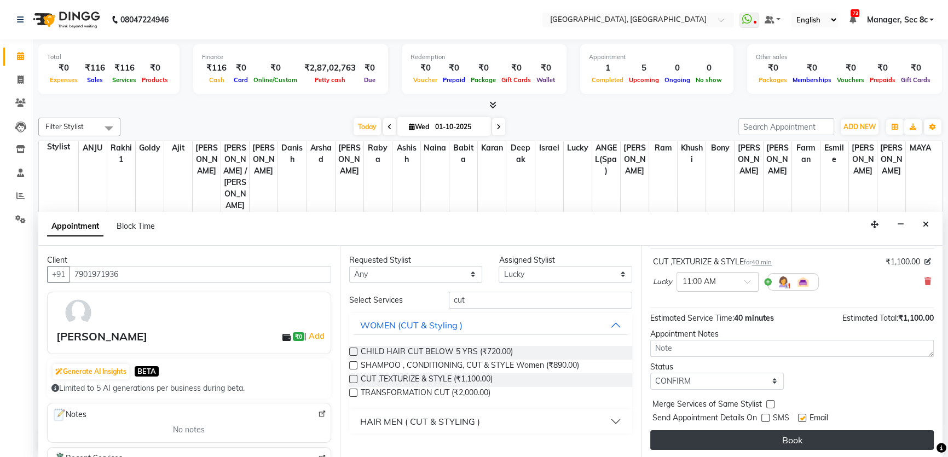
click at [753, 445] on button "Book" at bounding box center [792, 440] width 284 height 20
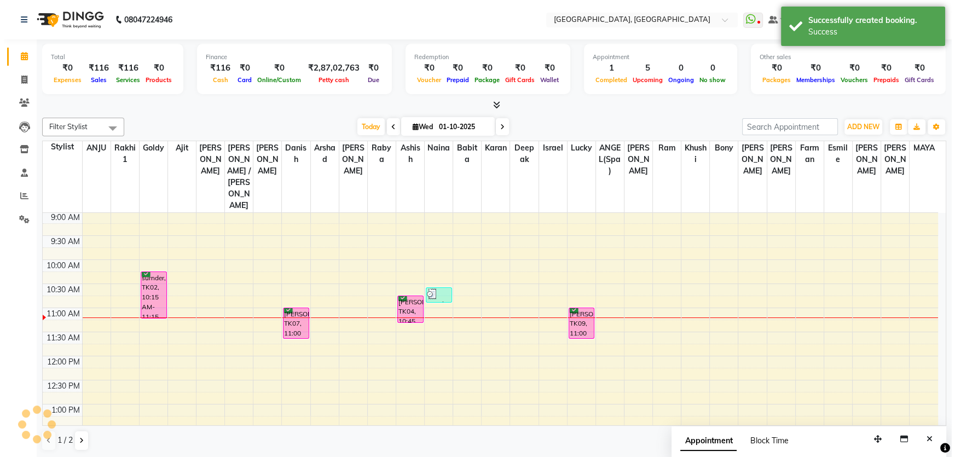
scroll to position [0, 0]
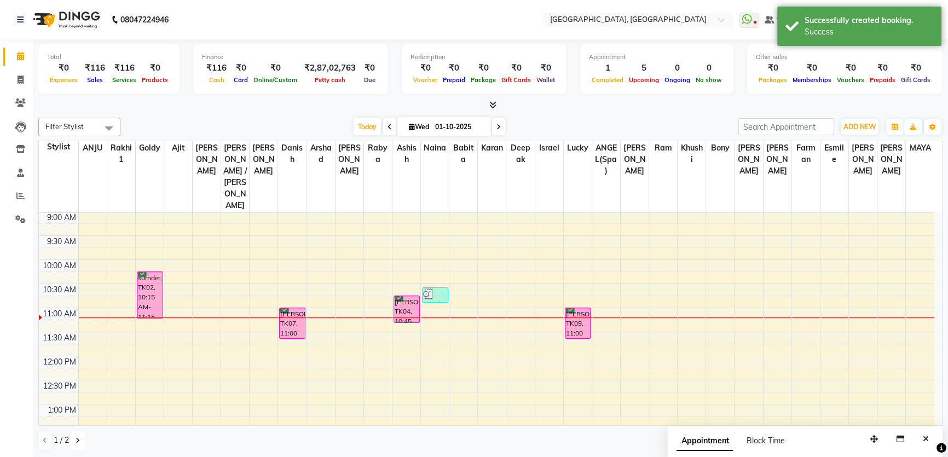
click at [76, 441] on icon at bounding box center [78, 440] width 4 height 7
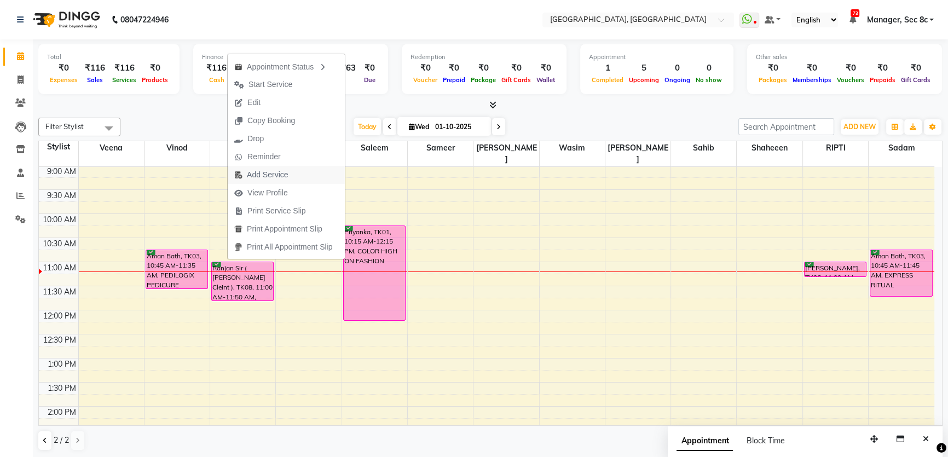
click at [295, 173] on span "Add Service" at bounding box center [261, 175] width 67 height 18
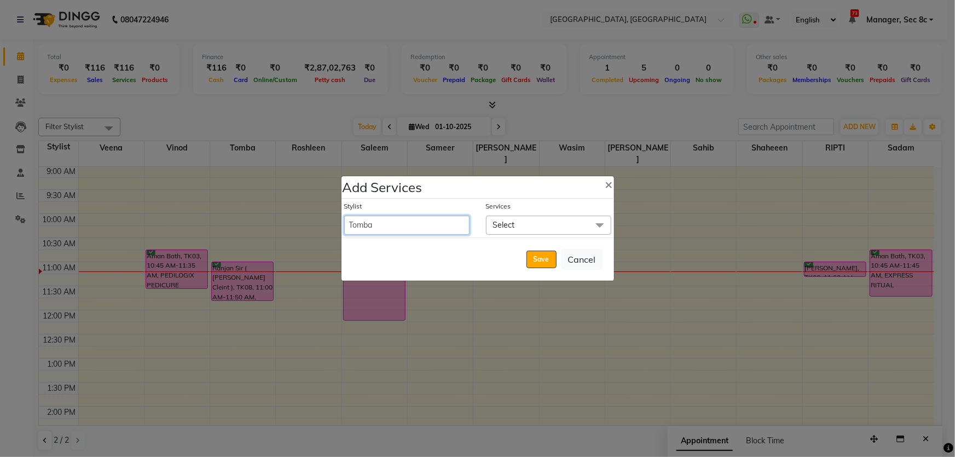
click at [391, 230] on select "[PERSON_NAME] [PERSON_NAME] Aditya [PERSON_NAME] [PERSON_NAME](Spa) [PERSON_NAM…" at bounding box center [406, 225] width 125 height 19
select select "25443"
select select "720"
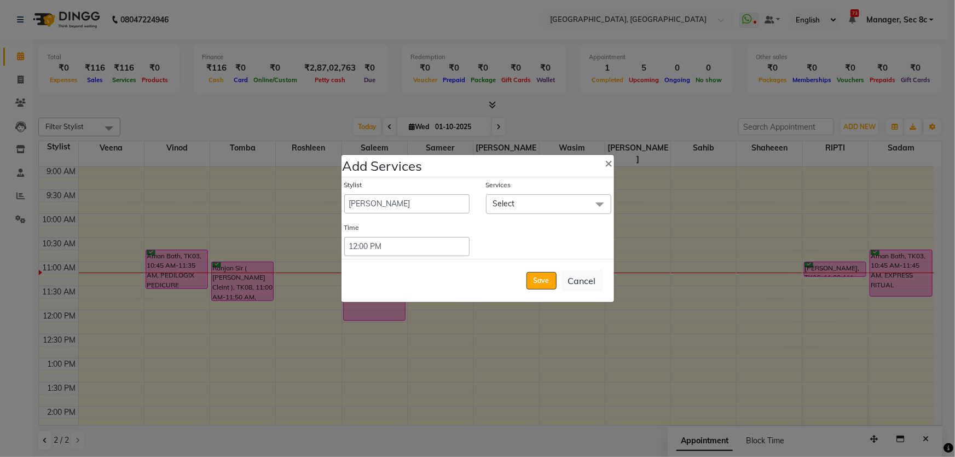
click at [550, 205] on span "Select" at bounding box center [548, 203] width 125 height 19
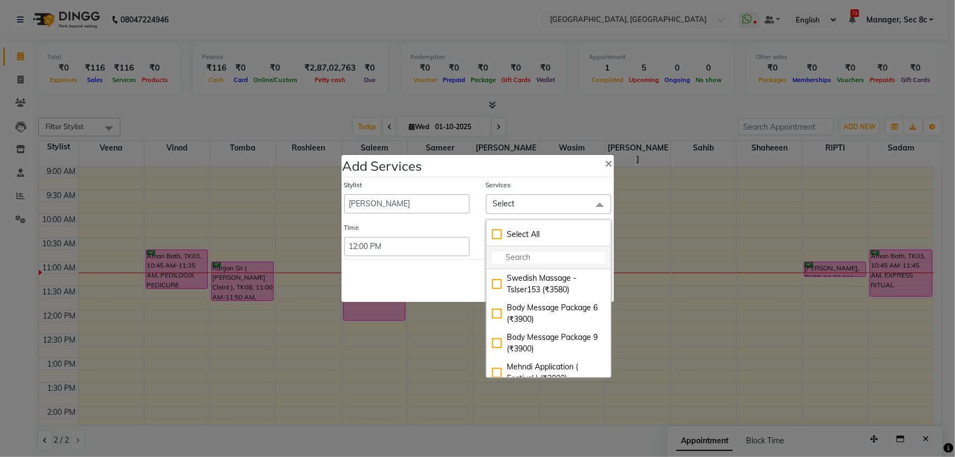
click at [540, 256] on input "multiselect-search" at bounding box center [548, 257] width 113 height 11
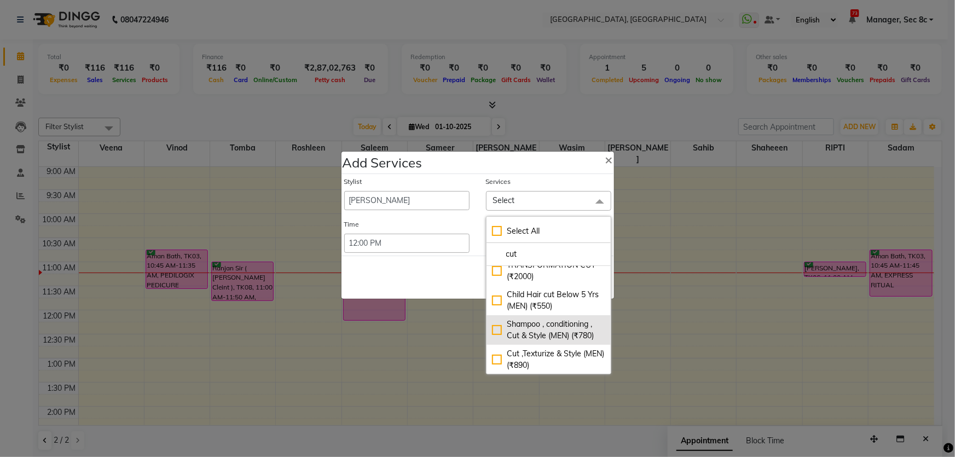
scroll to position [4, 0]
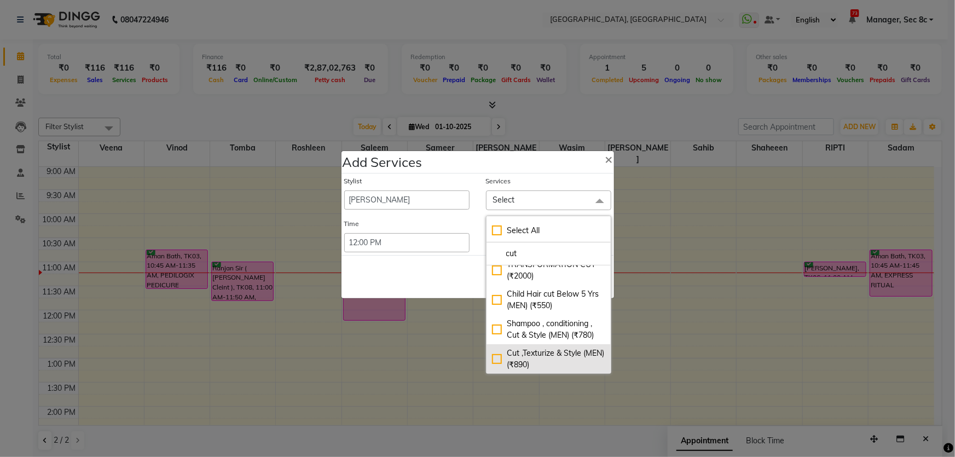
type input "cut"
click at [540, 350] on div "Cut ,Texturize & Style (MEN) (₹890)" at bounding box center [548, 359] width 113 height 23
checkbox input "true"
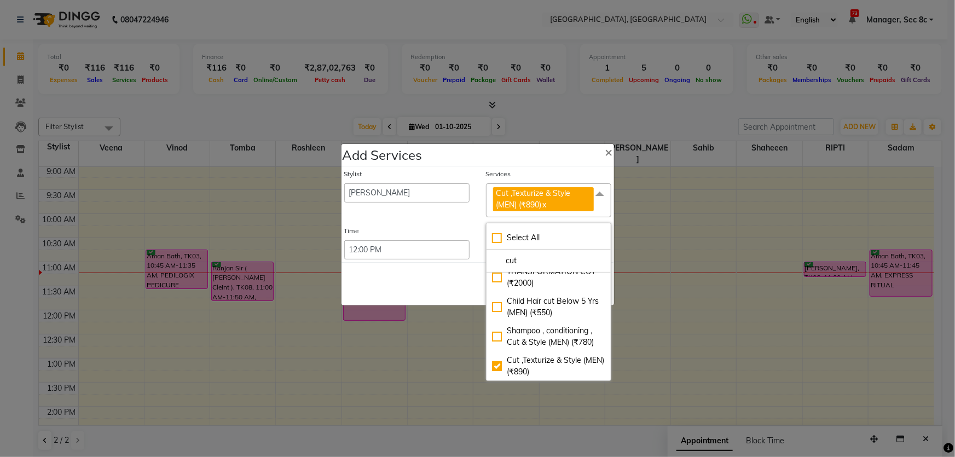
click at [460, 276] on div "Save Cancel" at bounding box center [478, 283] width 273 height 43
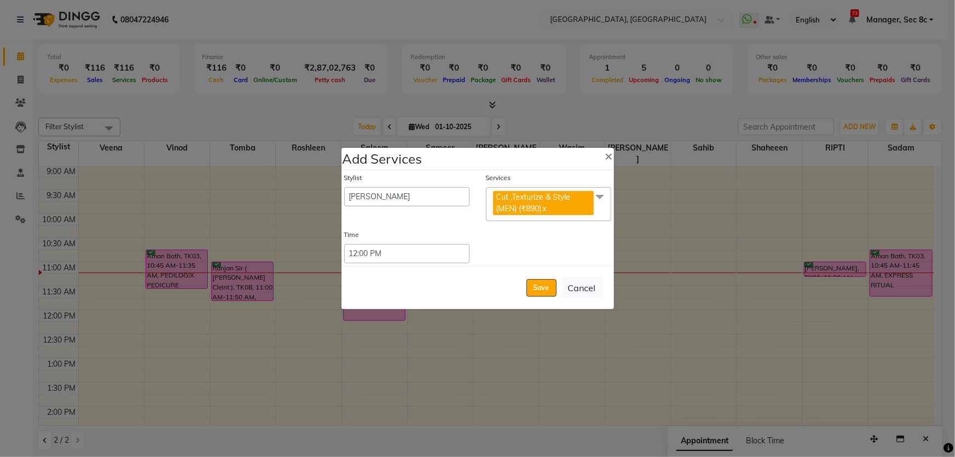
scroll to position [0, 0]
click at [601, 207] on span at bounding box center [600, 197] width 22 height 21
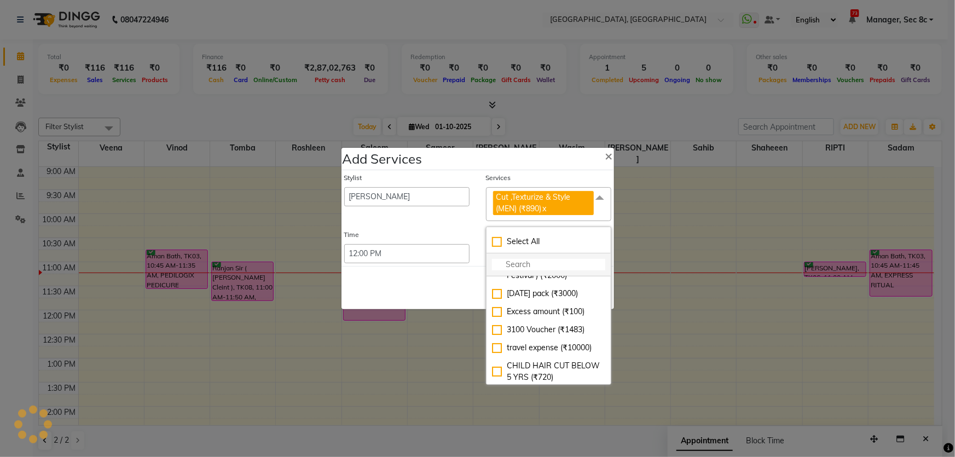
click at [546, 259] on input "multiselect-search" at bounding box center [548, 264] width 113 height 11
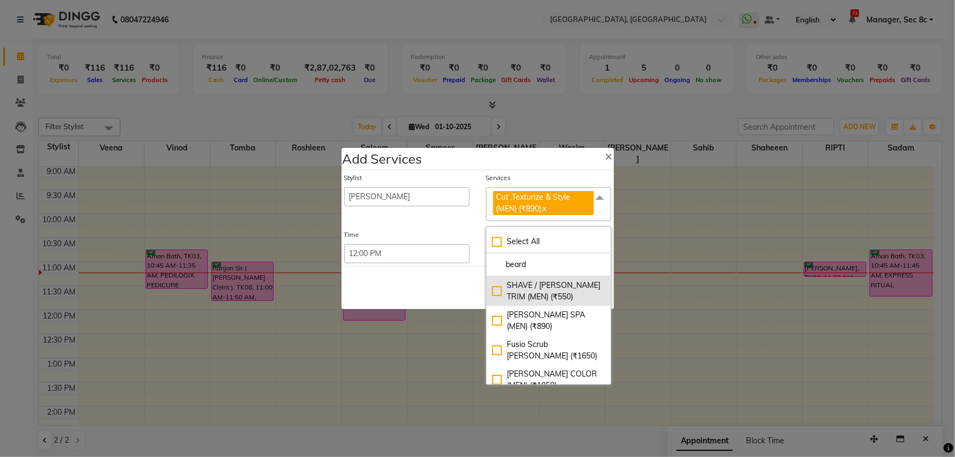
type input "beard"
click at [540, 296] on div "SHAVE / [PERSON_NAME] TRIM (MEN) (₹550)" at bounding box center [548, 291] width 113 height 23
checkbox input "true"
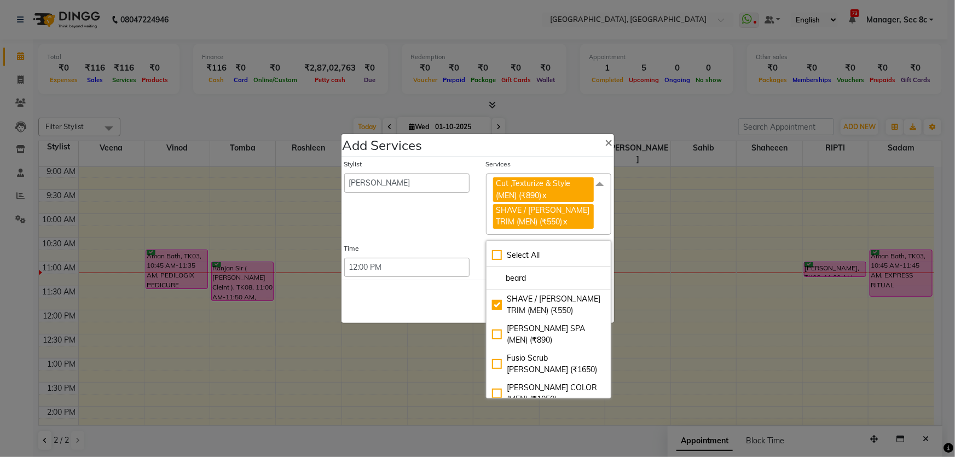
click at [427, 296] on div "Save Cancel" at bounding box center [478, 301] width 273 height 43
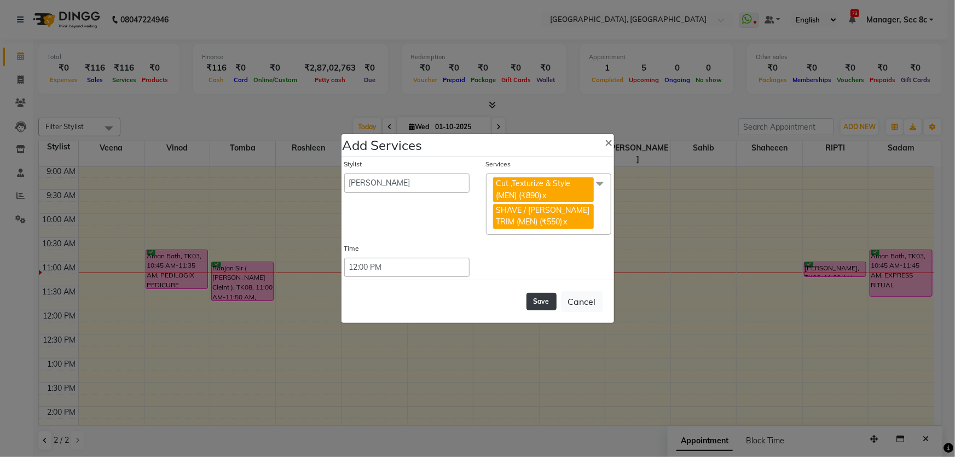
click at [539, 299] on button "Save" at bounding box center [542, 302] width 30 height 18
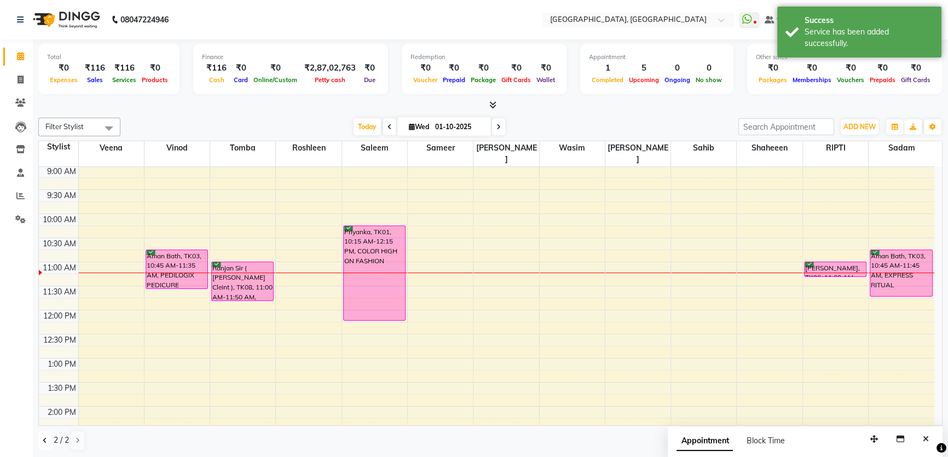
click at [44, 440] on icon at bounding box center [45, 440] width 4 height 7
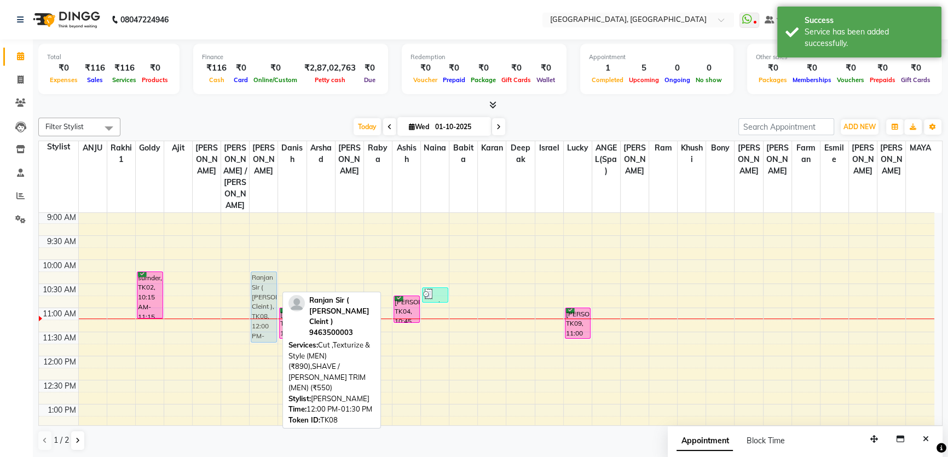
drag, startPoint x: 258, startPoint y: 361, endPoint x: 272, endPoint y: 274, distance: 88.7
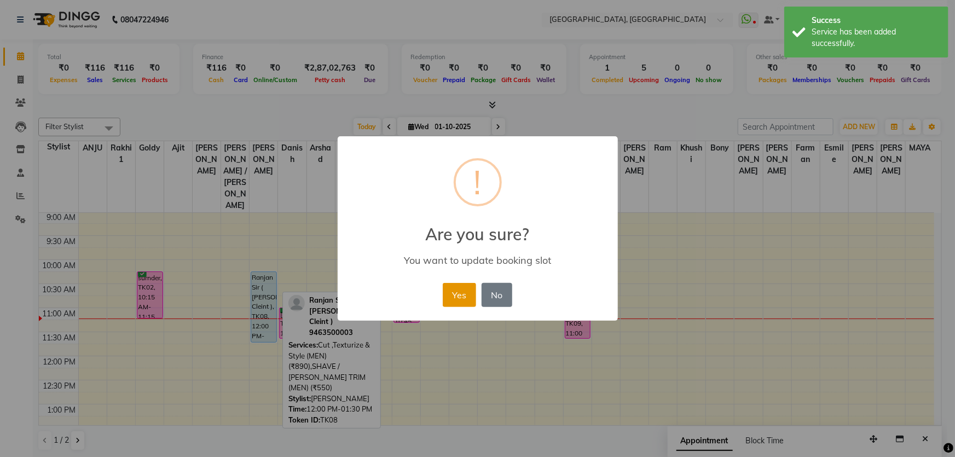
click at [464, 300] on button "Yes" at bounding box center [459, 295] width 33 height 24
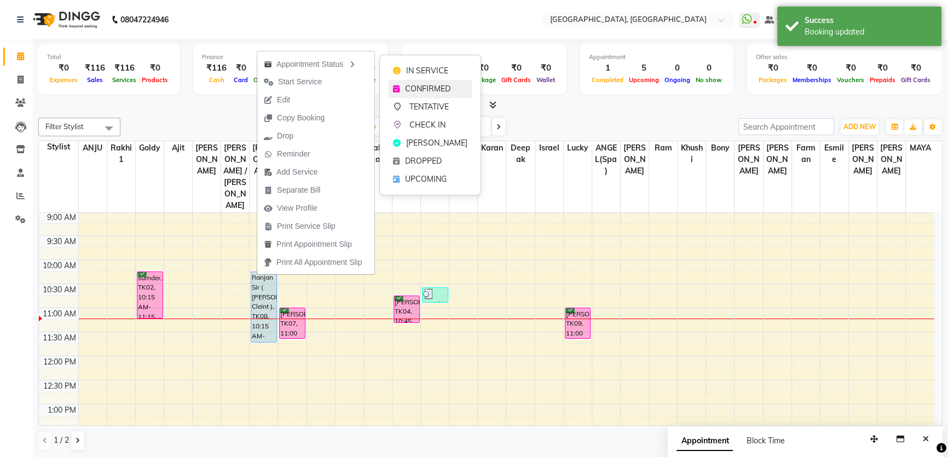
click at [413, 85] on span "CONFIRMED" at bounding box center [427, 88] width 45 height 11
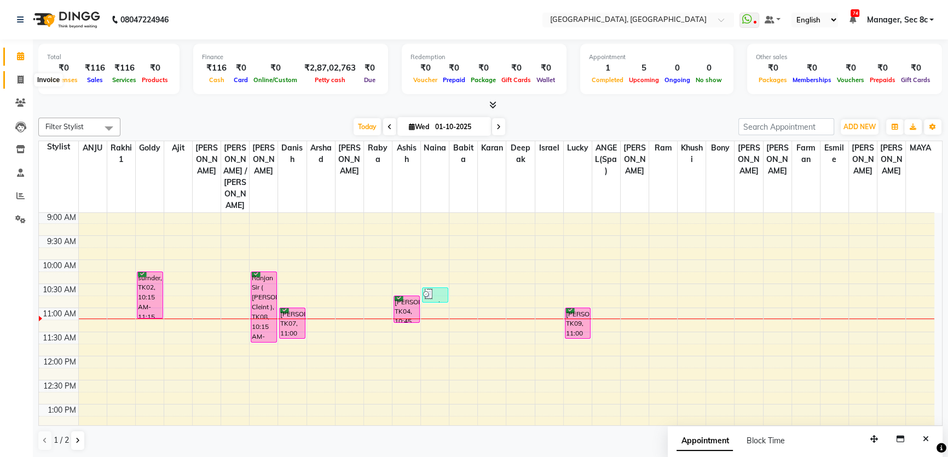
click at [22, 78] on icon at bounding box center [21, 80] width 6 height 8
select select "service"
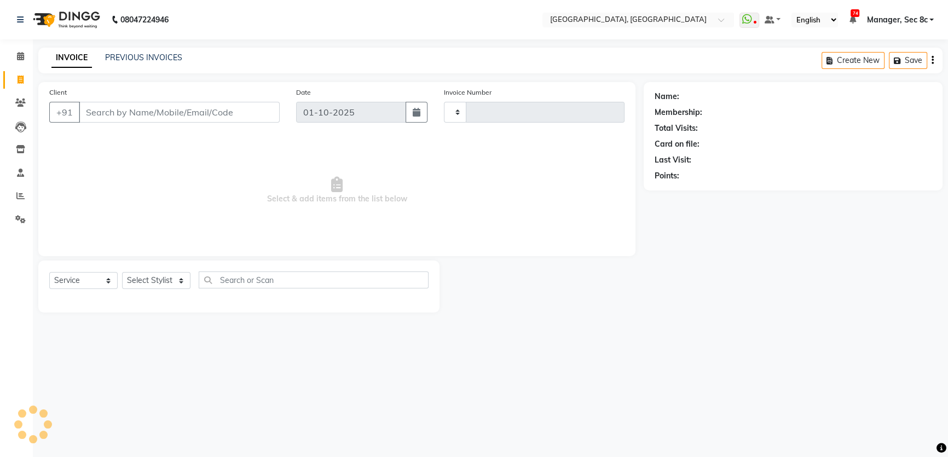
type input "9423"
select select "4281"
click at [20, 101] on icon at bounding box center [20, 103] width 10 height 8
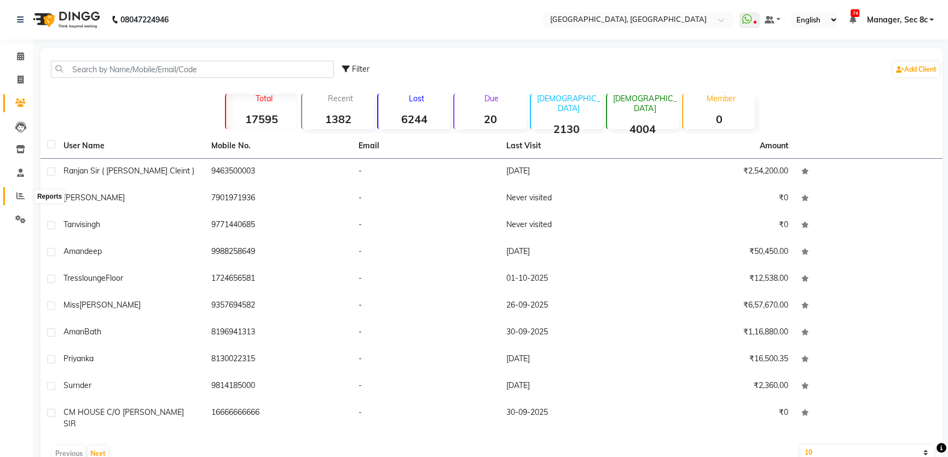
click at [18, 195] on icon at bounding box center [20, 196] width 8 height 8
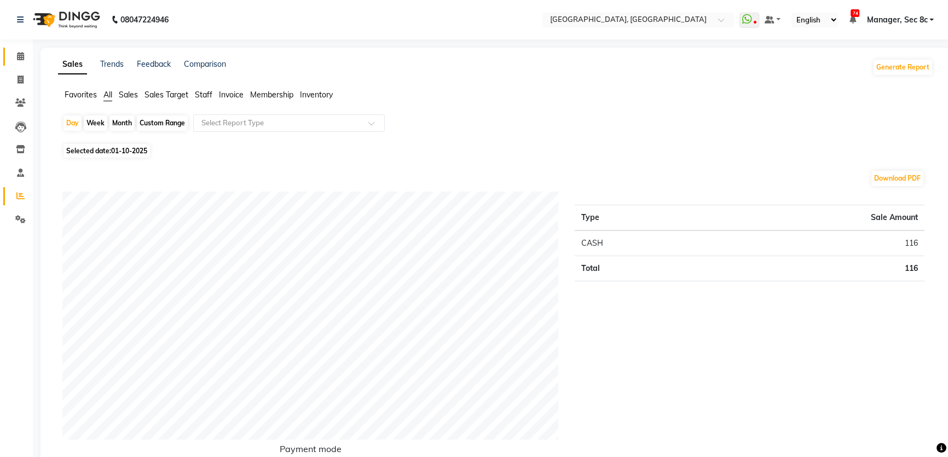
click at [21, 59] on icon at bounding box center [20, 56] width 7 height 8
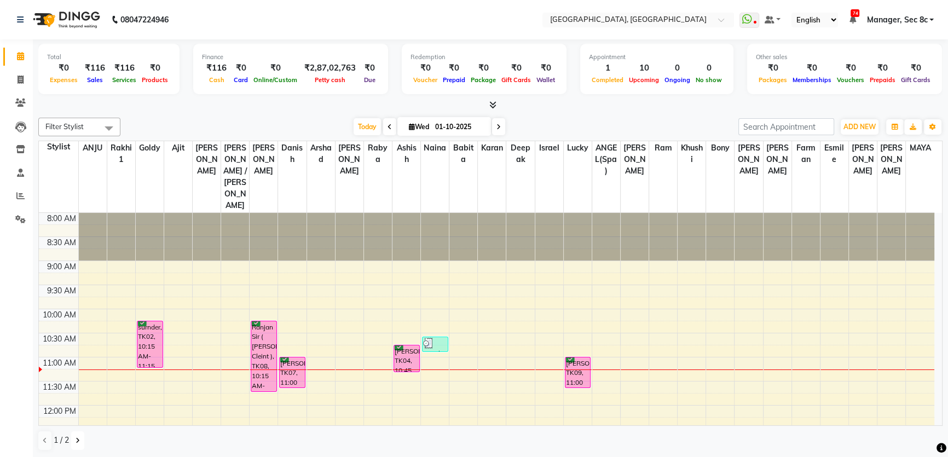
click at [76, 443] on button at bounding box center [77, 440] width 13 height 19
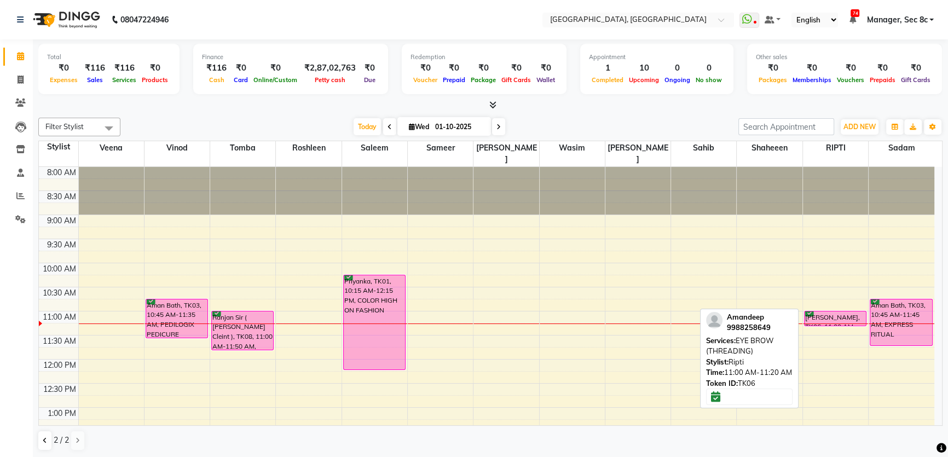
click at [824, 311] on div "[PERSON_NAME], TK06, 11:00 AM-11:20 AM, EYE BROW (THREADING)" at bounding box center [835, 318] width 61 height 14
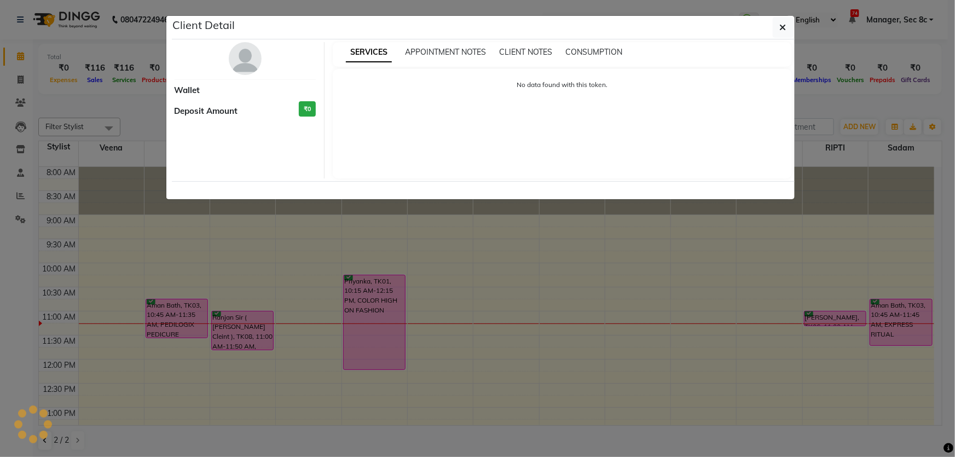
select select "6"
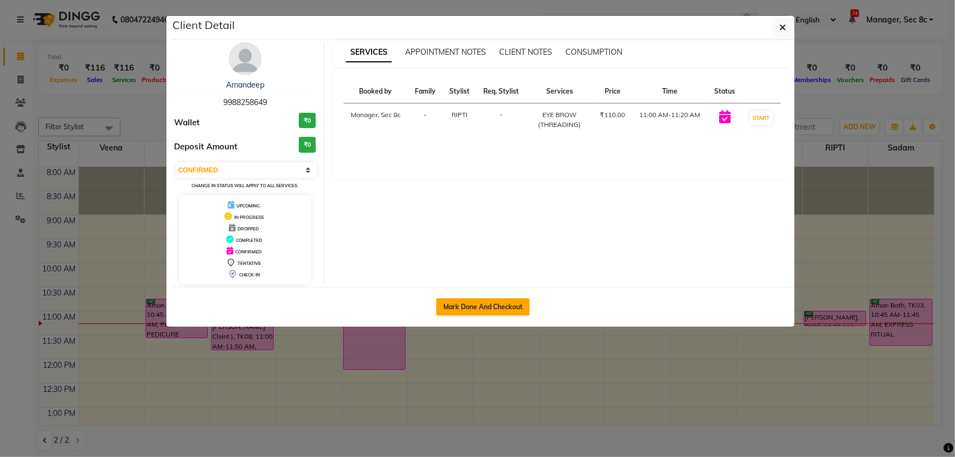
click at [499, 308] on button "Mark Done And Checkout" at bounding box center [483, 307] width 94 height 18
select select "service"
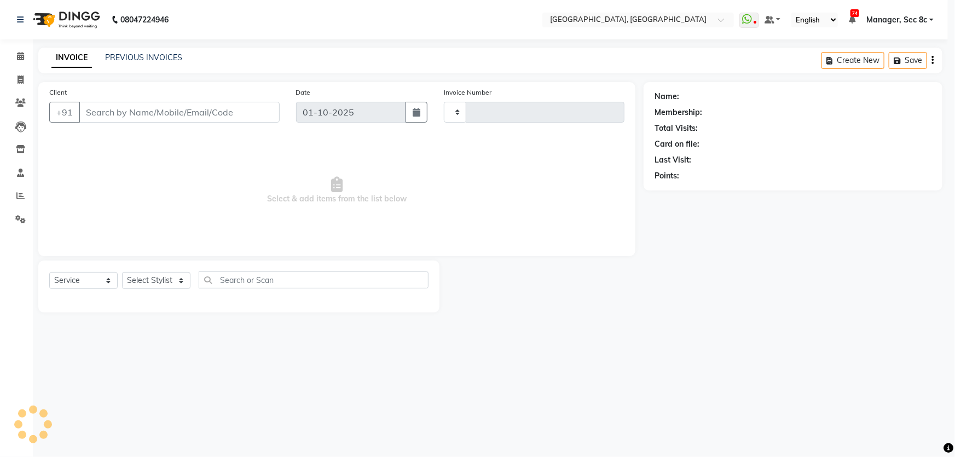
type input "9423"
select select "4281"
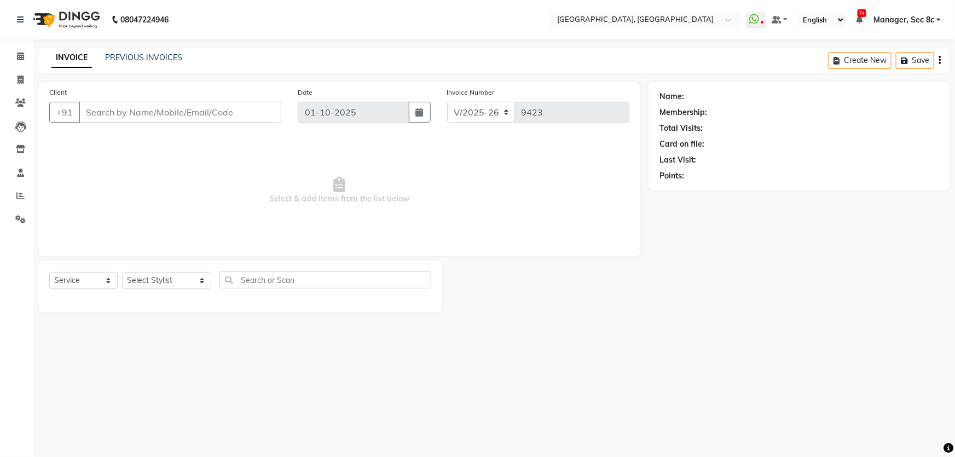
type input "9988258649"
select select "50628"
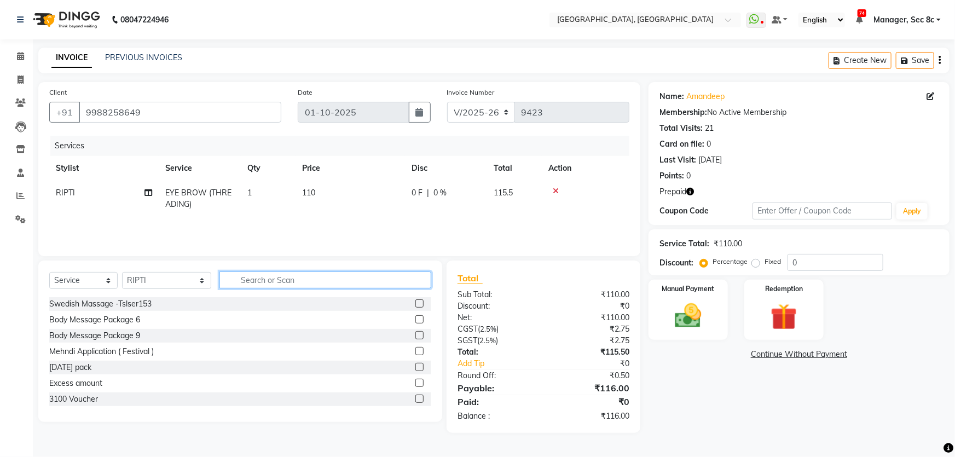
click at [311, 286] on input "text" at bounding box center [326, 280] width 212 height 17
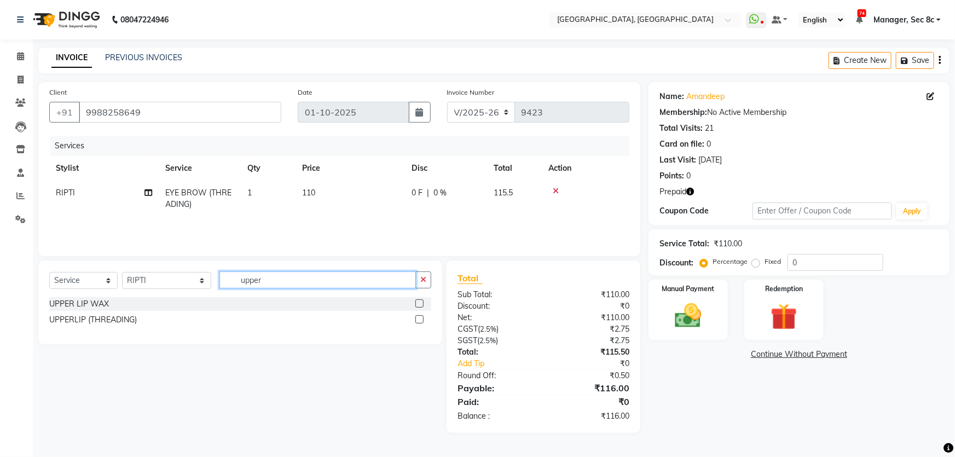
type input "upper"
click at [417, 320] on label at bounding box center [420, 319] width 8 height 8
click at [417, 320] on input "checkbox" at bounding box center [419, 319] width 7 height 7
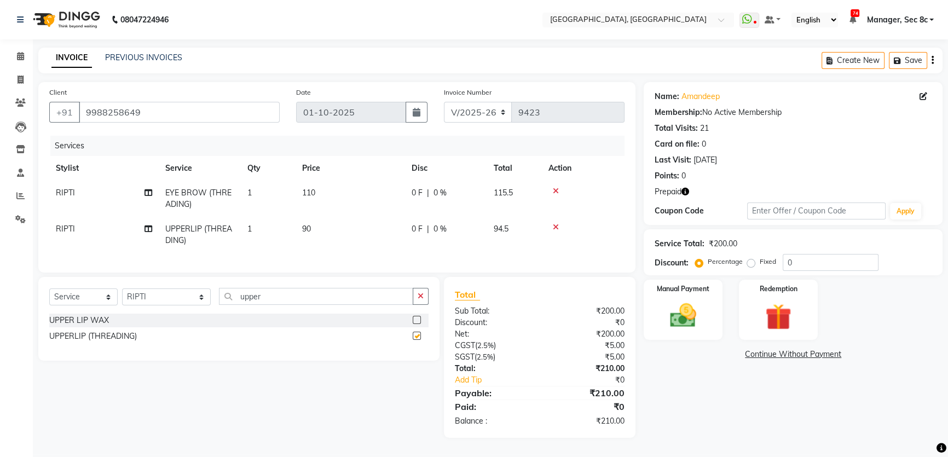
checkbox input "false"
click at [685, 196] on button "button" at bounding box center [686, 191] width 8 height 11
click at [765, 305] on img at bounding box center [779, 317] width 44 height 34
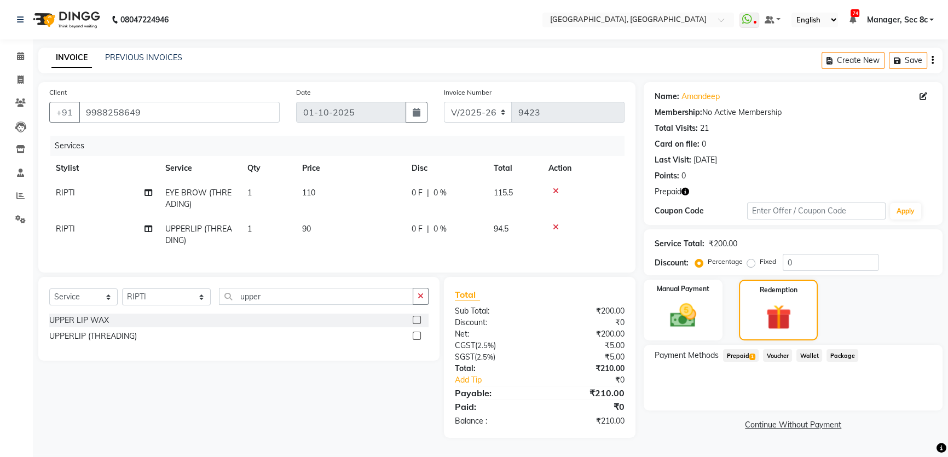
click at [742, 353] on span "Prepaid 1" at bounding box center [741, 355] width 36 height 13
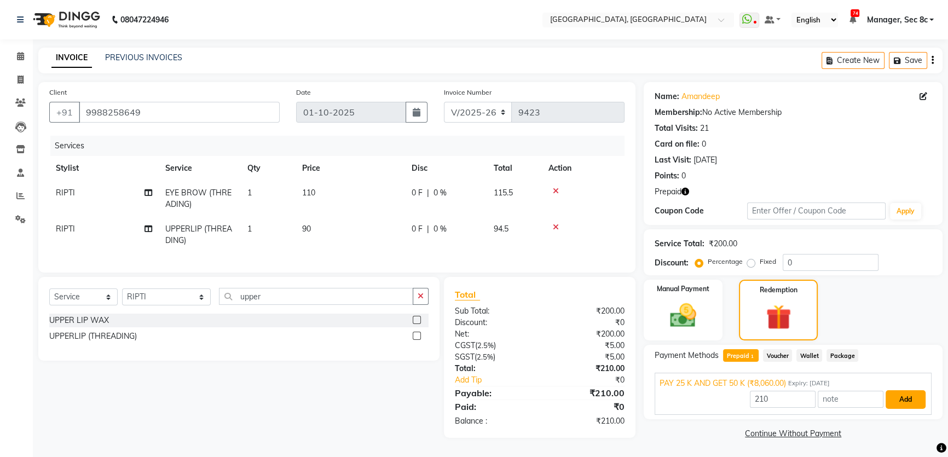
click at [903, 399] on button "Add" at bounding box center [906, 399] width 40 height 19
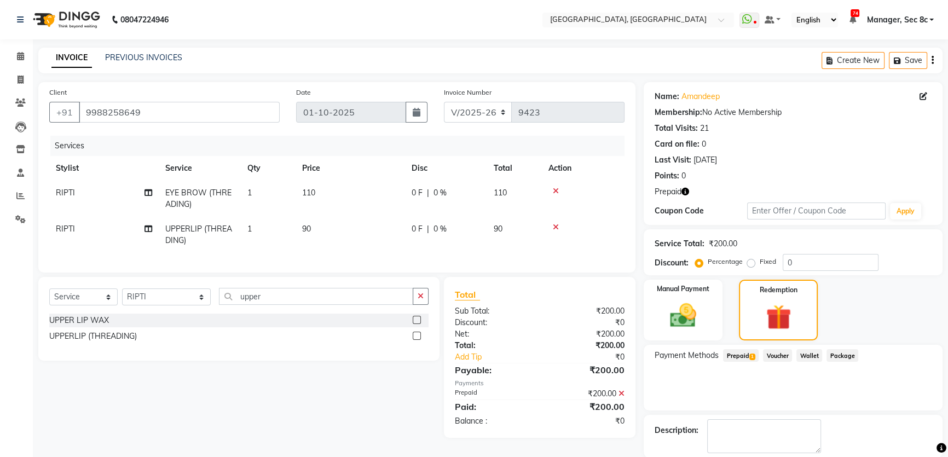
scroll to position [54, 0]
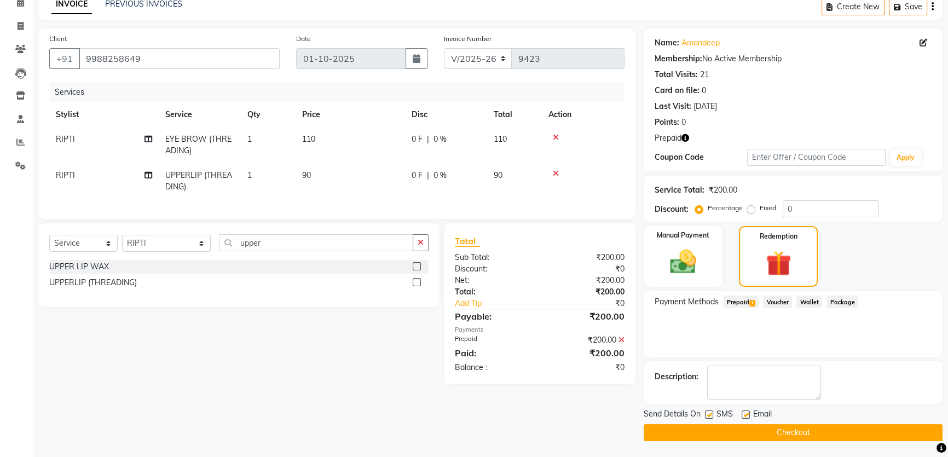
click at [783, 432] on button "Checkout" at bounding box center [793, 432] width 299 height 17
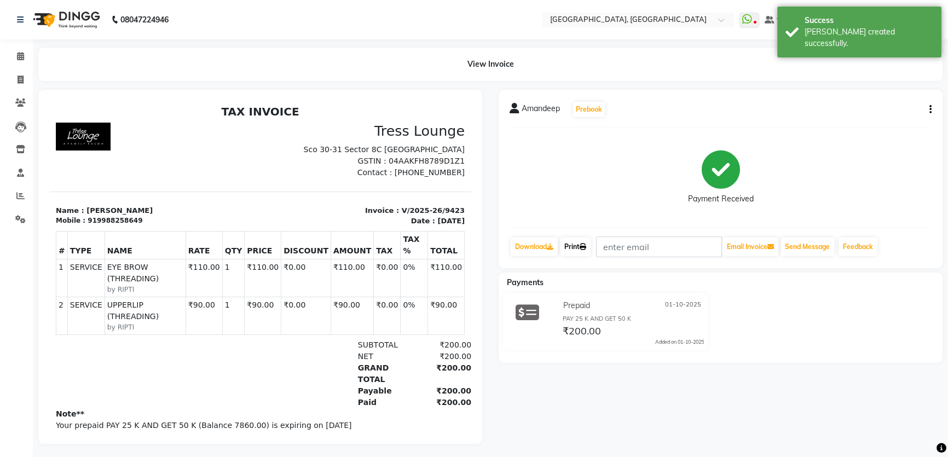
click at [574, 247] on link "Print" at bounding box center [575, 247] width 31 height 19
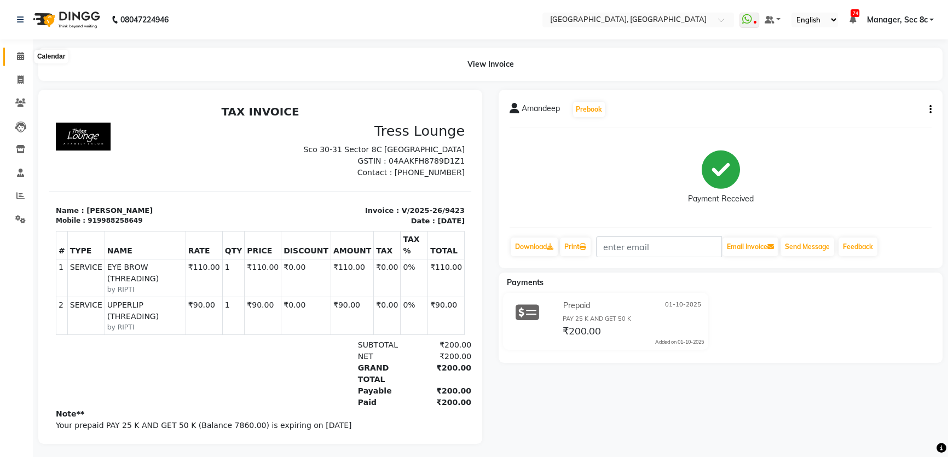
click at [18, 55] on icon at bounding box center [20, 56] width 7 height 8
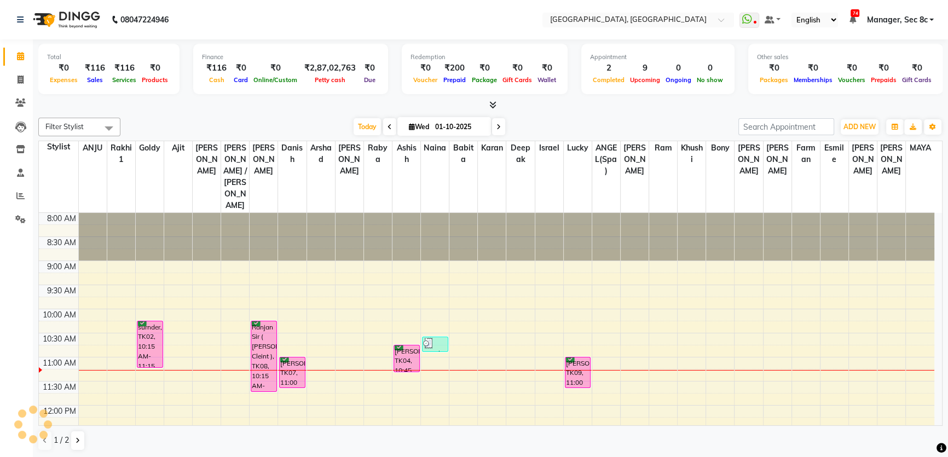
scroll to position [144, 0]
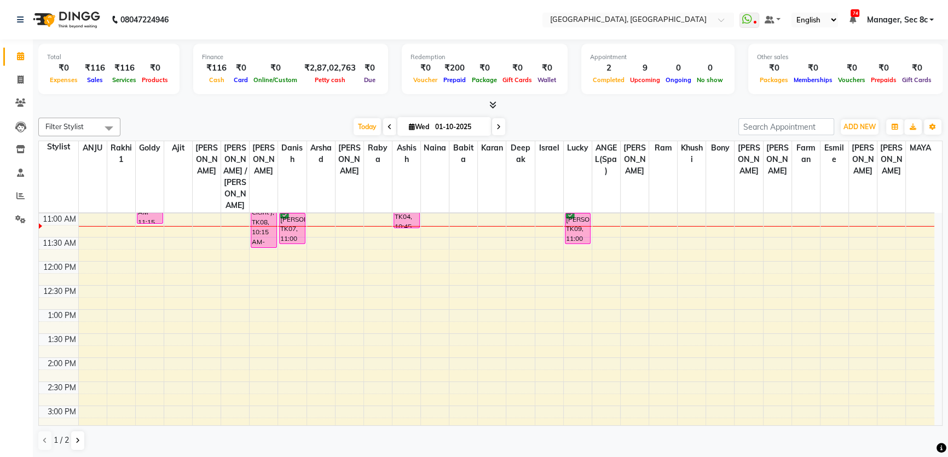
click at [435, 194] on div "8:00 AM 8:30 AM 9:00 AM 9:30 AM 10:00 AM 10:30 AM 11:00 AM 11:30 AM 12:00 PM 12…" at bounding box center [487, 406] width 896 height 674
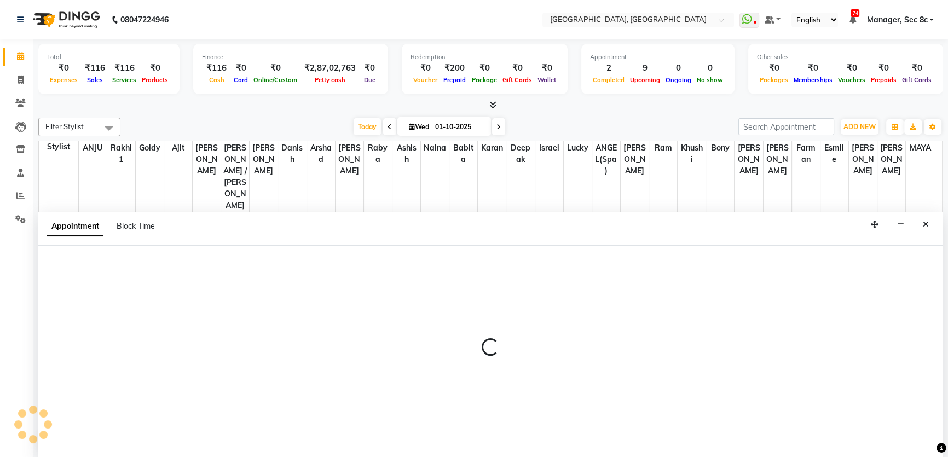
scroll to position [0, 0]
select select "25925"
select select "tentative"
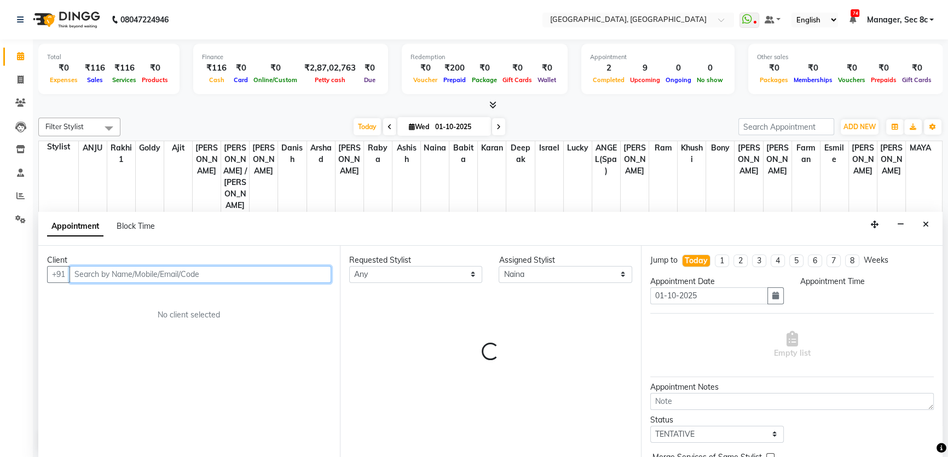
select select "675"
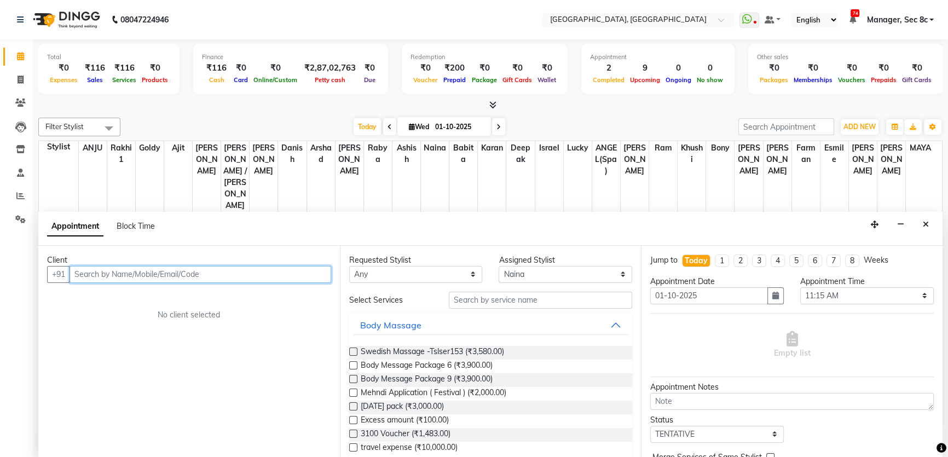
click at [159, 269] on input "text" at bounding box center [201, 274] width 262 height 17
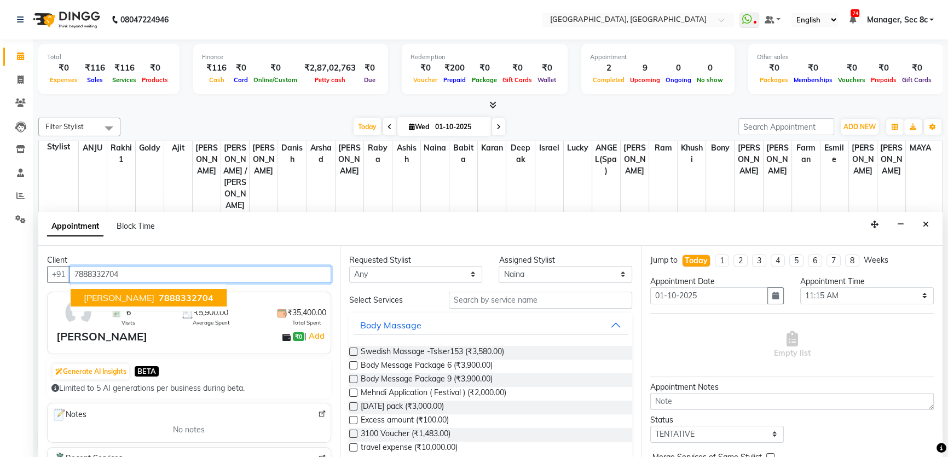
click at [121, 302] on button "[PERSON_NAME] 7888332704" at bounding box center [149, 298] width 156 height 18
type input "7888332704"
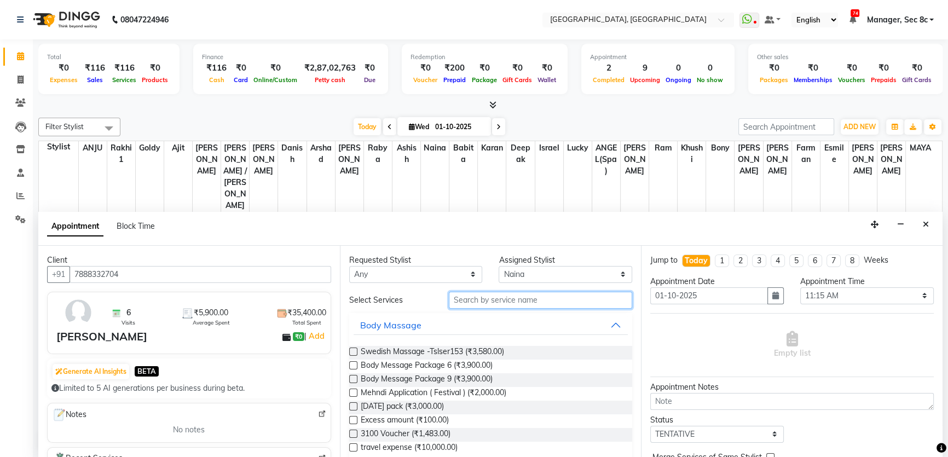
click at [513, 304] on input "text" at bounding box center [540, 300] width 183 height 17
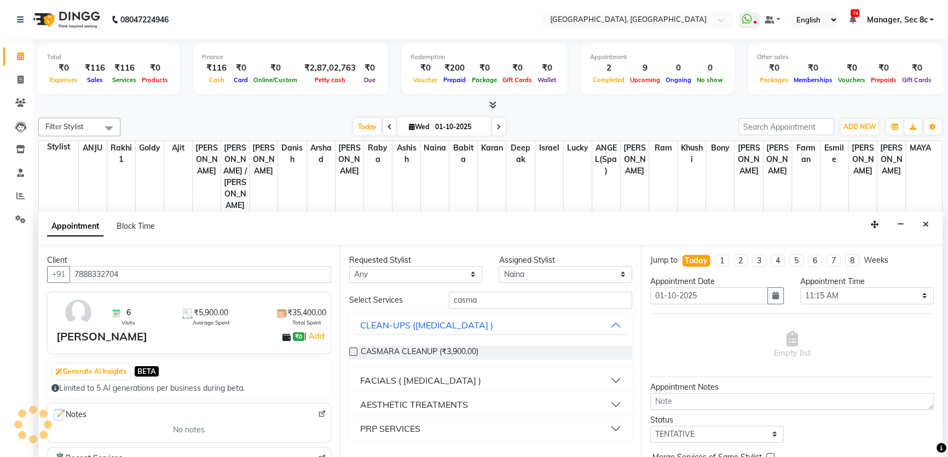
click at [506, 350] on div "CASMARA CLEANUP (₹3,900.00)" at bounding box center [491, 353] width 284 height 14
click at [350, 349] on label at bounding box center [353, 352] width 8 height 8
click at [350, 349] on input "checkbox" at bounding box center [352, 352] width 7 height 7
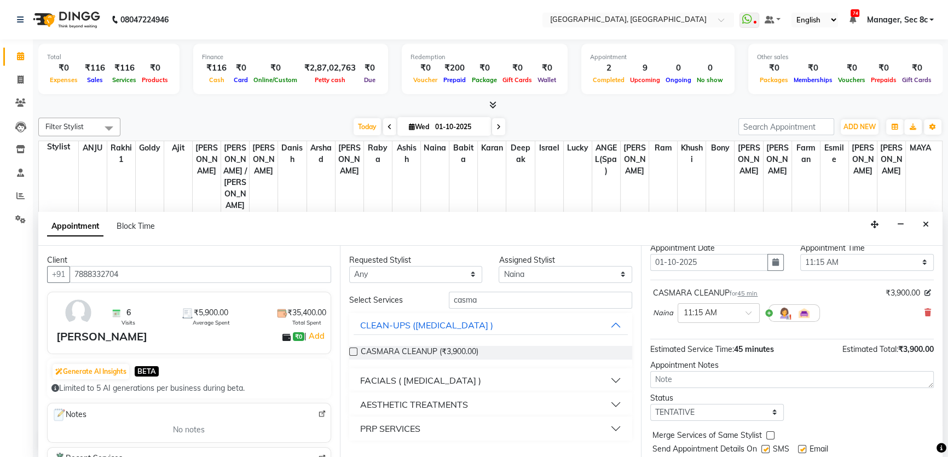
scroll to position [65, 0]
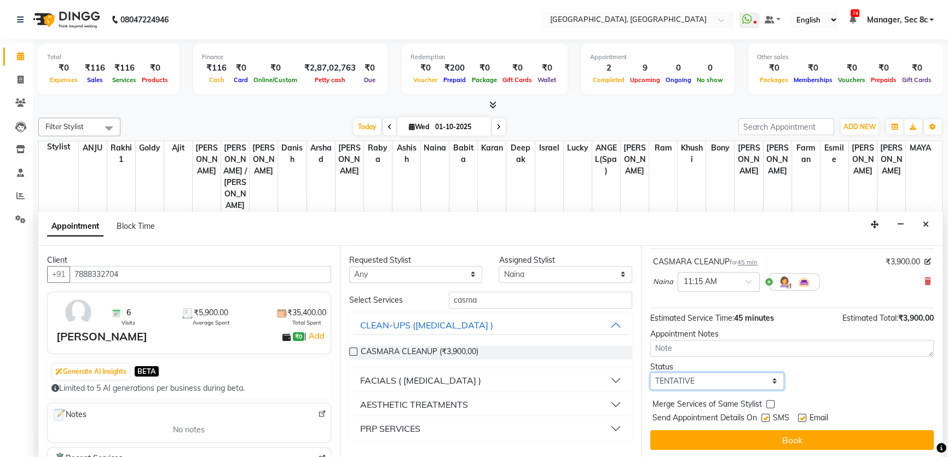
click at [738, 383] on select "Select TENTATIVE CONFIRM CHECK-IN UPCOMING" at bounding box center [717, 381] width 134 height 17
click at [650, 373] on select "Select TENTATIVE CONFIRM CHECK-IN UPCOMING" at bounding box center [717, 381] width 134 height 17
click at [766, 416] on label at bounding box center [765, 418] width 8 height 8
click at [766, 416] on input "checkbox" at bounding box center [764, 419] width 7 height 7
click at [771, 402] on label at bounding box center [770, 404] width 8 height 8
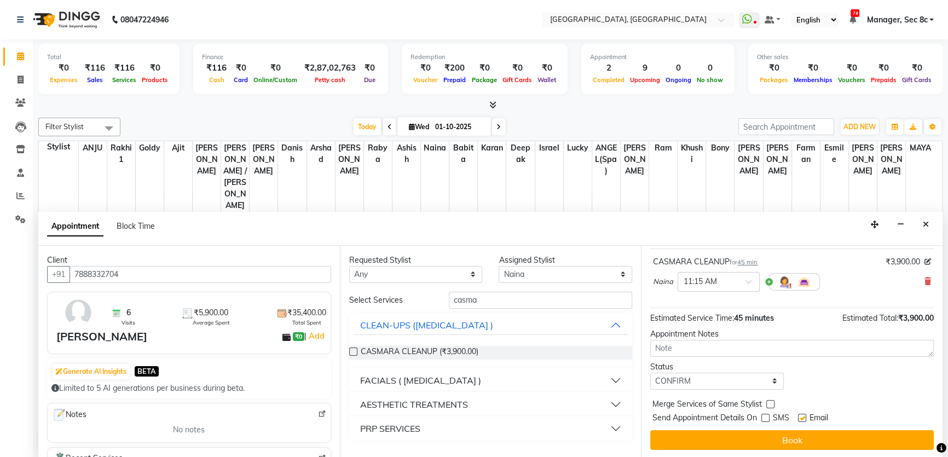
click at [771, 402] on input "checkbox" at bounding box center [769, 405] width 7 height 7
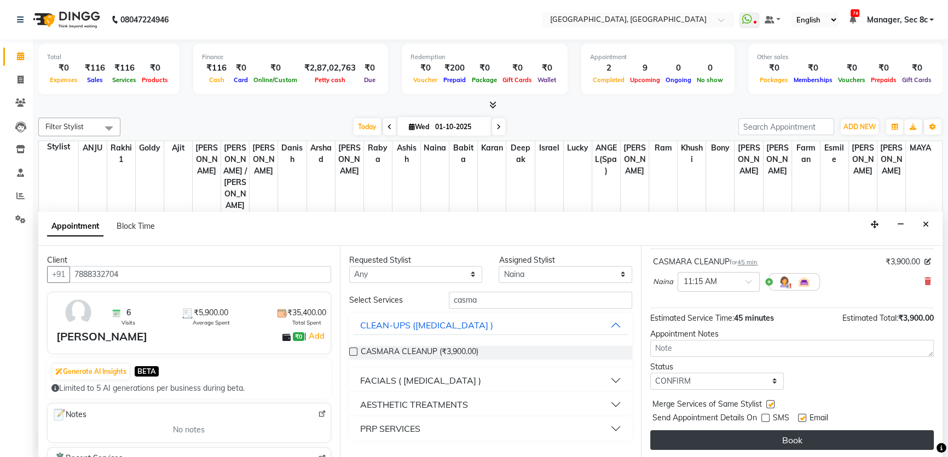
click at [778, 437] on button "Book" at bounding box center [792, 440] width 284 height 20
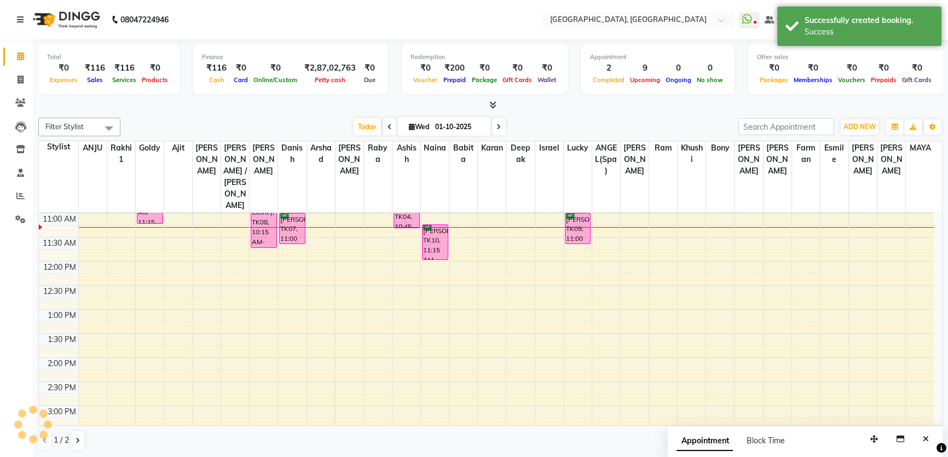
scroll to position [0, 0]
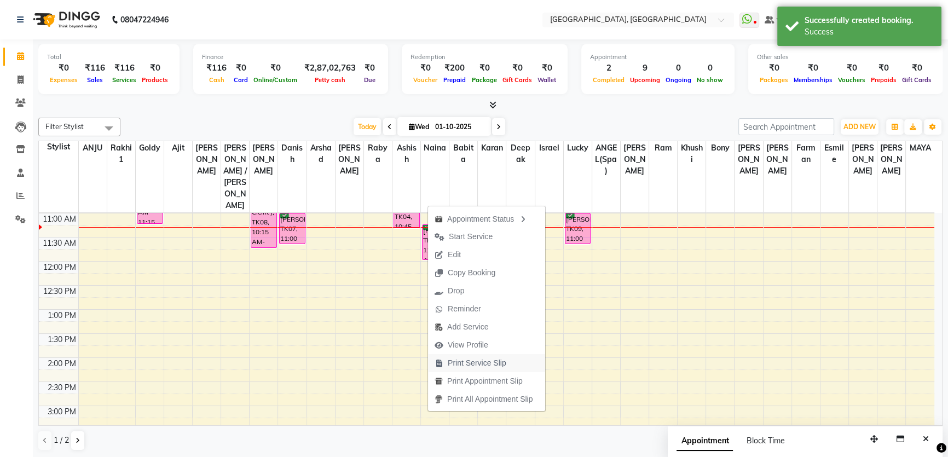
click at [498, 361] on span "Print Service Slip" at bounding box center [477, 362] width 59 height 11
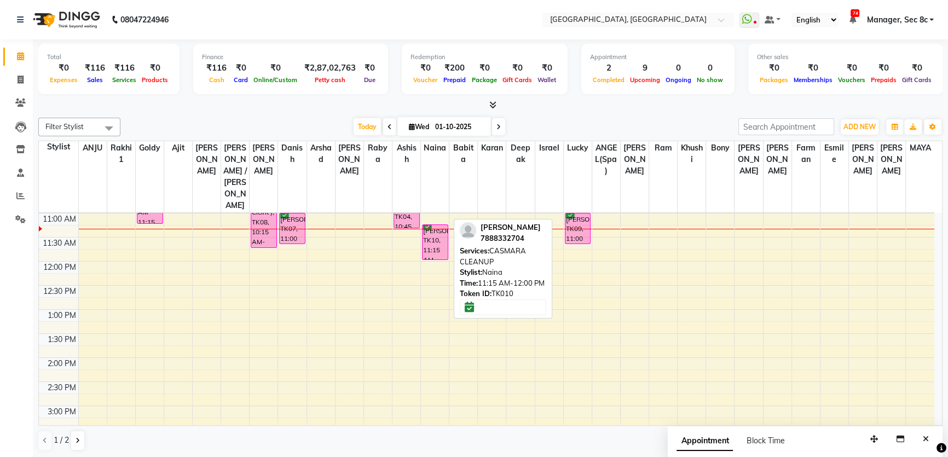
click at [443, 225] on div "[PERSON_NAME], TK10, 11:15 AM-12:00 PM, CASMARA CLEANUP" at bounding box center [435, 242] width 25 height 34
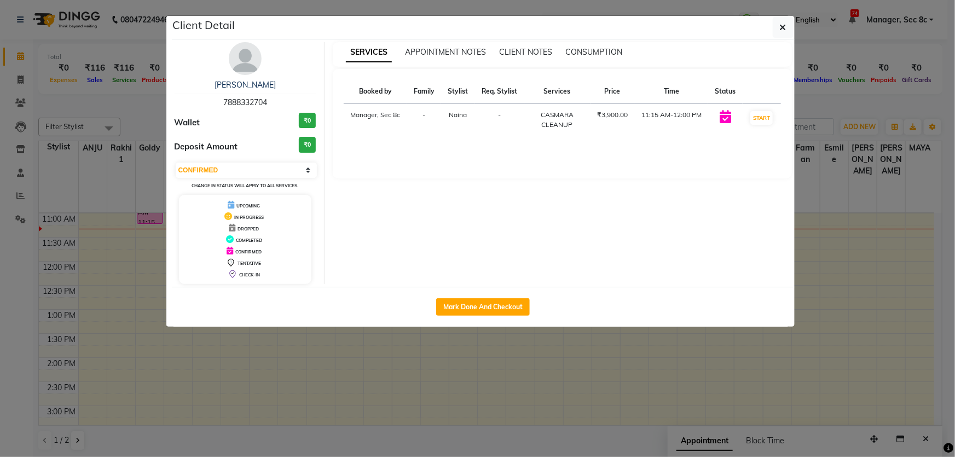
click at [242, 70] on img at bounding box center [245, 58] width 33 height 33
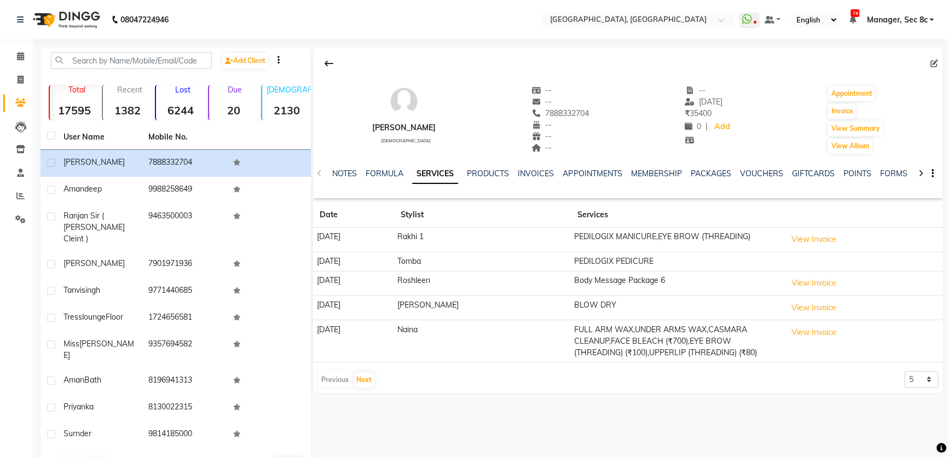
click at [768, 168] on div "VOUCHERS" at bounding box center [761, 173] width 43 height 11
click at [768, 170] on link "VOUCHERS" at bounding box center [761, 174] width 43 height 10
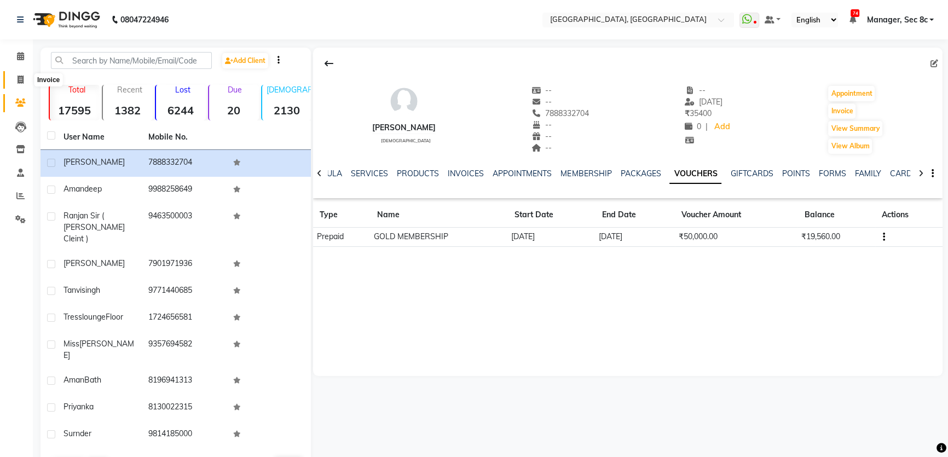
click at [18, 77] on icon at bounding box center [21, 80] width 6 height 8
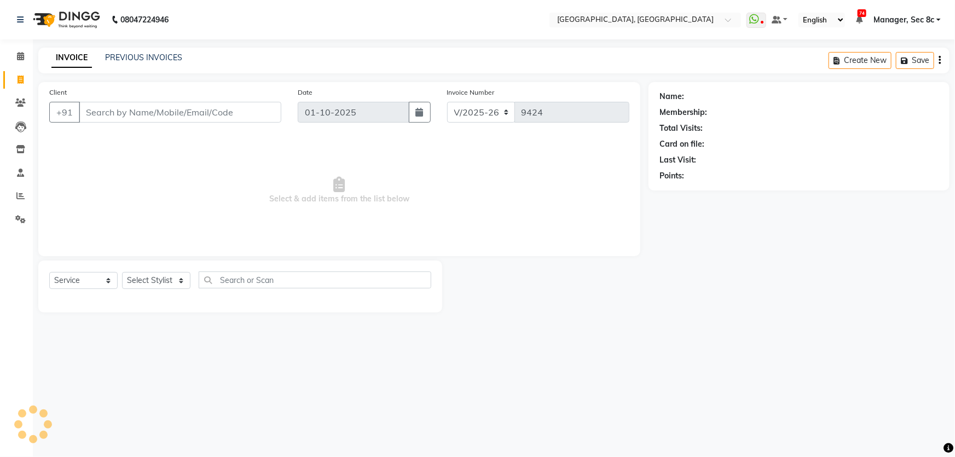
click at [270, 130] on div "Client +91" at bounding box center [165, 108] width 249 height 45
click at [227, 105] on input "Client" at bounding box center [180, 112] width 203 height 21
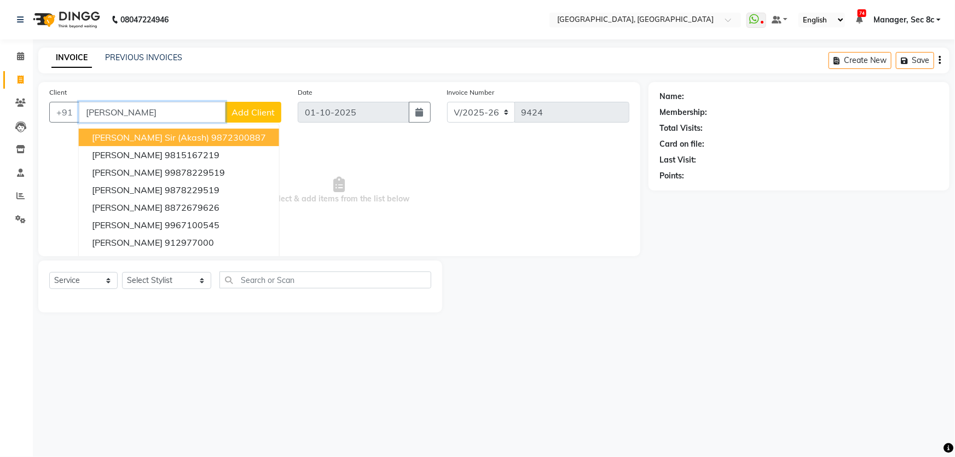
click at [211, 135] on ngb-highlight "9872300887" at bounding box center [238, 137] width 55 height 11
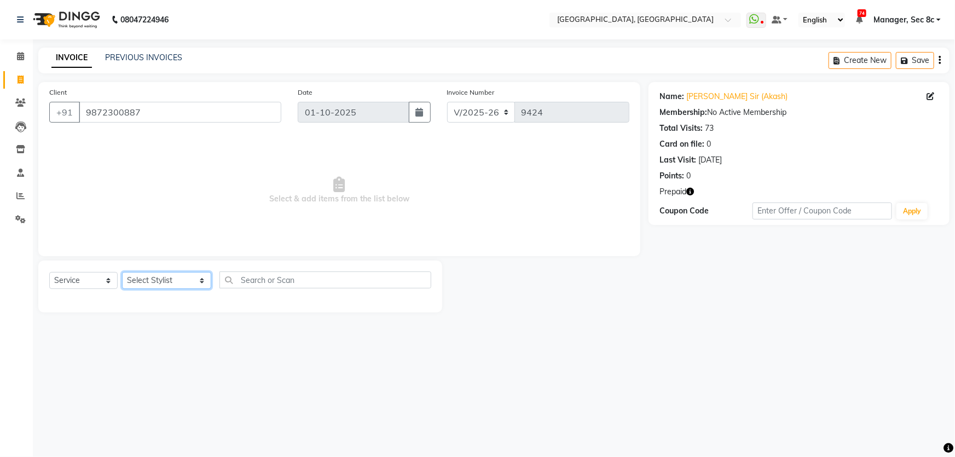
click at [148, 280] on select "Select Stylist [PERSON_NAME] [PERSON_NAME] Aditya [PERSON_NAME] [PERSON_NAME](S…" at bounding box center [166, 280] width 89 height 17
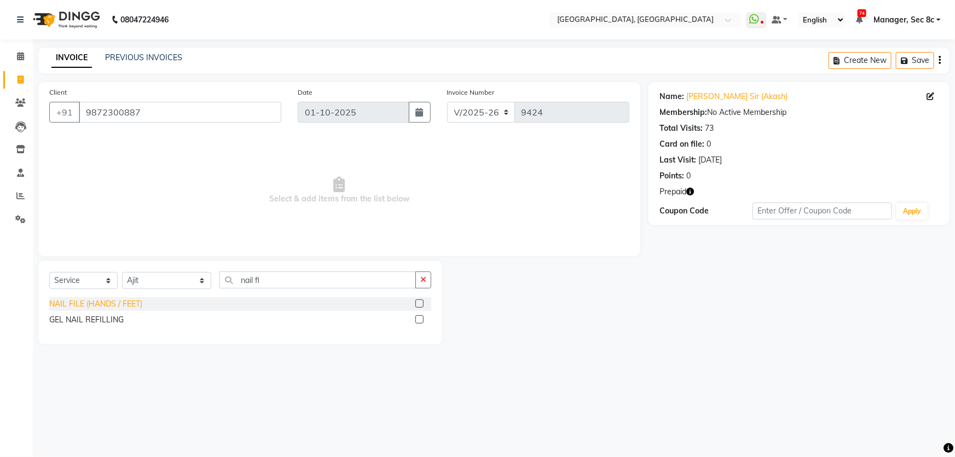
click at [122, 305] on div "NAIL FILE (HANDS / FEET)" at bounding box center [95, 303] width 93 height 11
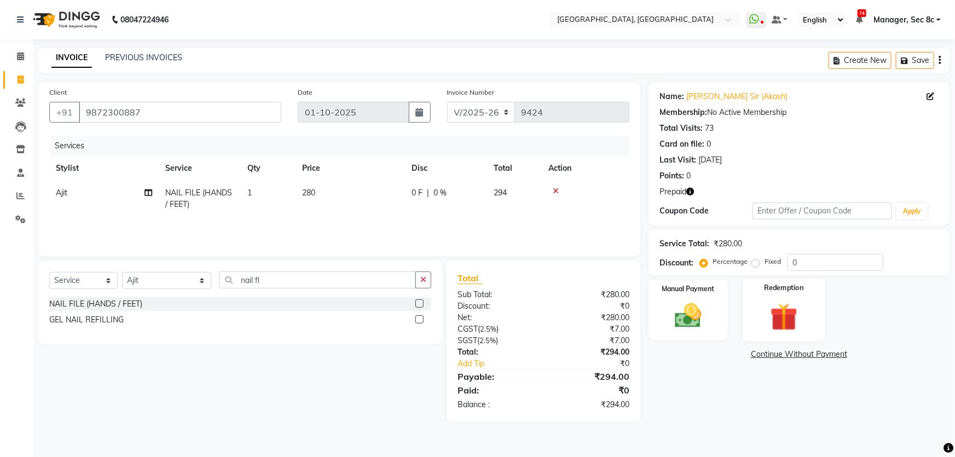
click at [753, 291] on div "Redemption" at bounding box center [784, 310] width 83 height 63
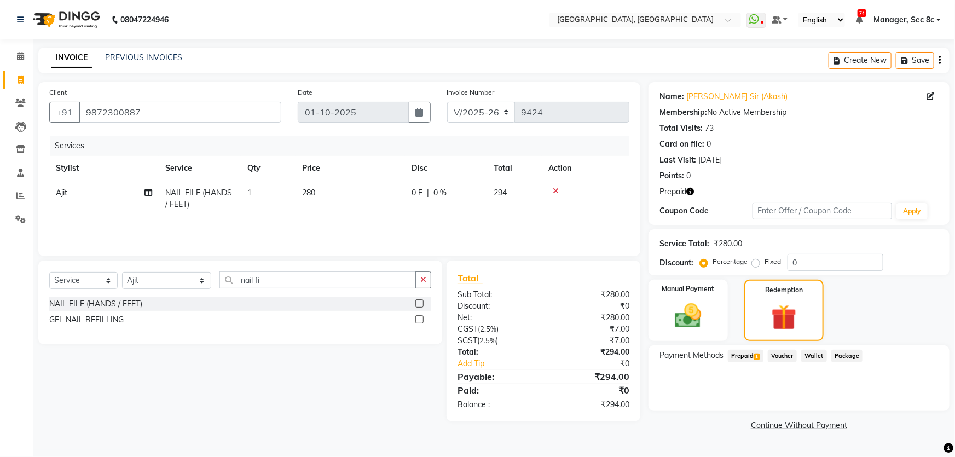
click at [740, 357] on span "Prepaid 1" at bounding box center [746, 356] width 36 height 13
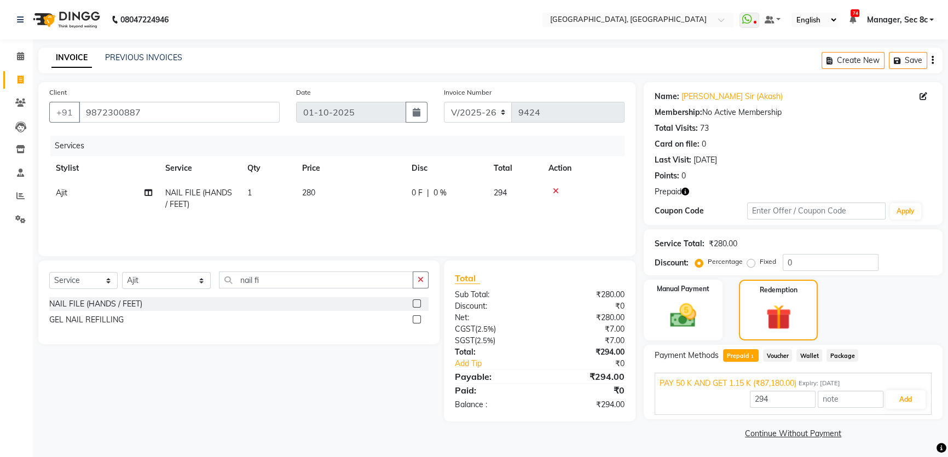
click at [897, 389] on div "294 Add" at bounding box center [793, 399] width 267 height 21
click at [901, 396] on button "Add" at bounding box center [906, 399] width 40 height 19
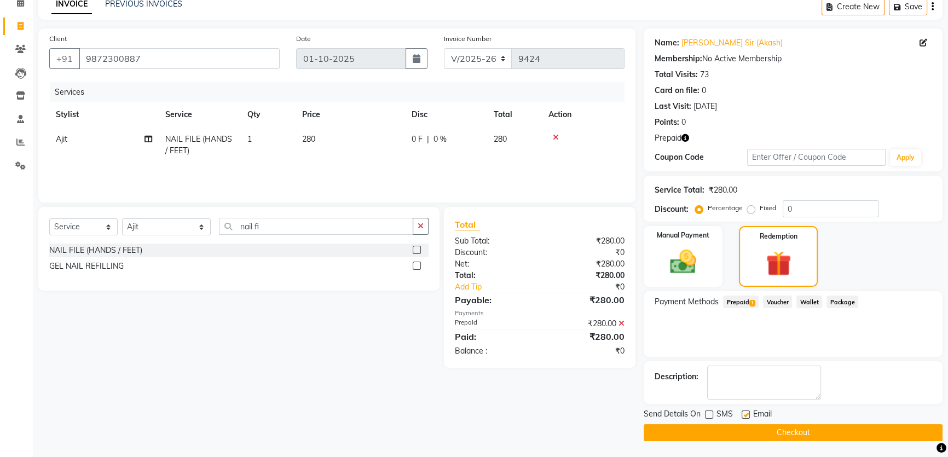
click at [713, 424] on button "Checkout" at bounding box center [793, 432] width 299 height 17
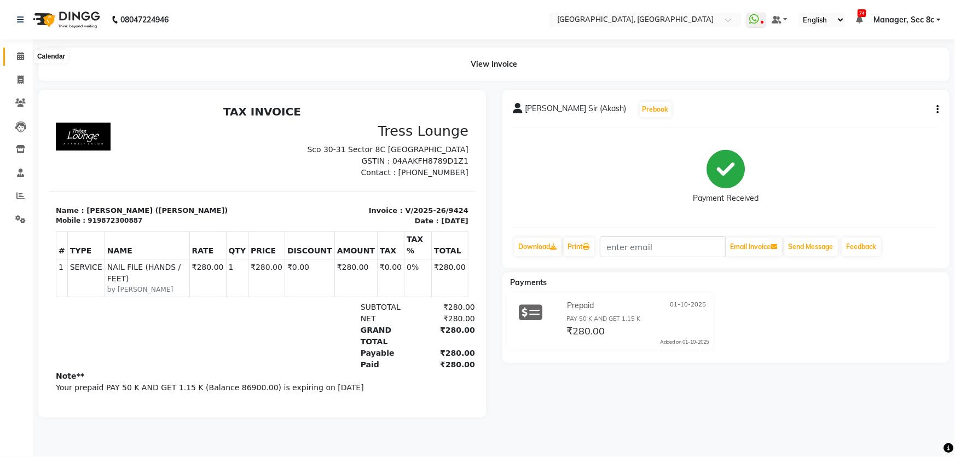
click at [13, 57] on span at bounding box center [20, 56] width 19 height 13
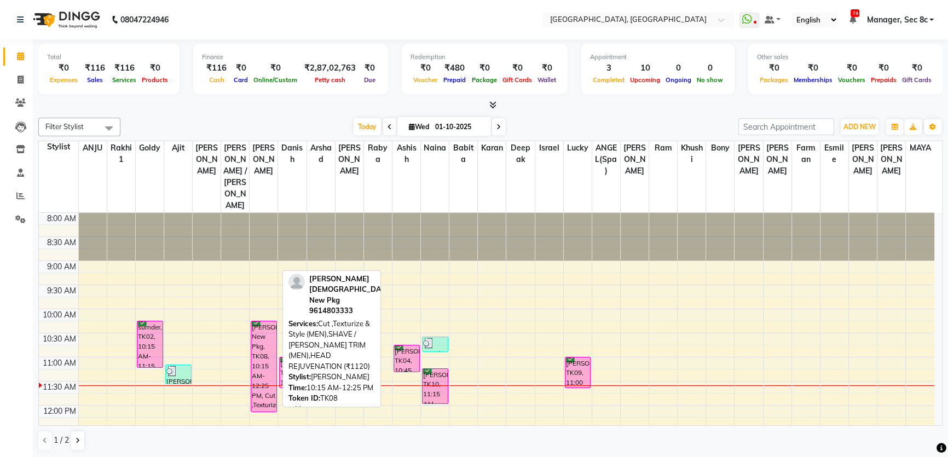
drag, startPoint x: 269, startPoint y: 388, endPoint x: 270, endPoint y: 372, distance: 15.4
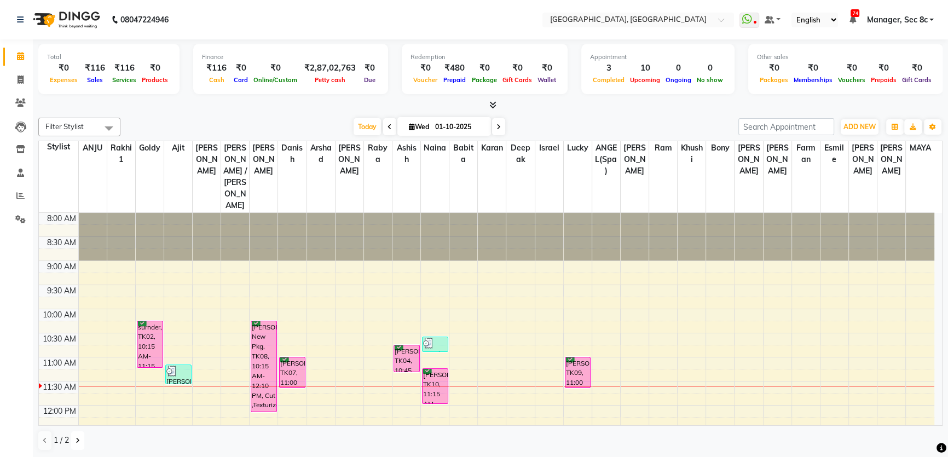
click at [76, 441] on icon at bounding box center [78, 440] width 4 height 7
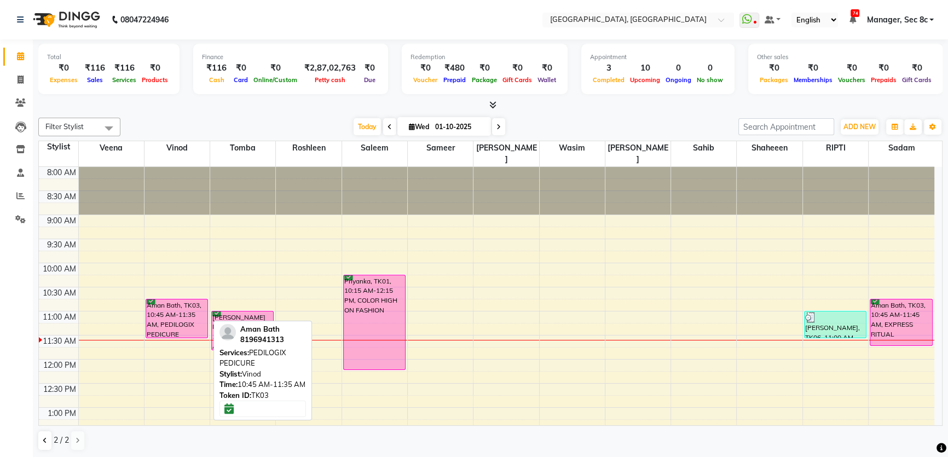
click at [157, 314] on div "Aman Bath, TK03, 10:45 AM-11:35 AM, PEDILOGIX PEDICURE" at bounding box center [176, 318] width 61 height 38
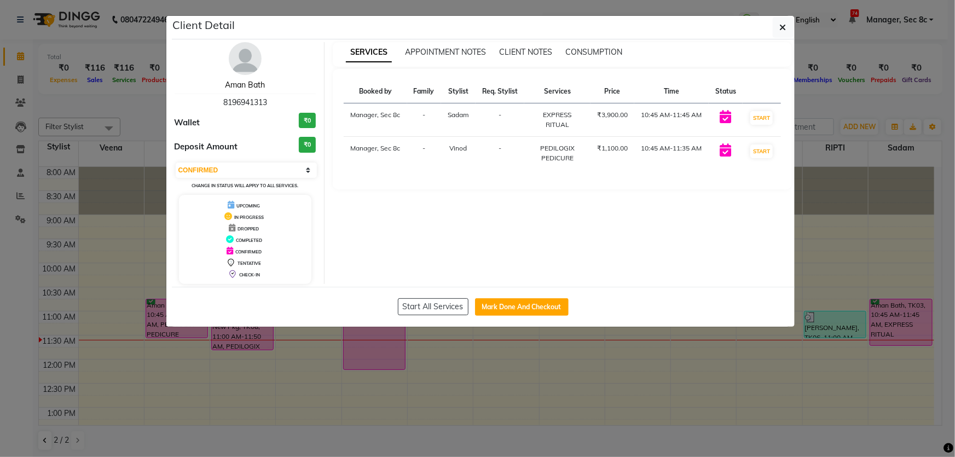
click at [251, 88] on link "Aman Bath" at bounding box center [245, 85] width 40 height 10
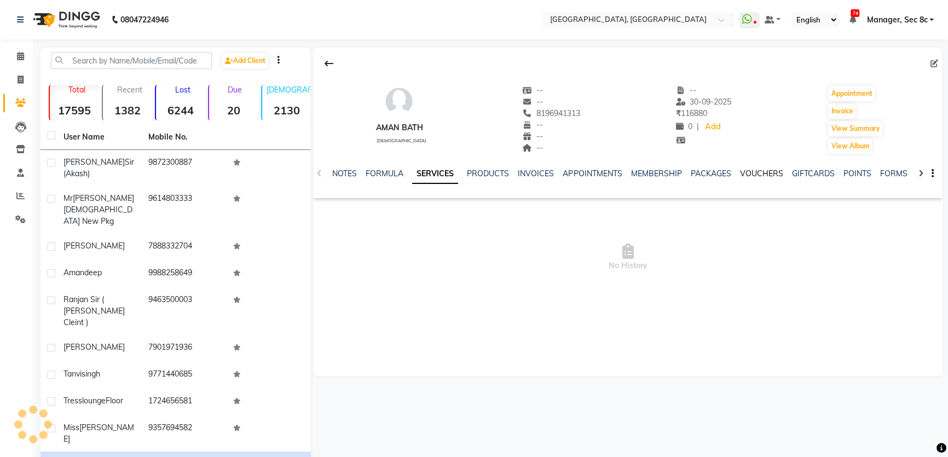
click at [755, 172] on link "VOUCHERS" at bounding box center [761, 174] width 43 height 10
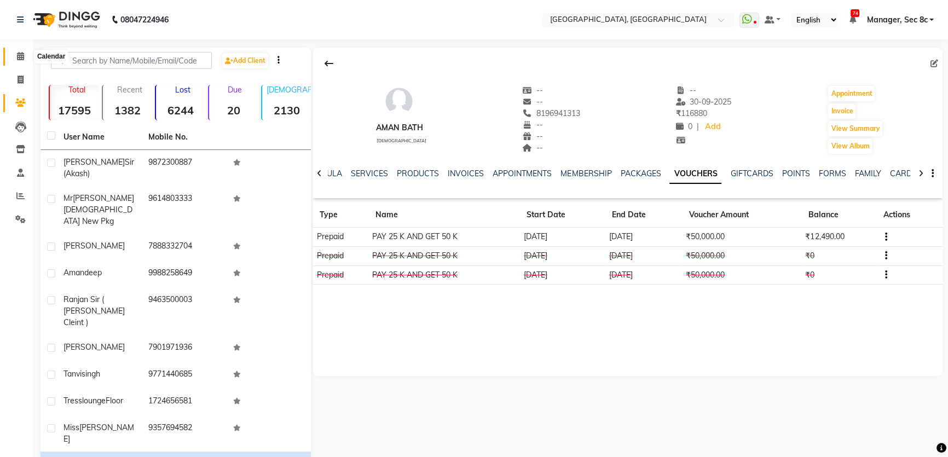
click at [17, 61] on span at bounding box center [20, 56] width 19 height 13
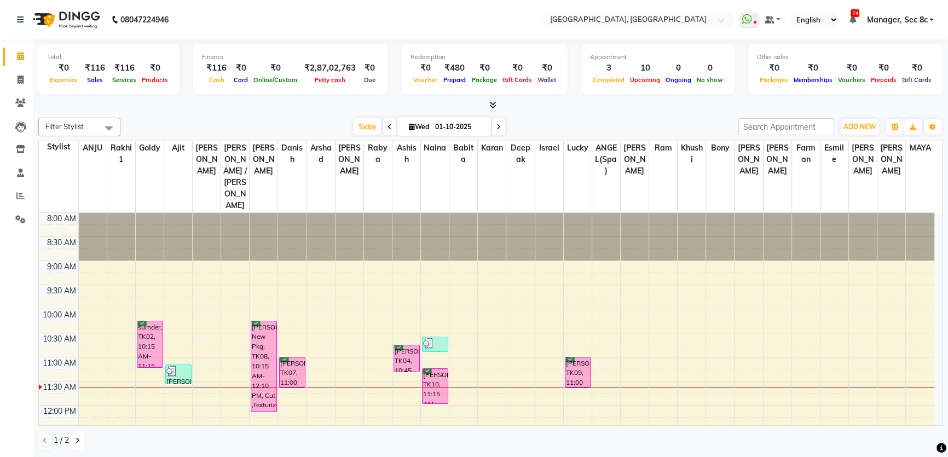
click at [78, 445] on button at bounding box center [77, 440] width 13 height 19
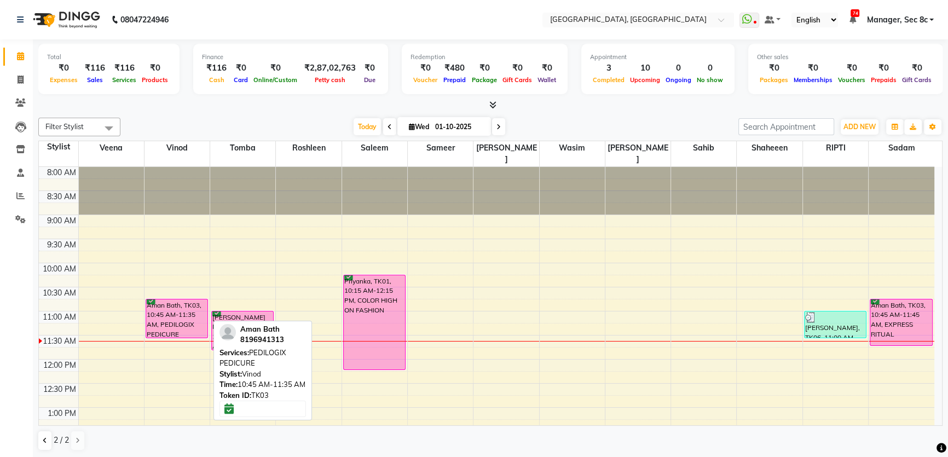
click at [202, 310] on div "Aman Bath, TK03, 10:45 AM-11:35 AM, PEDILOGIX PEDICURE" at bounding box center [176, 318] width 61 height 38
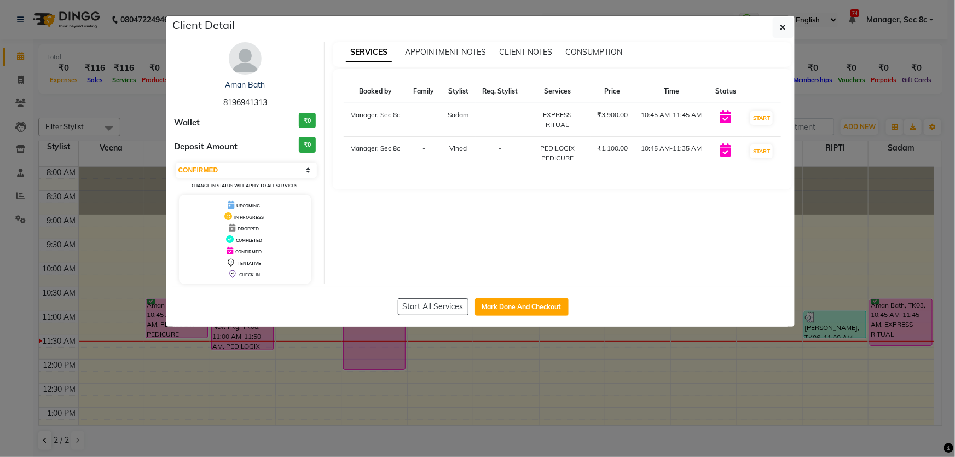
click at [807, 327] on ngb-modal-window "Client Detail Aman Bath 8196941313 Wallet ₹0 Deposit Amount ₹0 Select IN SERVIC…" at bounding box center [477, 228] width 955 height 457
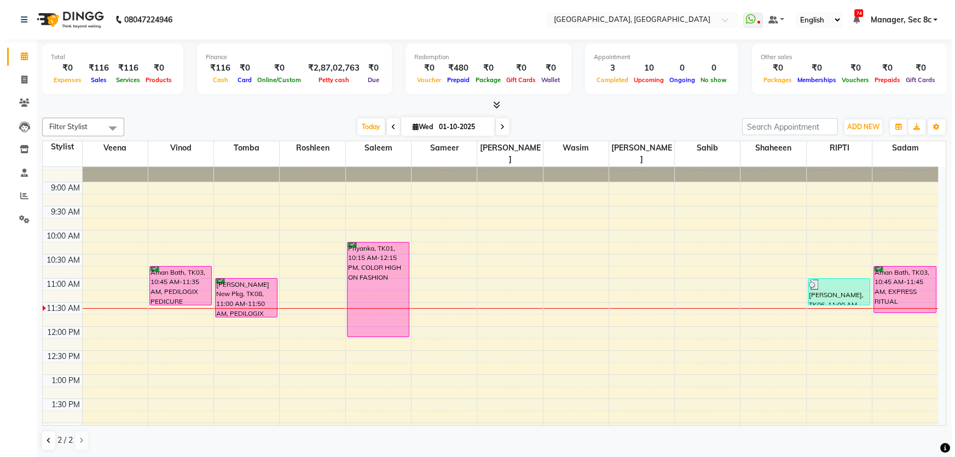
scroll to position [49, 0]
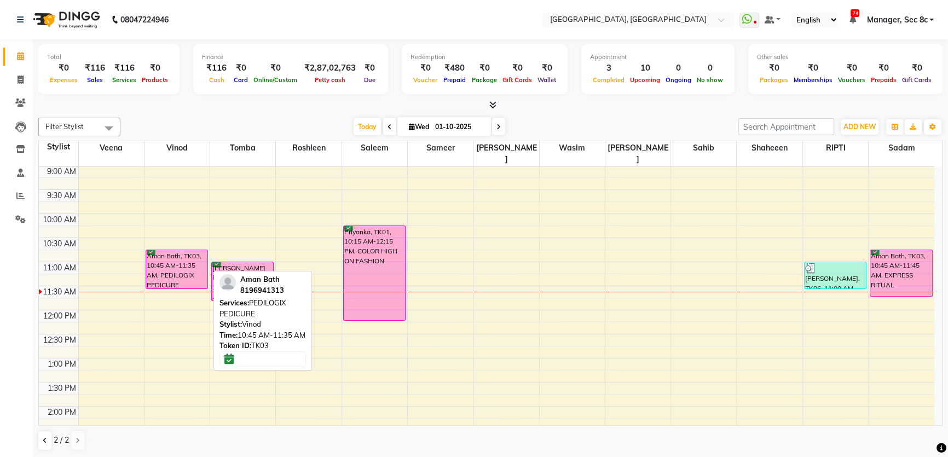
click at [182, 250] on div "Aman Bath, TK03, 10:45 AM-11:35 AM, PEDILOGIX PEDICURE" at bounding box center [176, 269] width 61 height 38
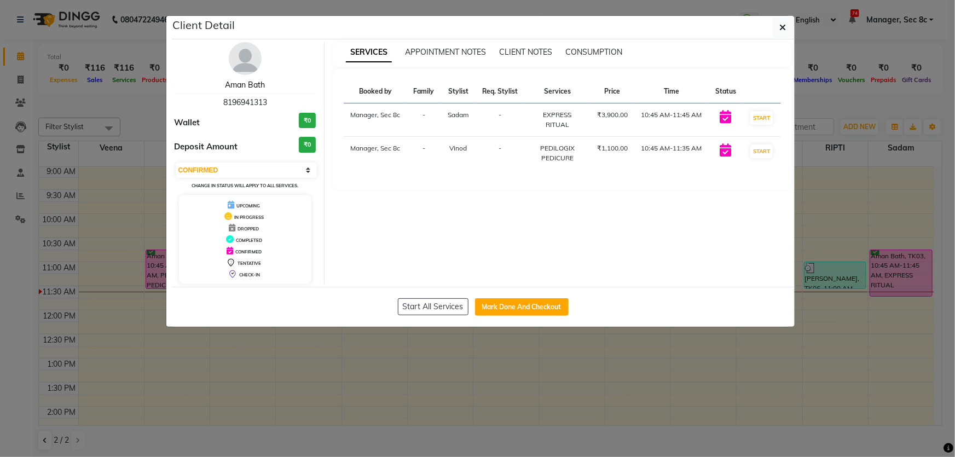
click at [258, 85] on link "Aman Bath" at bounding box center [245, 85] width 40 height 10
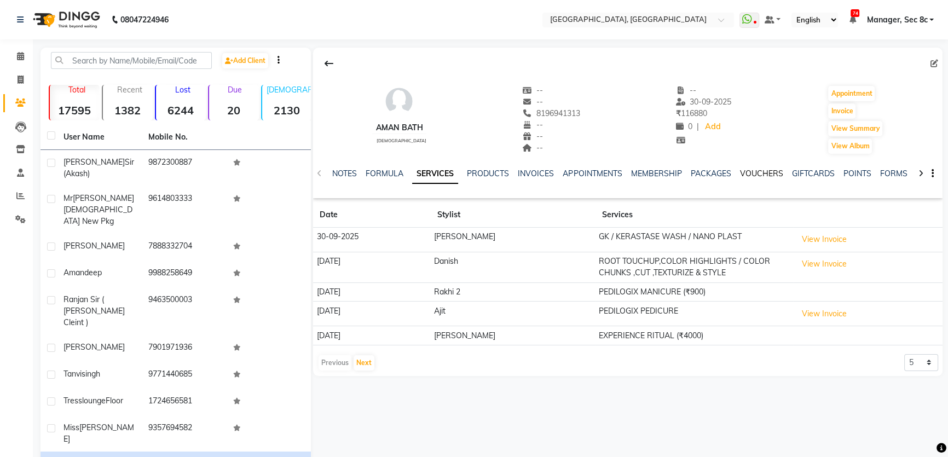
click at [756, 177] on link "VOUCHERS" at bounding box center [761, 174] width 43 height 10
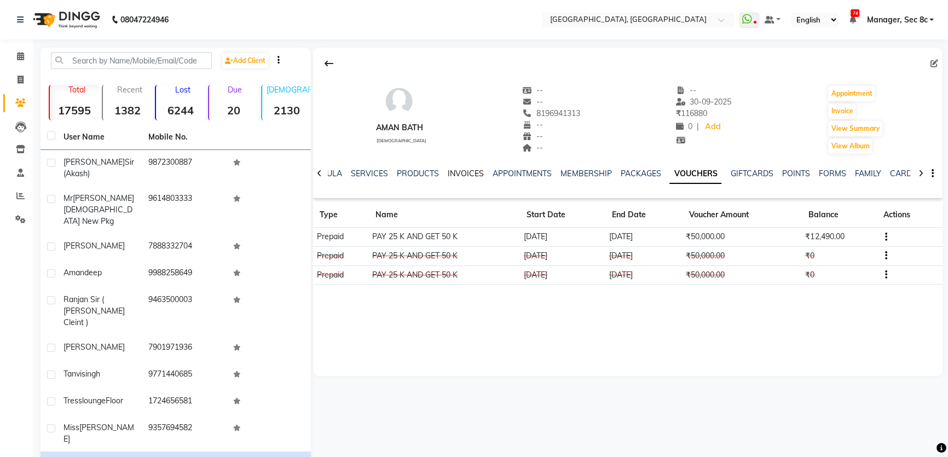
click at [475, 172] on link "INVOICES" at bounding box center [466, 174] width 36 height 10
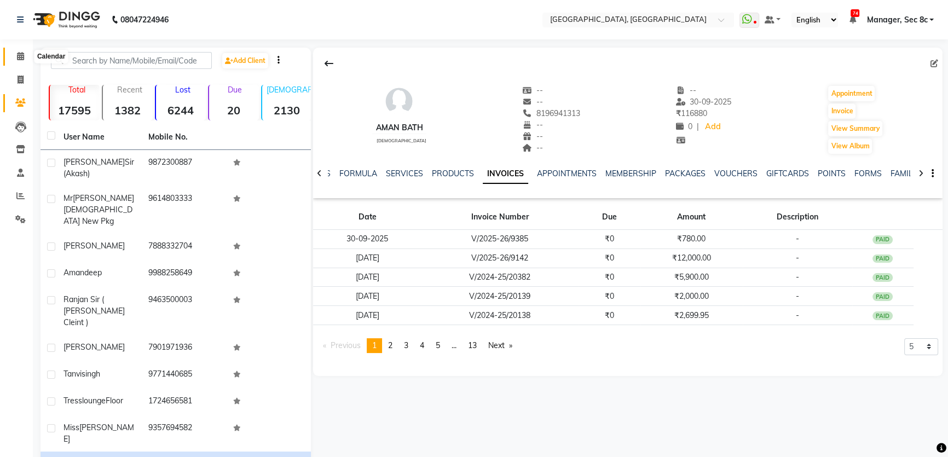
click at [18, 52] on icon at bounding box center [20, 56] width 7 height 8
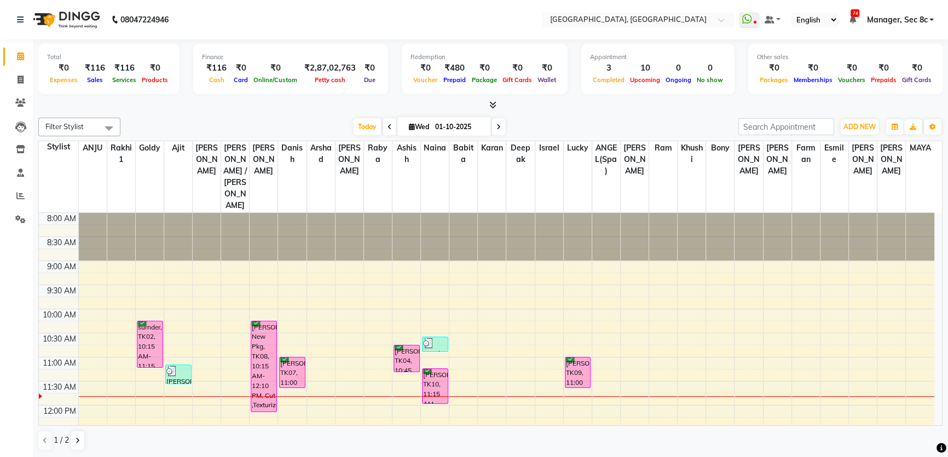
drag, startPoint x: 455, startPoint y: -4, endPoint x: 113, endPoint y: 188, distance: 392.4
click at [113, 213] on div at bounding box center [121, 237] width 28 height 48
click at [154, 113] on div "Filter Stylist Select All [PERSON_NAME](Spa) [PERSON_NAME] [PERSON_NAME] [PERSO…" at bounding box center [490, 284] width 904 height 342
click at [11, 82] on span at bounding box center [20, 80] width 19 height 13
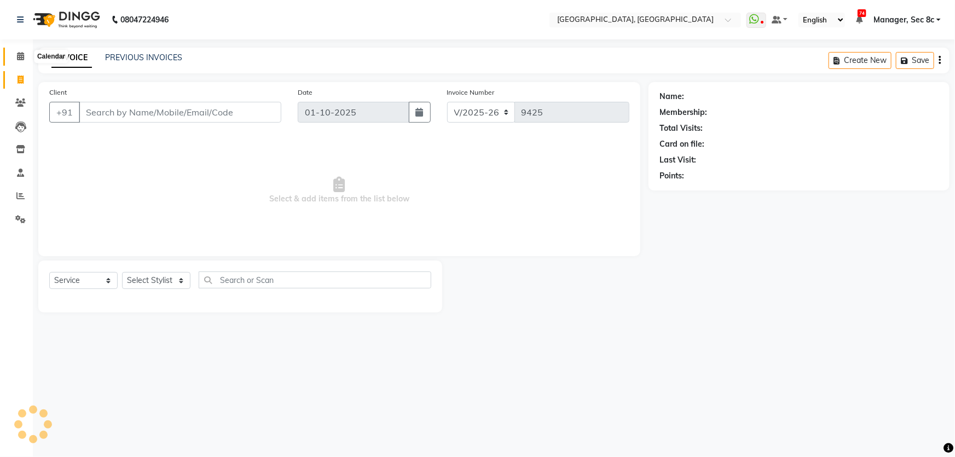
click at [17, 56] on icon at bounding box center [20, 56] width 7 height 8
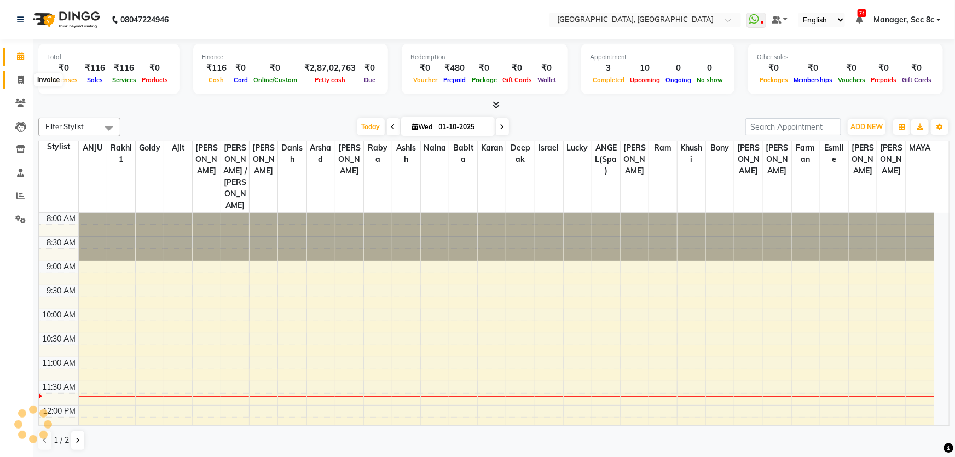
click at [18, 76] on icon at bounding box center [21, 80] width 6 height 8
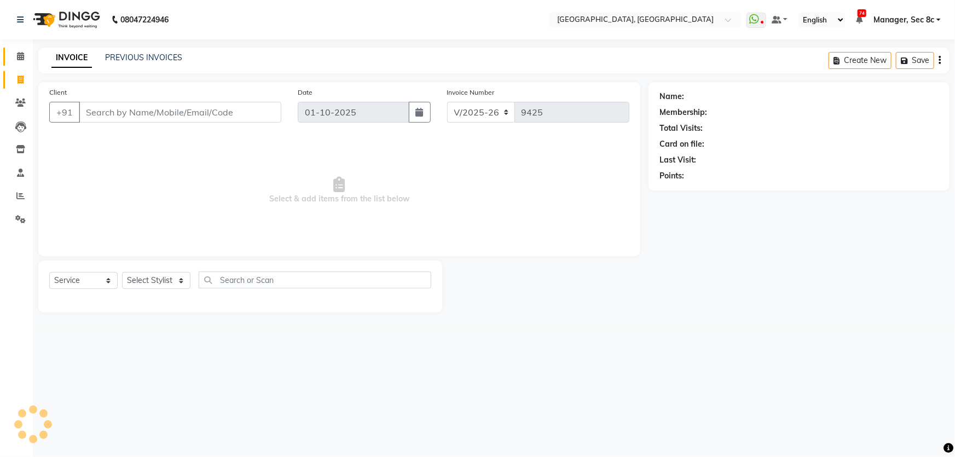
click at [20, 63] on link "Calendar" at bounding box center [16, 57] width 26 height 18
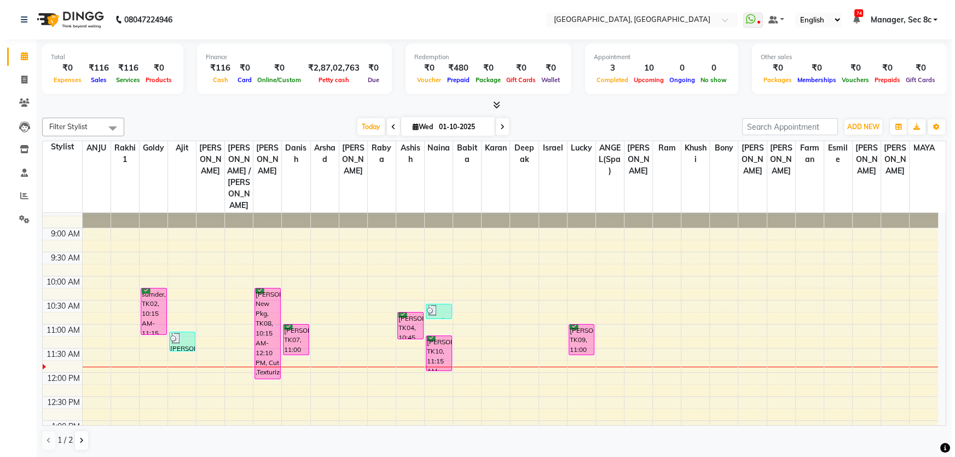
scroll to position [49, 0]
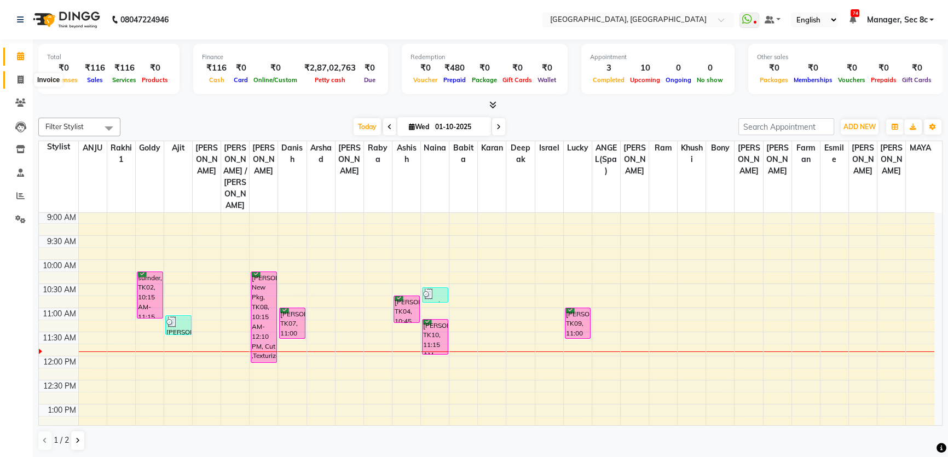
click at [15, 78] on span at bounding box center [20, 80] width 19 height 13
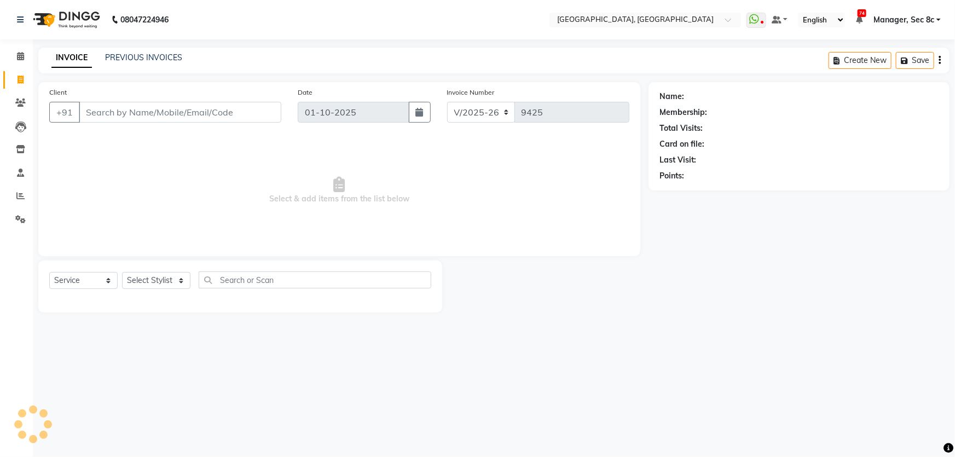
click at [1, 86] on li "Invoice" at bounding box center [16, 80] width 33 height 24
click at [9, 99] on link "Clients" at bounding box center [16, 103] width 26 height 18
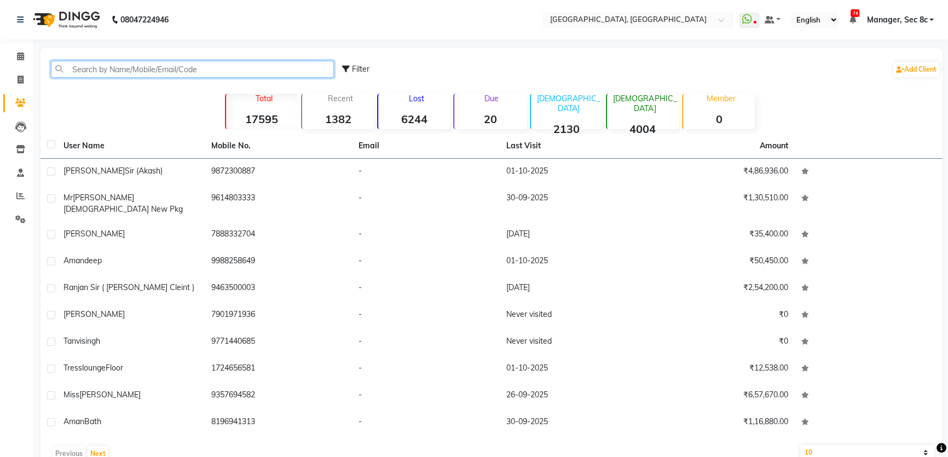
click at [86, 69] on input "text" at bounding box center [192, 69] width 283 height 17
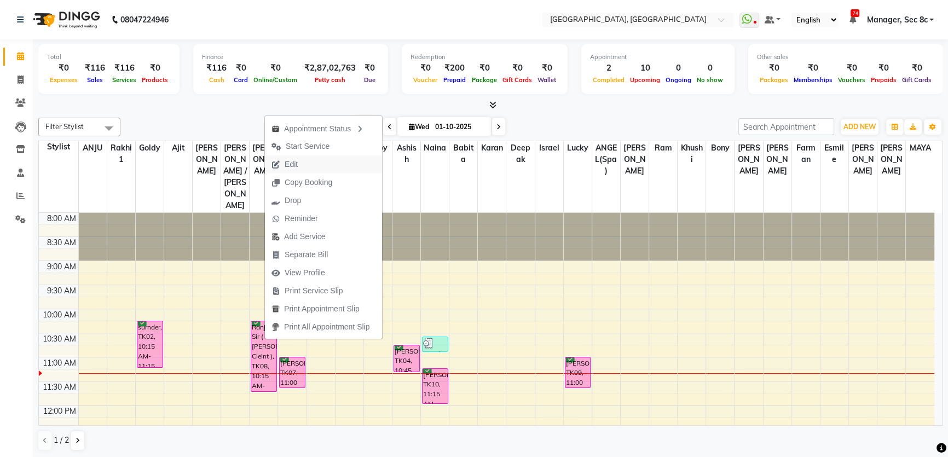
click at [298, 170] on span "Edit" at bounding box center [284, 164] width 39 height 18
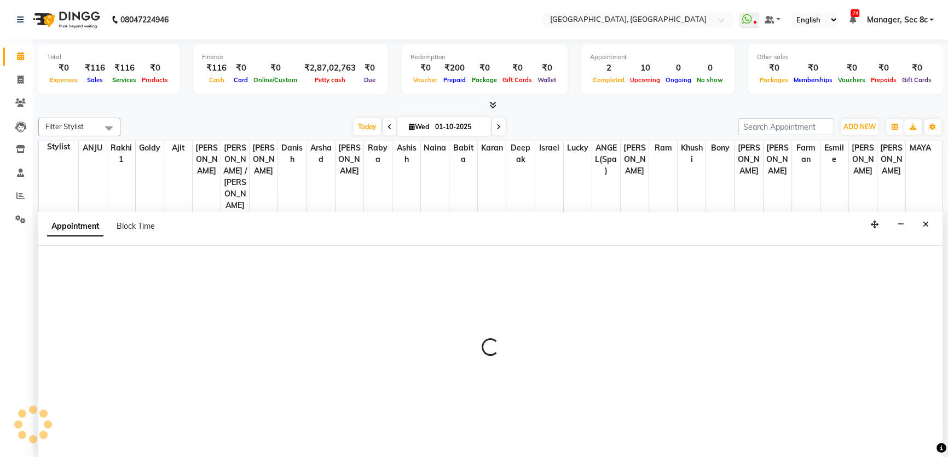
select select "tentative"
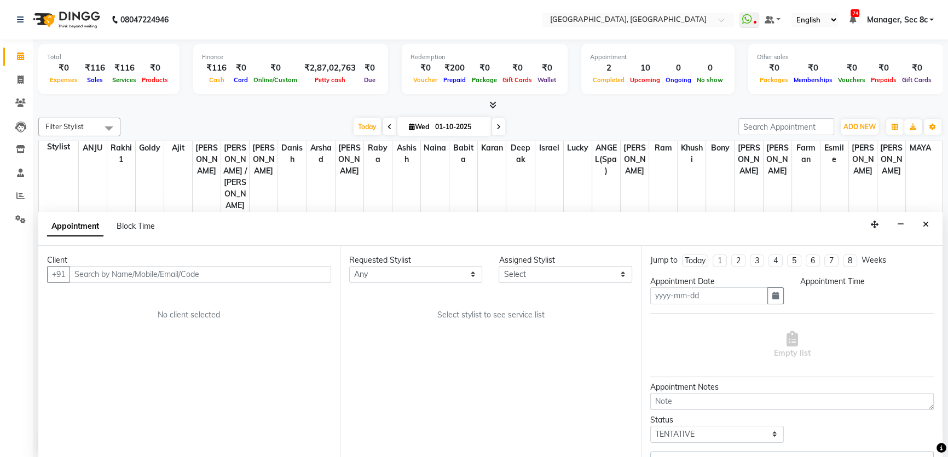
type input "01-10-2025"
select select "confirm booking"
select select "615"
click at [268, 273] on input "text" at bounding box center [201, 274] width 262 height 17
select select "25434"
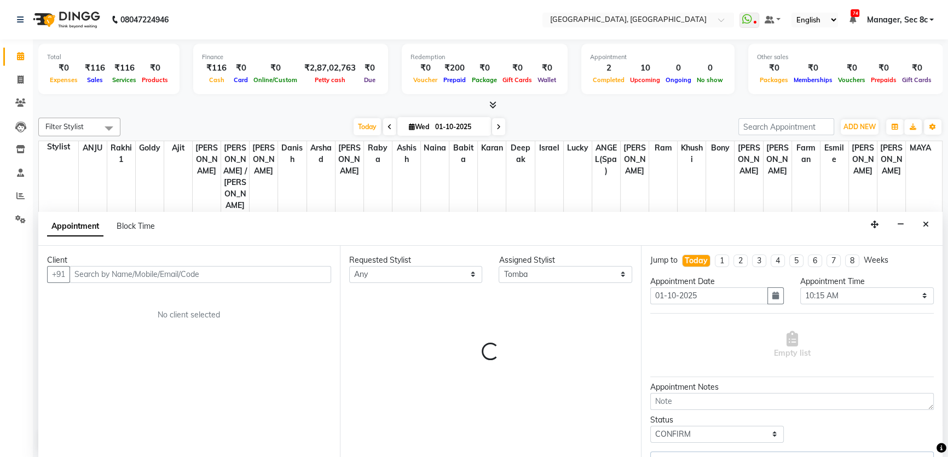
scroll to position [144, 0]
type input "r"
select select "1813"
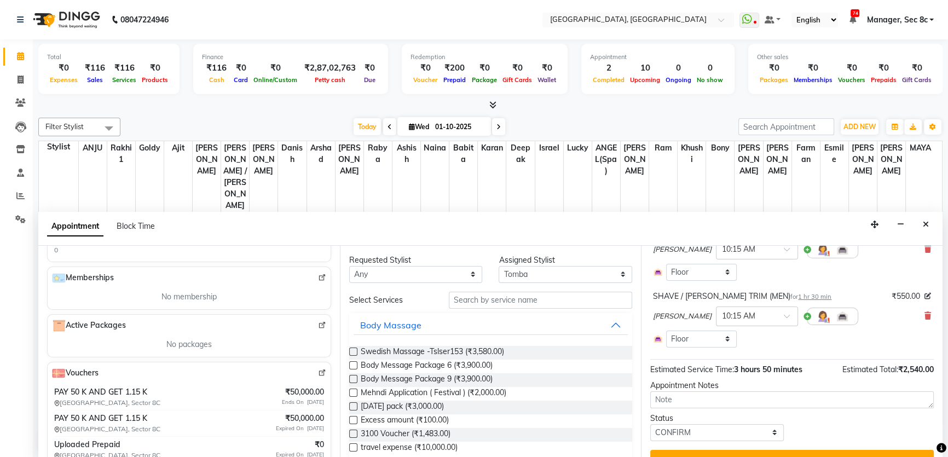
scroll to position [195, 0]
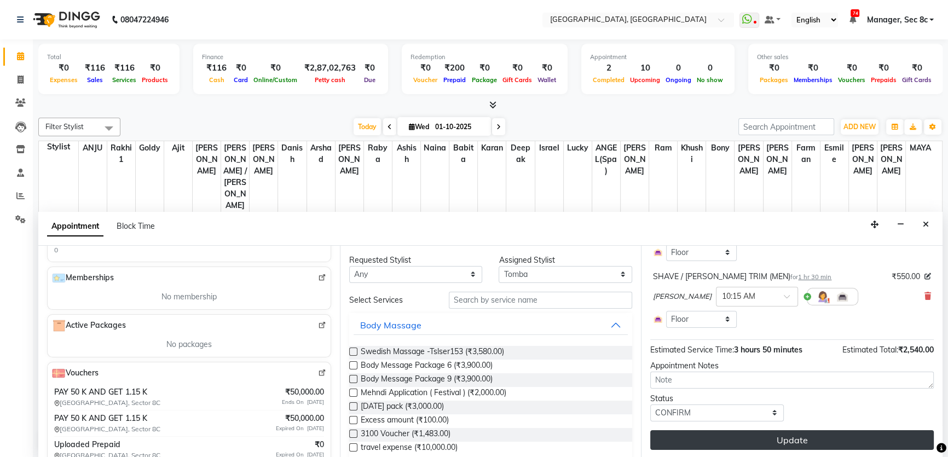
type input "9614803333"
click at [816, 432] on button "Update" at bounding box center [792, 440] width 284 height 20
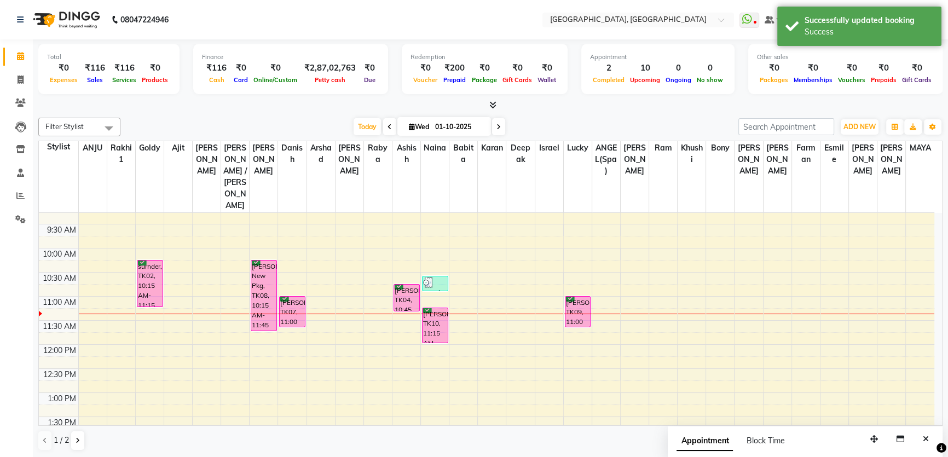
scroll to position [0, 0]
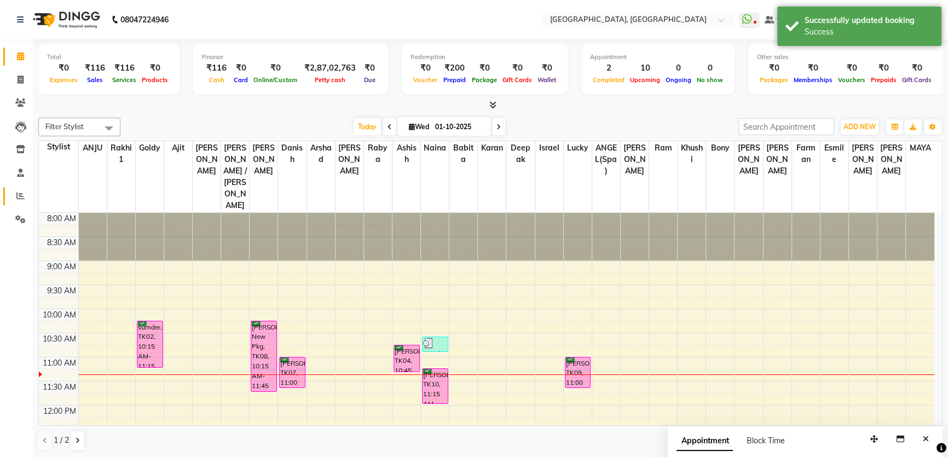
click at [22, 191] on span at bounding box center [20, 196] width 19 height 13
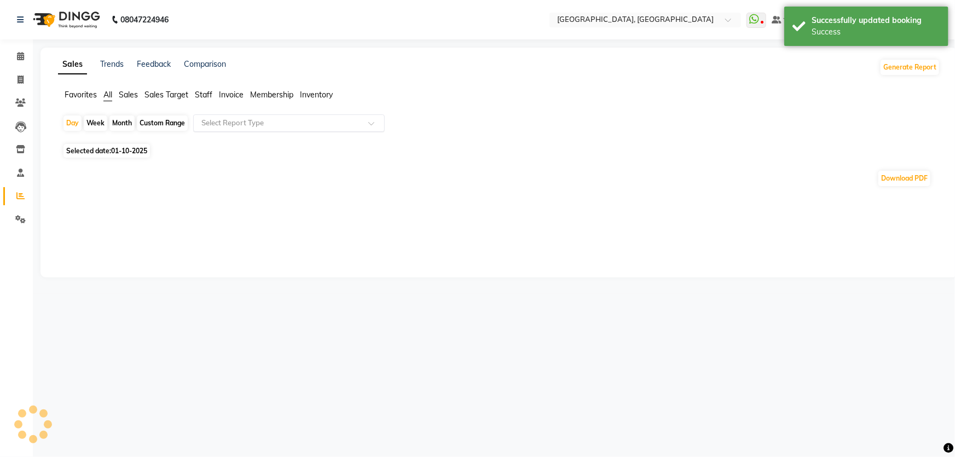
click at [234, 130] on div "Select Report Type" at bounding box center [289, 123] width 192 height 18
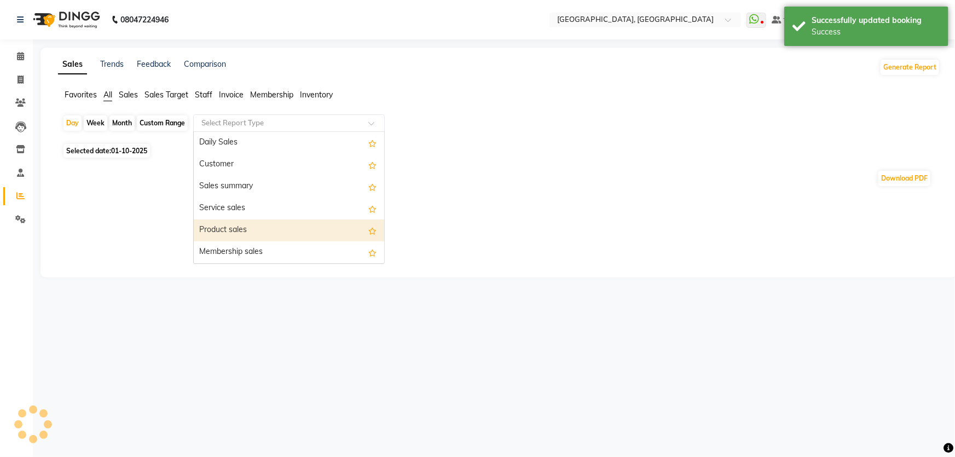
click at [258, 232] on div "Product sales" at bounding box center [289, 231] width 191 height 22
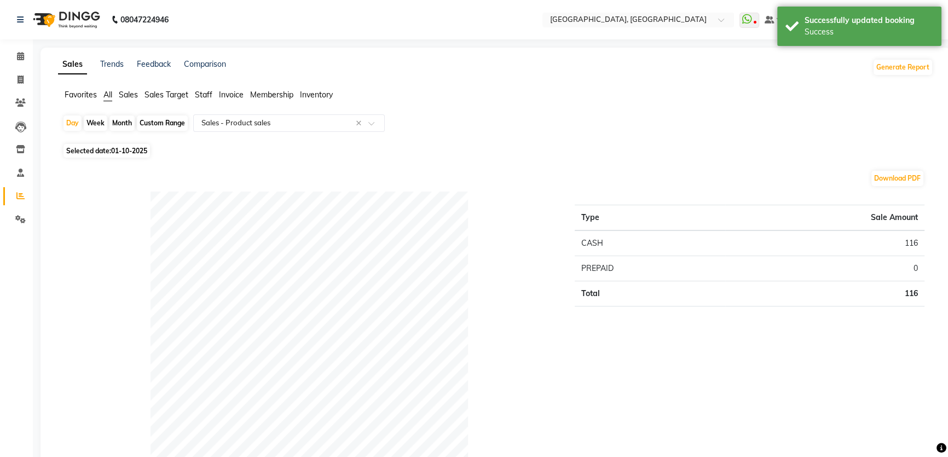
click at [138, 150] on span "01-10-2025" at bounding box center [129, 151] width 36 height 8
select select "10"
select select "2025"
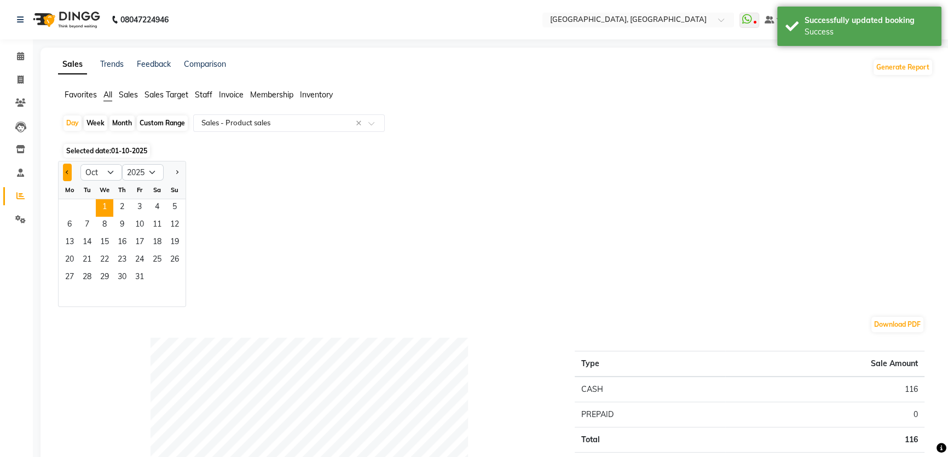
click at [70, 171] on button "Previous month" at bounding box center [67, 173] width 9 height 18
select select "9"
click at [90, 279] on span "30" at bounding box center [87, 278] width 18 height 18
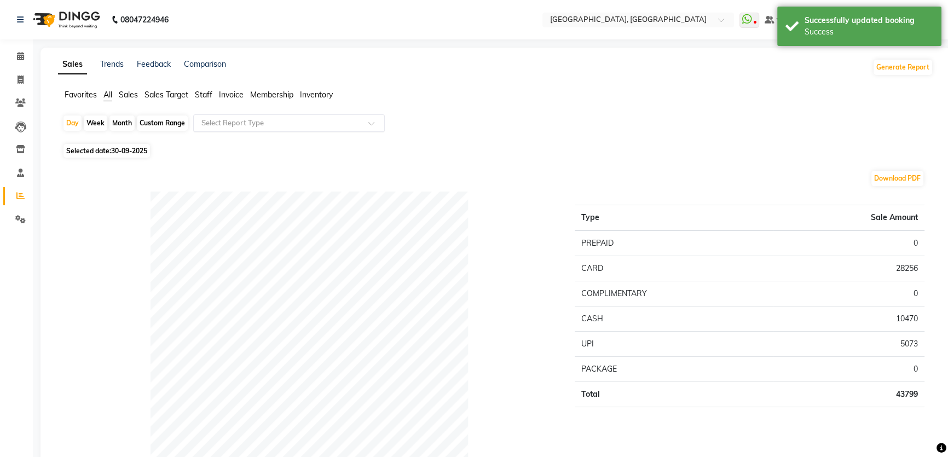
click at [251, 129] on div "Select Report Type" at bounding box center [289, 123] width 192 height 18
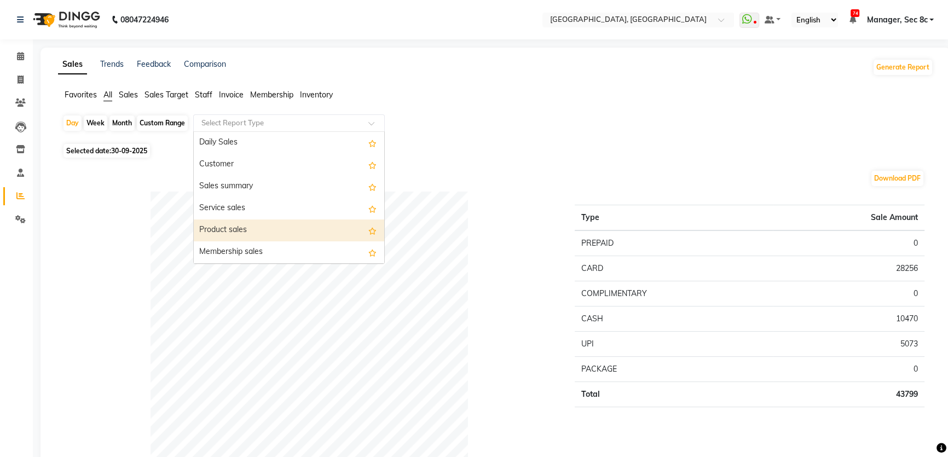
click at [254, 232] on div "Product sales" at bounding box center [289, 231] width 191 height 22
select select "full_report"
select select "csv"
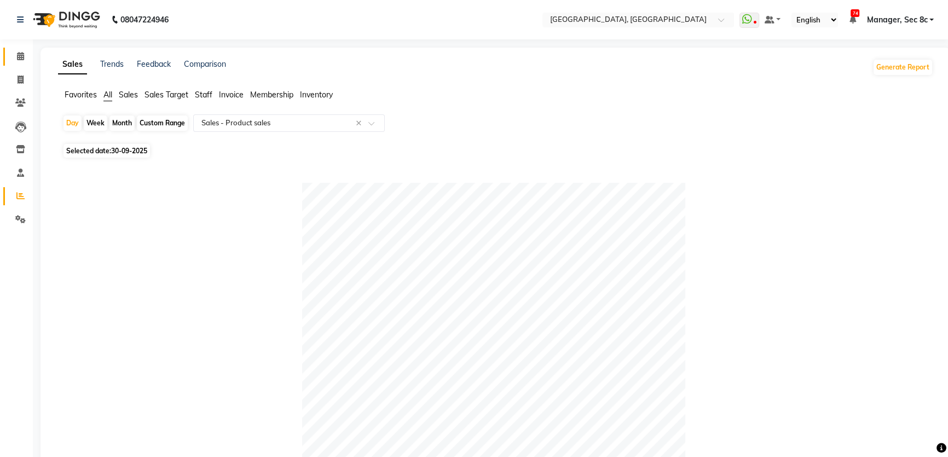
click at [28, 62] on link "Calendar" at bounding box center [16, 57] width 26 height 18
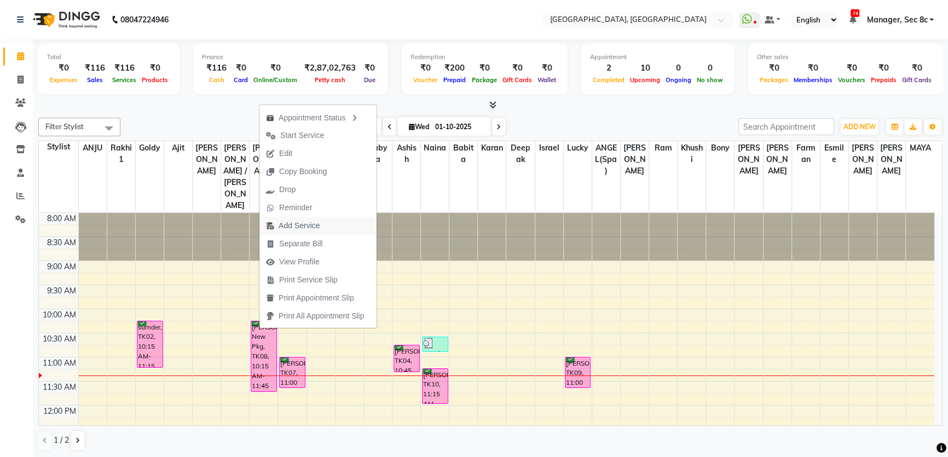
click at [286, 225] on span "Add Service" at bounding box center [299, 225] width 41 height 11
select select "25443"
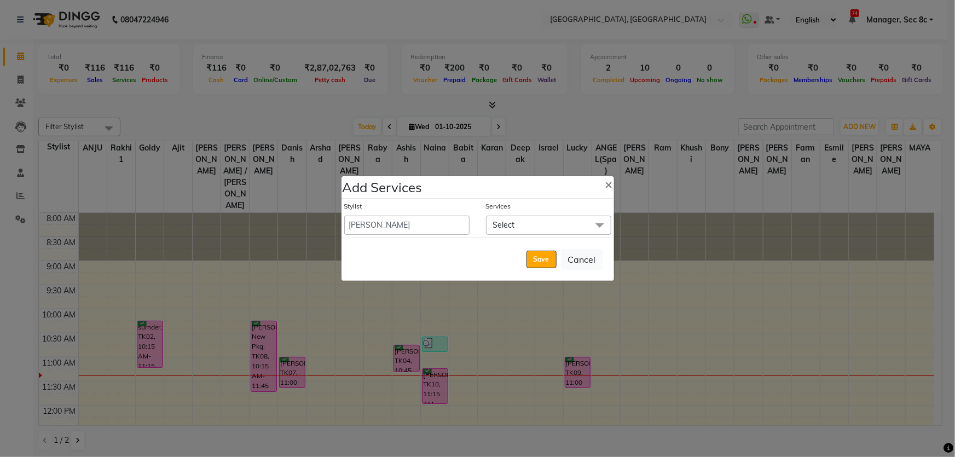
click at [534, 229] on span "Select" at bounding box center [548, 225] width 125 height 19
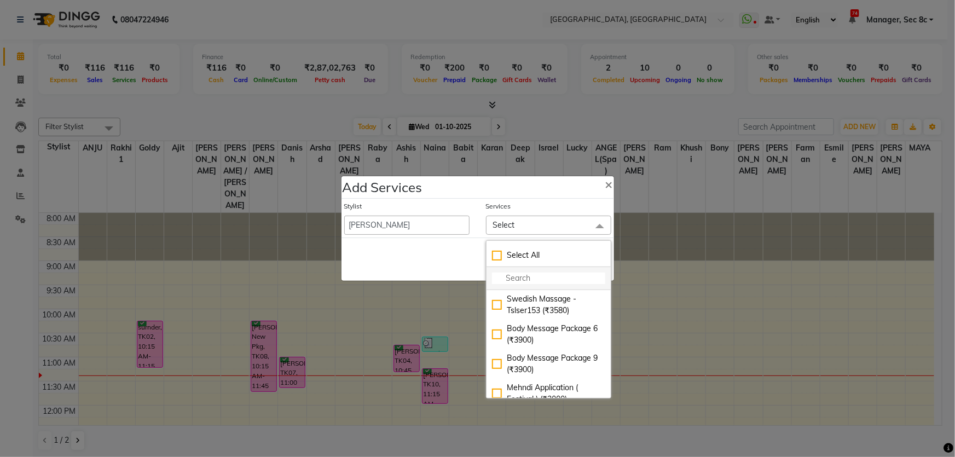
click at [536, 281] on input "multiselect-search" at bounding box center [548, 278] width 113 height 11
type input "head"
click at [535, 297] on div "HEAD REJUVENATION (₹1120)" at bounding box center [548, 304] width 113 height 23
checkbox input "true"
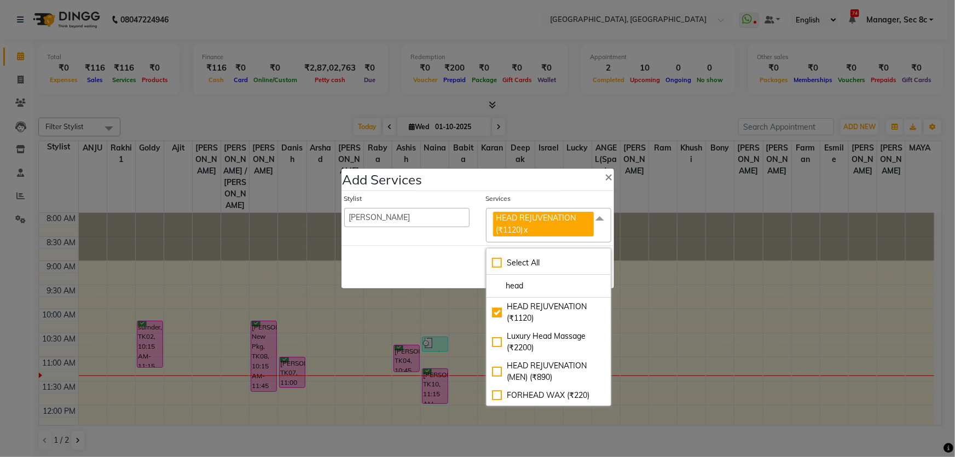
click at [450, 259] on div "Save Cancel" at bounding box center [478, 266] width 273 height 43
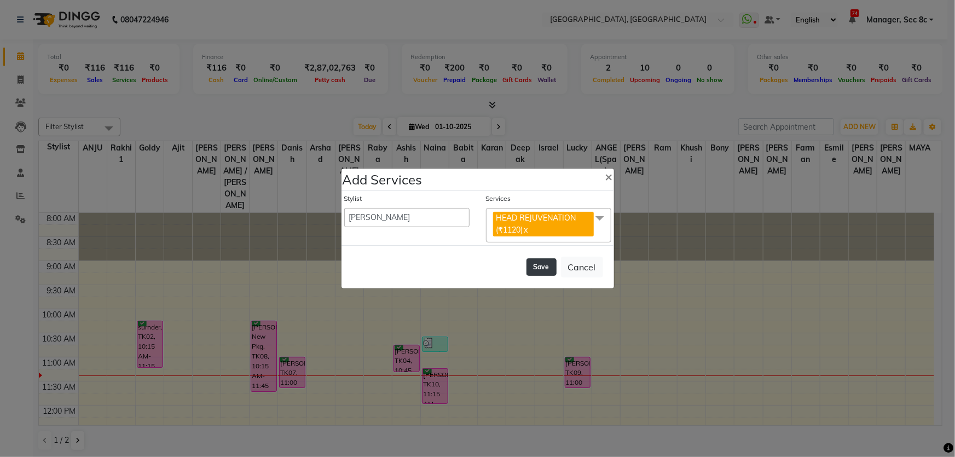
click at [536, 263] on button "Save" at bounding box center [542, 267] width 30 height 18
select select "63743"
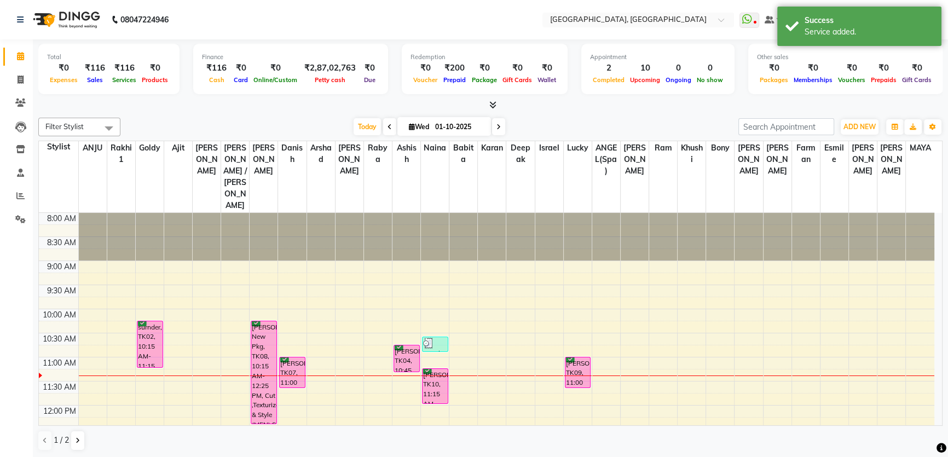
click at [22, 70] on li "Invoice" at bounding box center [16, 80] width 33 height 24
click at [19, 77] on icon at bounding box center [21, 80] width 6 height 8
click at [18, 64] on link "Calendar" at bounding box center [16, 57] width 26 height 18
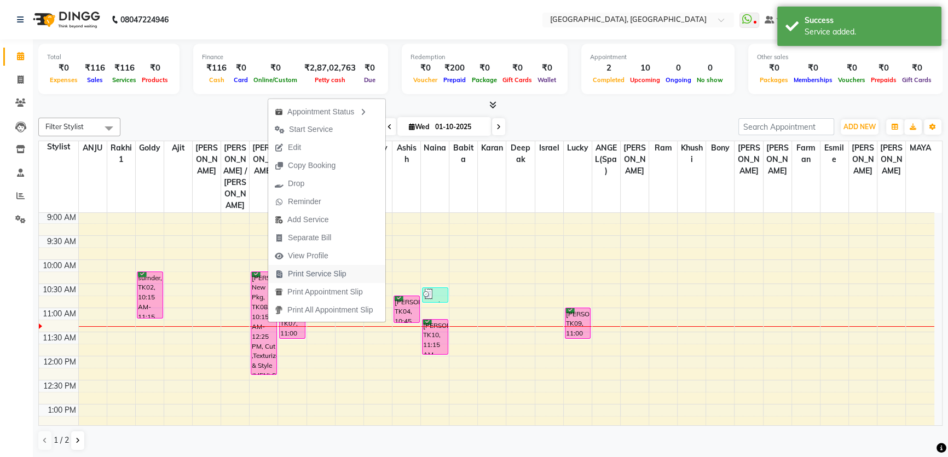
click at [299, 278] on span "Print Service Slip" at bounding box center [317, 273] width 59 height 11
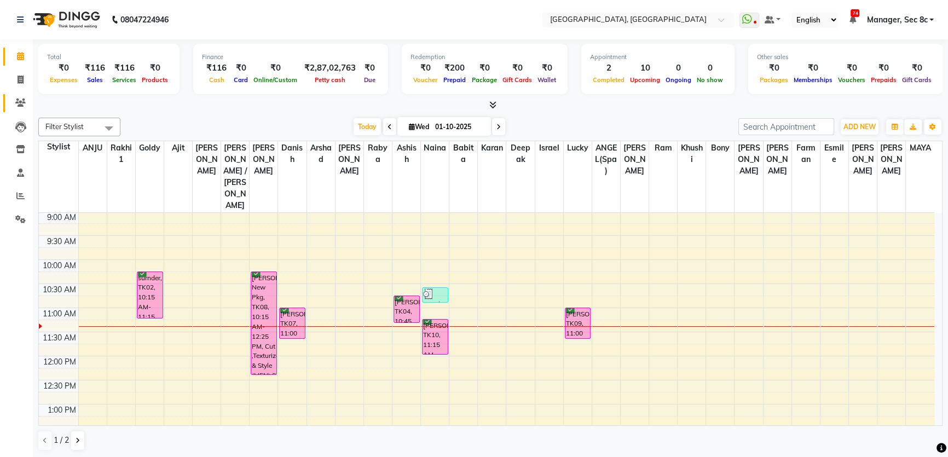
click at [21, 103] on icon at bounding box center [20, 103] width 10 height 8
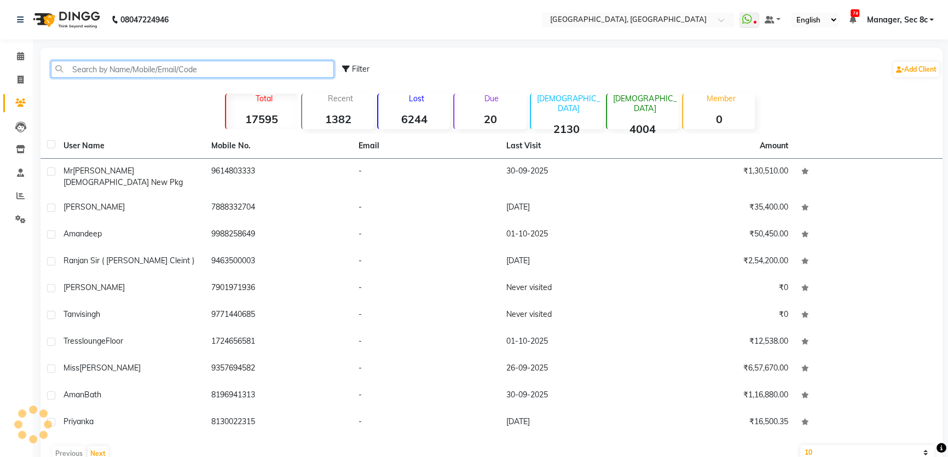
click at [79, 62] on input "text" at bounding box center [192, 69] width 283 height 17
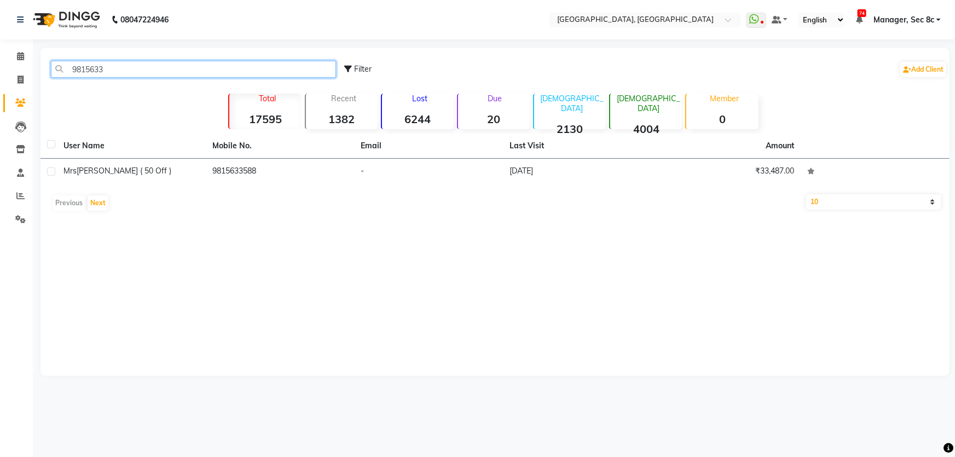
type input "9815633"
click at [170, 184] on td "Mrs Komal ( 50 Off )" at bounding box center [131, 172] width 149 height 27
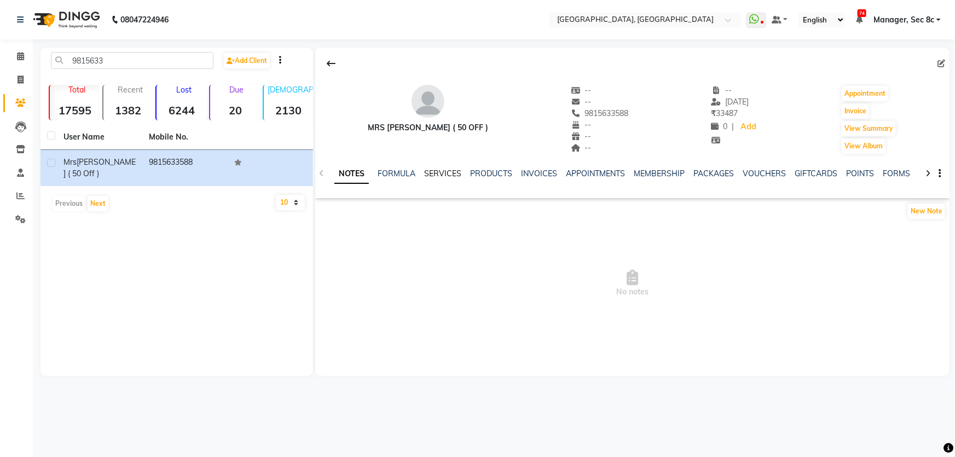
click at [455, 173] on link "SERVICES" at bounding box center [442, 174] width 37 height 10
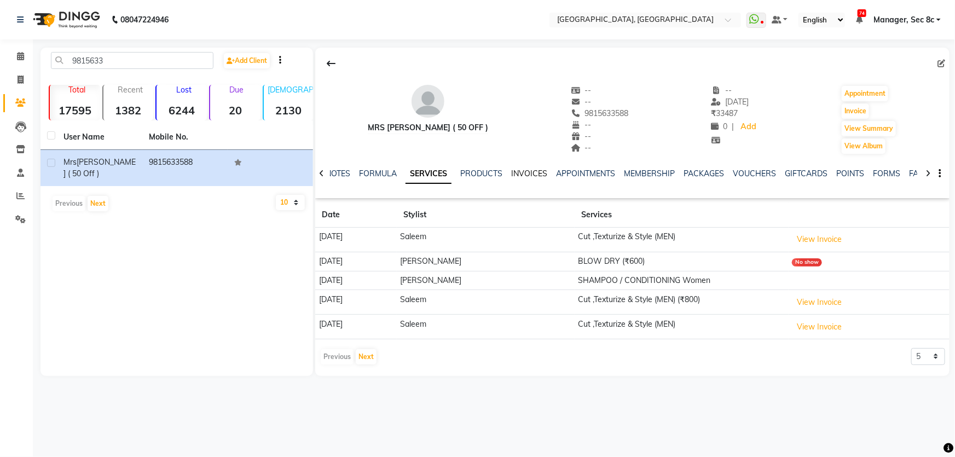
click at [543, 177] on link "INVOICES" at bounding box center [529, 174] width 36 height 10
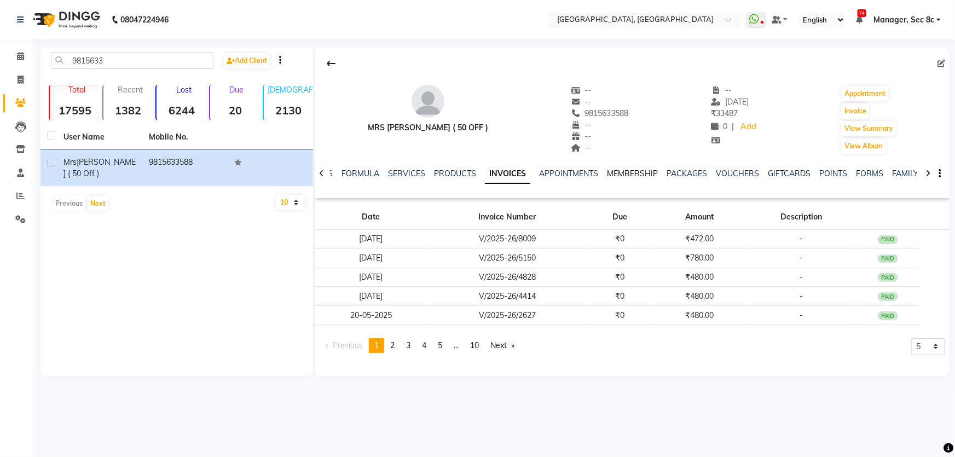
click at [646, 177] on link "MEMBERSHIP" at bounding box center [632, 174] width 51 height 10
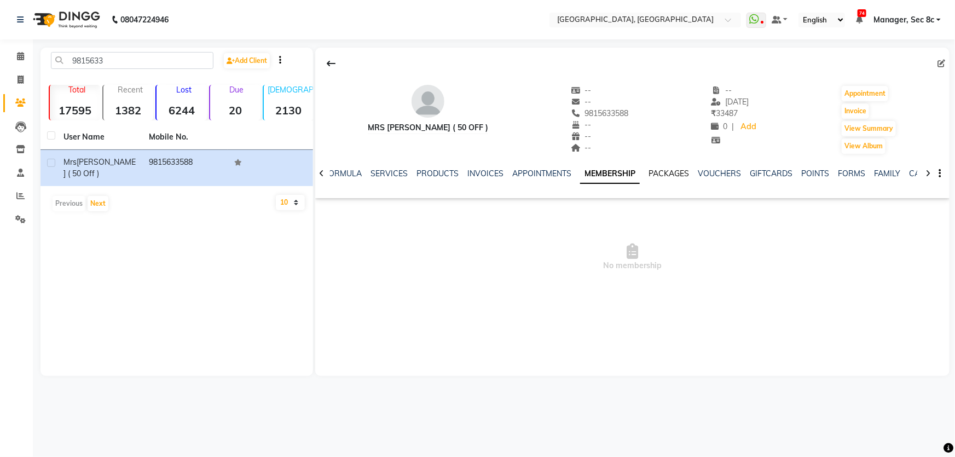
click at [677, 176] on link "PACKAGES" at bounding box center [669, 174] width 41 height 10
click at [697, 176] on link "VOUCHERS" at bounding box center [710, 174] width 43 height 10
click at [648, 175] on link "PACKAGES" at bounding box center [642, 174] width 41 height 10
click at [572, 172] on link "MEMBERSHIP" at bounding box center [597, 174] width 51 height 10
click at [525, 170] on link "APPOINTMENTS" at bounding box center [541, 174] width 59 height 10
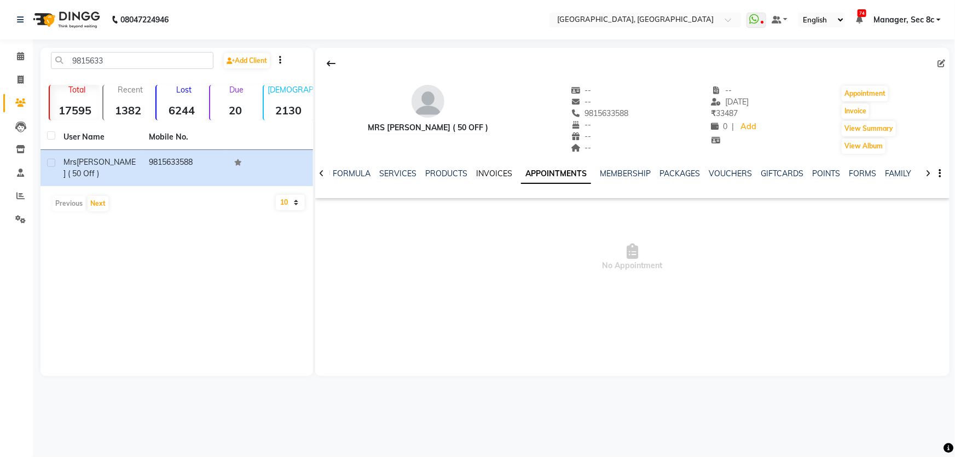
click at [478, 170] on link "INVOICES" at bounding box center [494, 174] width 36 height 10
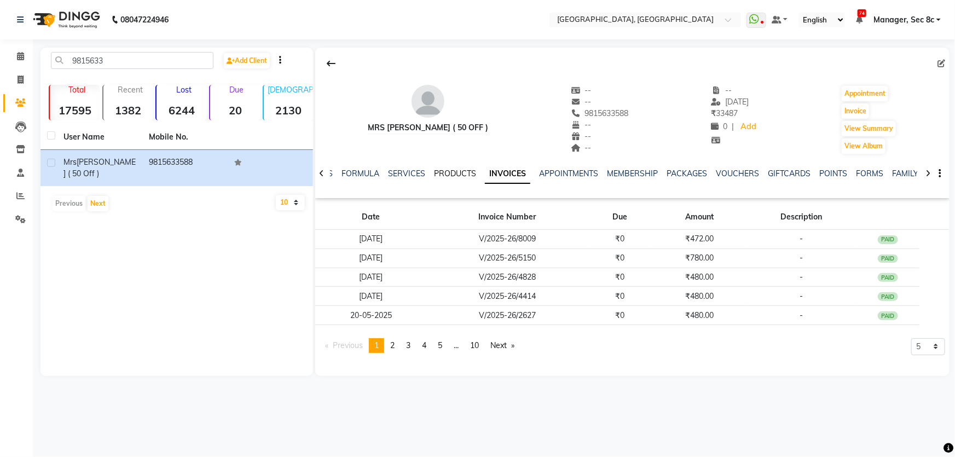
click at [461, 170] on link "PRODUCTS" at bounding box center [455, 174] width 42 height 10
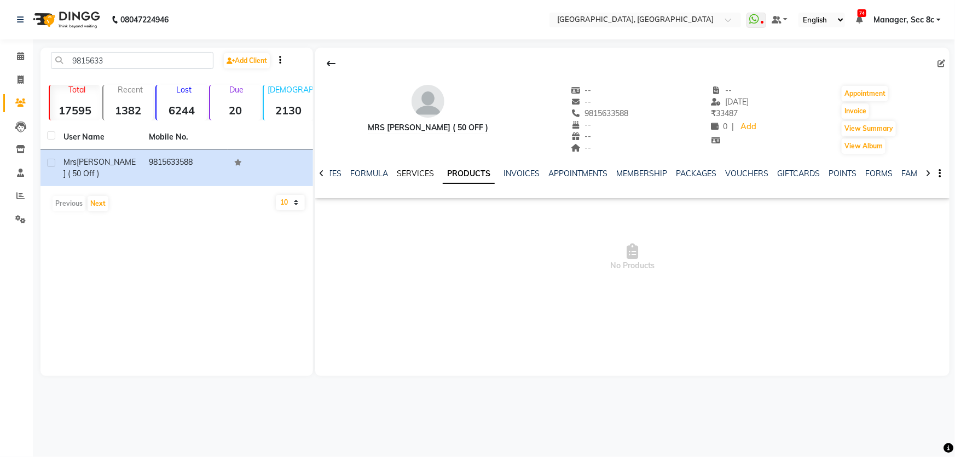
click at [425, 171] on link "SERVICES" at bounding box center [415, 174] width 37 height 10
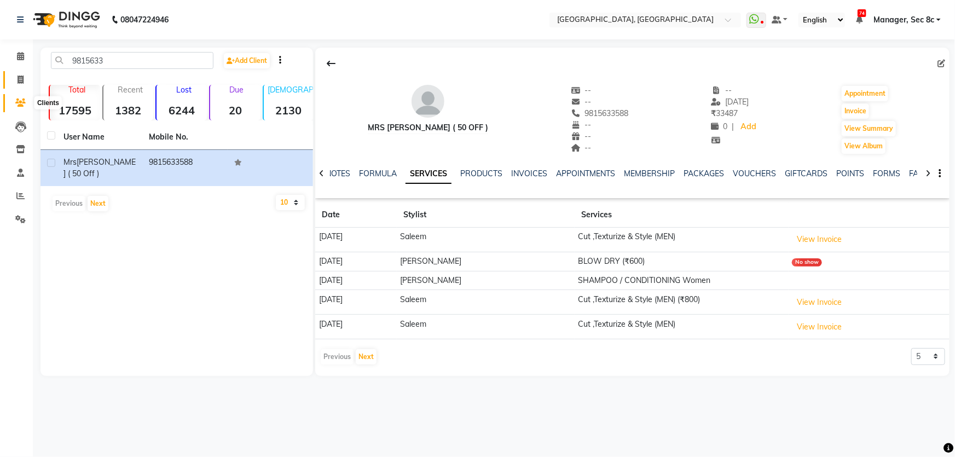
click at [11, 77] on span at bounding box center [20, 80] width 19 height 13
select select "service"
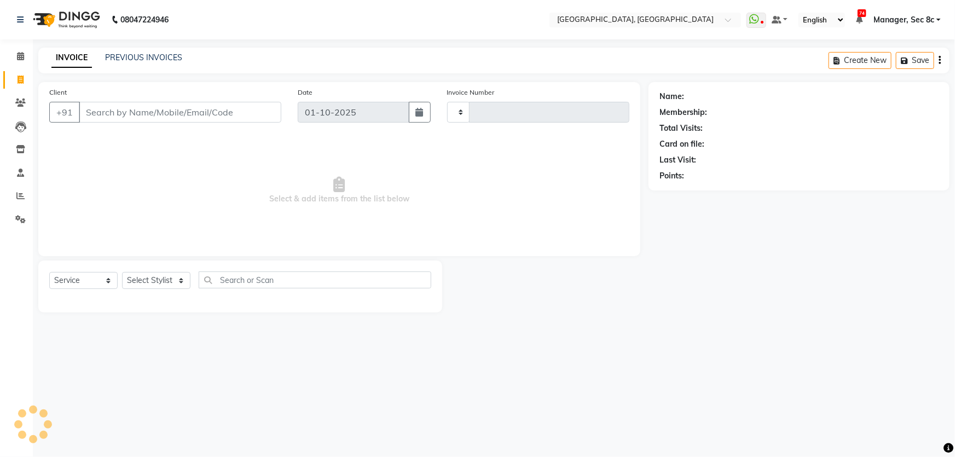
type input "9424"
select select "4281"
click at [162, 48] on div "INVOICE PREVIOUS INVOICES Create New Save" at bounding box center [493, 61] width 911 height 26
click at [162, 54] on link "PREVIOUS INVOICES" at bounding box center [143, 58] width 77 height 10
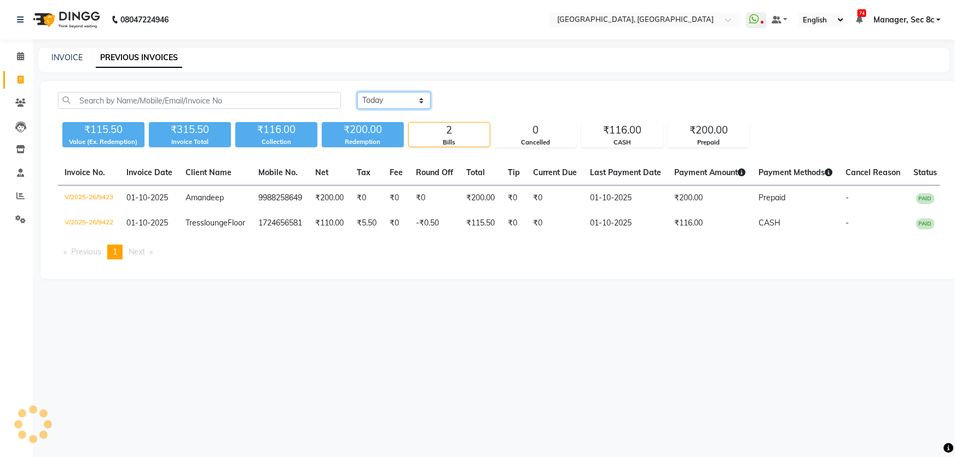
click at [382, 103] on select "Today Yesterday Custom Range" at bounding box center [393, 100] width 73 height 17
select select "range"
click at [357, 92] on select "Today Yesterday Custom Range" at bounding box center [393, 100] width 73 height 17
click at [480, 97] on input "01-10-2025" at bounding box center [483, 100] width 77 height 15
select select "10"
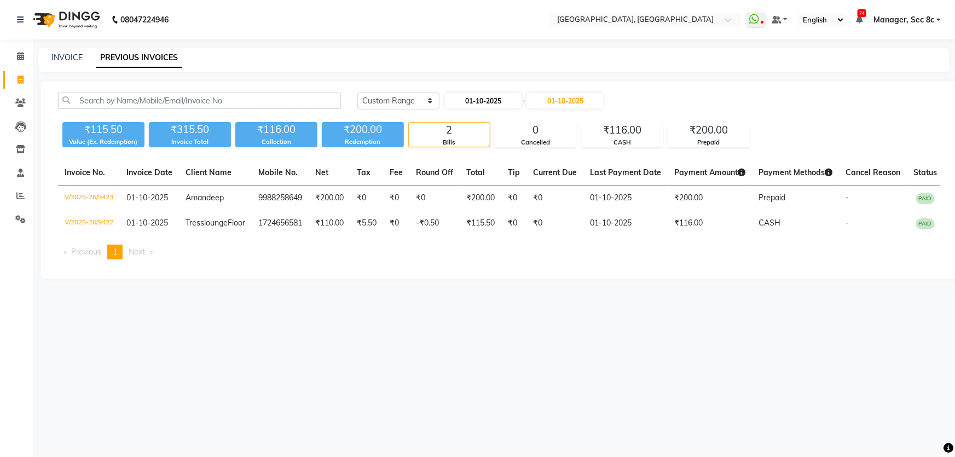
select select "2025"
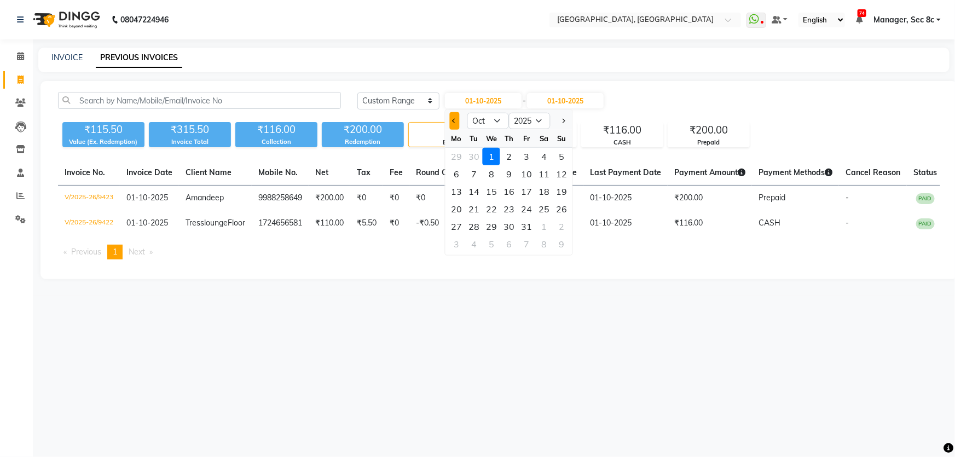
click at [454, 124] on button "Previous month" at bounding box center [454, 121] width 9 height 18
select select "9"
click at [457, 154] on div "1" at bounding box center [457, 157] width 18 height 18
type input "01-09-2025"
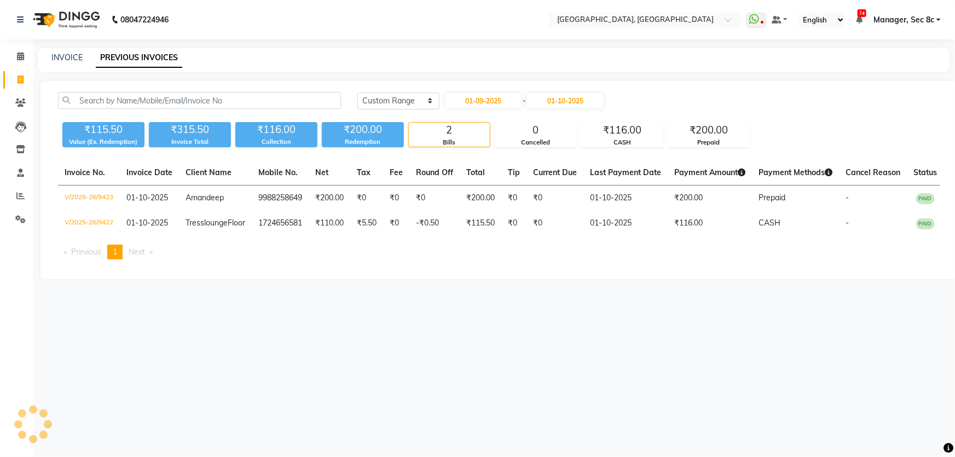
click at [543, 110] on div "Today Yesterday Custom Range 01-09-2025 - 01-10-2025" at bounding box center [648, 105] width 599 height 26
click at [545, 105] on input "01-10-2025" at bounding box center [565, 100] width 77 height 15
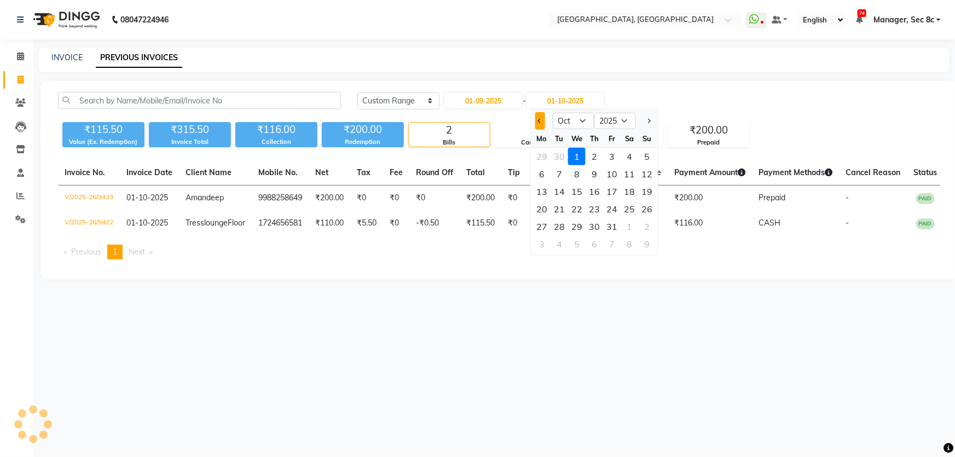
click at [536, 124] on button "Previous month" at bounding box center [539, 121] width 9 height 18
select select "9"
click at [564, 225] on div "30" at bounding box center [560, 227] width 18 height 18
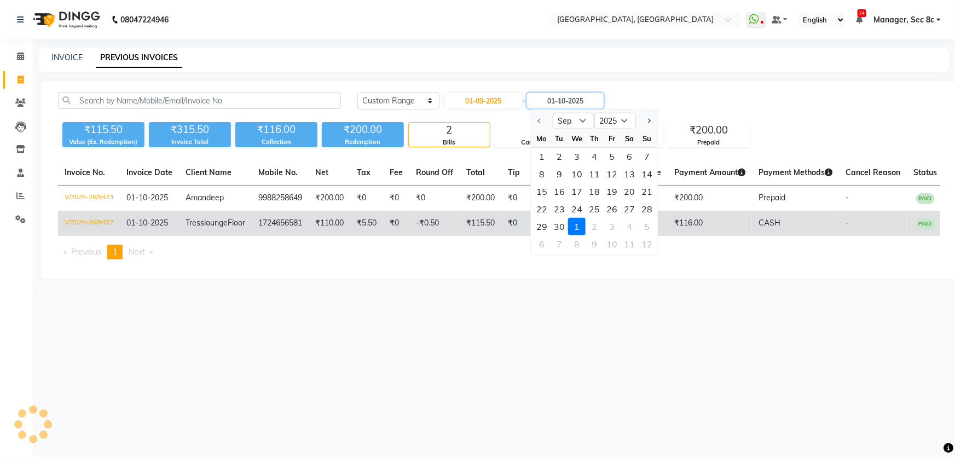
type input "30-09-2025"
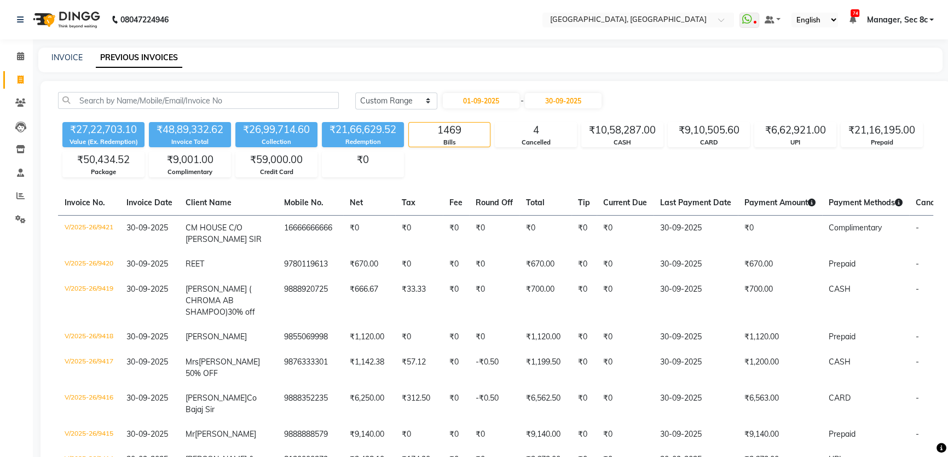
click at [874, 18] on span "Manager, Sec 8c" at bounding box center [897, 19] width 61 height 11
click at [19, 56] on icon at bounding box center [20, 56] width 7 height 8
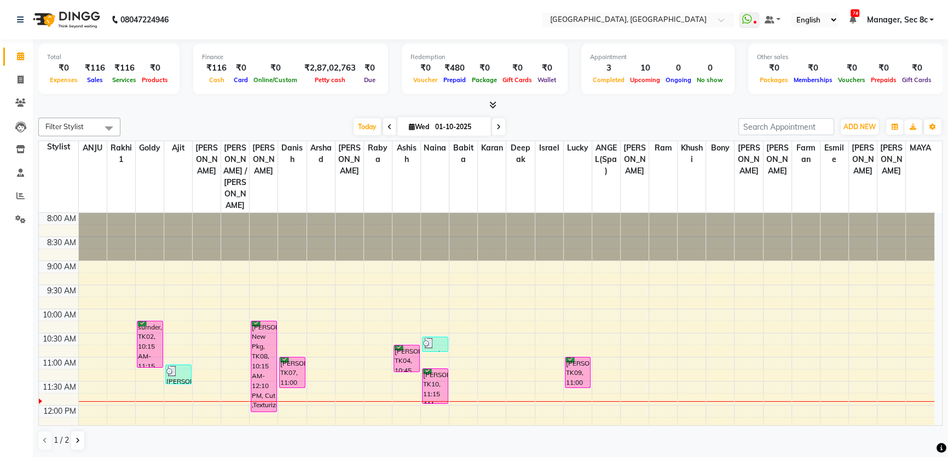
click at [904, 21] on span "Manager, Sec 8c" at bounding box center [897, 19] width 61 height 11
click at [26, 79] on span at bounding box center [20, 80] width 19 height 13
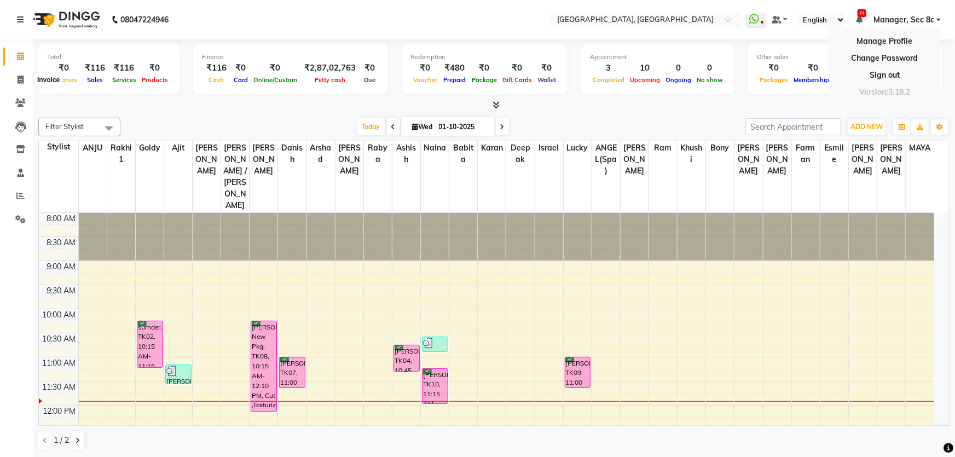
select select "service"
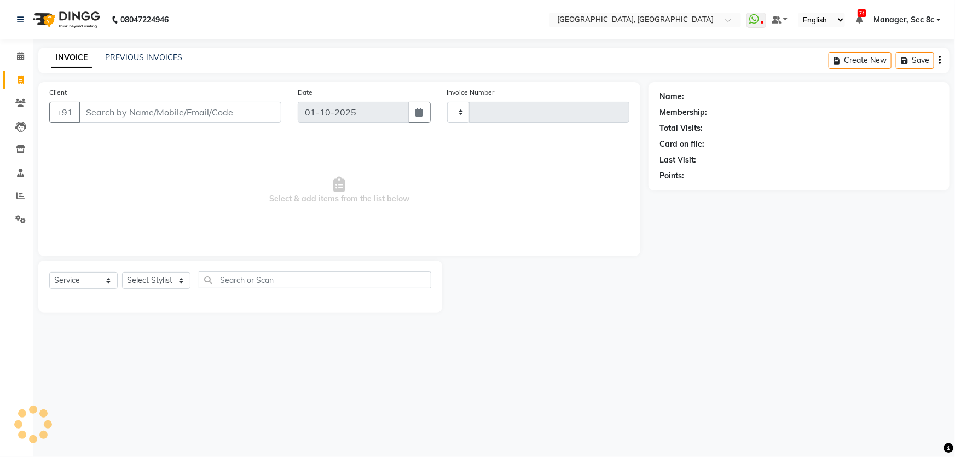
type input "9425"
select select "4281"
click at [25, 106] on icon at bounding box center [20, 103] width 10 height 8
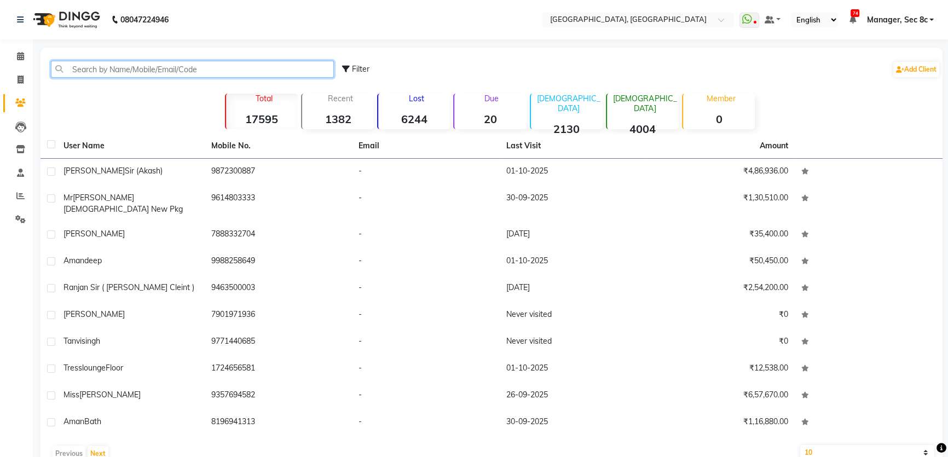
click at [113, 76] on input "text" at bounding box center [192, 69] width 283 height 17
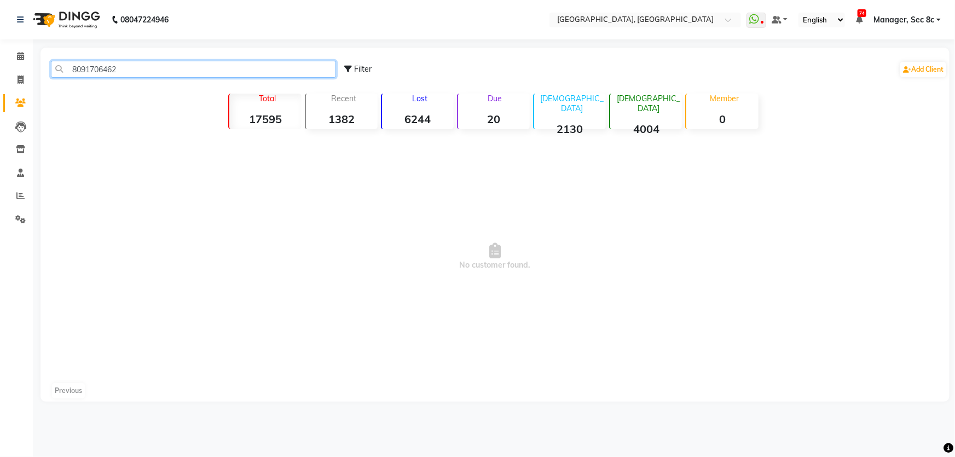
type input "8091706462"
click at [920, 16] on span "Manager, Sec 8c" at bounding box center [904, 19] width 61 height 11
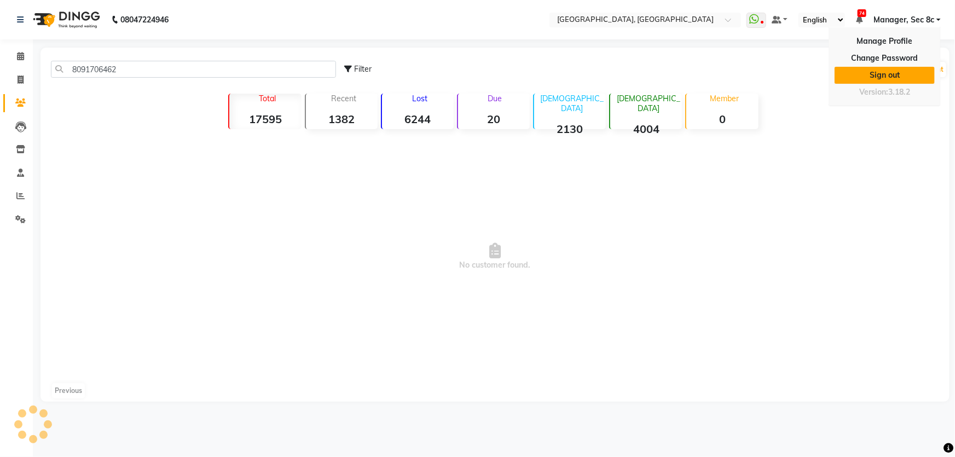
click at [876, 79] on link "Sign out" at bounding box center [885, 75] width 100 height 17
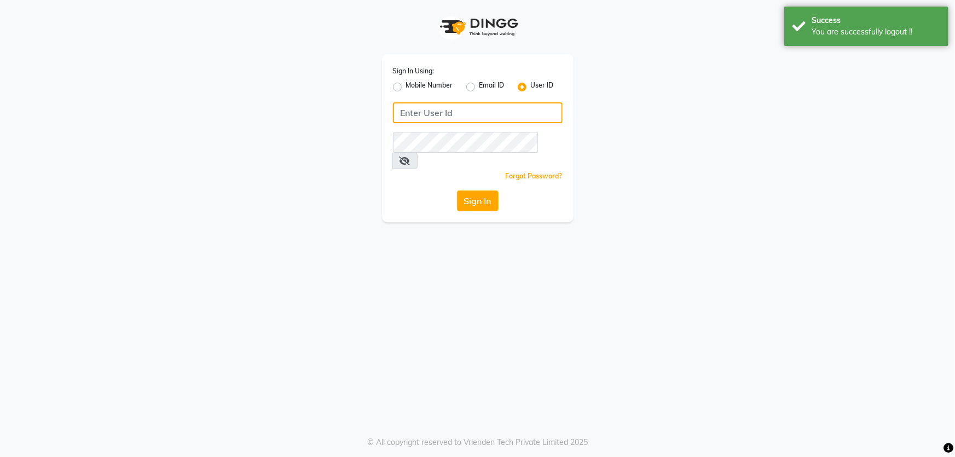
type input "1724656581"
click at [443, 85] on label "Mobile Number" at bounding box center [429, 86] width 47 height 13
click at [413, 85] on input "Mobile Number" at bounding box center [409, 83] width 7 height 7
radio input "true"
radio input "false"
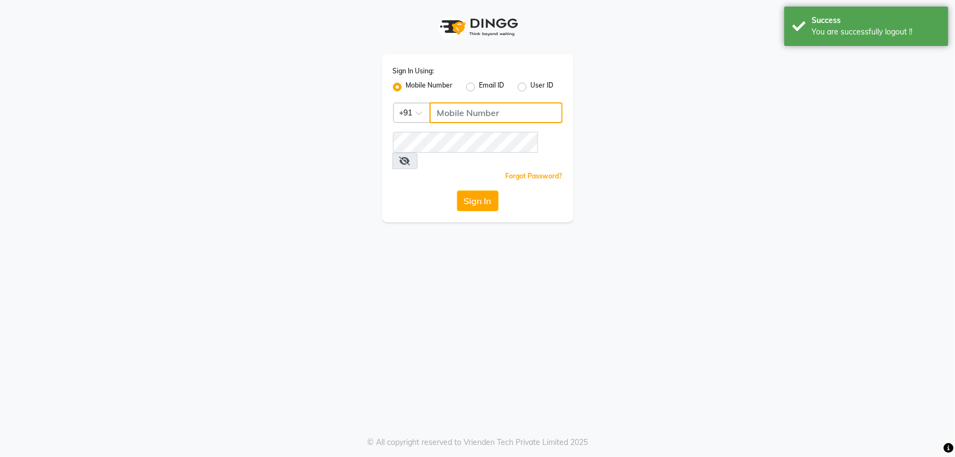
click at [460, 112] on input "Username" at bounding box center [496, 112] width 133 height 21
type input "6239163922"
click at [475, 191] on button "Sign In" at bounding box center [478, 201] width 42 height 21
